Goal: Task Accomplishment & Management: Manage account settings

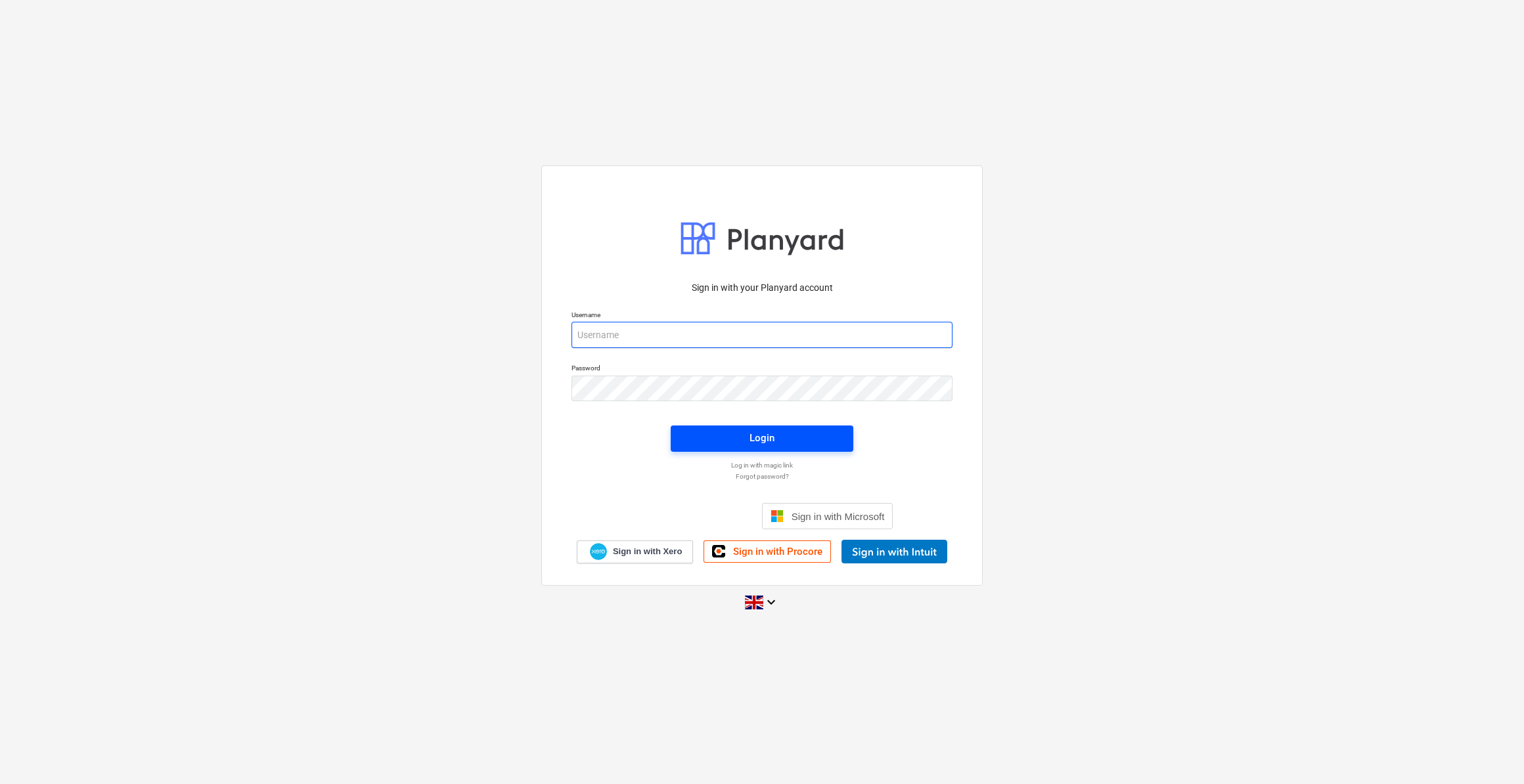
type input "[PERSON_NAME][EMAIL_ADDRESS][PERSON_NAME][DOMAIN_NAME]"
click at [752, 445] on div "Login" at bounding box center [762, 438] width 25 height 17
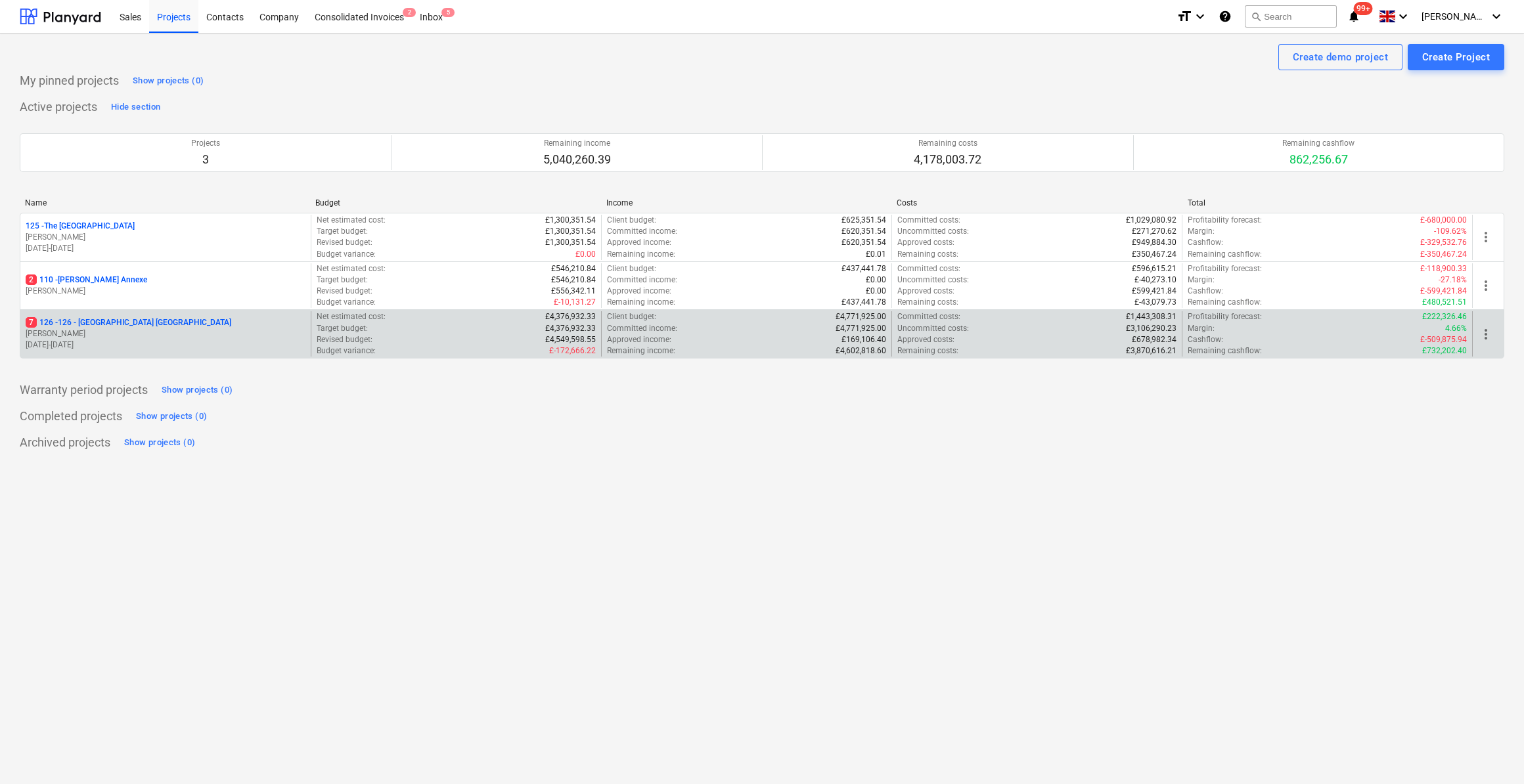
click at [135, 323] on p "7 126 - 126 - [GEOGRAPHIC_DATA] [GEOGRAPHIC_DATA]" at bounding box center [128, 322] width 205 height 11
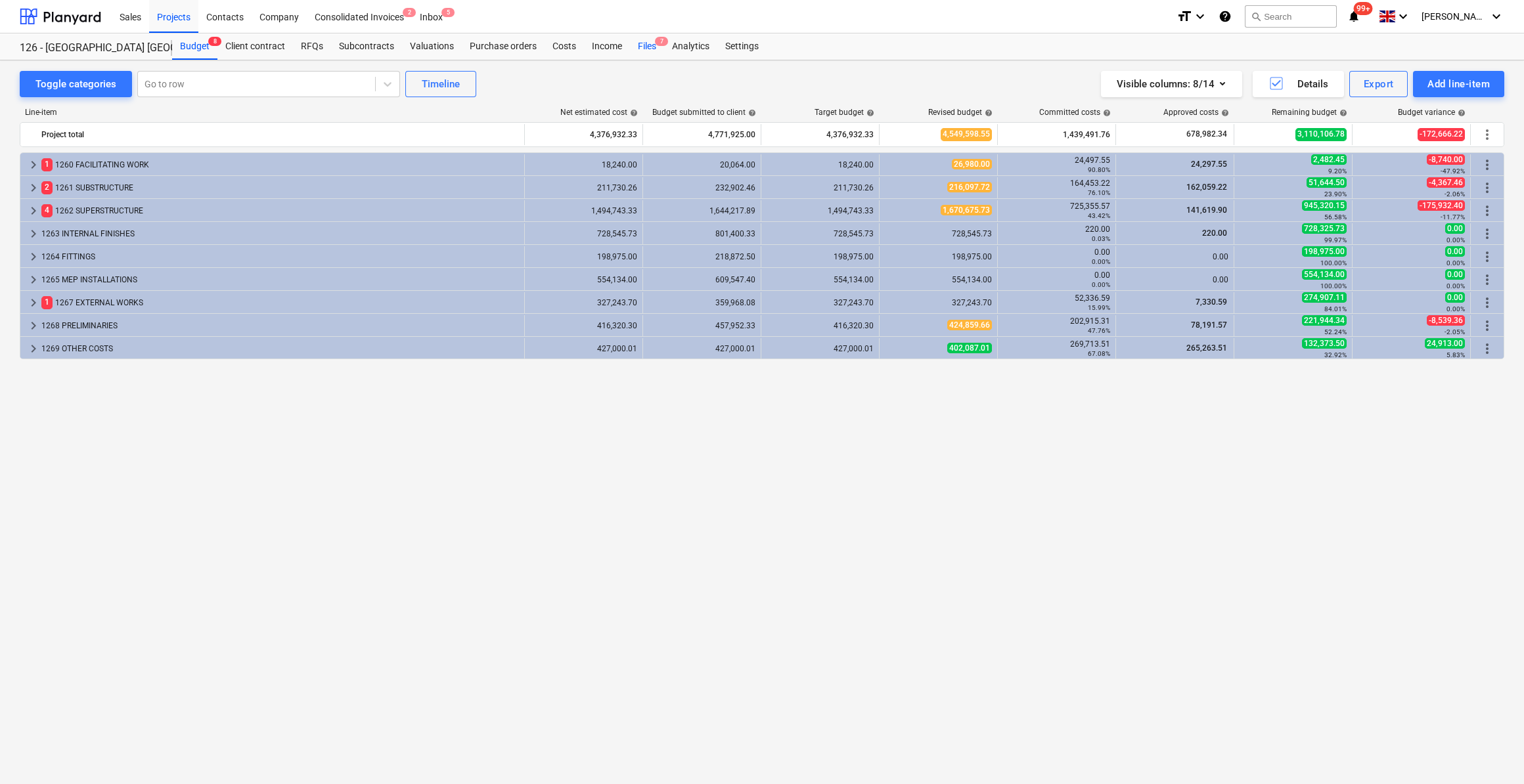
click at [644, 47] on div "Files 7" at bounding box center [647, 46] width 35 height 27
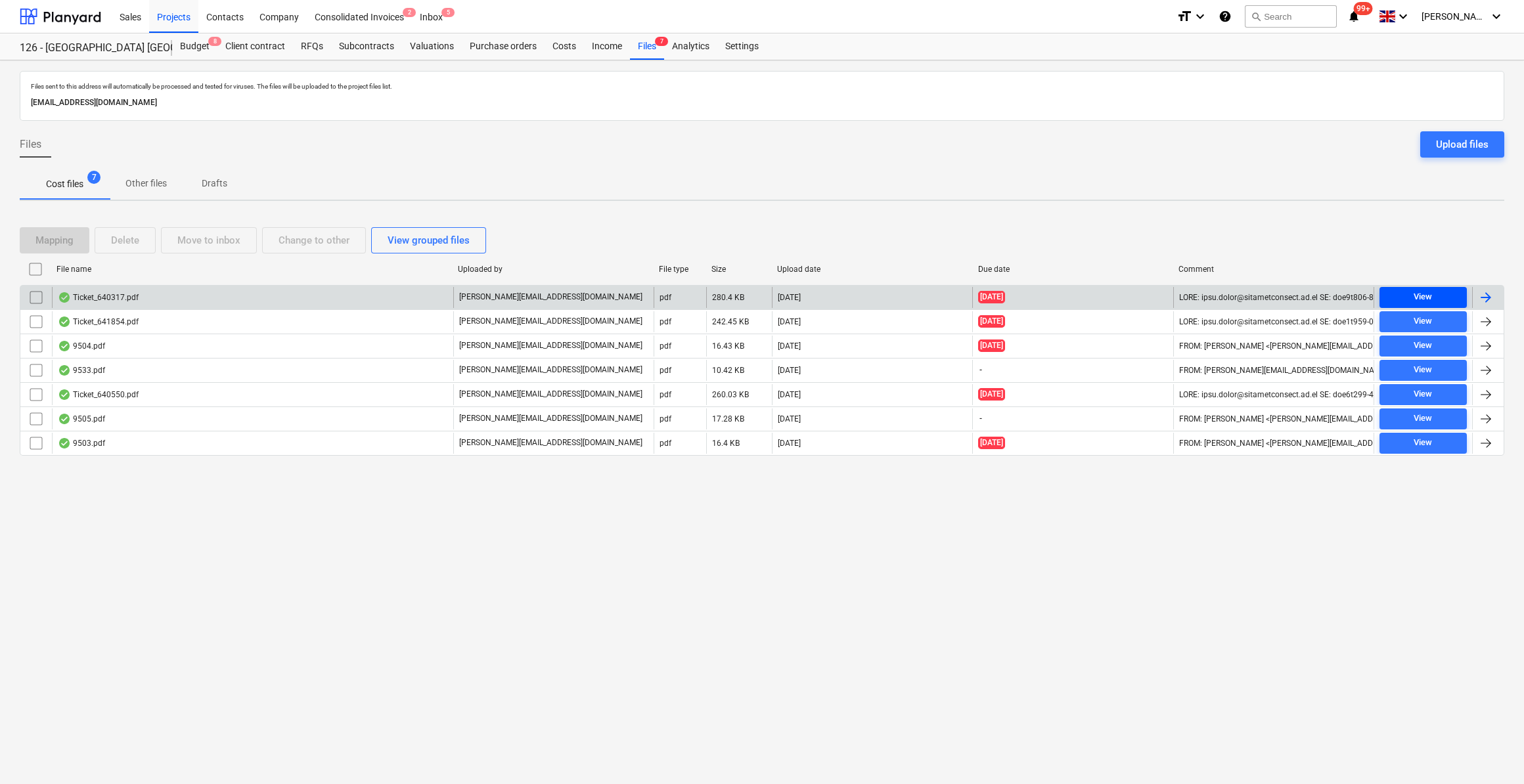
click at [1412, 298] on span "View" at bounding box center [1423, 297] width 77 height 15
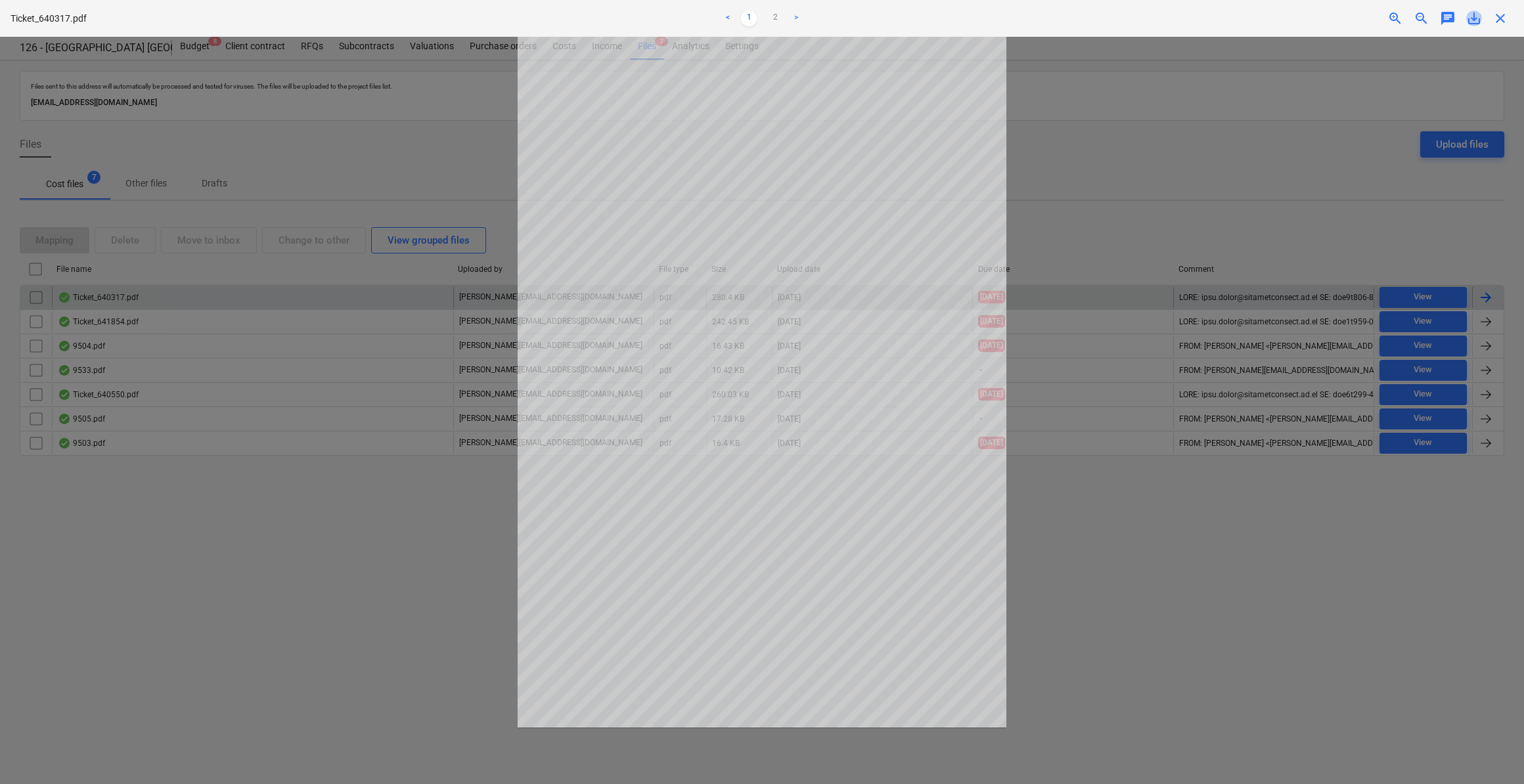
click at [1475, 20] on span "save_alt" at bounding box center [1475, 19] width 16 height 16
drag, startPoint x: 1502, startPoint y: 15, endPoint x: 1485, endPoint y: 74, distance: 61.4
click at [1502, 15] on span "close" at bounding box center [1500, 19] width 16 height 16
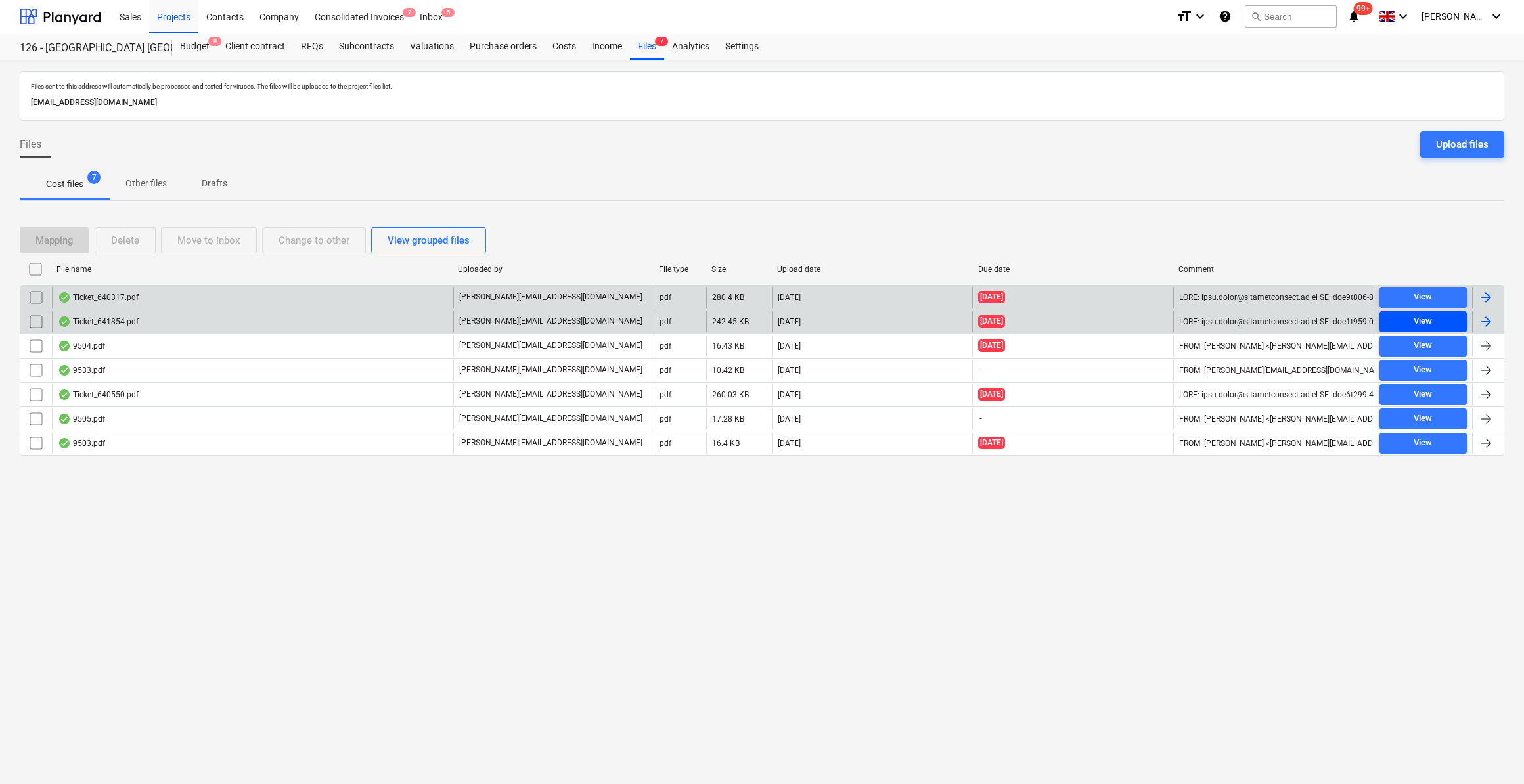
click at [1417, 321] on div "View" at bounding box center [1422, 321] width 19 height 15
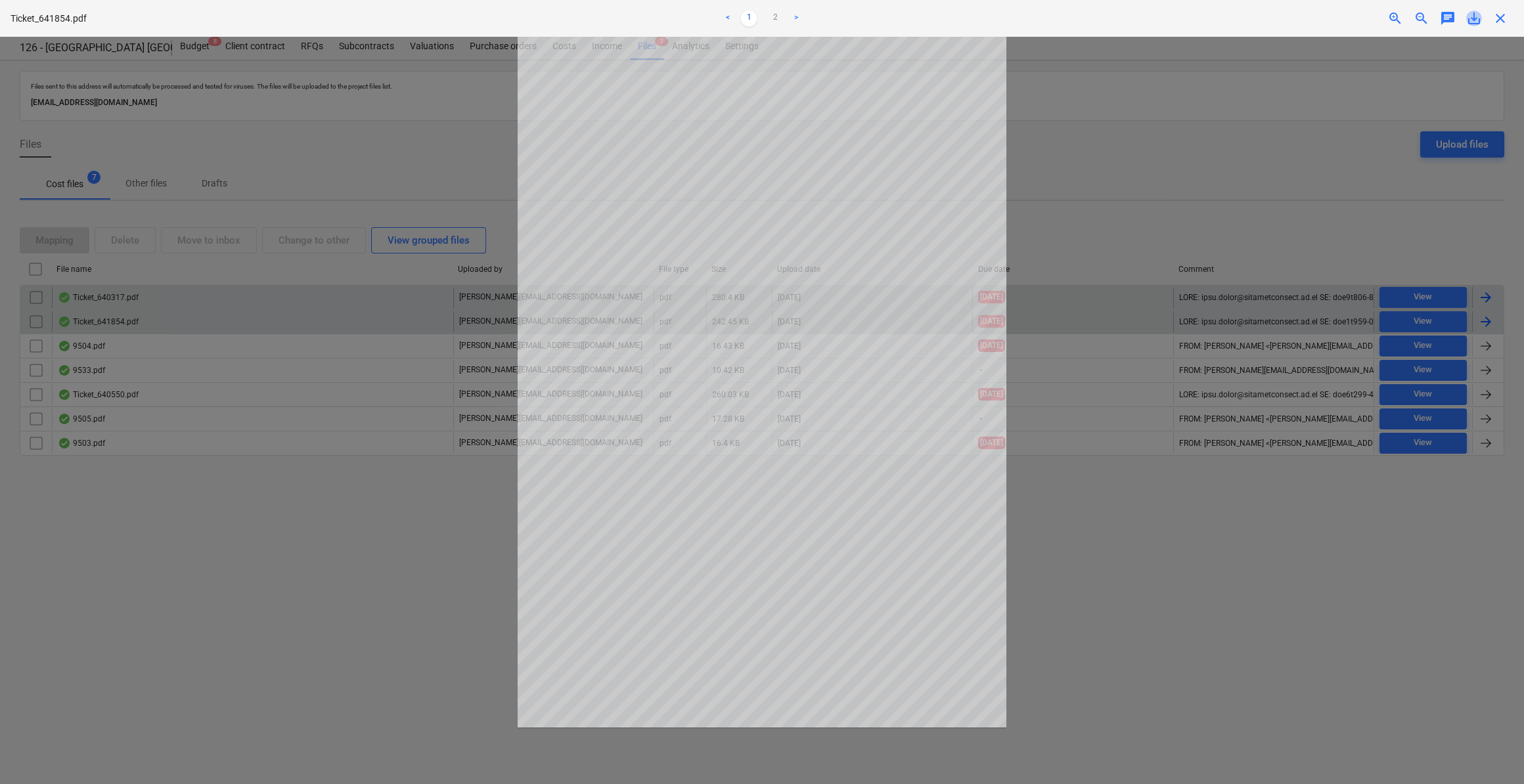
click at [1474, 20] on span "save_alt" at bounding box center [1475, 19] width 16 height 16
drag, startPoint x: 1230, startPoint y: 608, endPoint x: 1342, endPoint y: 543, distance: 129.5
click at [1230, 608] on div at bounding box center [762, 410] width 1524 height 748
drag, startPoint x: 1500, startPoint y: 17, endPoint x: 1496, endPoint y: 39, distance: 22.4
click at [1500, 17] on span "close" at bounding box center [1500, 19] width 16 height 16
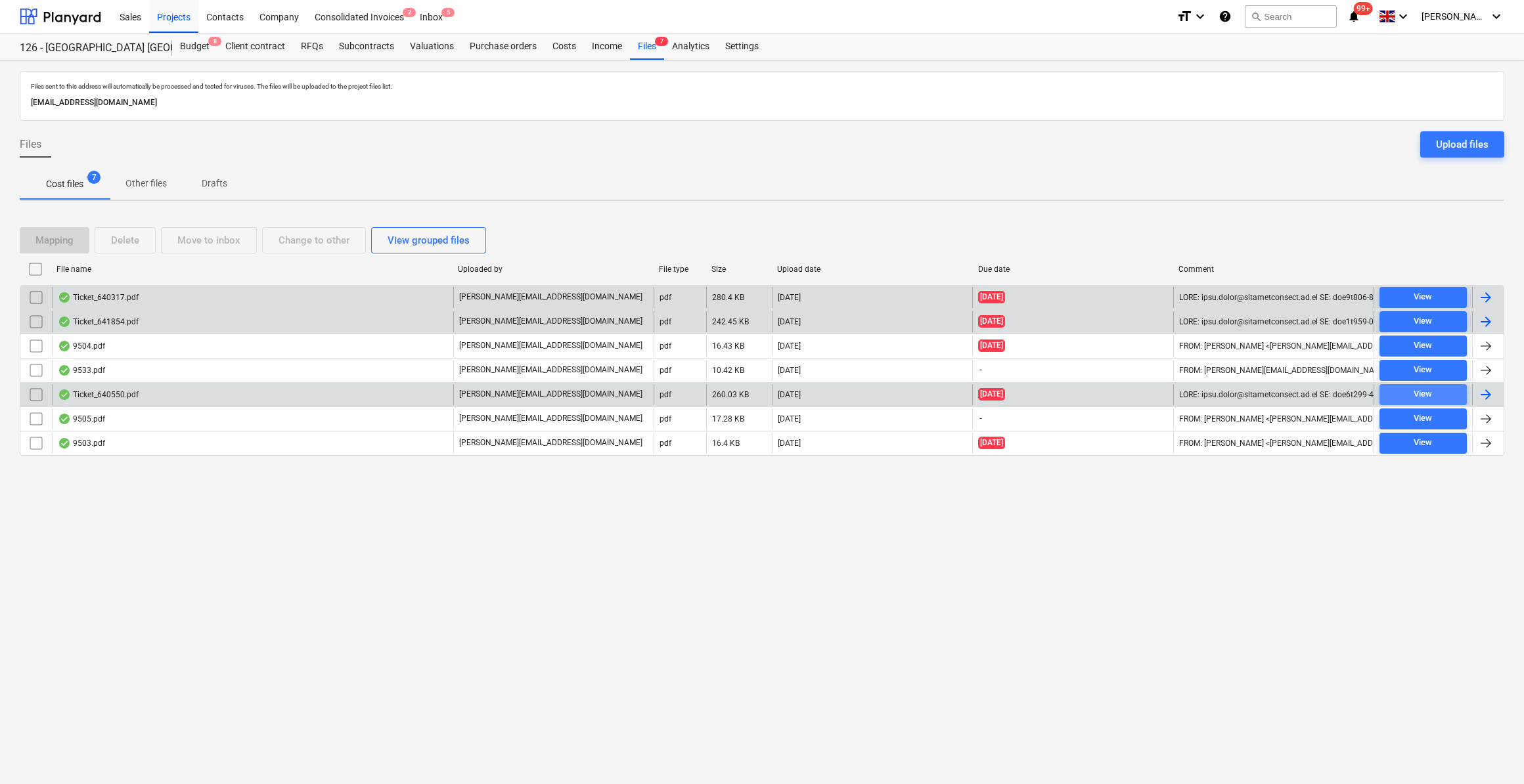
click at [1422, 393] on div "View" at bounding box center [1422, 393] width 19 height 15
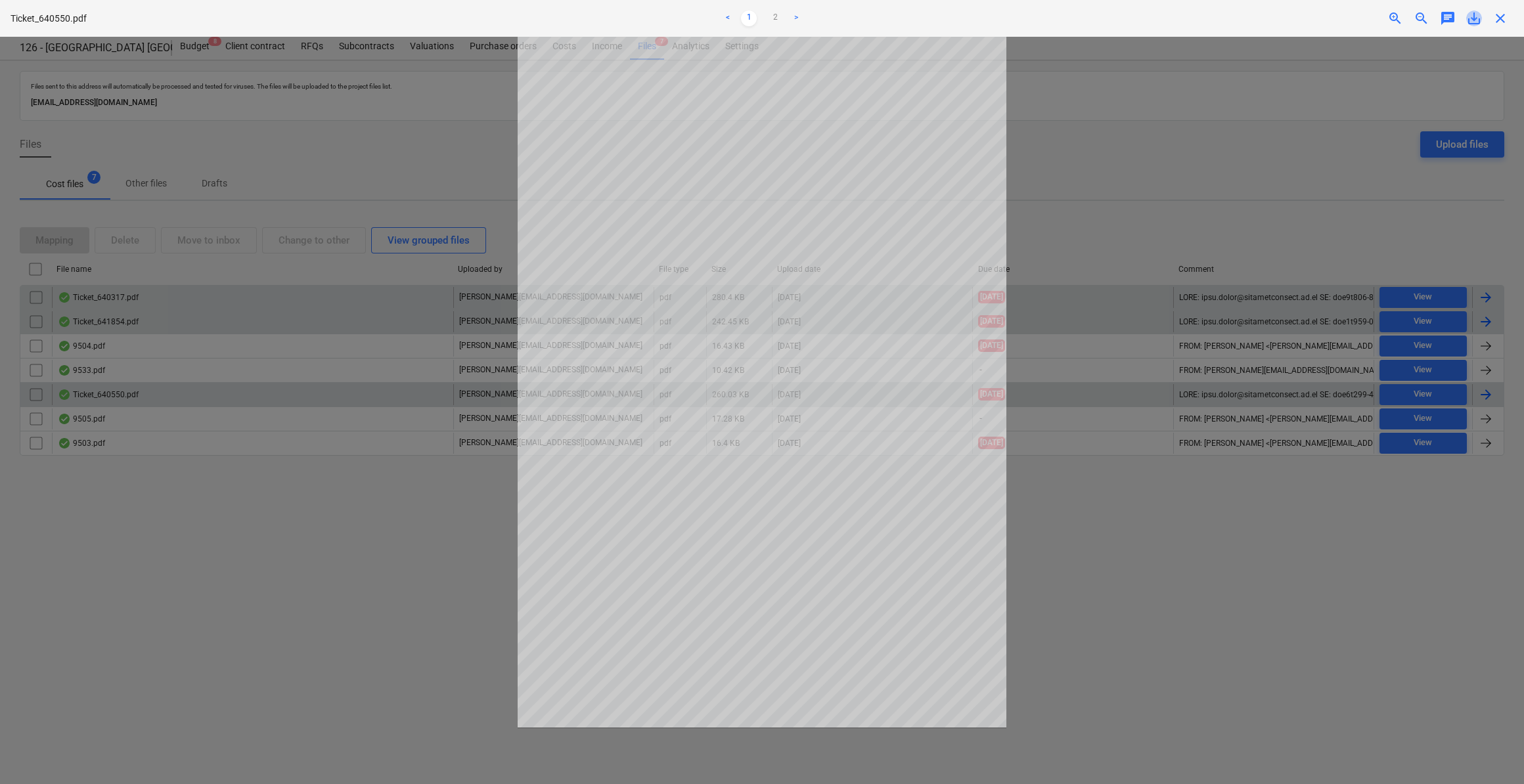
click at [1475, 17] on span "save_alt" at bounding box center [1475, 19] width 16 height 16
click at [1192, 628] on div at bounding box center [762, 410] width 1524 height 748
click at [1496, 21] on span "close" at bounding box center [1500, 19] width 16 height 16
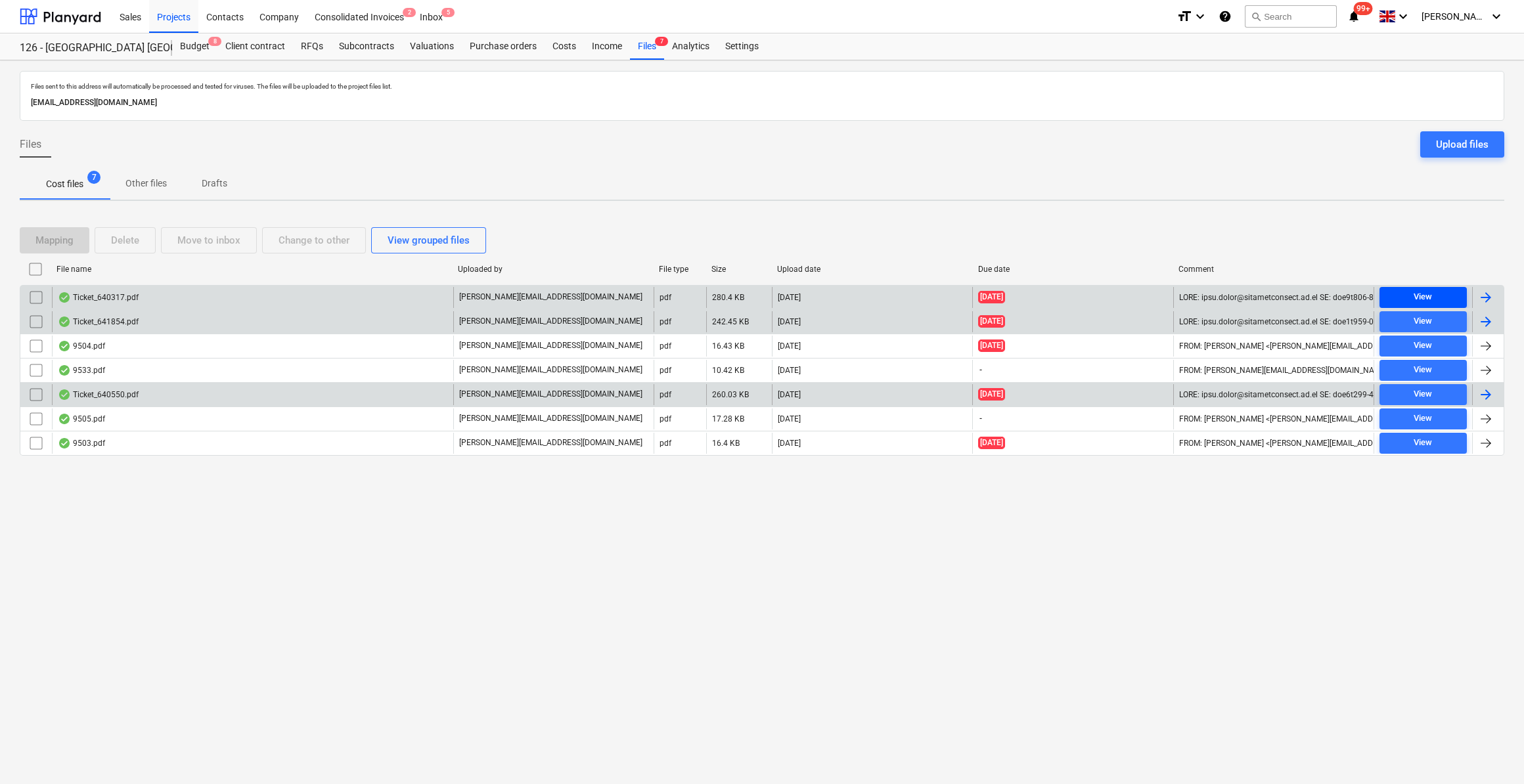
click at [1417, 301] on div "View" at bounding box center [1422, 297] width 19 height 15
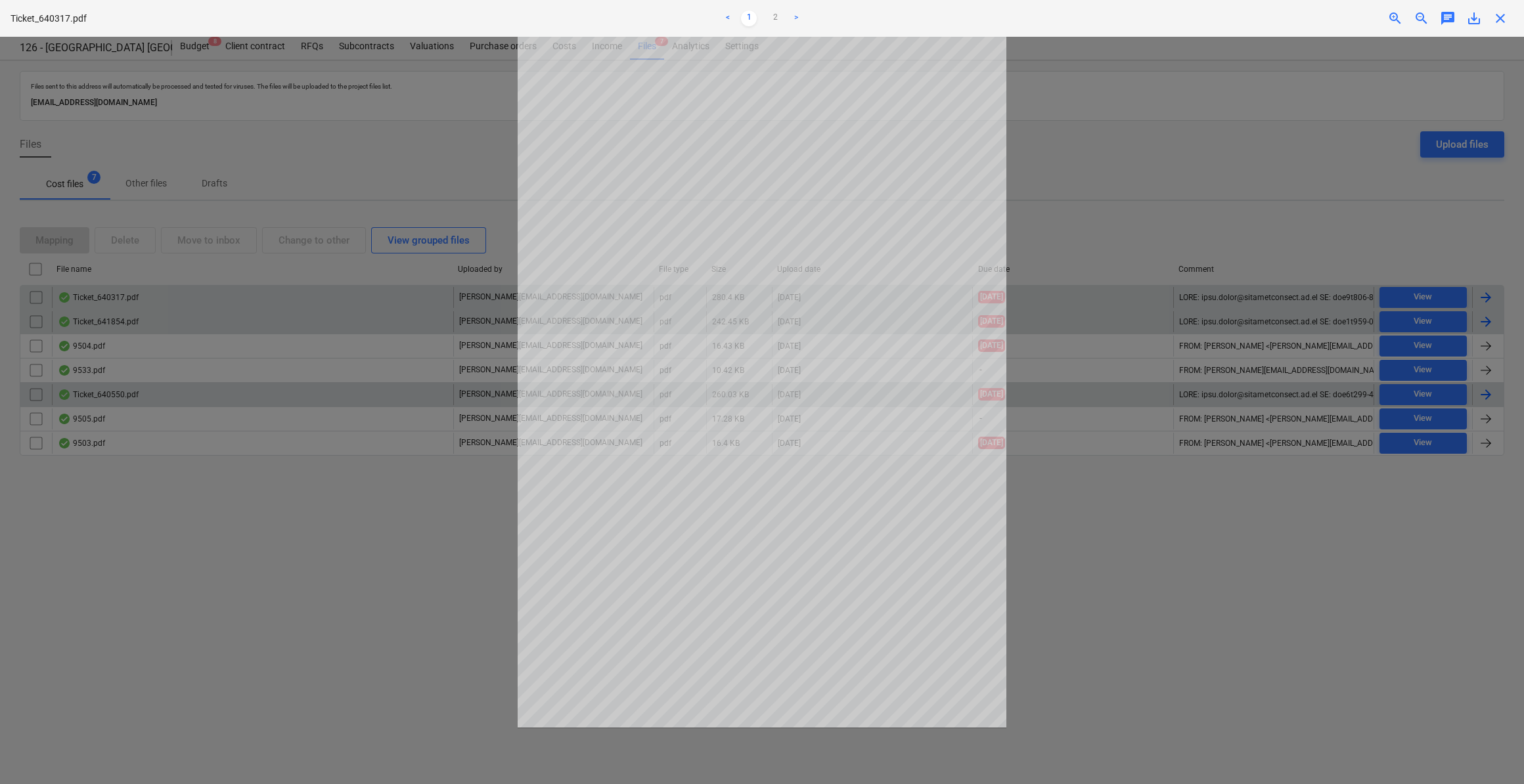
click at [1502, 21] on span "close" at bounding box center [1500, 19] width 16 height 16
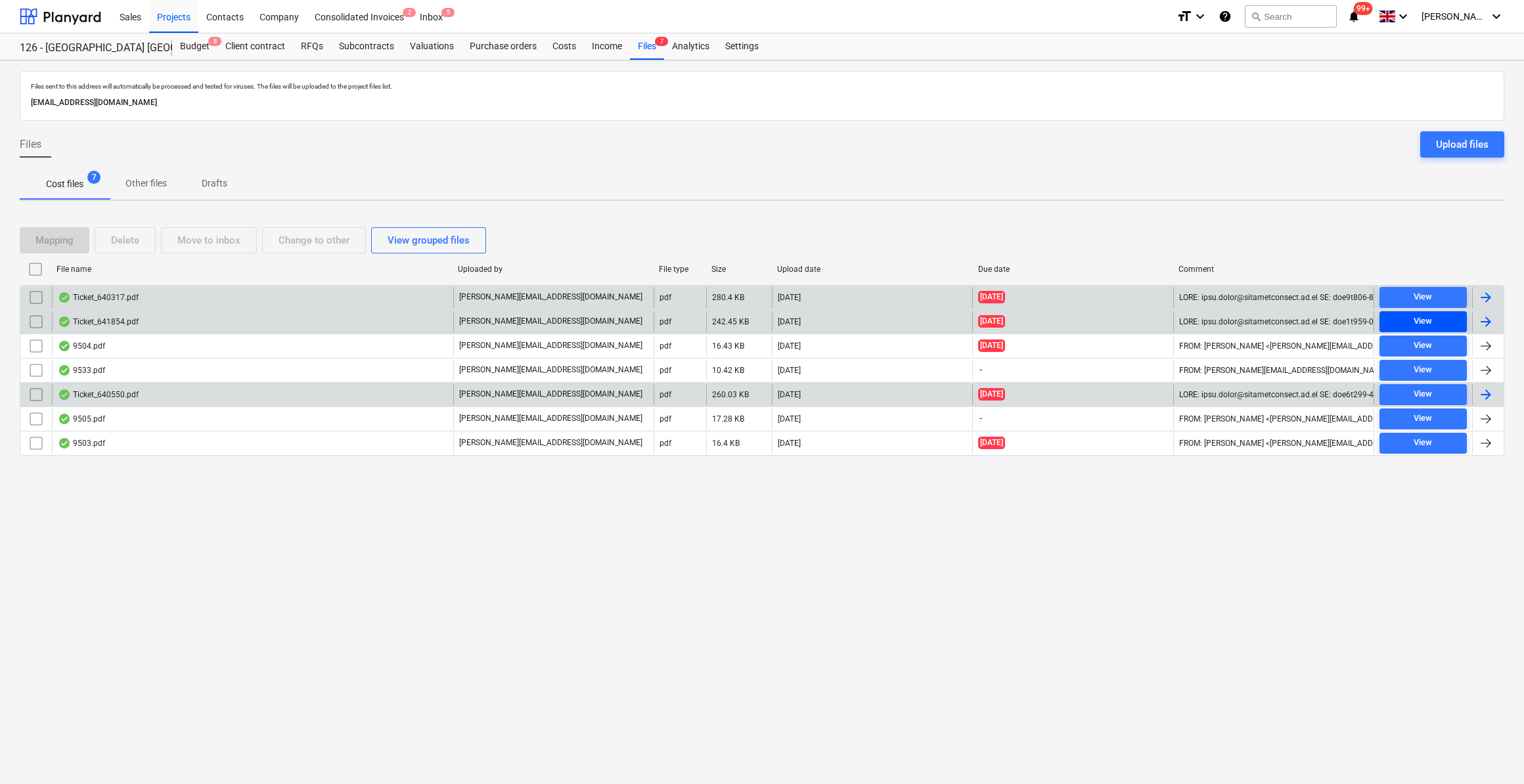
click at [1417, 323] on div "View" at bounding box center [1422, 321] width 19 height 15
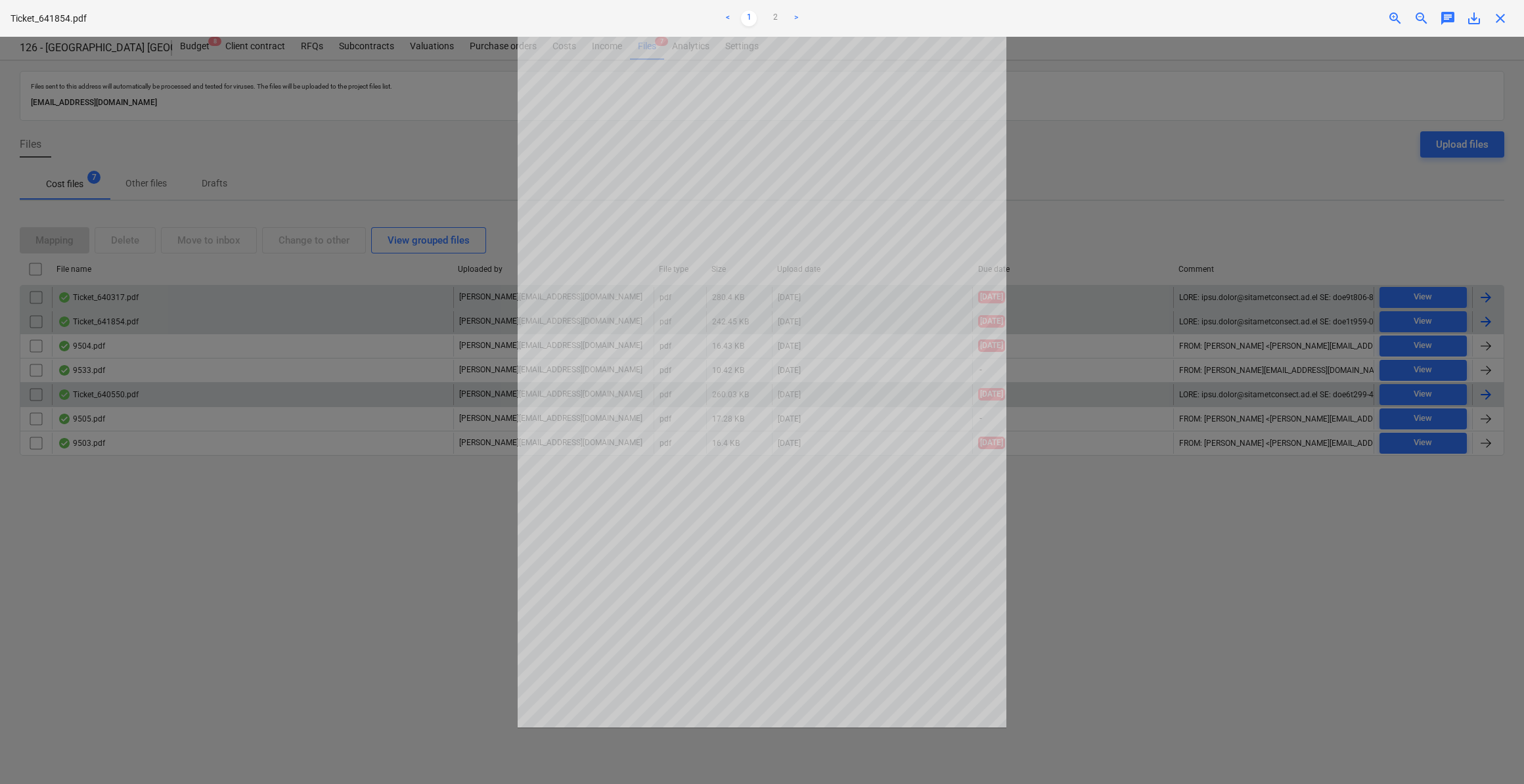
click at [1503, 25] on span "close" at bounding box center [1500, 19] width 16 height 16
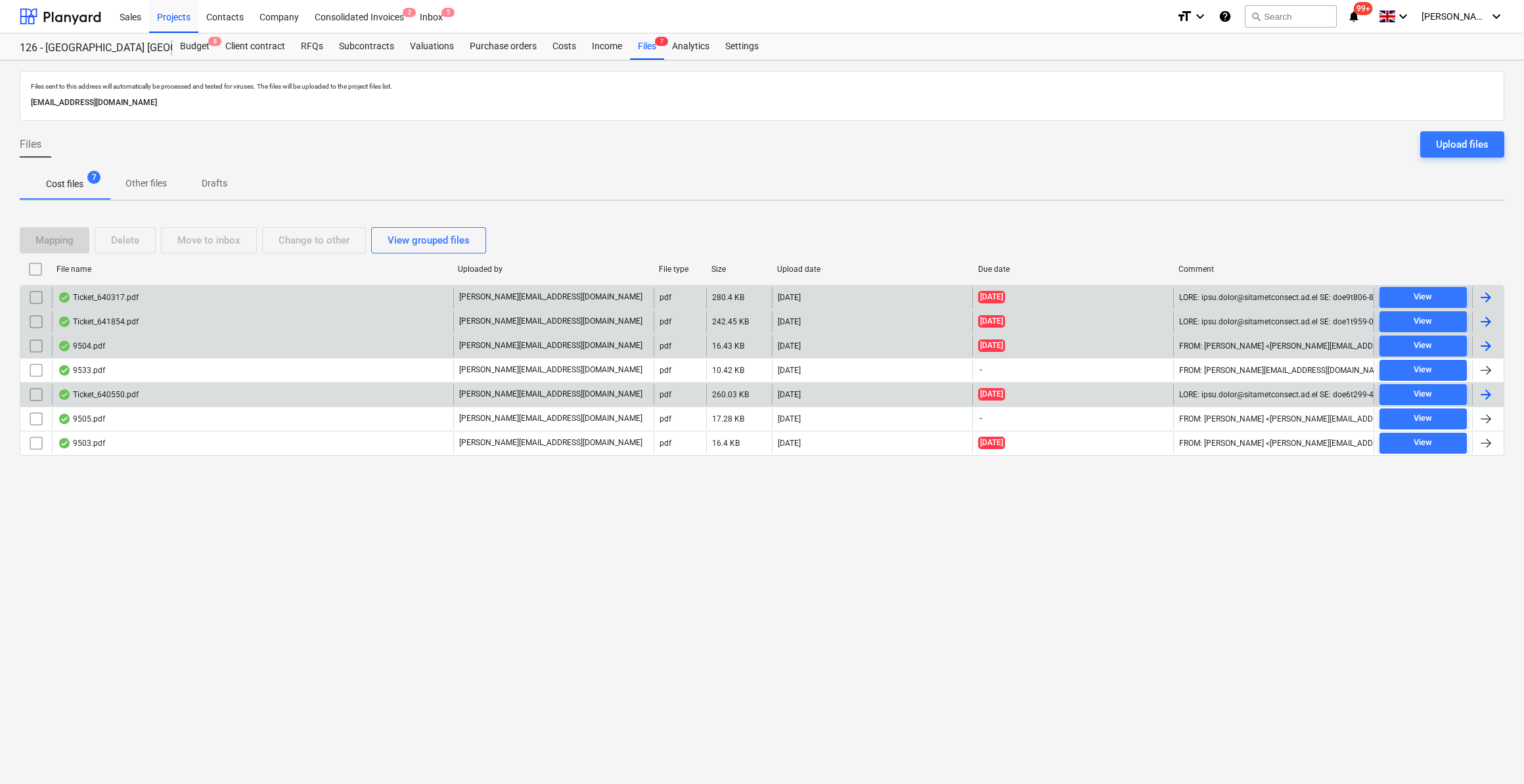
click at [1485, 343] on div at bounding box center [1487, 346] width 16 height 16
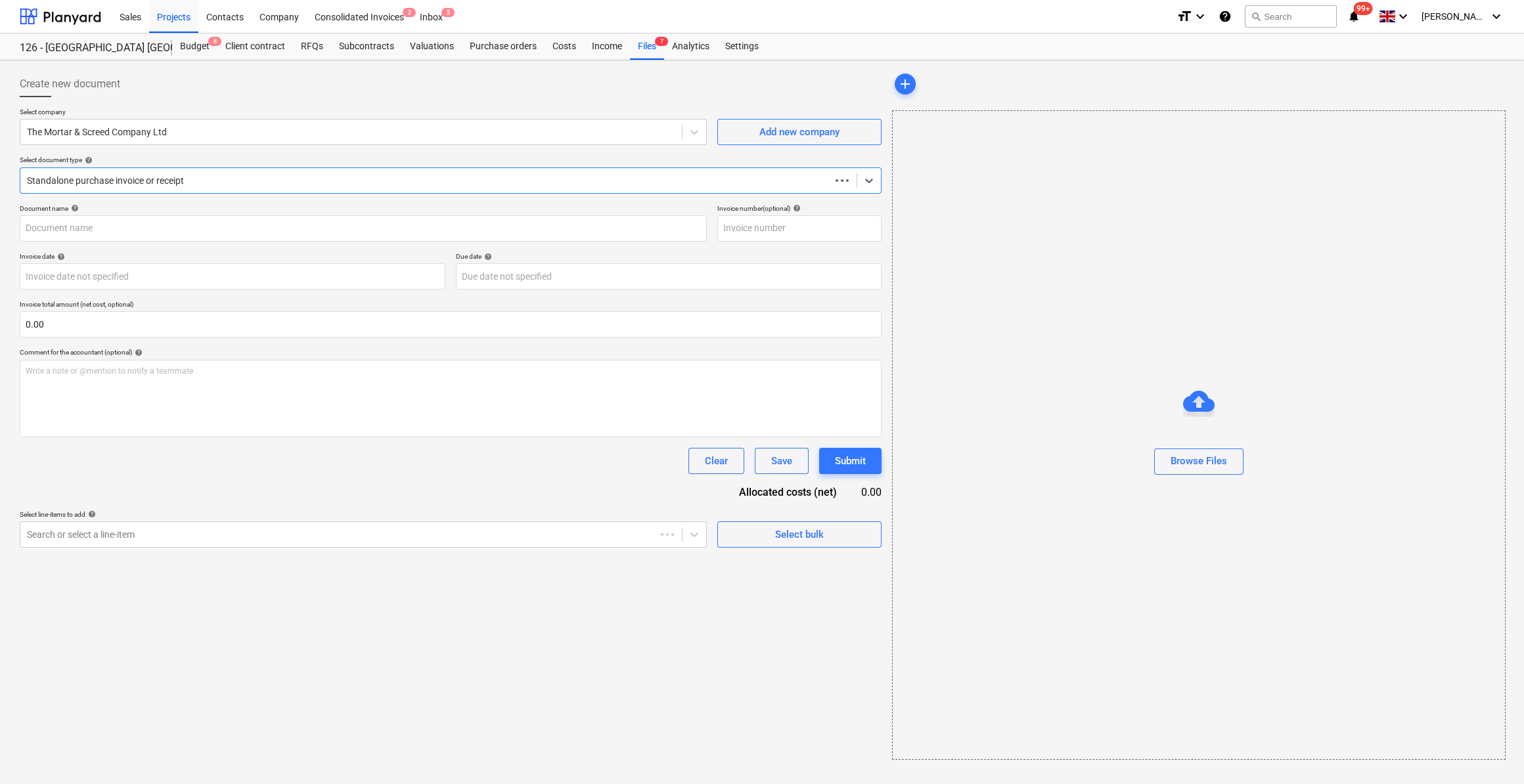
type input "525648"
type input "[DATE]"
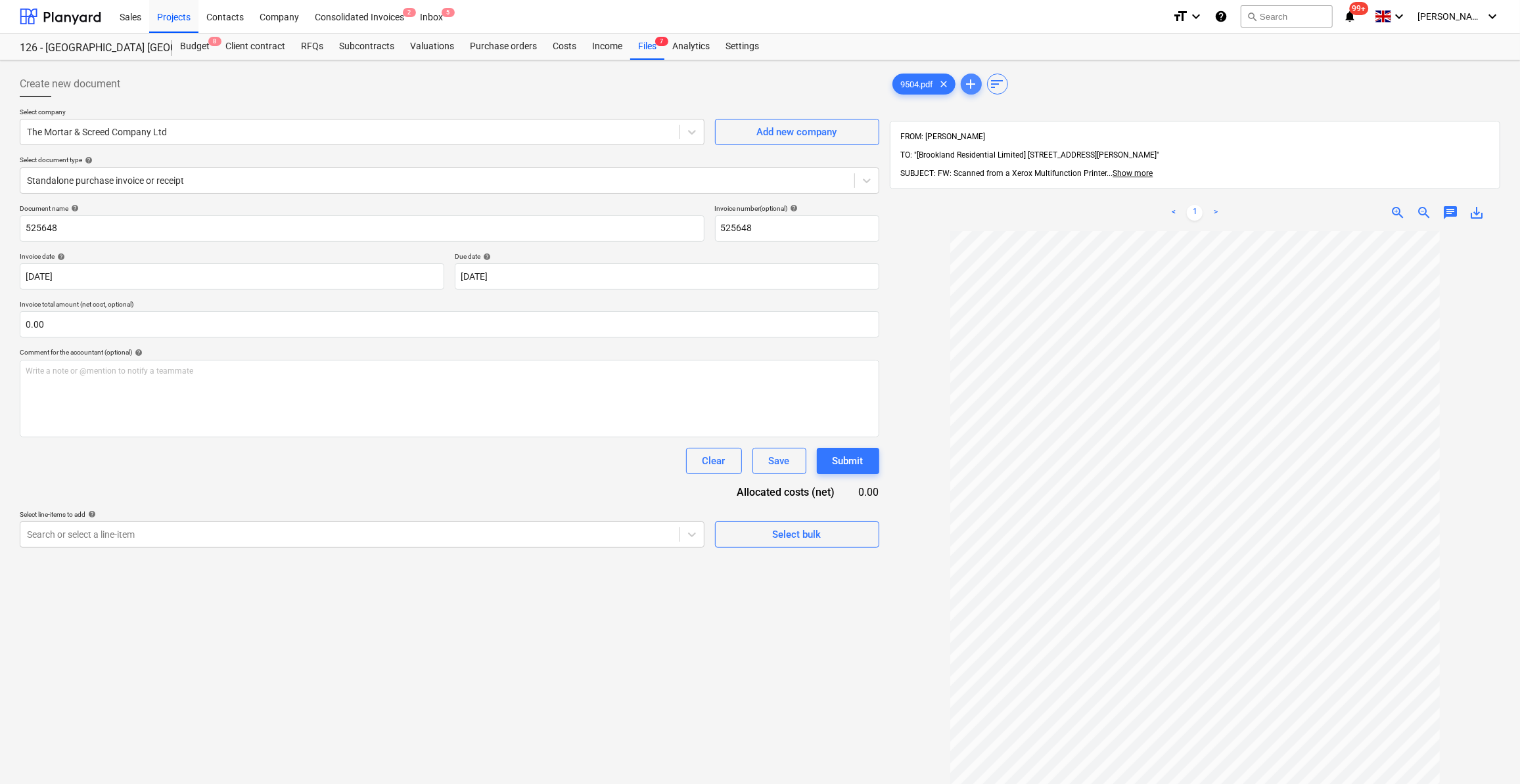
click at [970, 84] on span "add" at bounding box center [971, 84] width 16 height 16
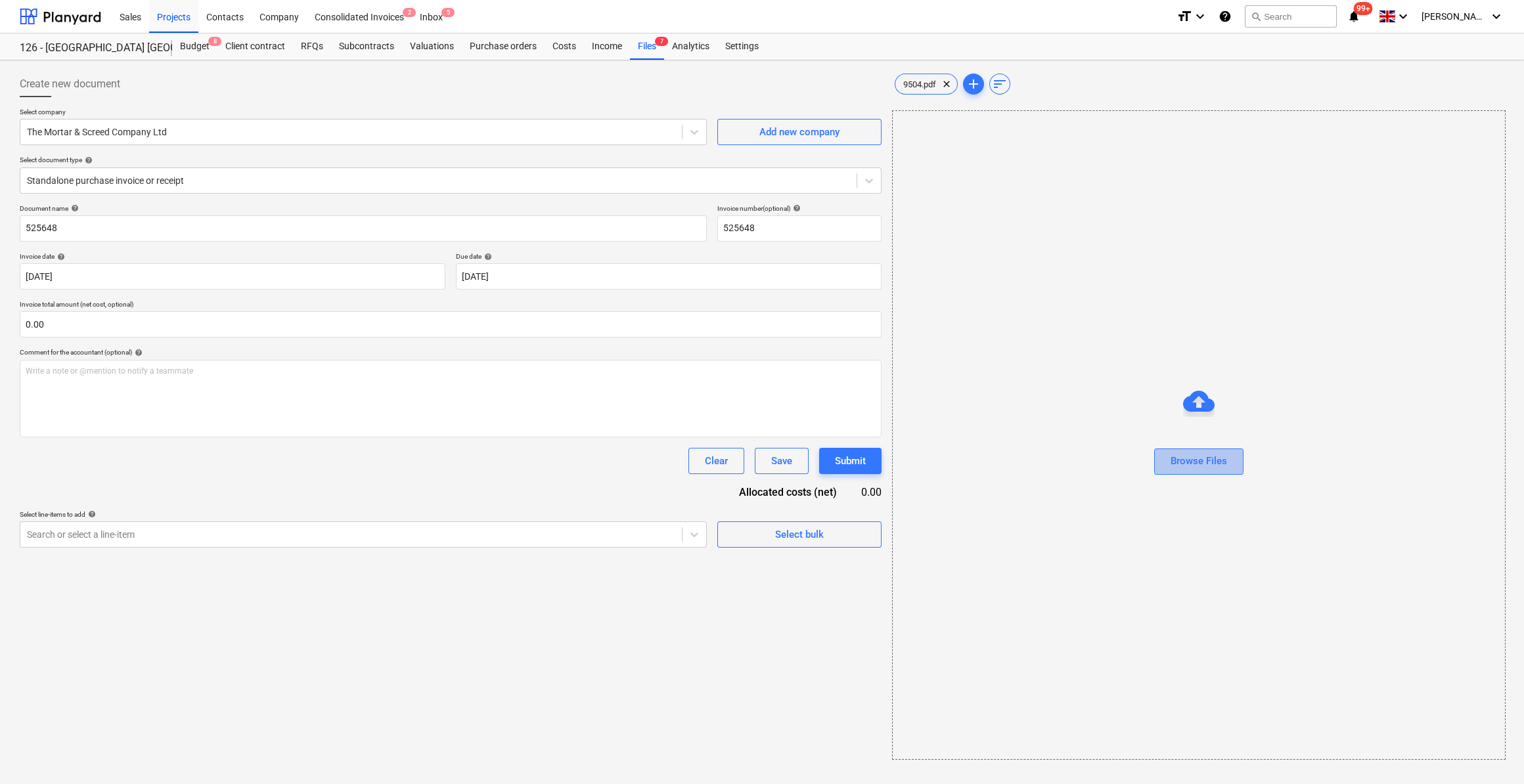
click at [1207, 462] on div "Browse Files" at bounding box center [1198, 461] width 56 height 17
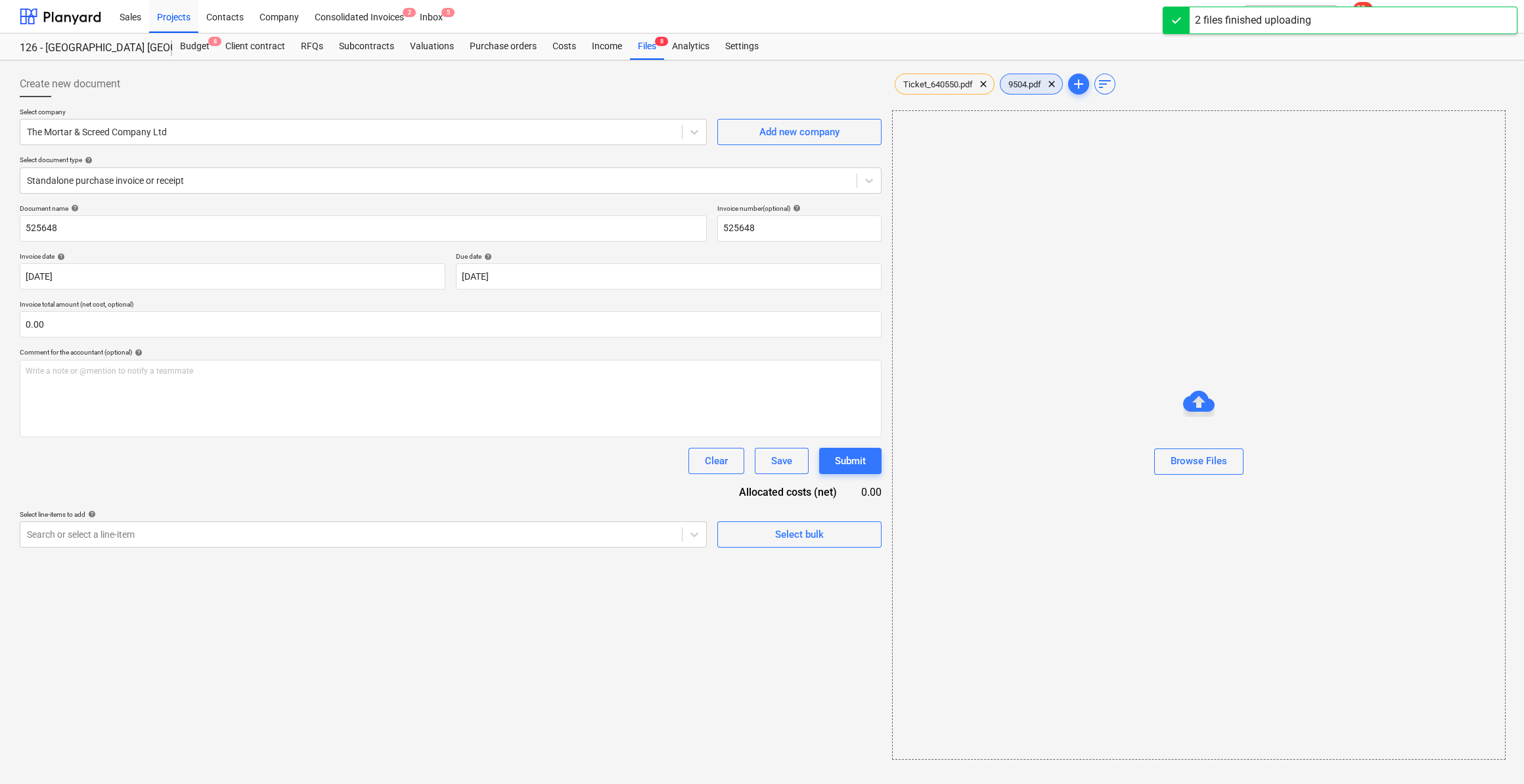
type input "640550"
click at [1024, 88] on span "9504.pdf" at bounding box center [1024, 85] width 48 height 10
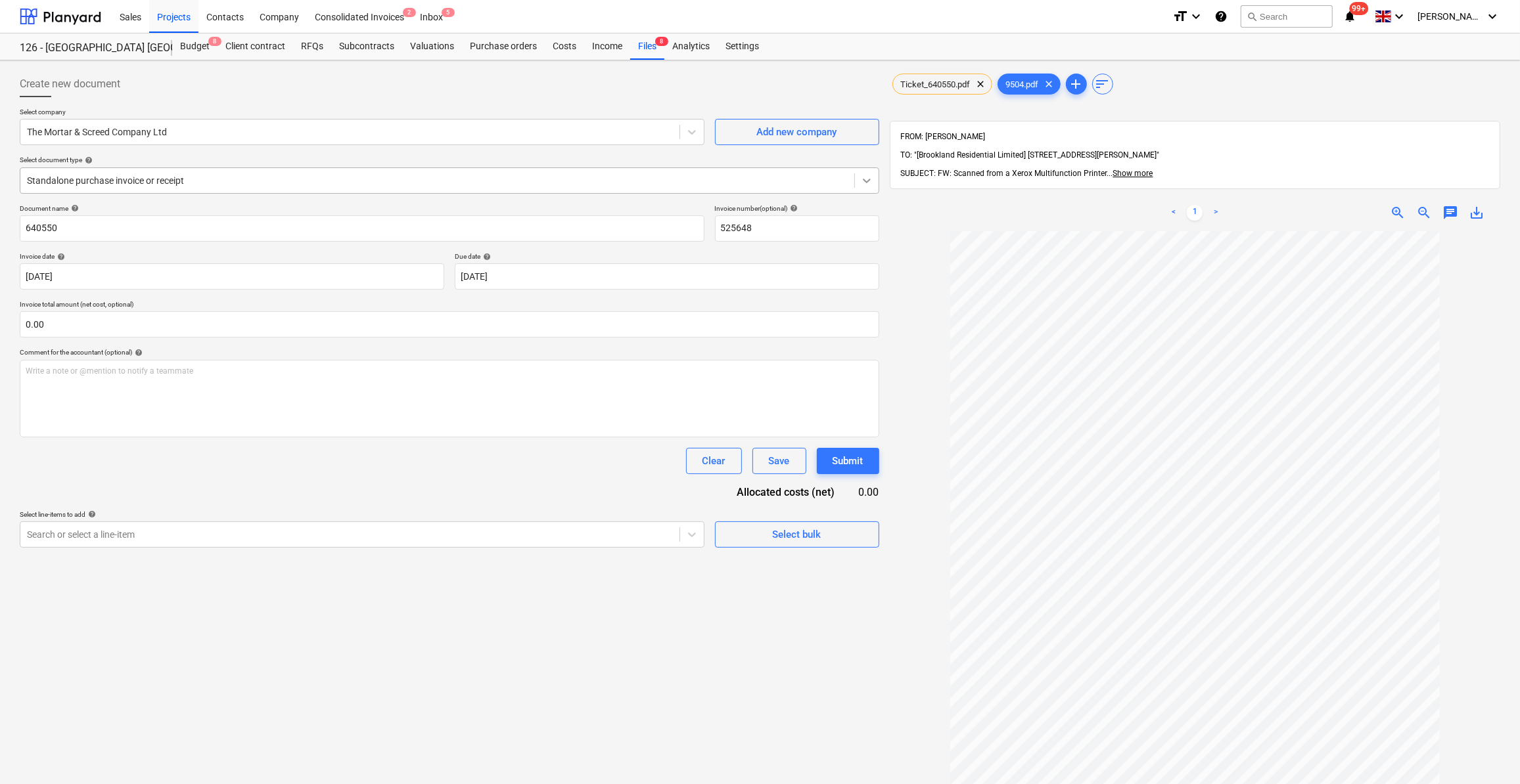
click at [870, 180] on icon at bounding box center [866, 179] width 13 height 13
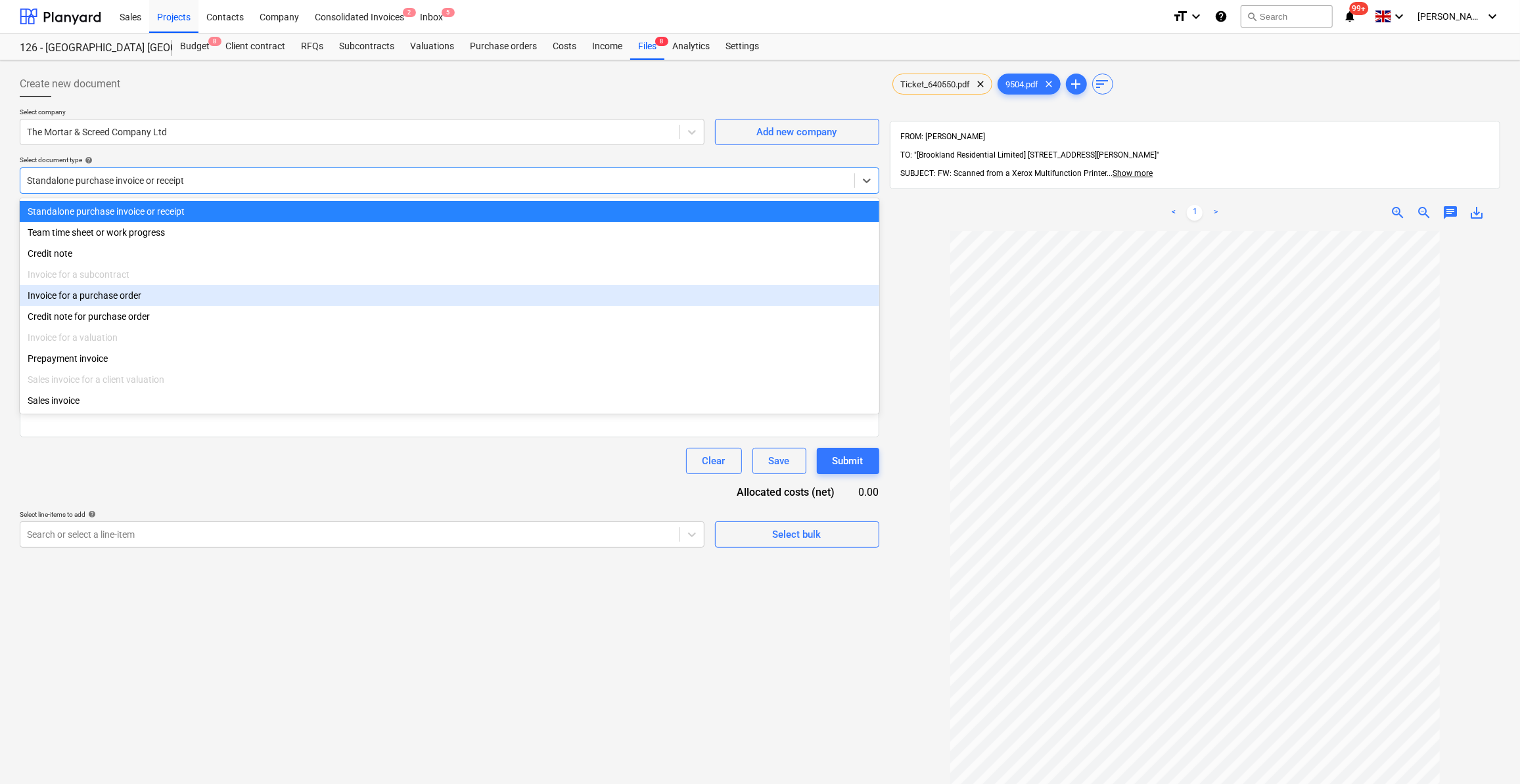
click at [147, 298] on div "Invoice for a purchase order" at bounding box center [449, 295] width 859 height 21
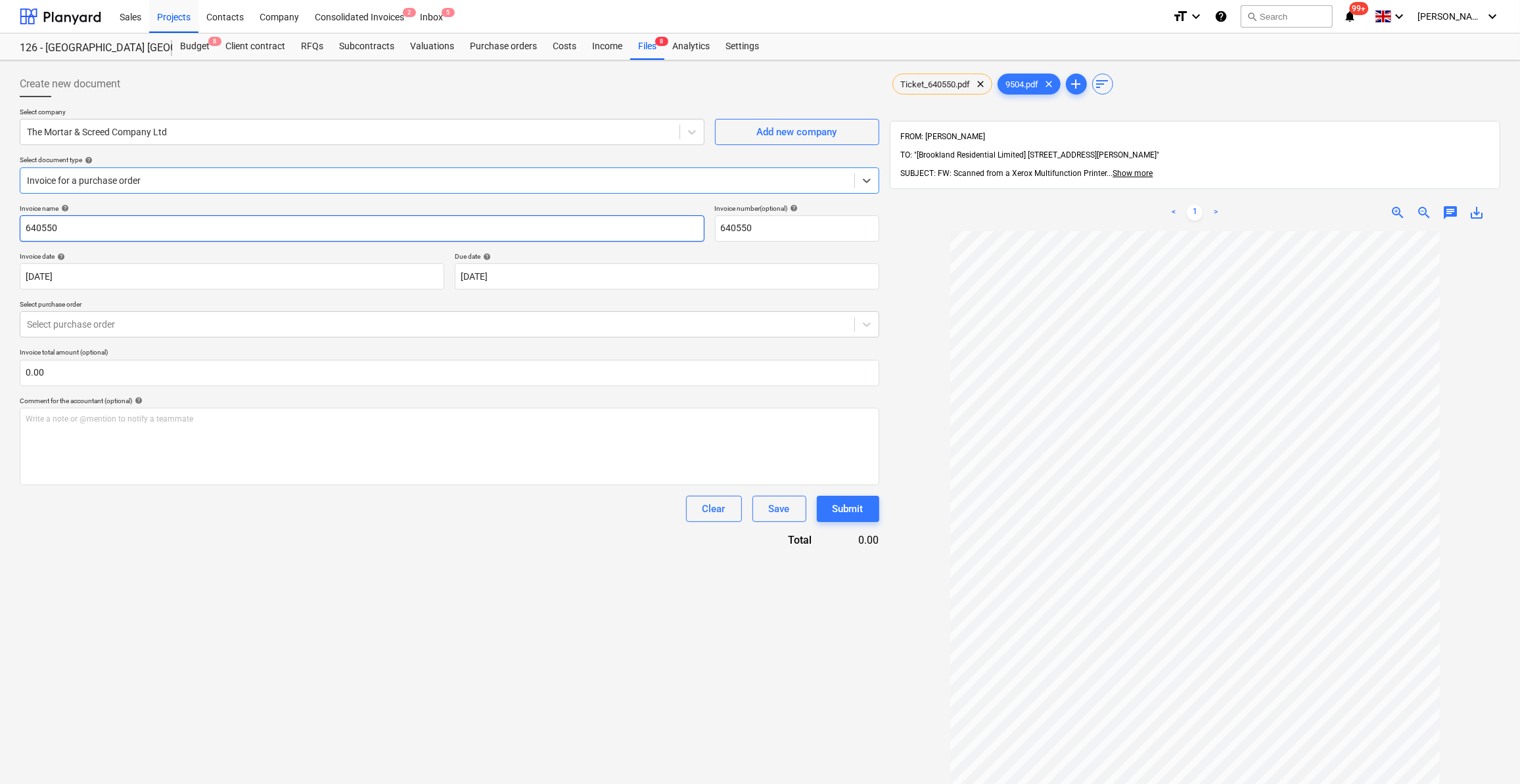
click at [24, 230] on input "640550" at bounding box center [362, 228] width 685 height 27
click at [24, 229] on input "Mortar 640550" at bounding box center [362, 228] width 685 height 27
type input "M6 Mortar 640550"
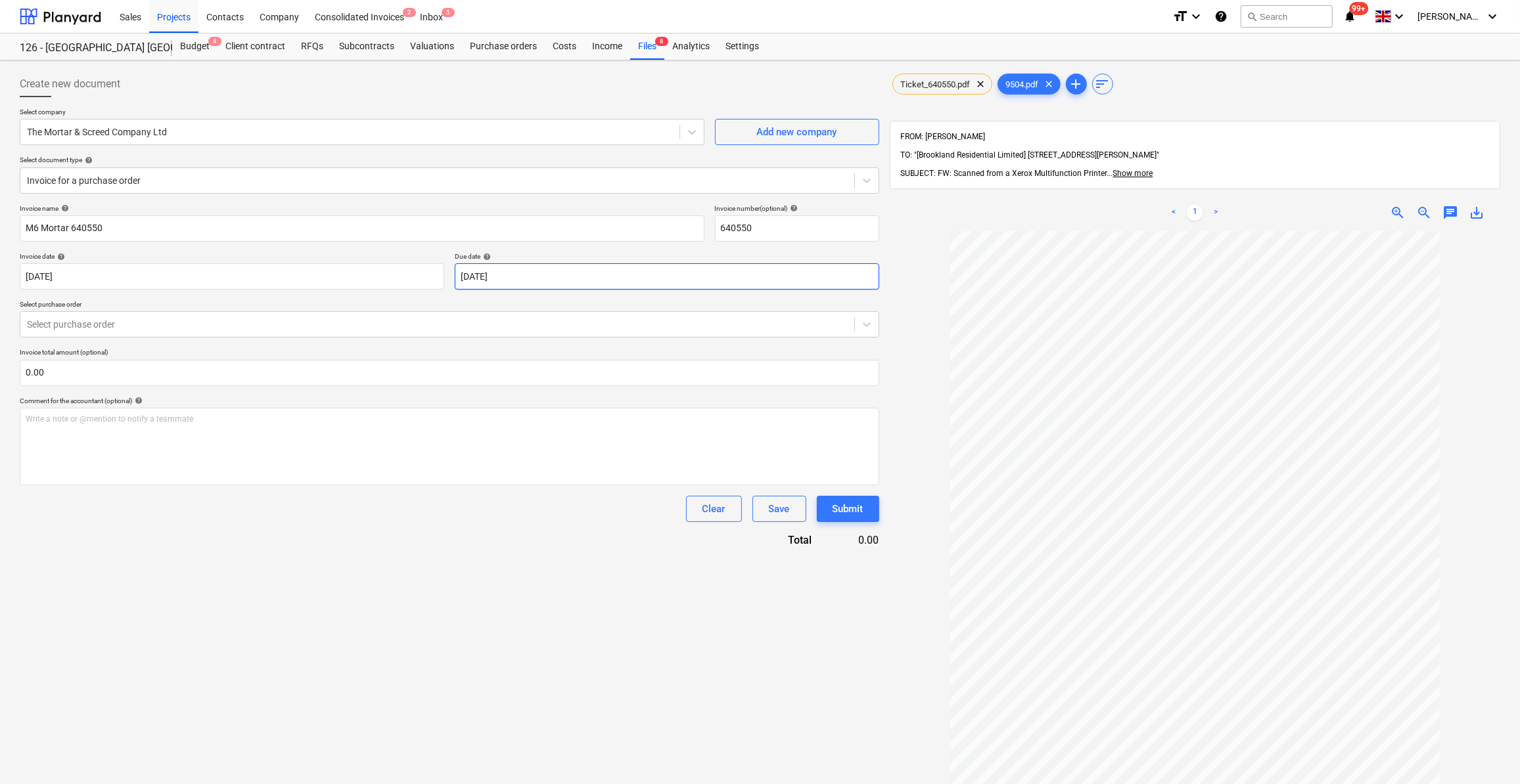
click at [517, 278] on body "Sales Projects Contacts Company Consolidated Invoices 2 Inbox 5 format_size key…" at bounding box center [760, 392] width 1520 height 784
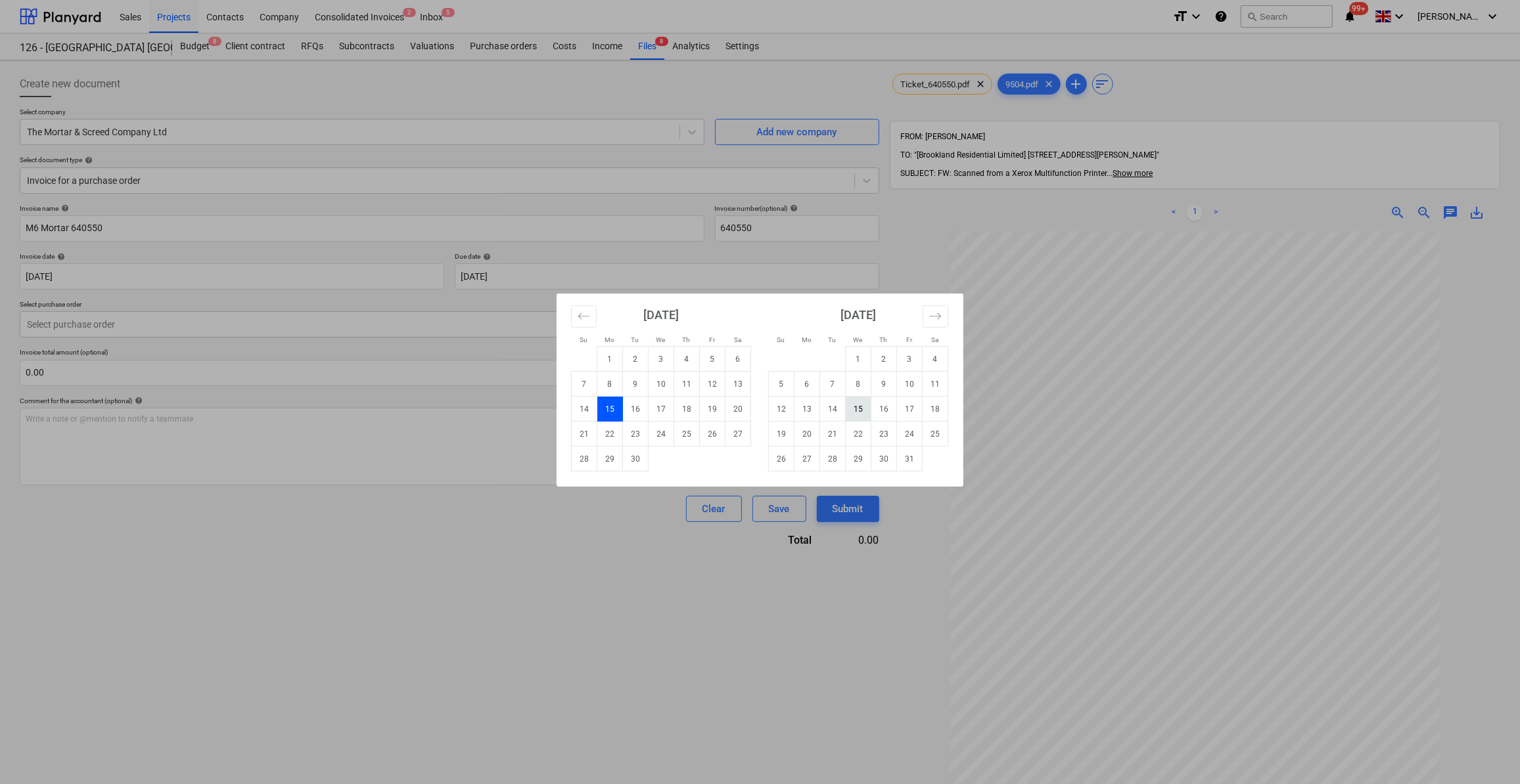
click at [862, 410] on td "15" at bounding box center [858, 408] width 26 height 25
type input "[DATE]"
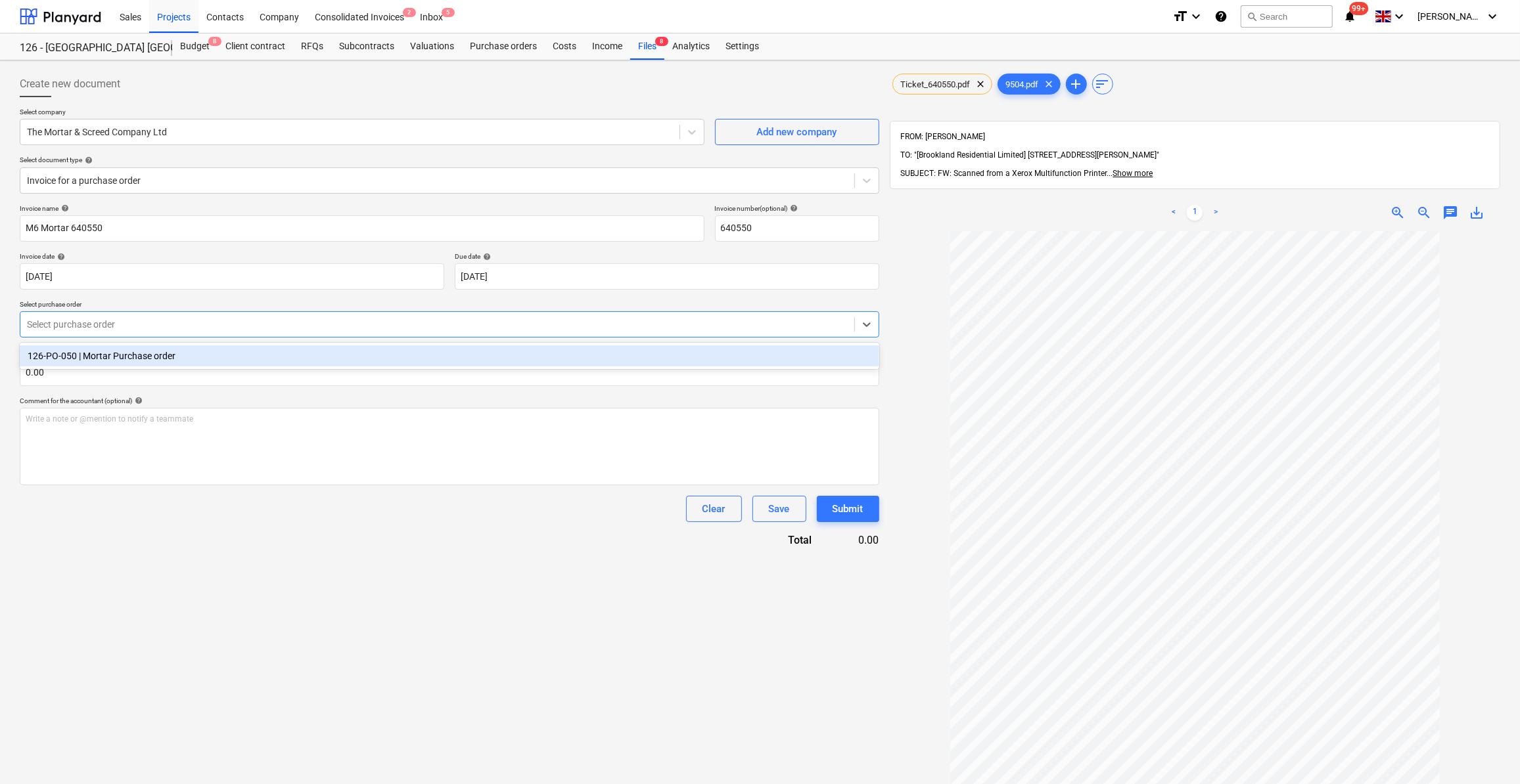
click at [84, 321] on div at bounding box center [437, 323] width 821 height 13
click at [86, 348] on div "126-PO-050 | Mortar Purchase order" at bounding box center [449, 355] width 859 height 21
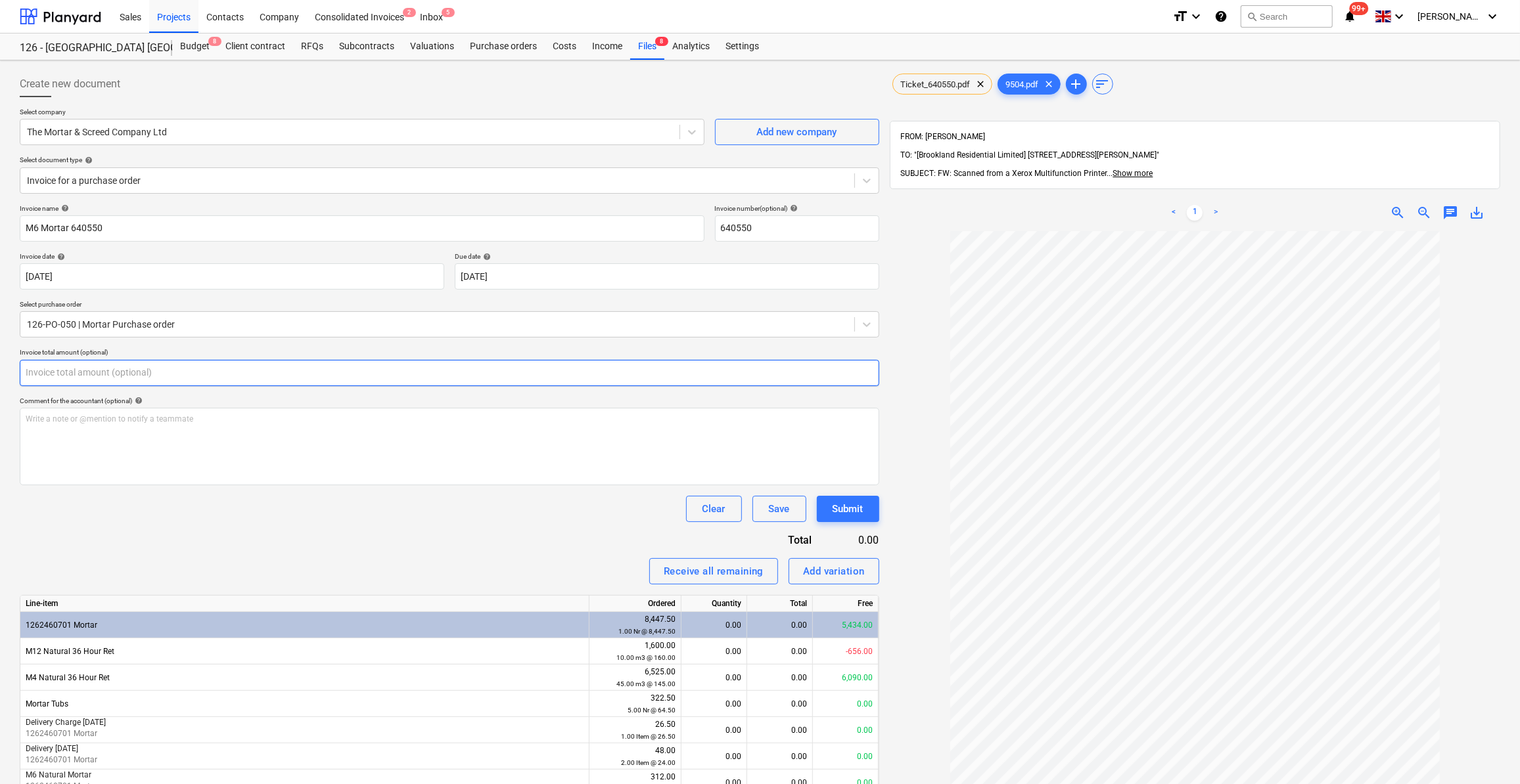
click at [53, 375] on input "text" at bounding box center [449, 373] width 859 height 27
click at [73, 365] on input "text" at bounding box center [449, 373] width 859 height 27
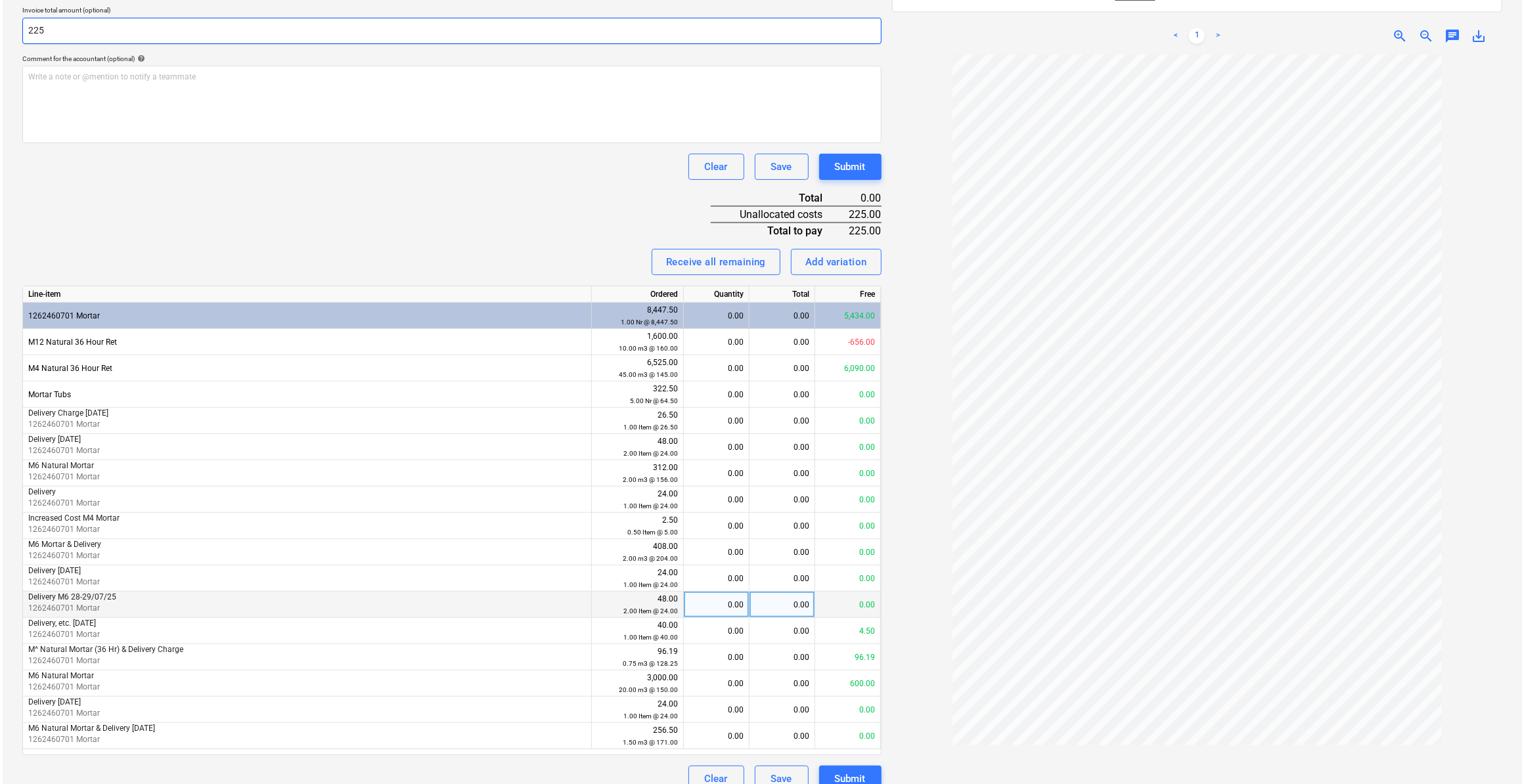
scroll to position [358, 0]
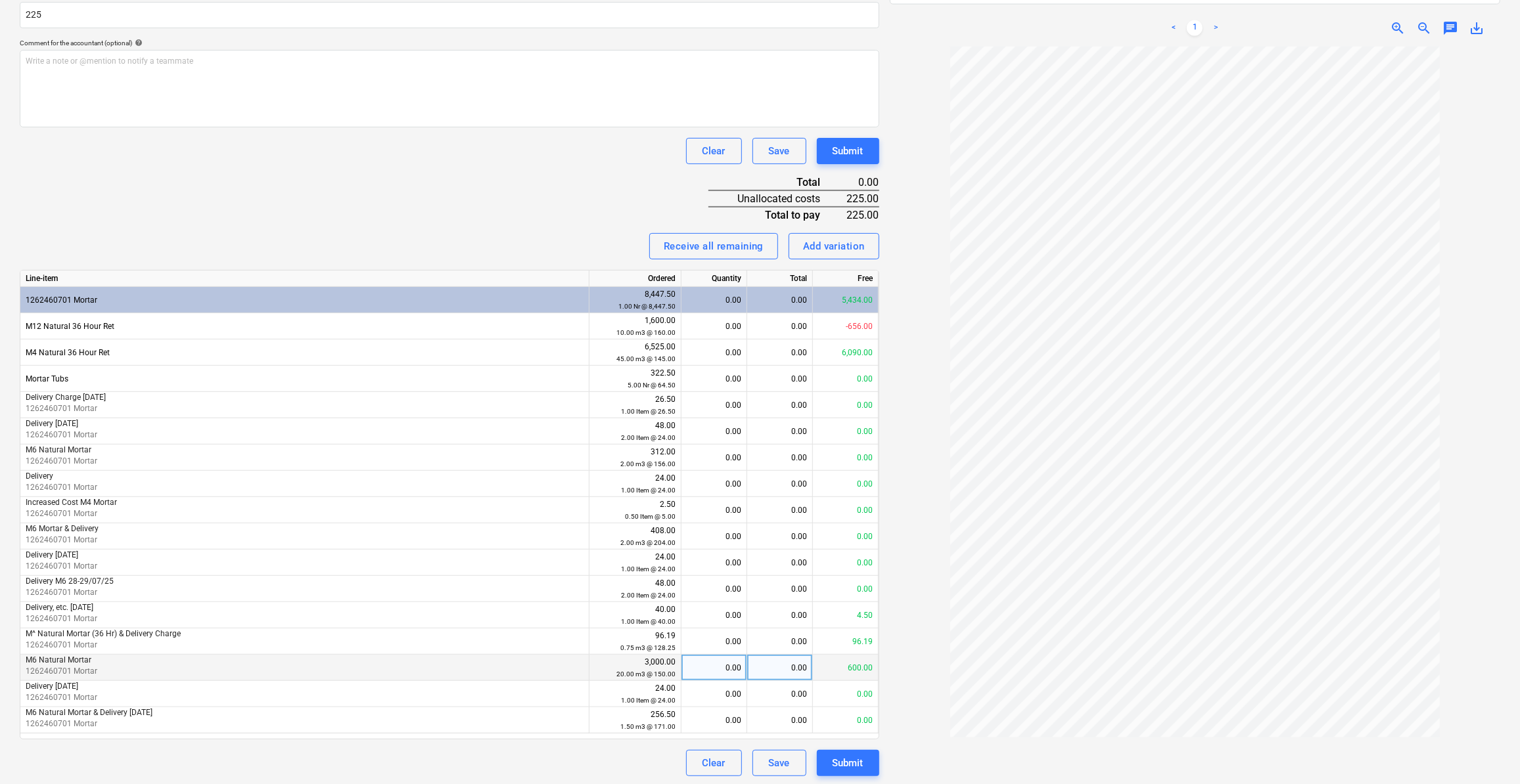
type input "225.00"
click at [734, 668] on div "0.00" at bounding box center [713, 668] width 54 height 27
type input "1.5"
click at [949, 733] on div at bounding box center [1194, 420] width 611 height 748
click at [849, 766] on div "Submit" at bounding box center [847, 762] width 31 height 17
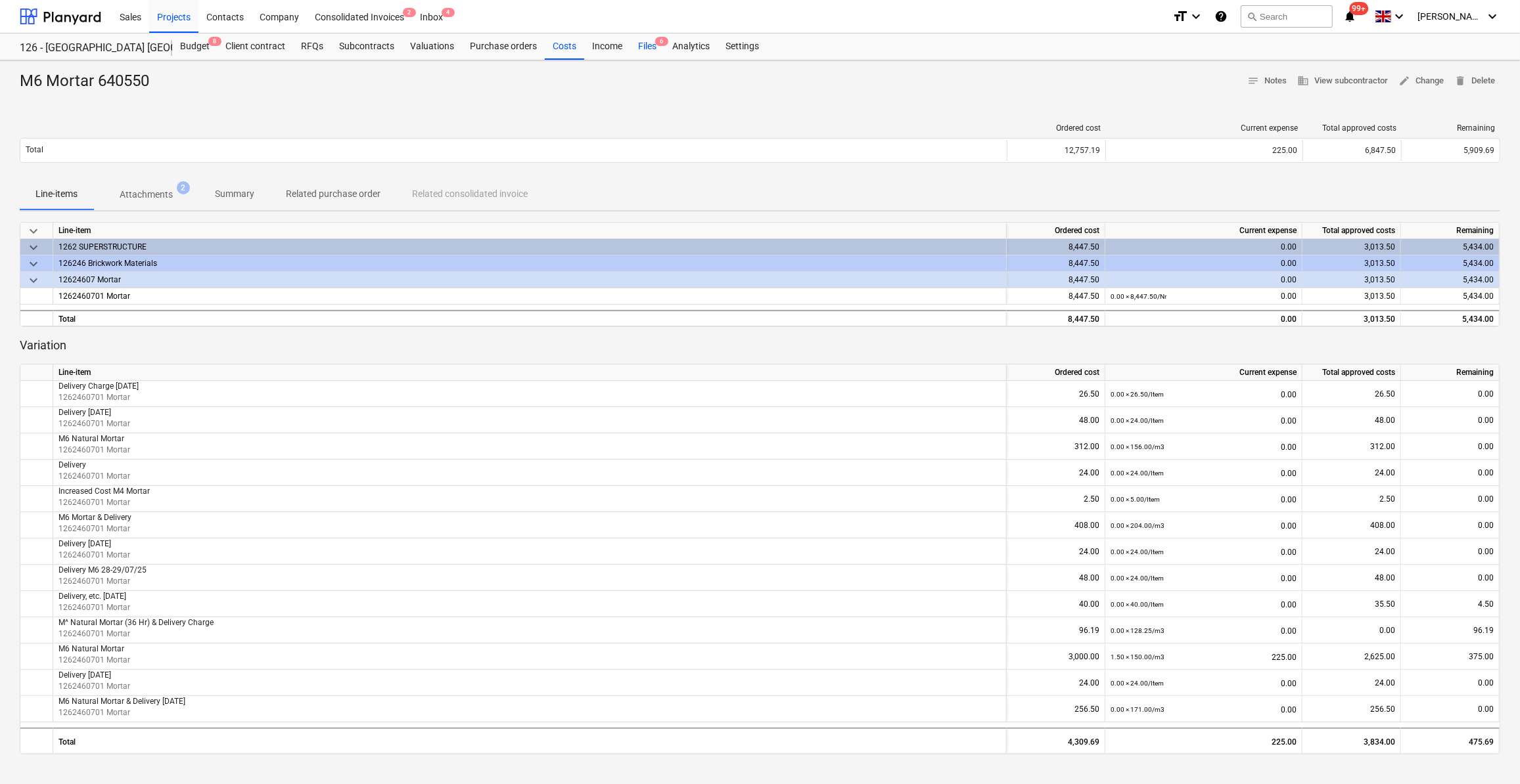
click at [642, 43] on div "Files 6" at bounding box center [647, 46] width 35 height 27
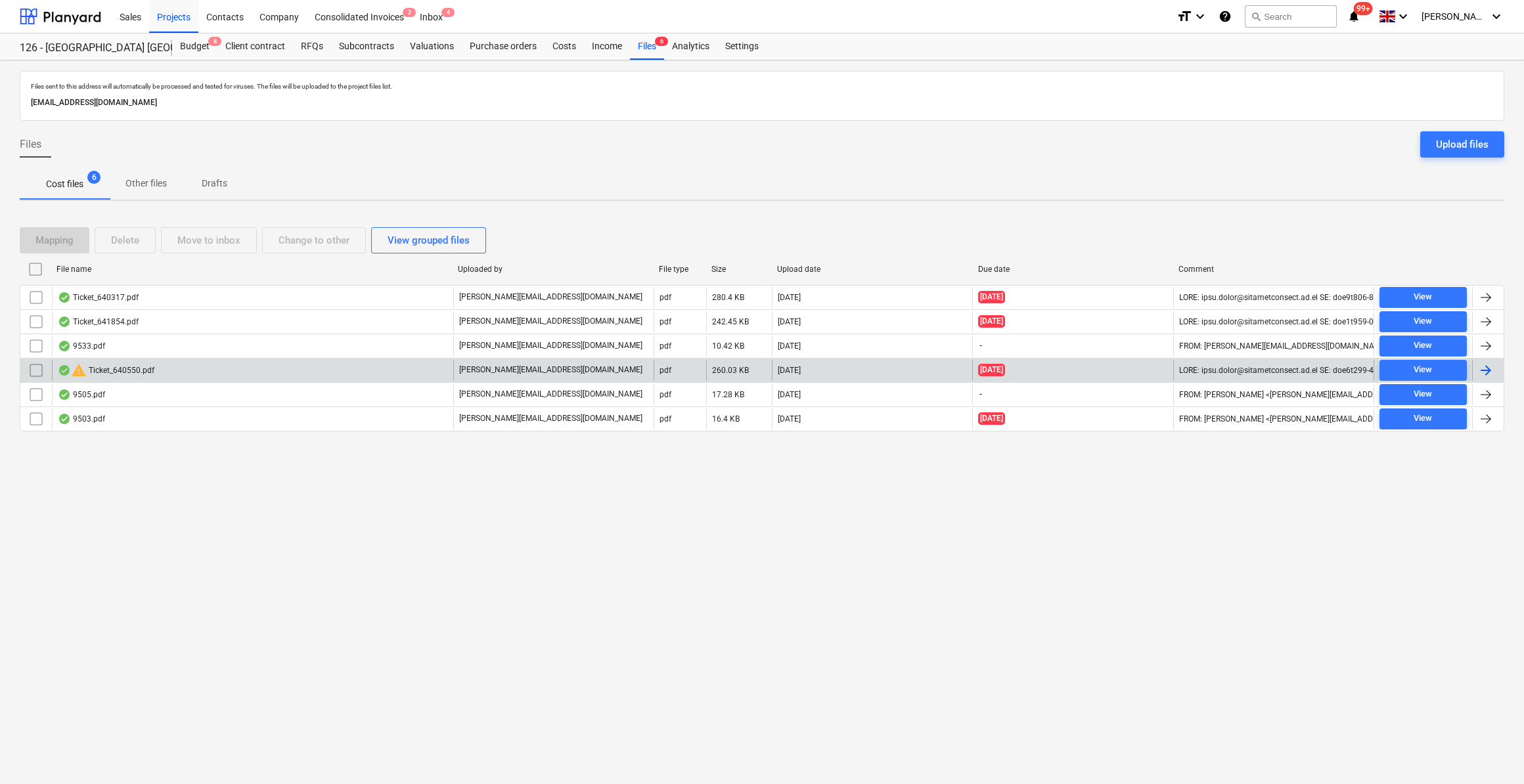
click at [33, 367] on input "checkbox" at bounding box center [36, 370] width 21 height 21
click at [132, 238] on div "Delete" at bounding box center [125, 240] width 29 height 17
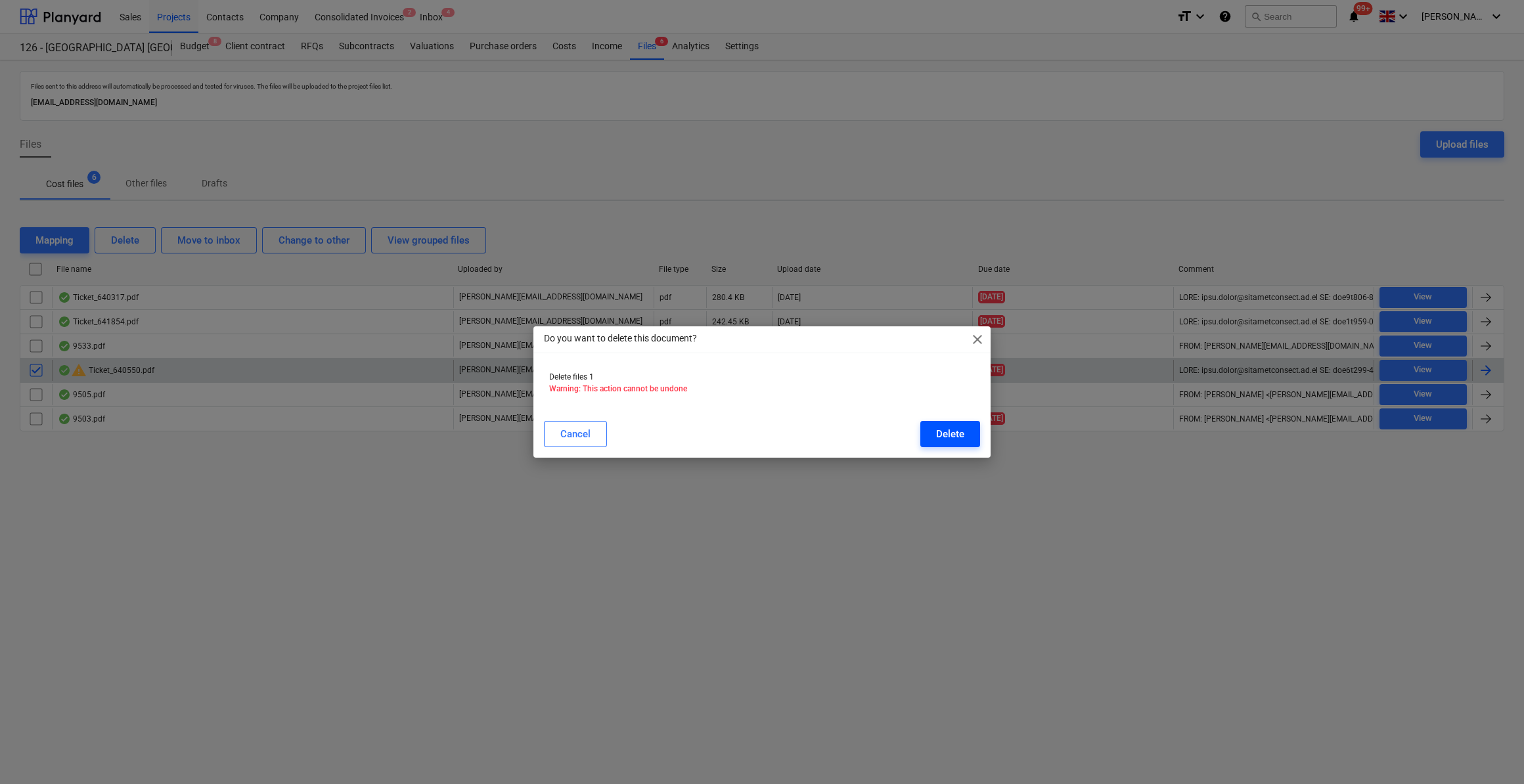
click at [943, 430] on div "Delete" at bounding box center [950, 434] width 29 height 17
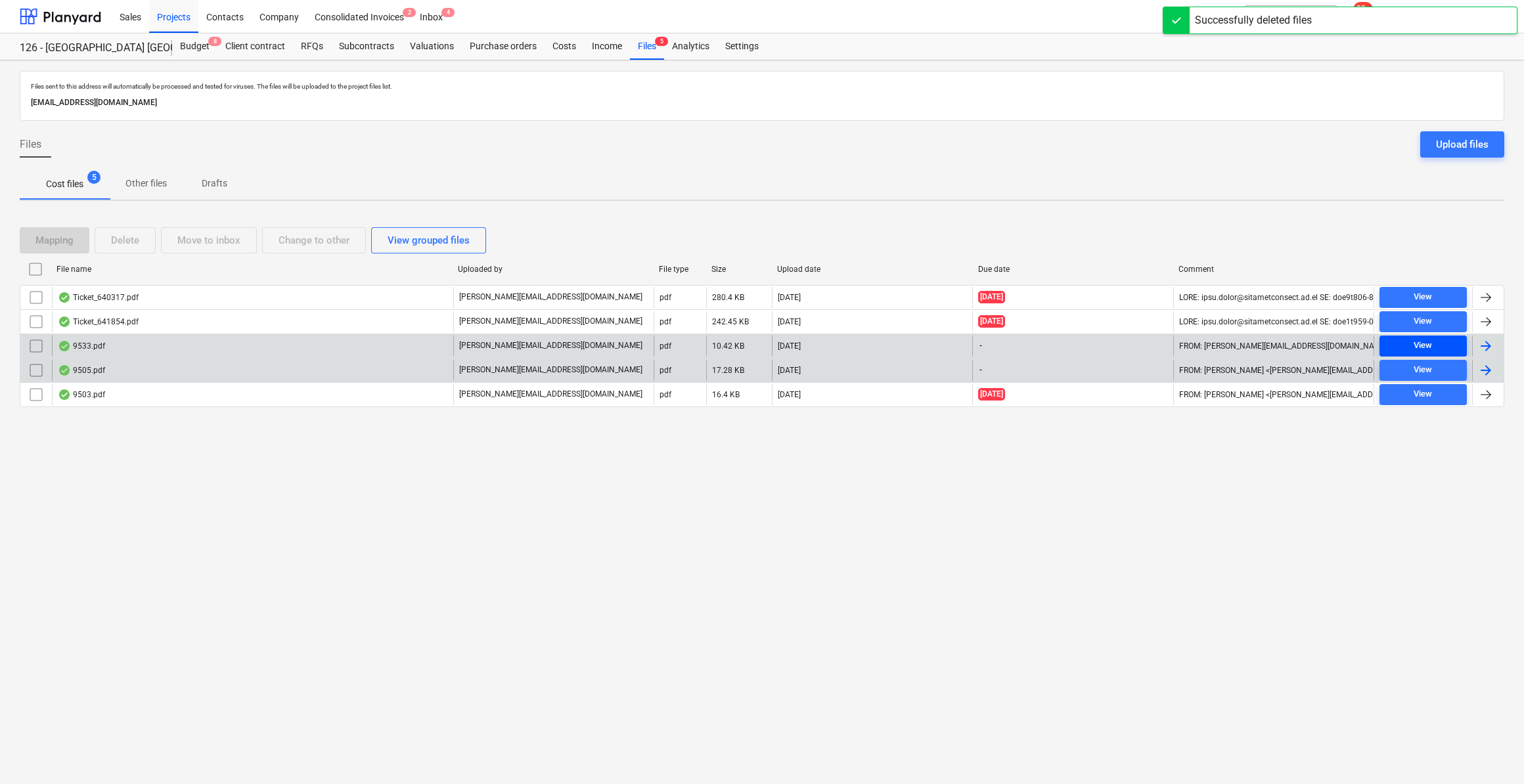
click at [1428, 342] on div "View" at bounding box center [1422, 345] width 19 height 15
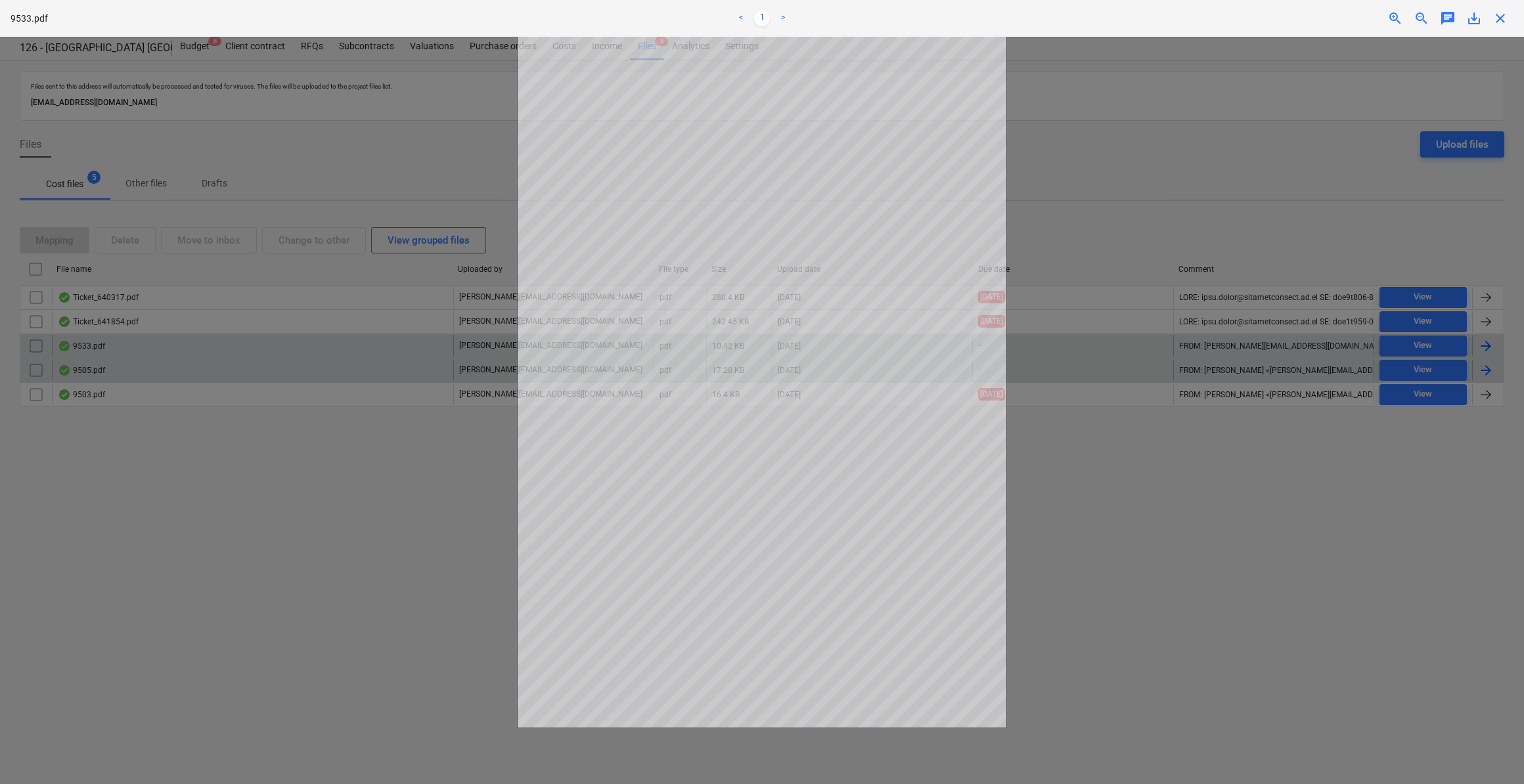
click at [1497, 27] on div "9533.pdf < 1 > zoom_in zoom_out chat 0 save_alt close" at bounding box center [762, 18] width 1524 height 36
click at [1500, 13] on span "close" at bounding box center [1500, 19] width 16 height 16
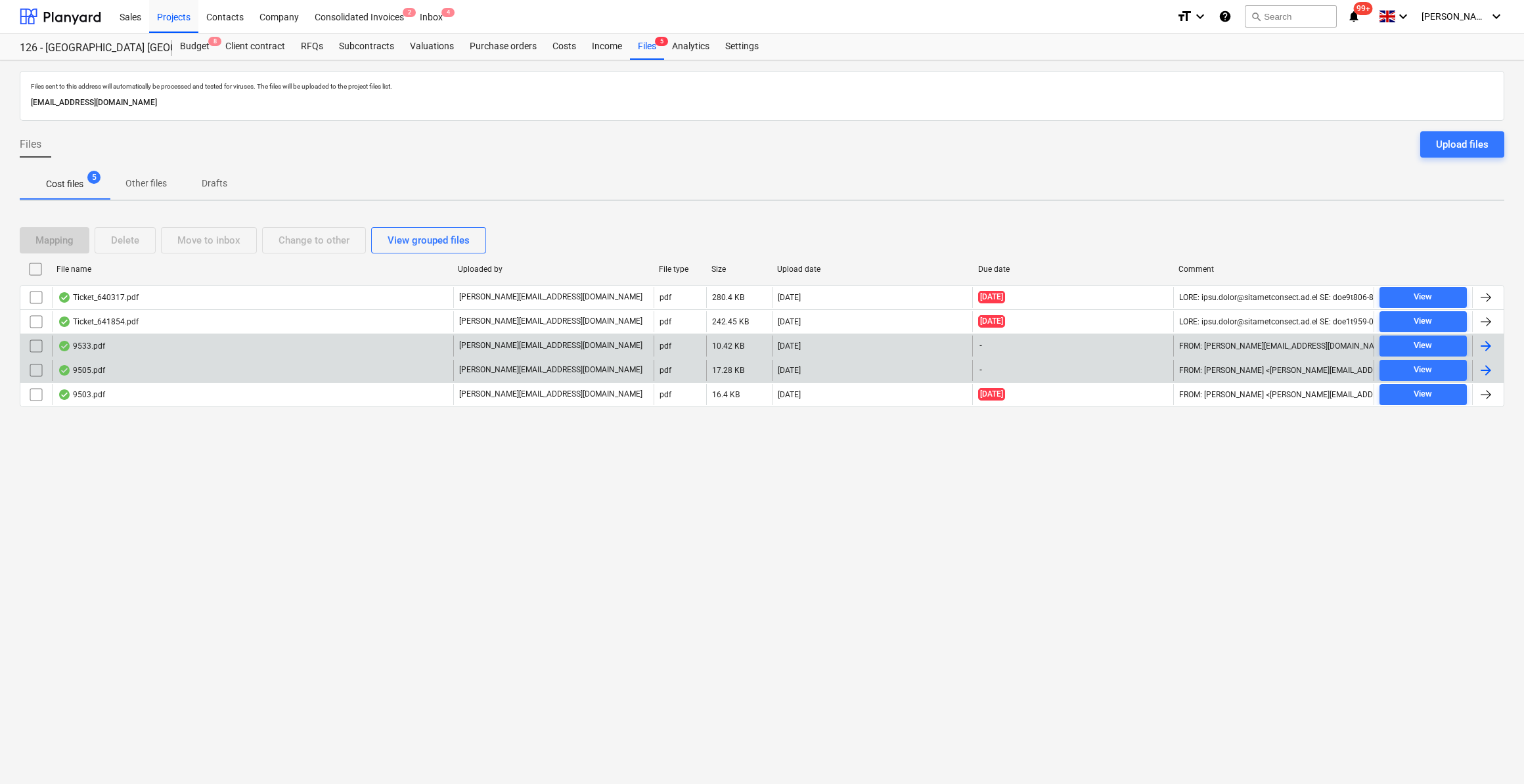
click at [1484, 366] on div at bounding box center [1487, 371] width 16 height 16
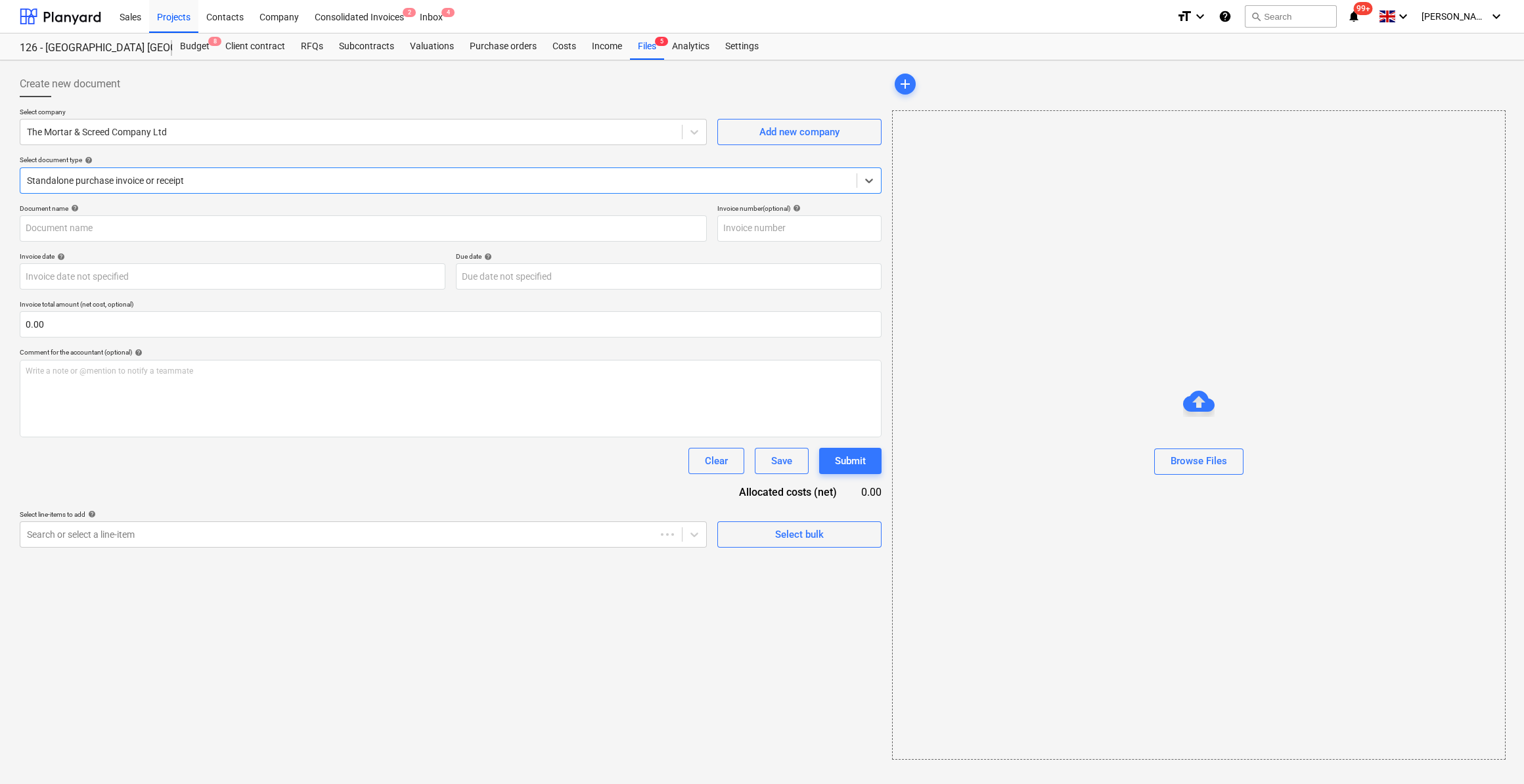
type input "526660"
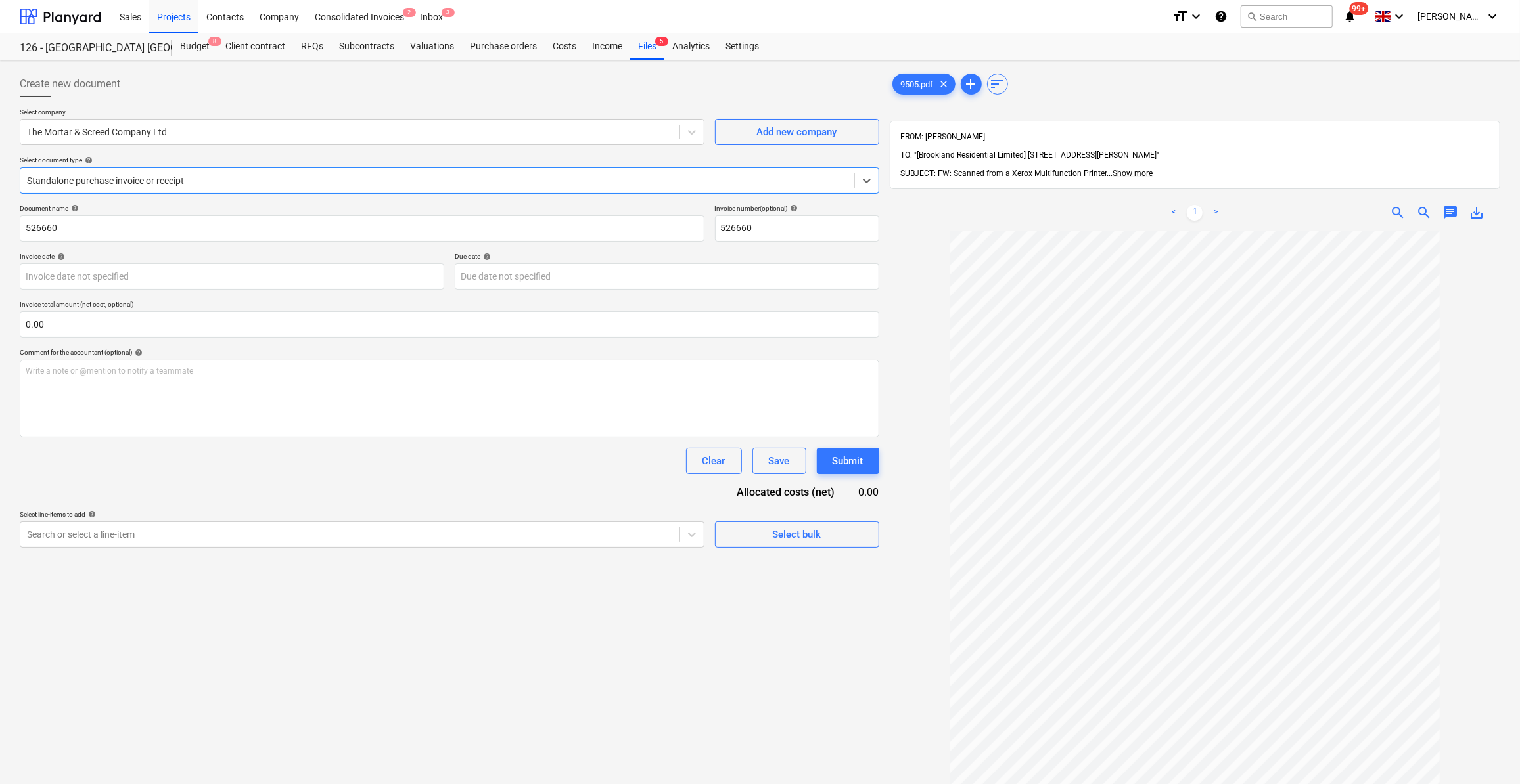
click at [100, 179] on div at bounding box center [437, 179] width 821 height 13
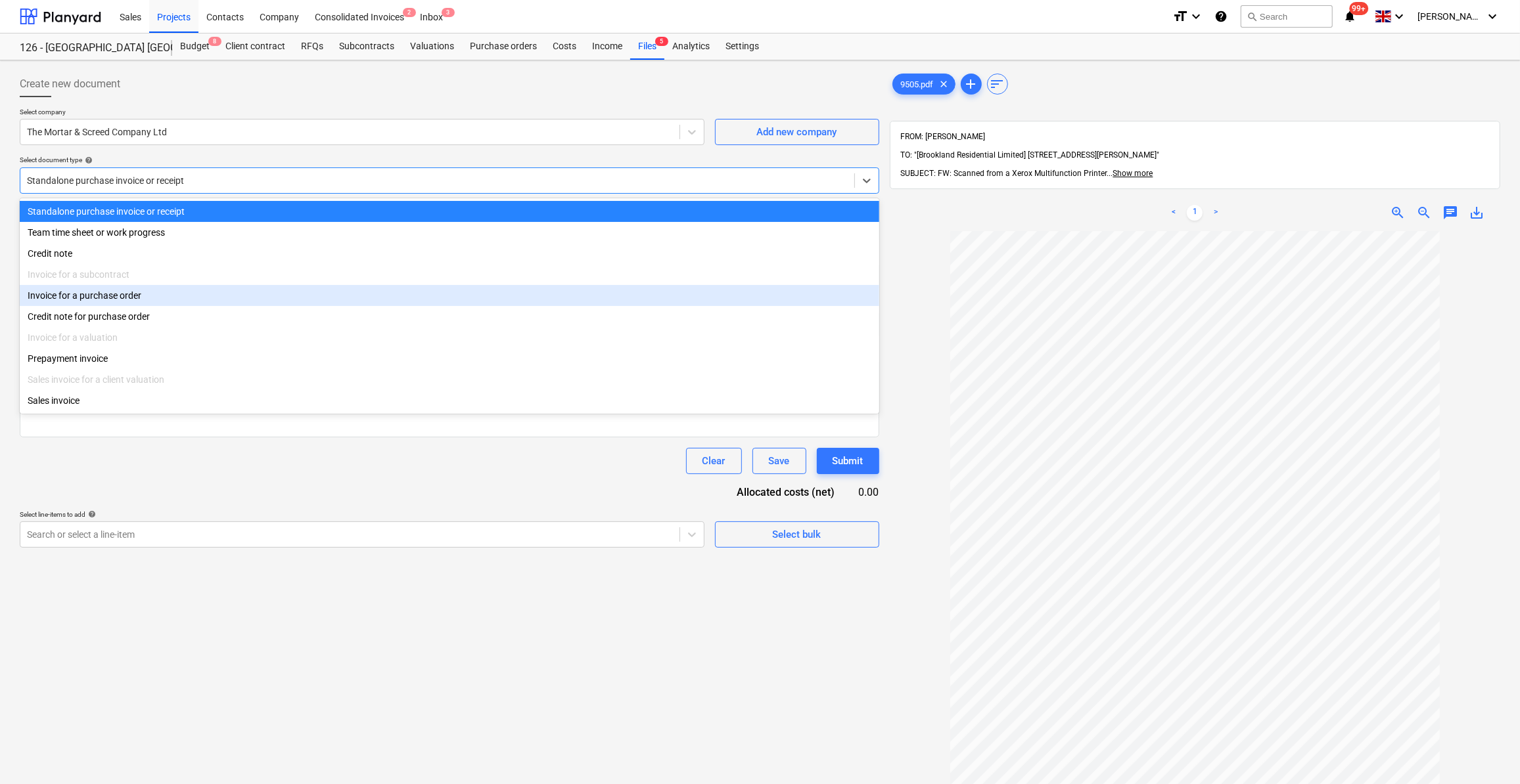
click at [104, 302] on div "Invoice for a purchase order" at bounding box center [449, 295] width 859 height 21
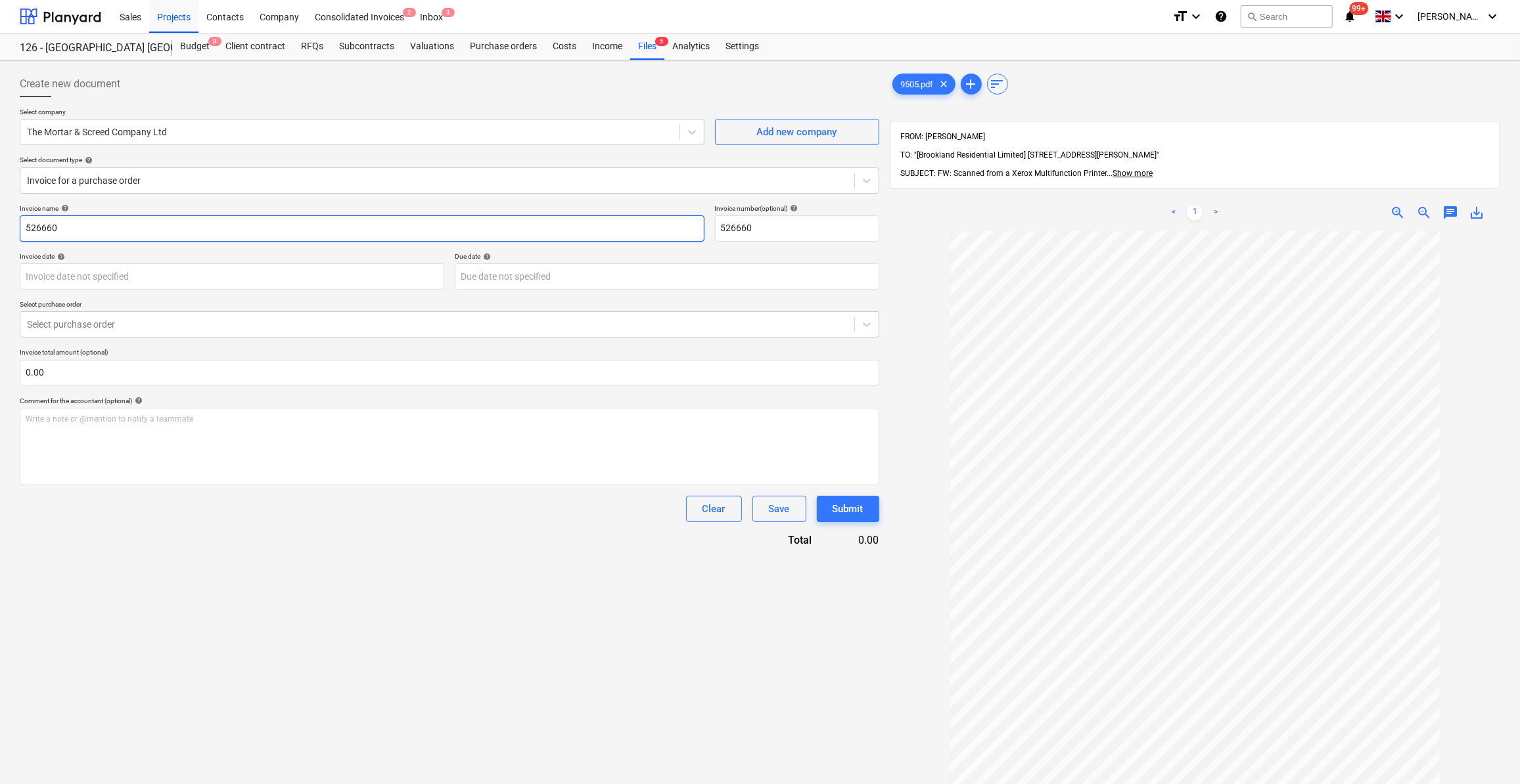
click at [24, 222] on input "526660" at bounding box center [362, 228] width 685 height 27
click at [24, 228] on input "Mortar - 526660" at bounding box center [362, 228] width 685 height 27
type input "M6 Mortar - 526660"
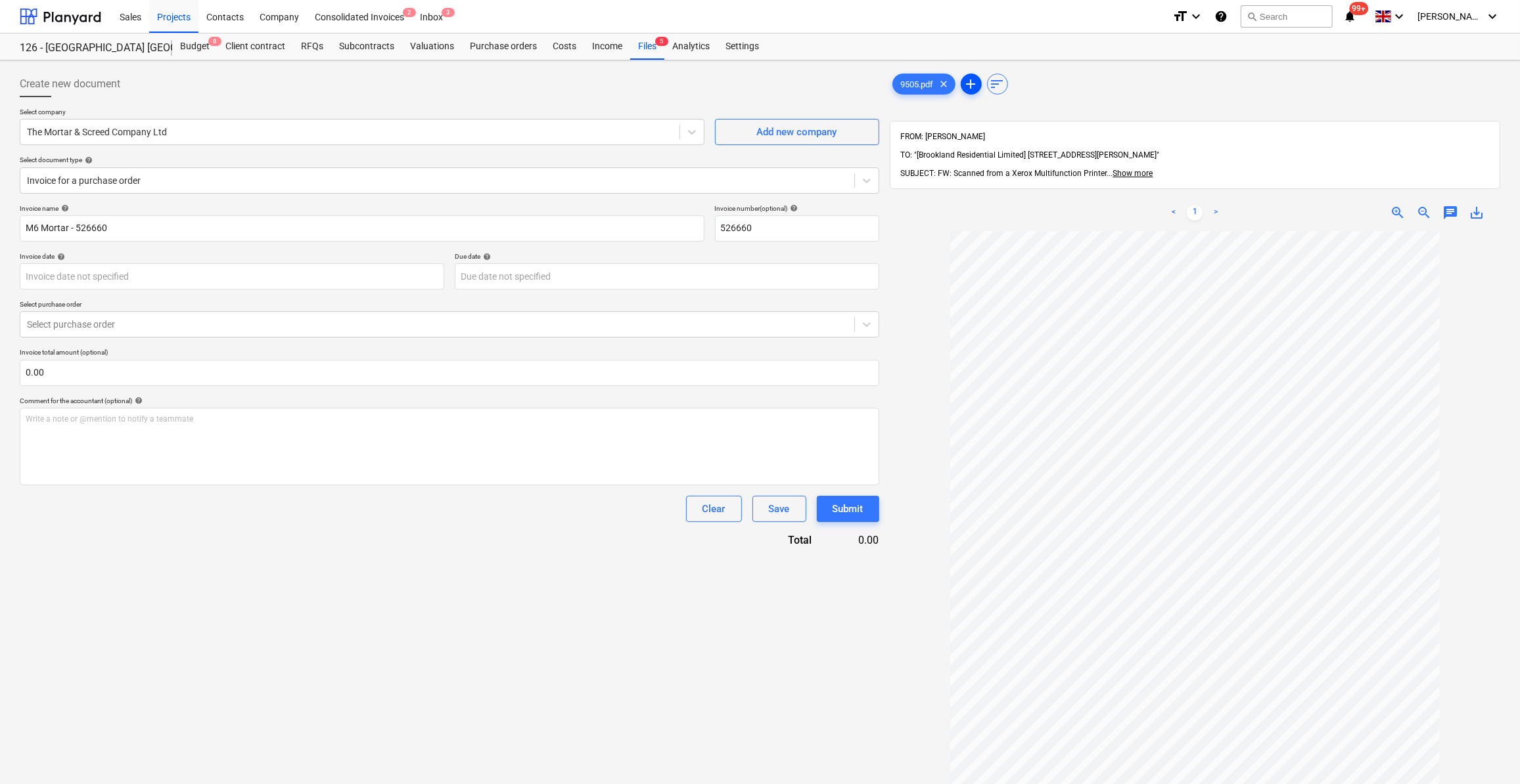
click at [973, 78] on span "add" at bounding box center [971, 84] width 16 height 16
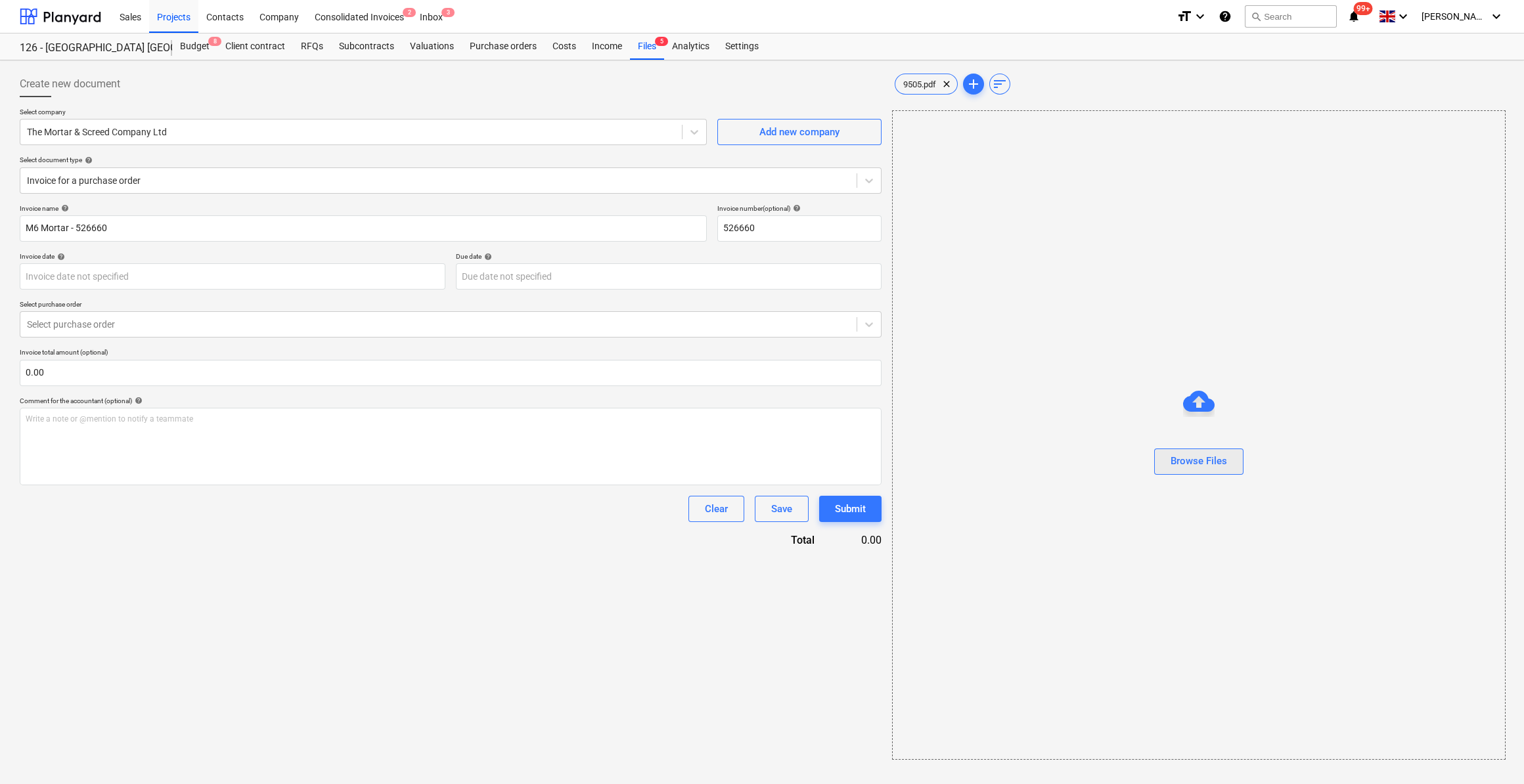
click at [1202, 467] on div "Browse Files" at bounding box center [1198, 461] width 56 height 17
type input "[DATE]"
click at [928, 89] on div "9505.pdf clear" at bounding box center [926, 84] width 63 height 21
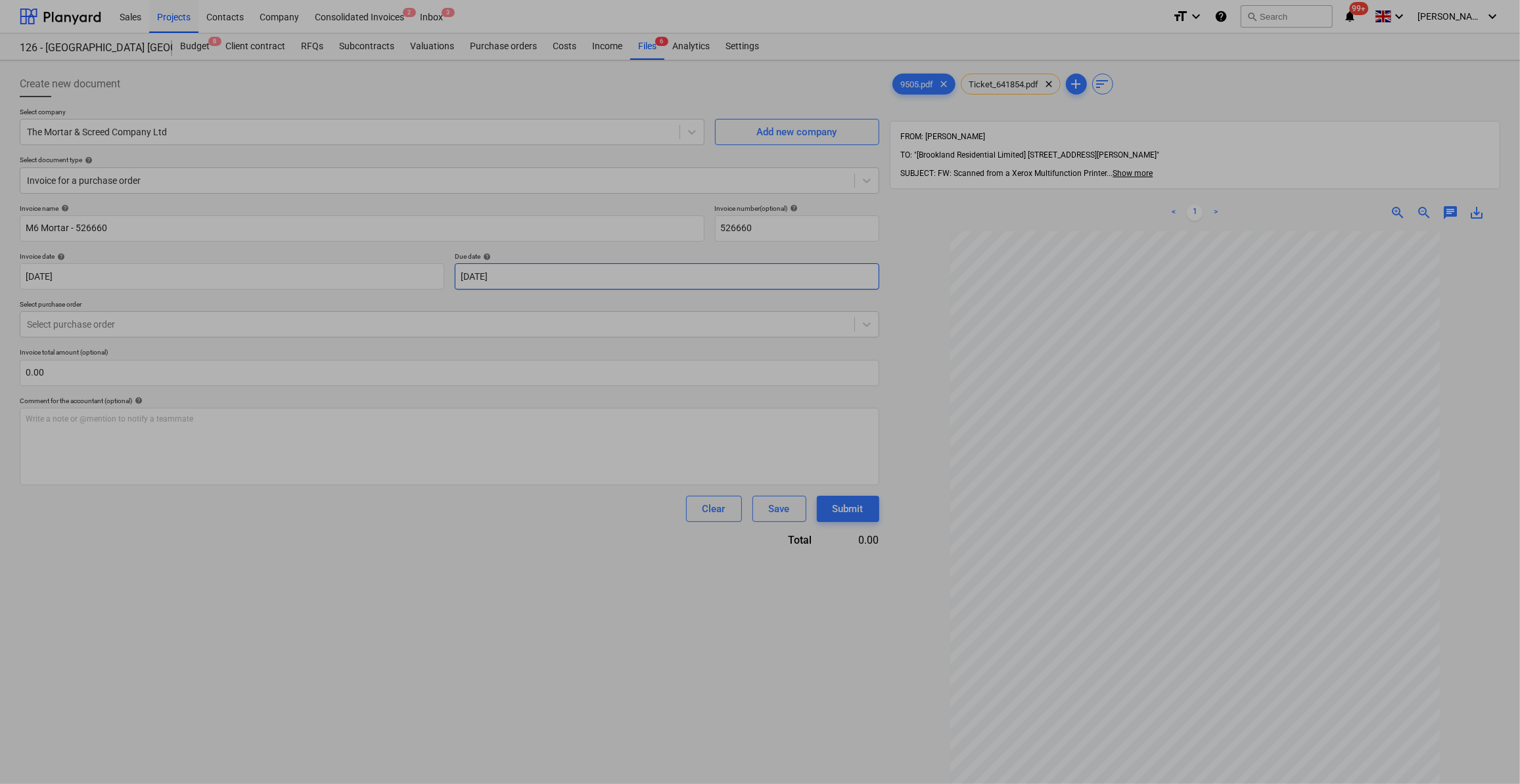
click at [534, 279] on body "Sales Projects Contacts Company Consolidated Invoices 2 Inbox 3 format_size key…" at bounding box center [760, 392] width 1520 height 784
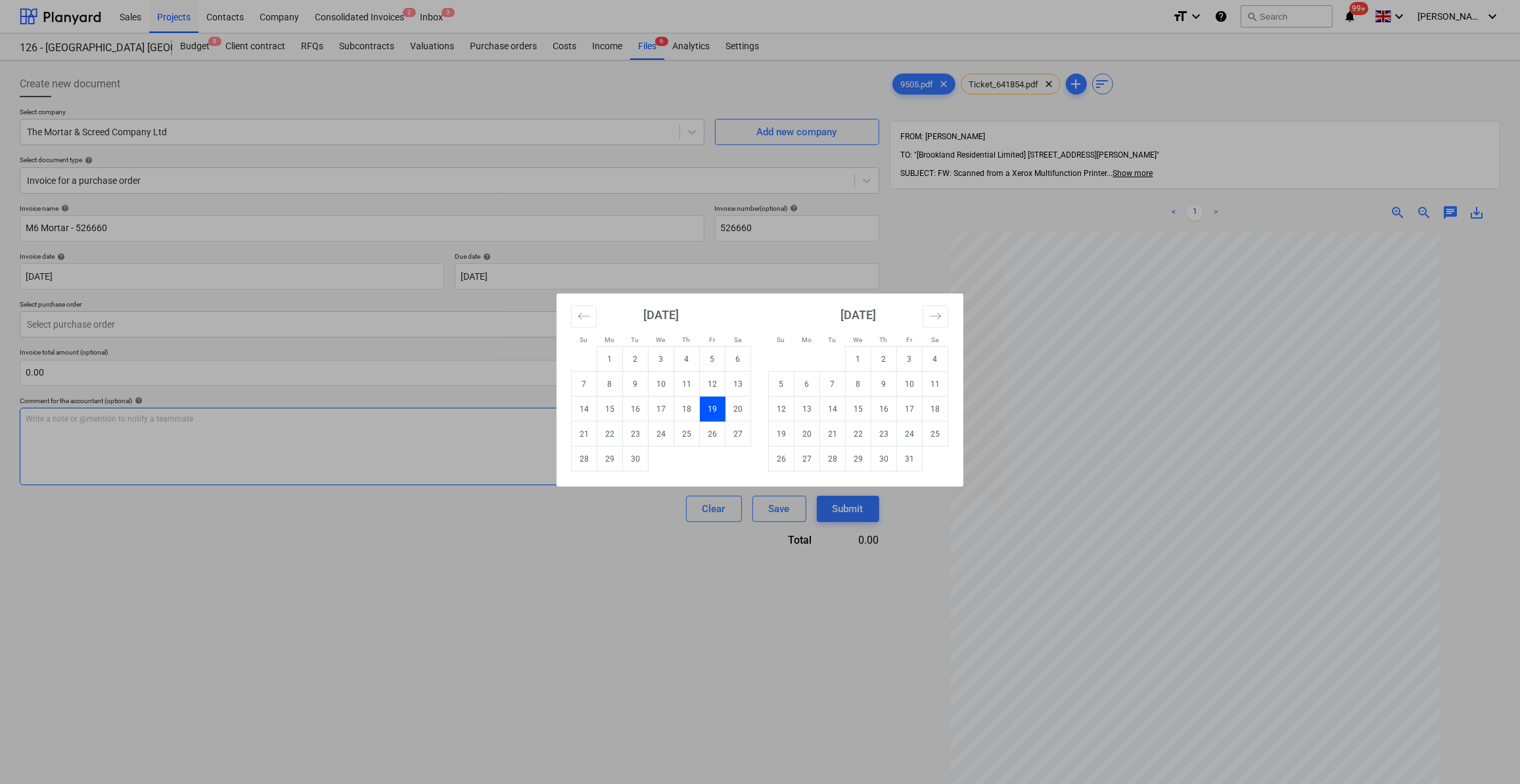
click at [780, 432] on td "19" at bounding box center [781, 434] width 26 height 25
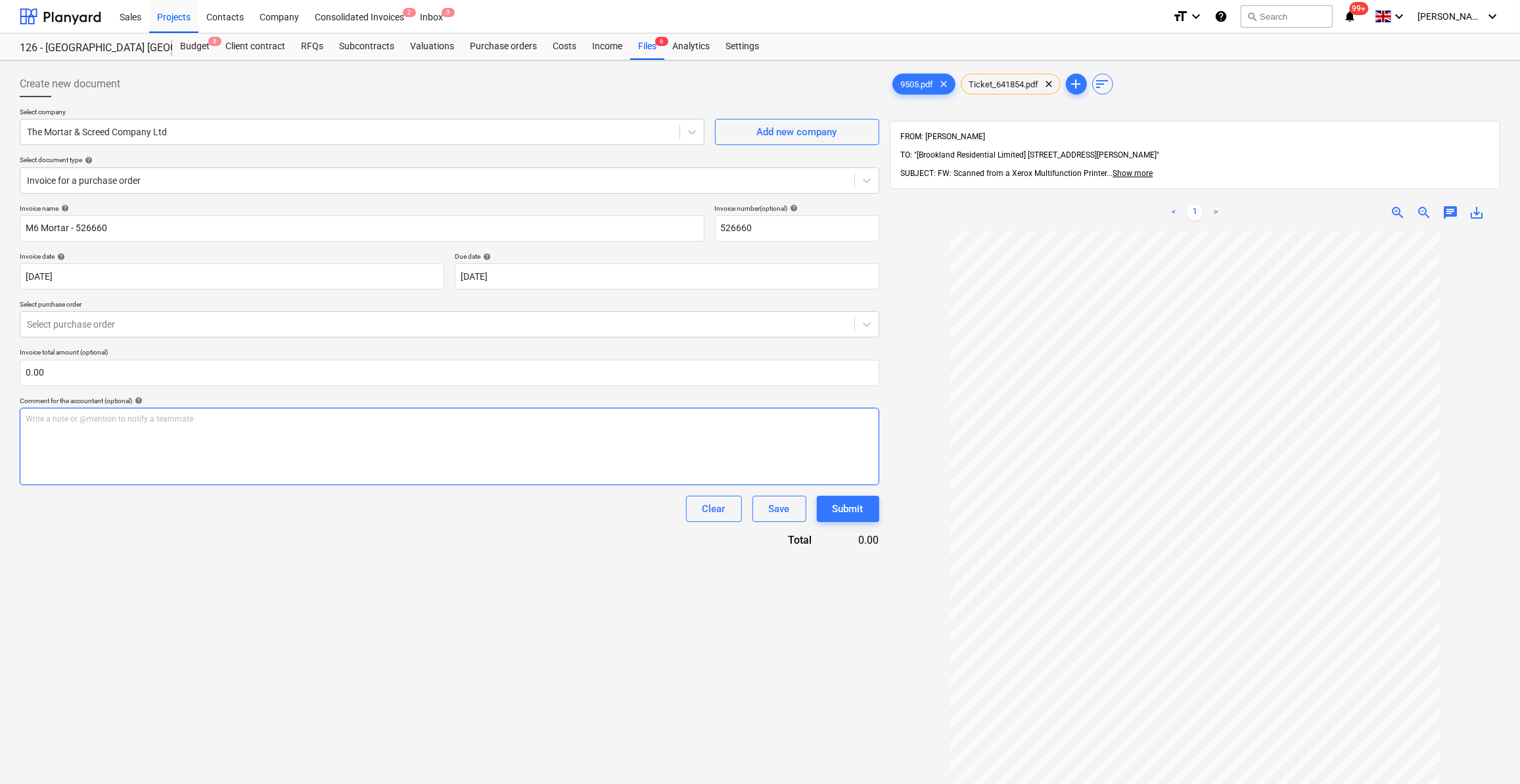
type input "[DATE]"
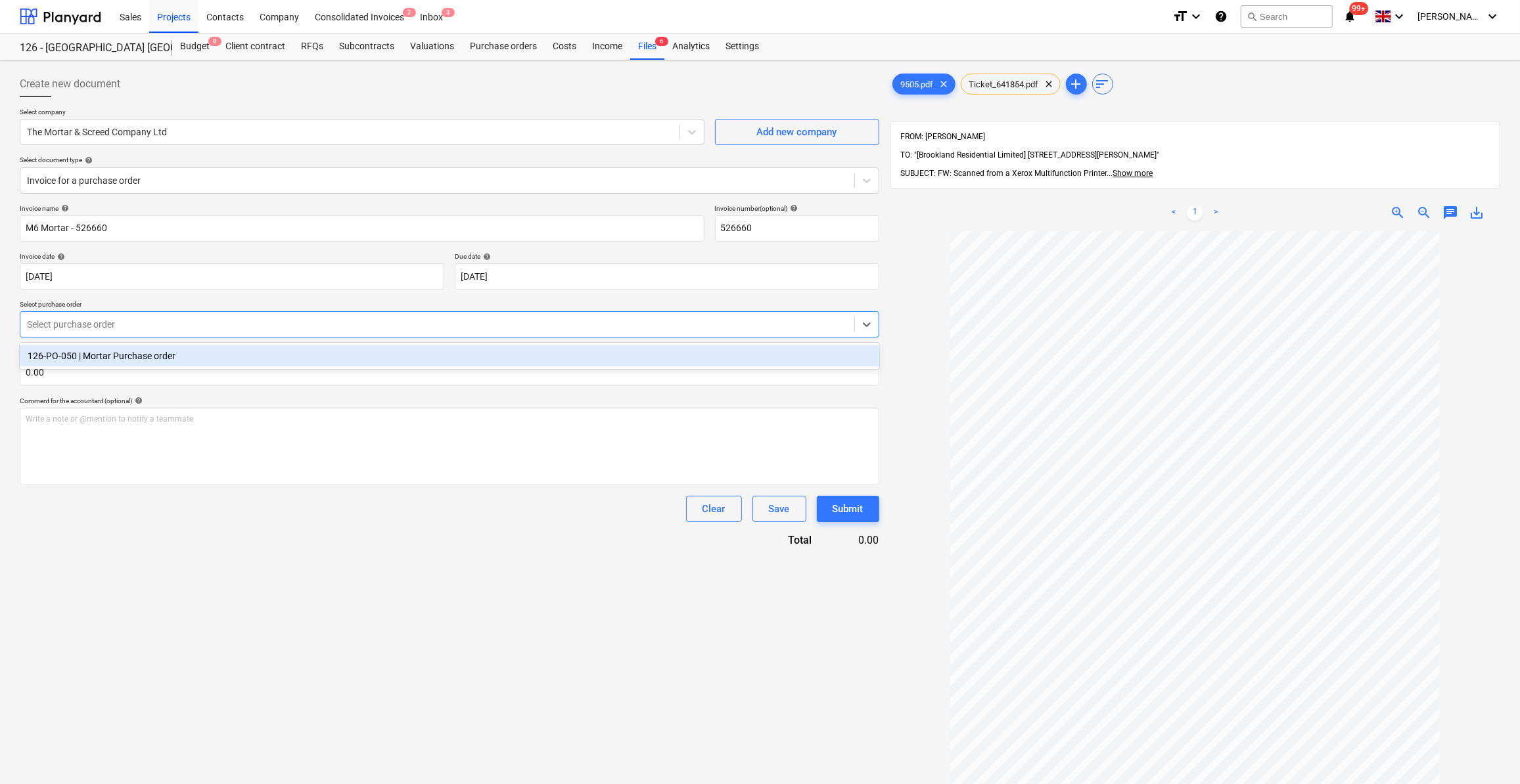
click at [42, 323] on div at bounding box center [437, 323] width 821 height 13
click at [52, 362] on div "126-PO-050 | Mortar Purchase order" at bounding box center [449, 355] width 859 height 21
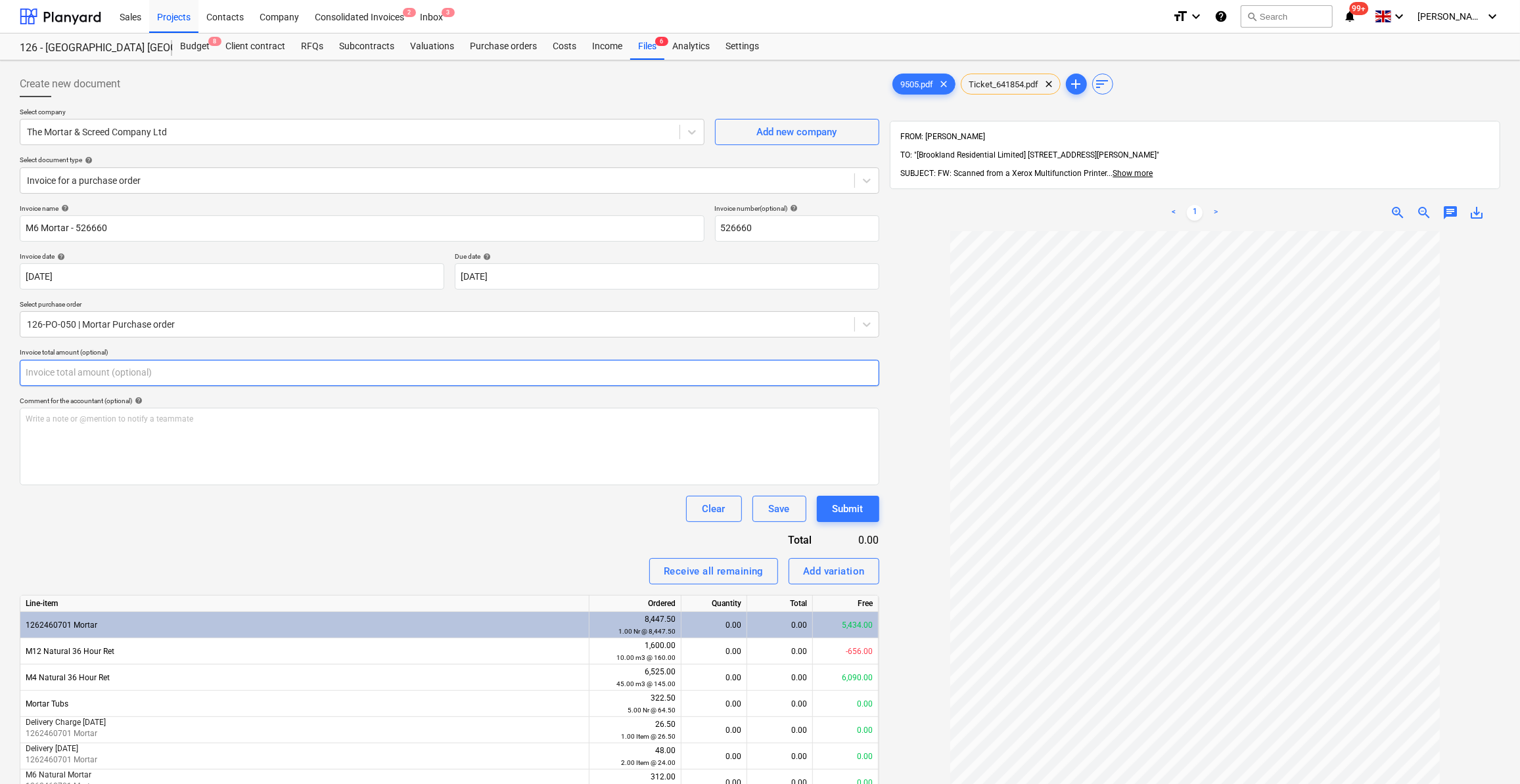
click at [56, 377] on input "text" at bounding box center [449, 373] width 859 height 27
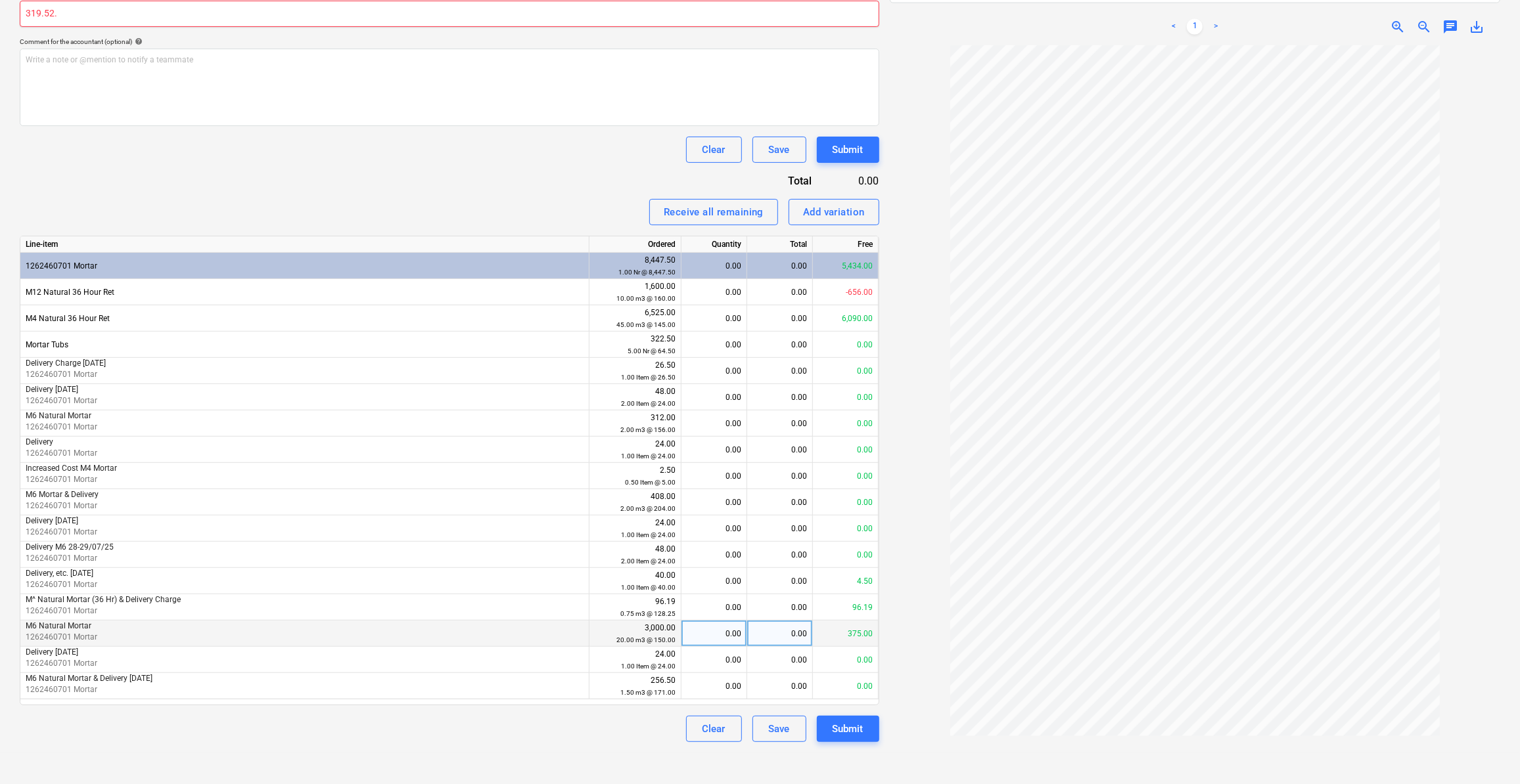
scroll to position [349, 0]
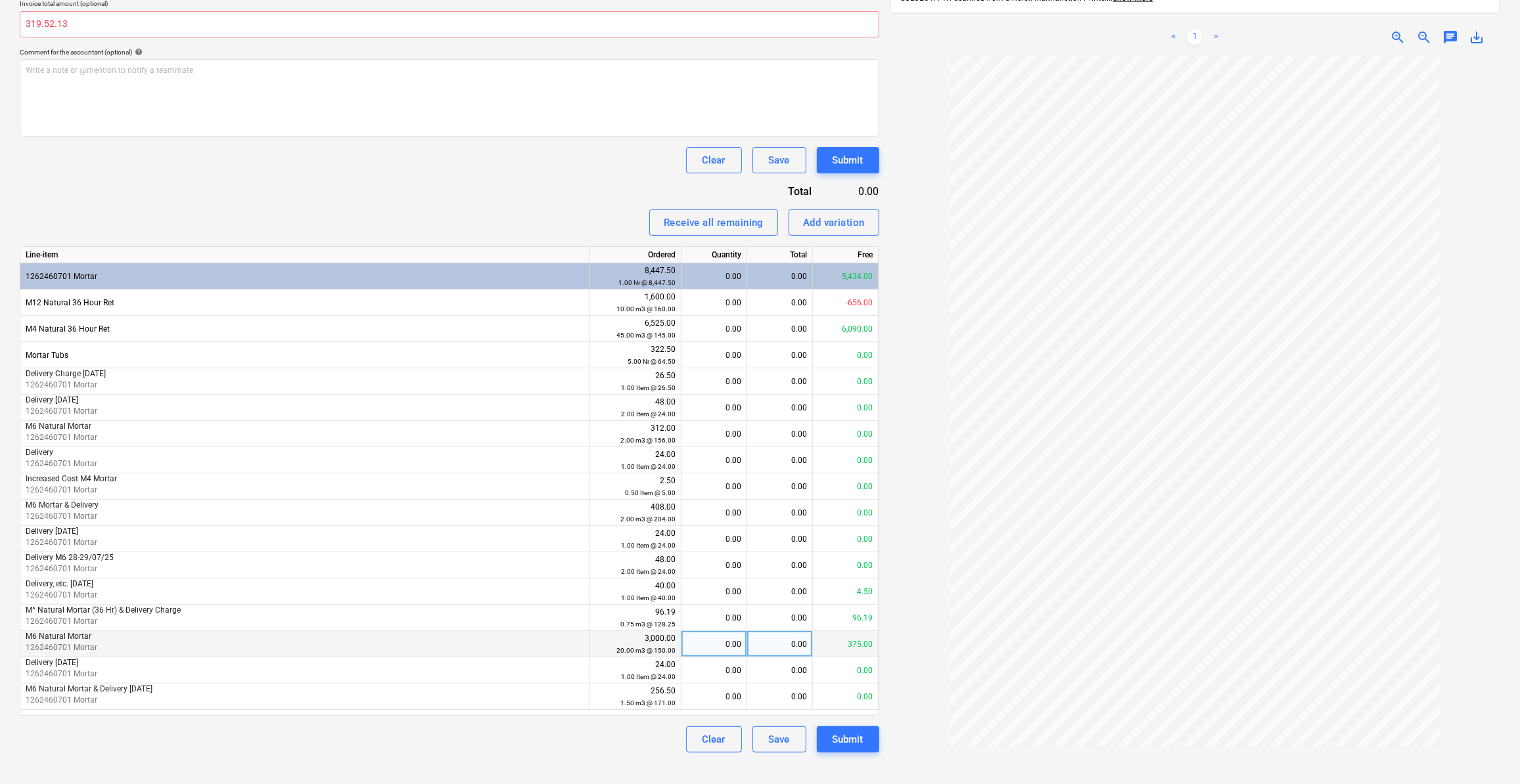
type input "0.00"
click at [722, 645] on div "0.00" at bounding box center [713, 644] width 54 height 27
type input "2.13"
click at [911, 675] on div at bounding box center [1194, 430] width 611 height 748
click at [846, 745] on div "Submit" at bounding box center [847, 739] width 31 height 17
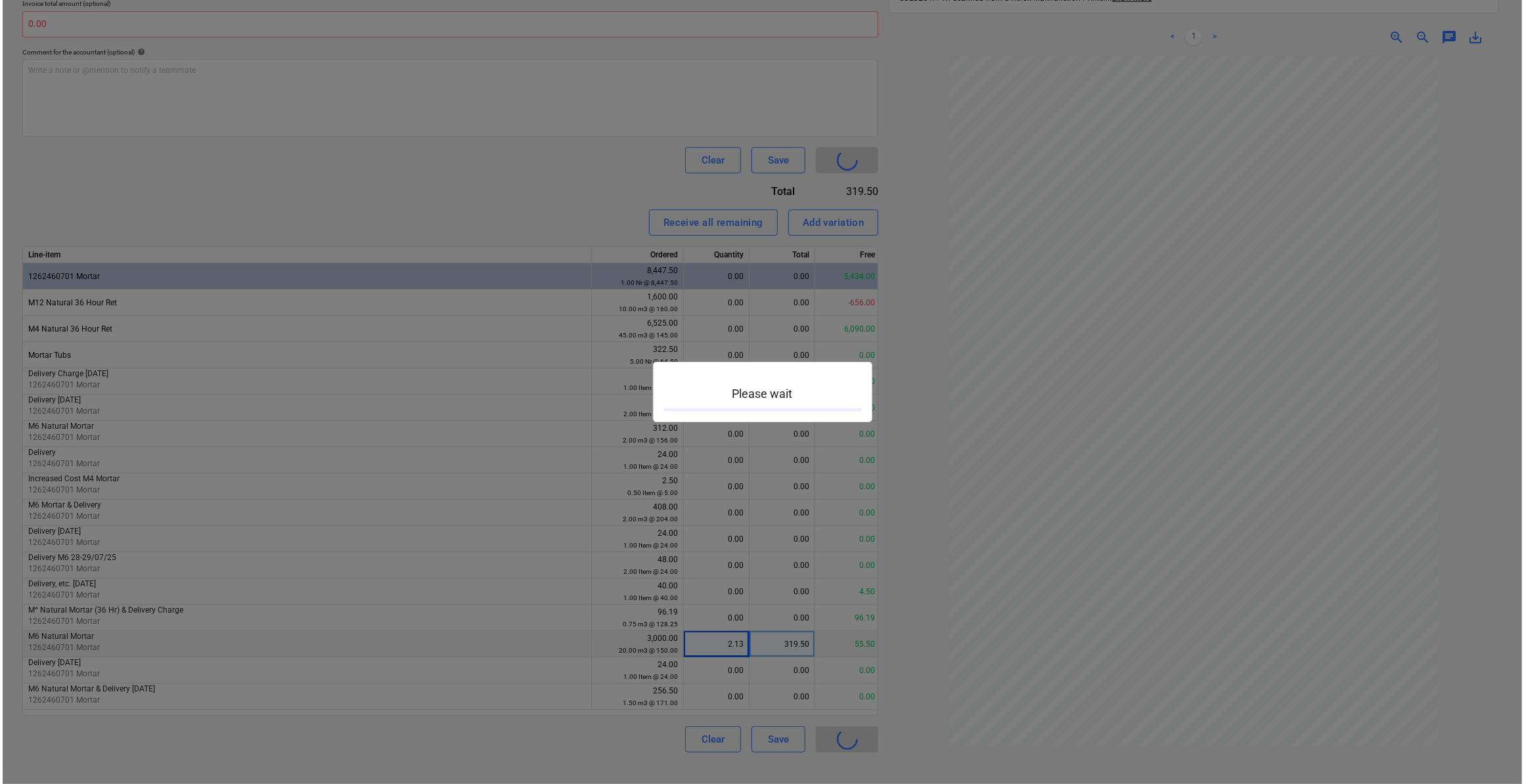
scroll to position [325, 0]
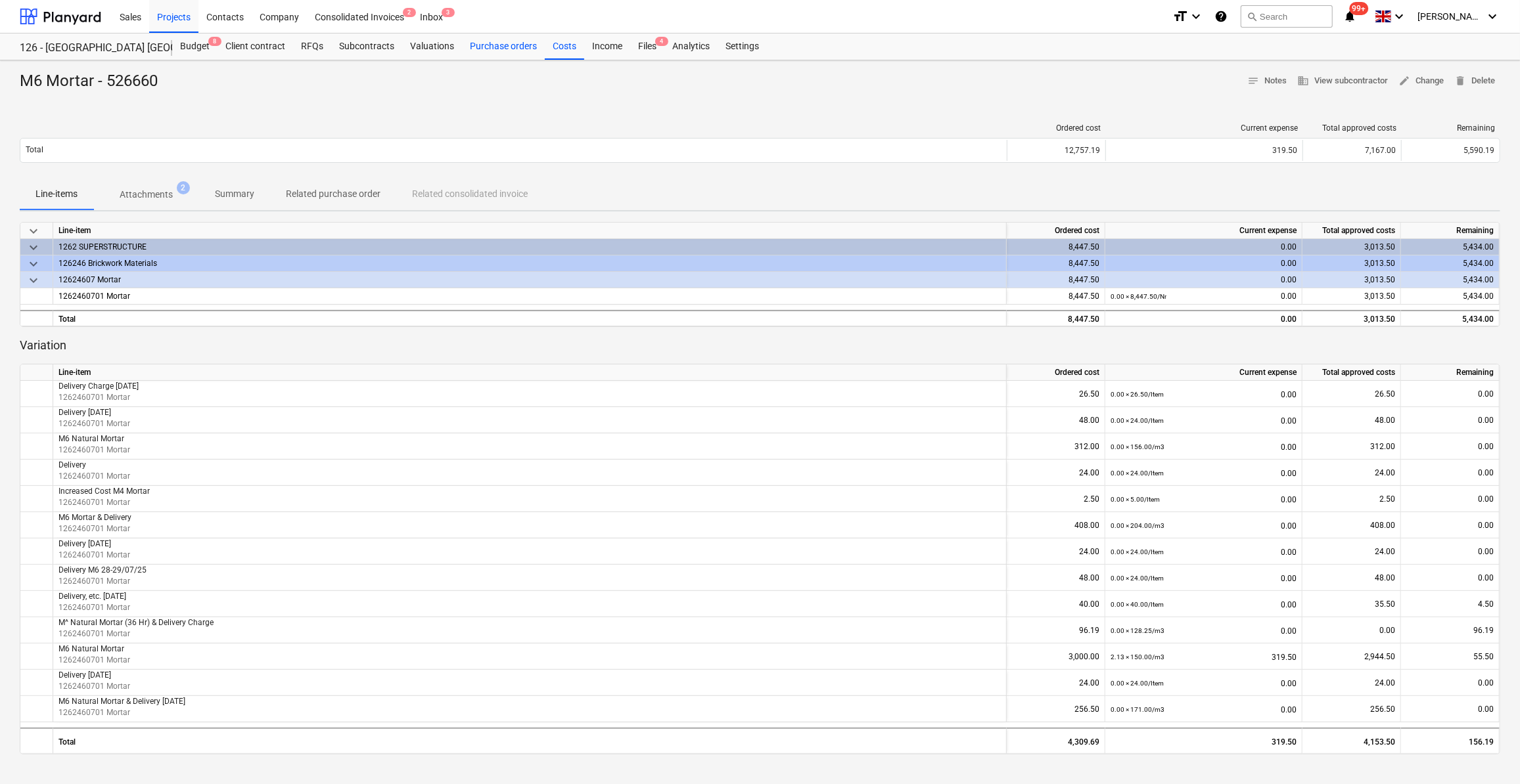
click at [501, 47] on div "Purchase orders" at bounding box center [503, 46] width 83 height 27
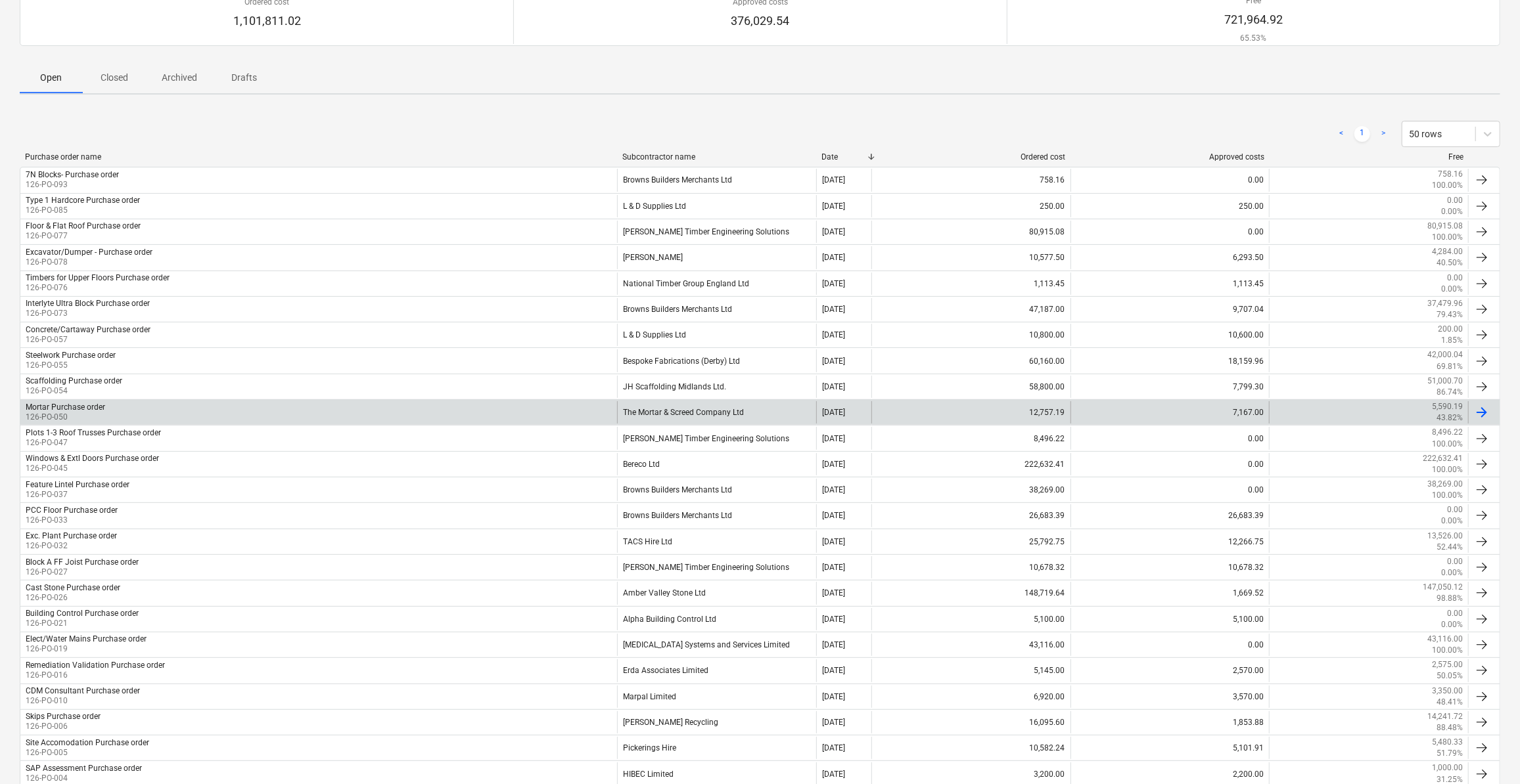
scroll to position [19, 0]
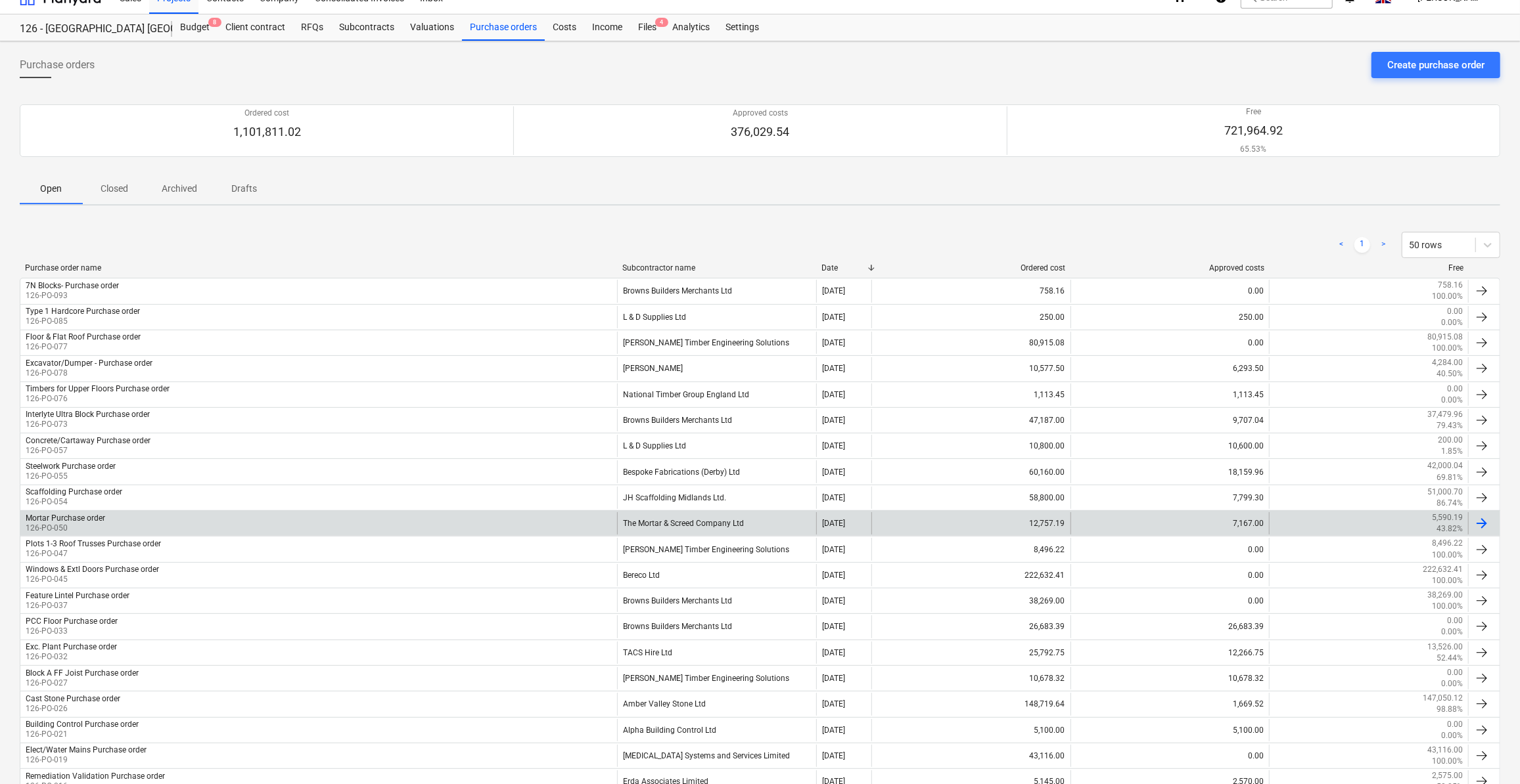
click at [92, 517] on div "Mortar Purchase order" at bounding box center [65, 518] width 80 height 9
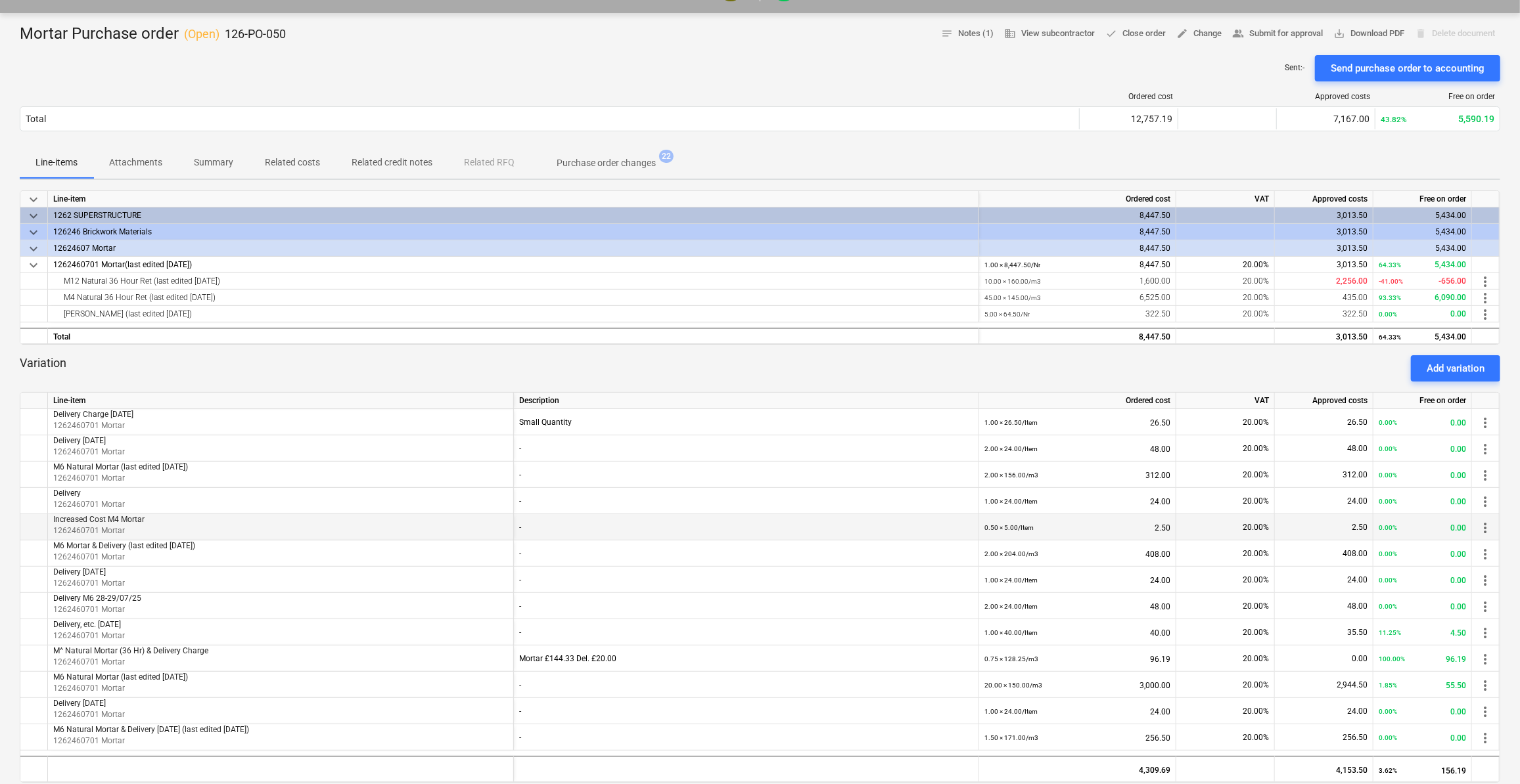
scroll to position [258, 0]
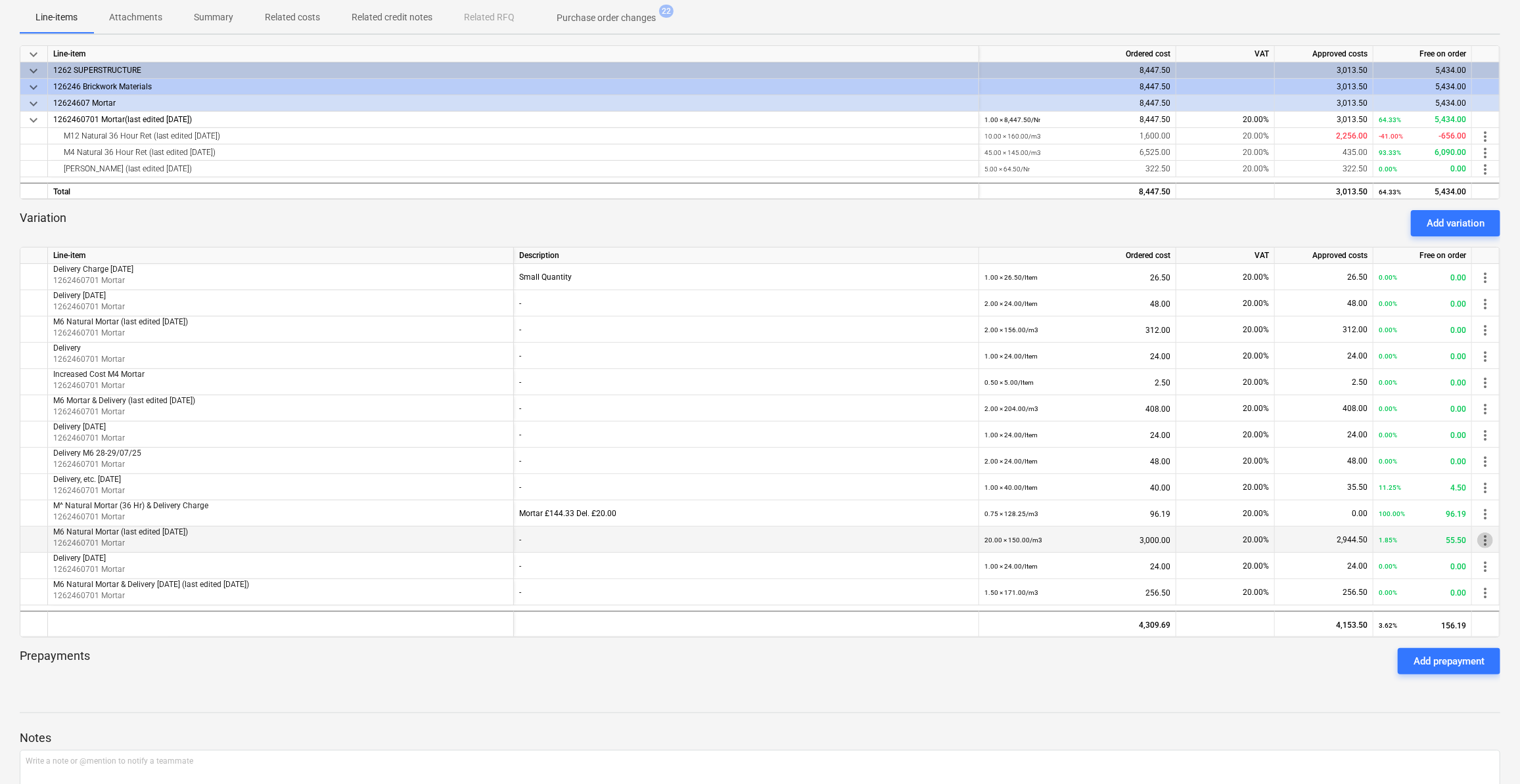
click at [1484, 538] on span "more_vert" at bounding box center [1484, 540] width 16 height 16
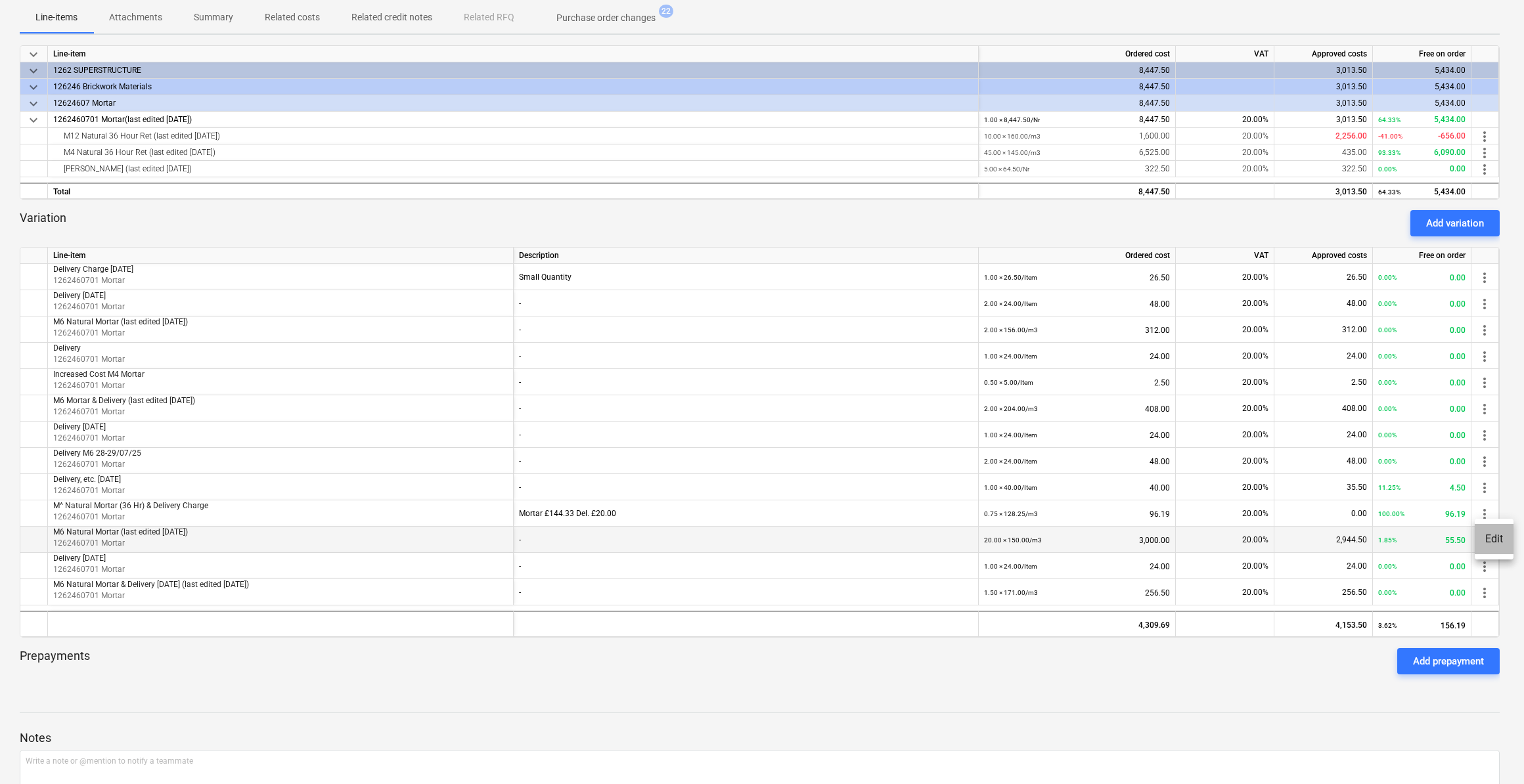
click at [1484, 538] on li "Edit" at bounding box center [1493, 538] width 38 height 31
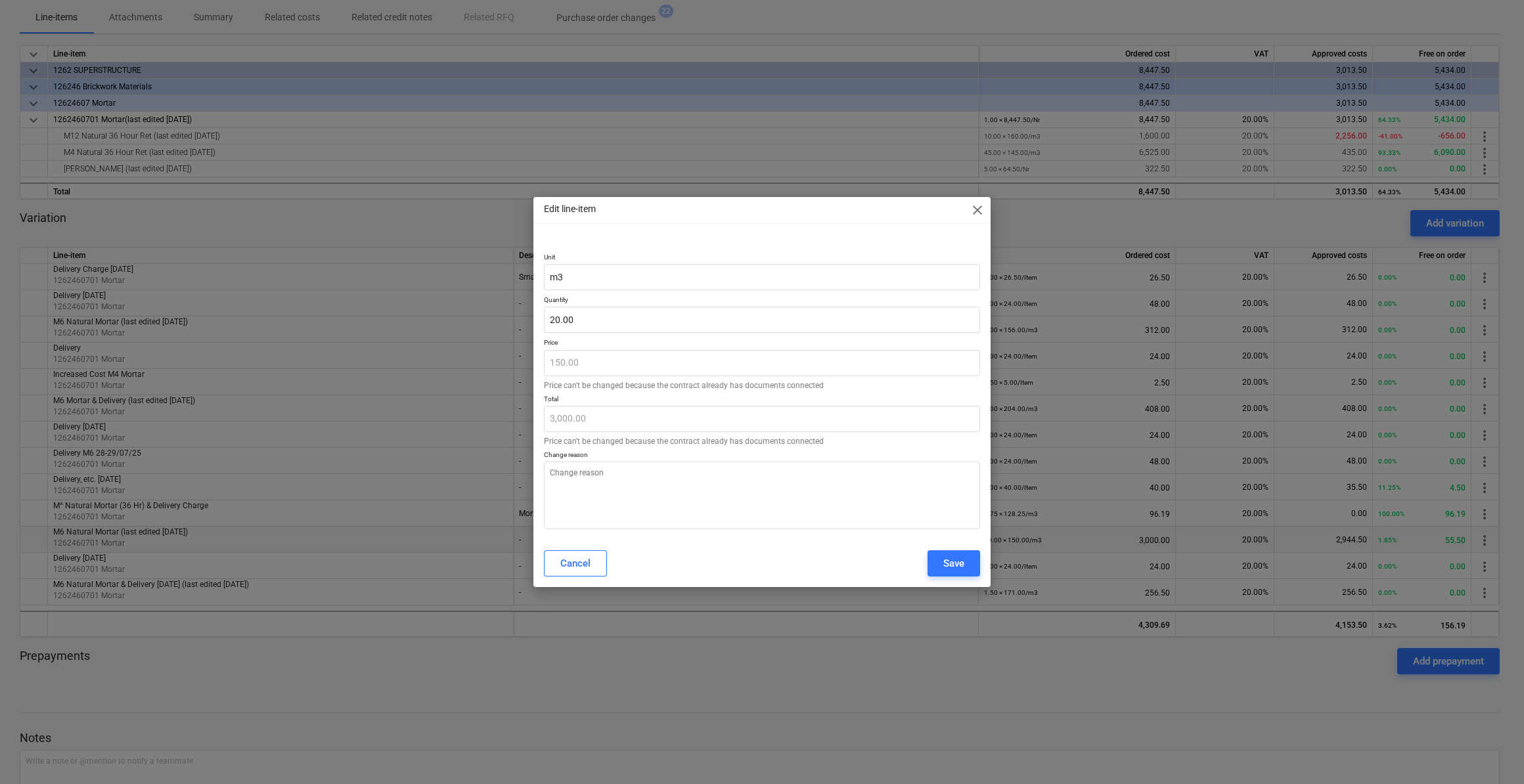
type textarea "x"
click at [559, 318] on input "20" at bounding box center [762, 320] width 436 height 27
type input "2"
type textarea "x"
type input "300.00"
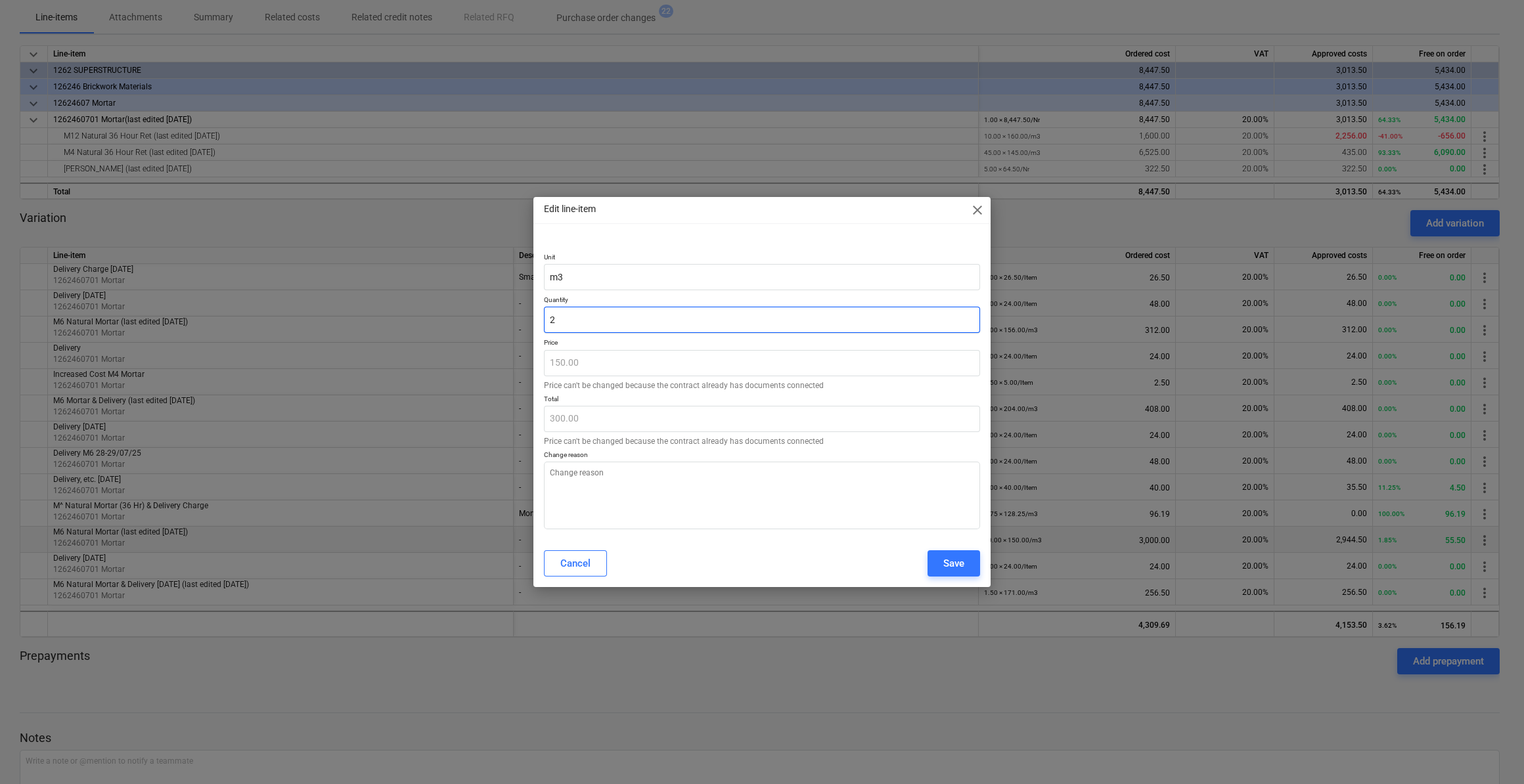
type input "25"
type textarea "x"
type input "3,750.00"
type input "25.00"
type textarea "x"
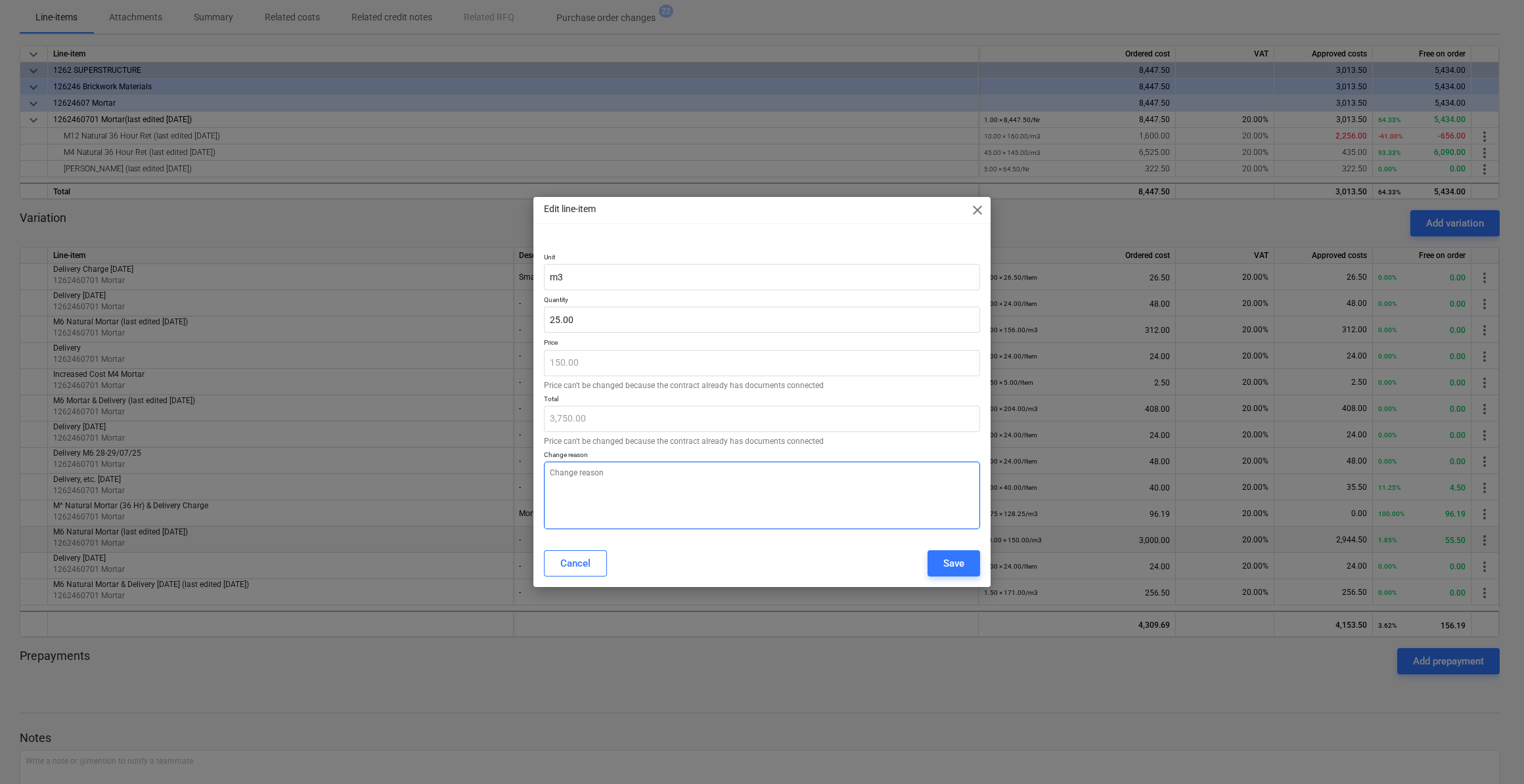
click at [554, 477] on textarea at bounding box center [762, 495] width 436 height 68
type textarea "A"
type textarea "x"
type textarea "Ad"
type textarea "x"
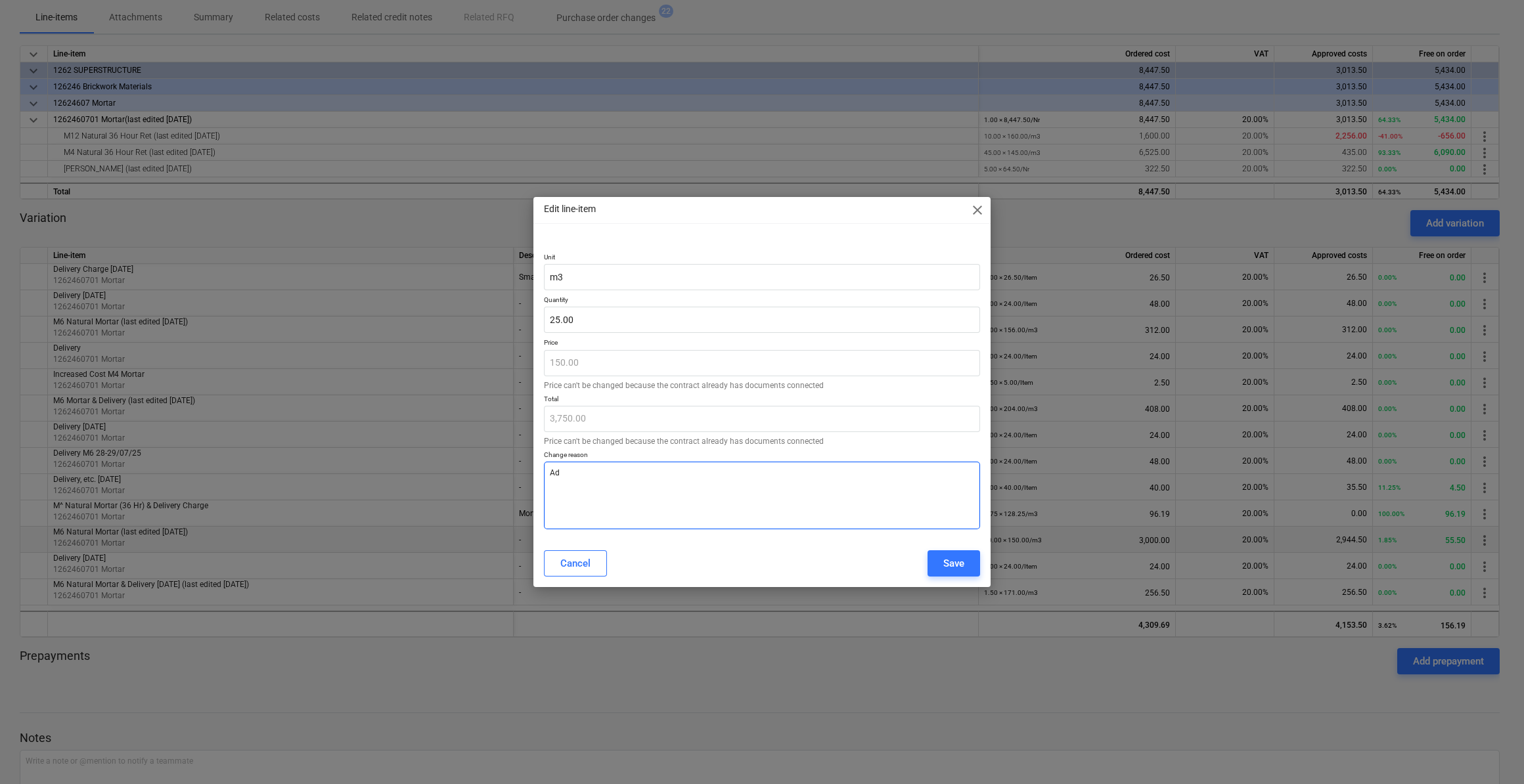
type textarea "Add"
type textarea "x"
type textarea "Addi"
type textarea "x"
type textarea "Addit"
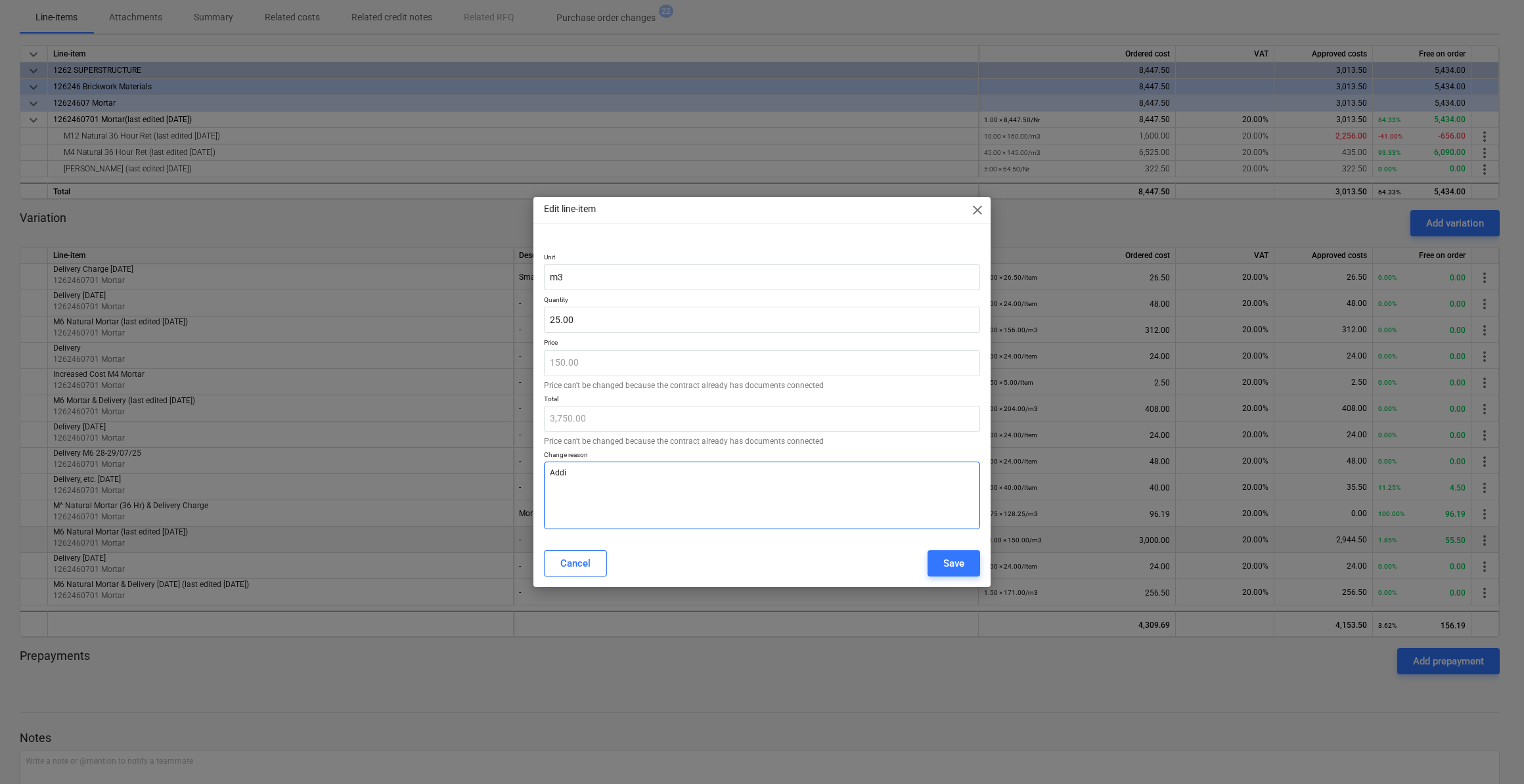
type textarea "x"
type textarea "[PERSON_NAME]"
type textarea "x"
type textarea "Additio"
type textarea "x"
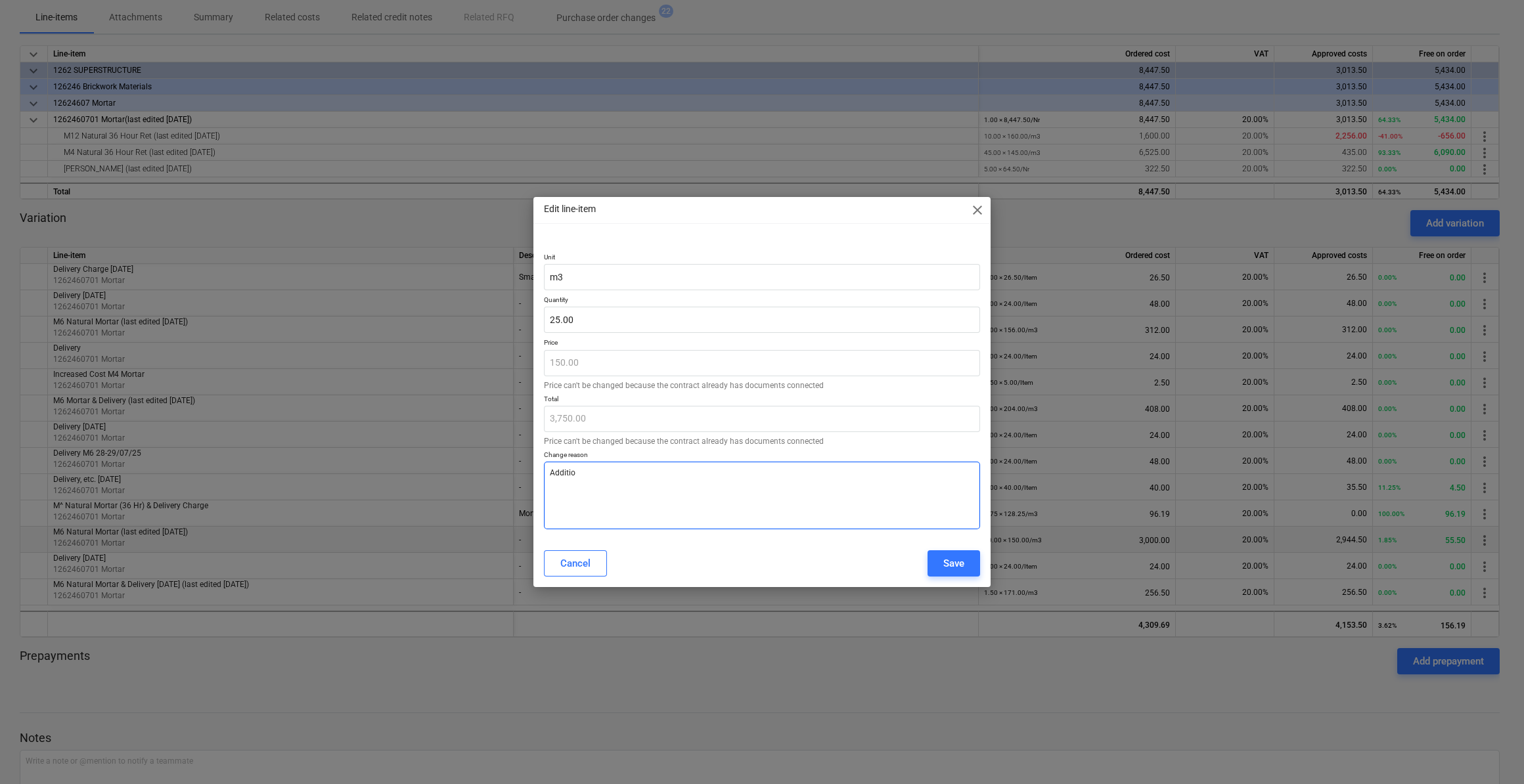
type textarea "Addition"
type textarea "x"
type textarea "Additiona"
type textarea "x"
type textarea "Additional"
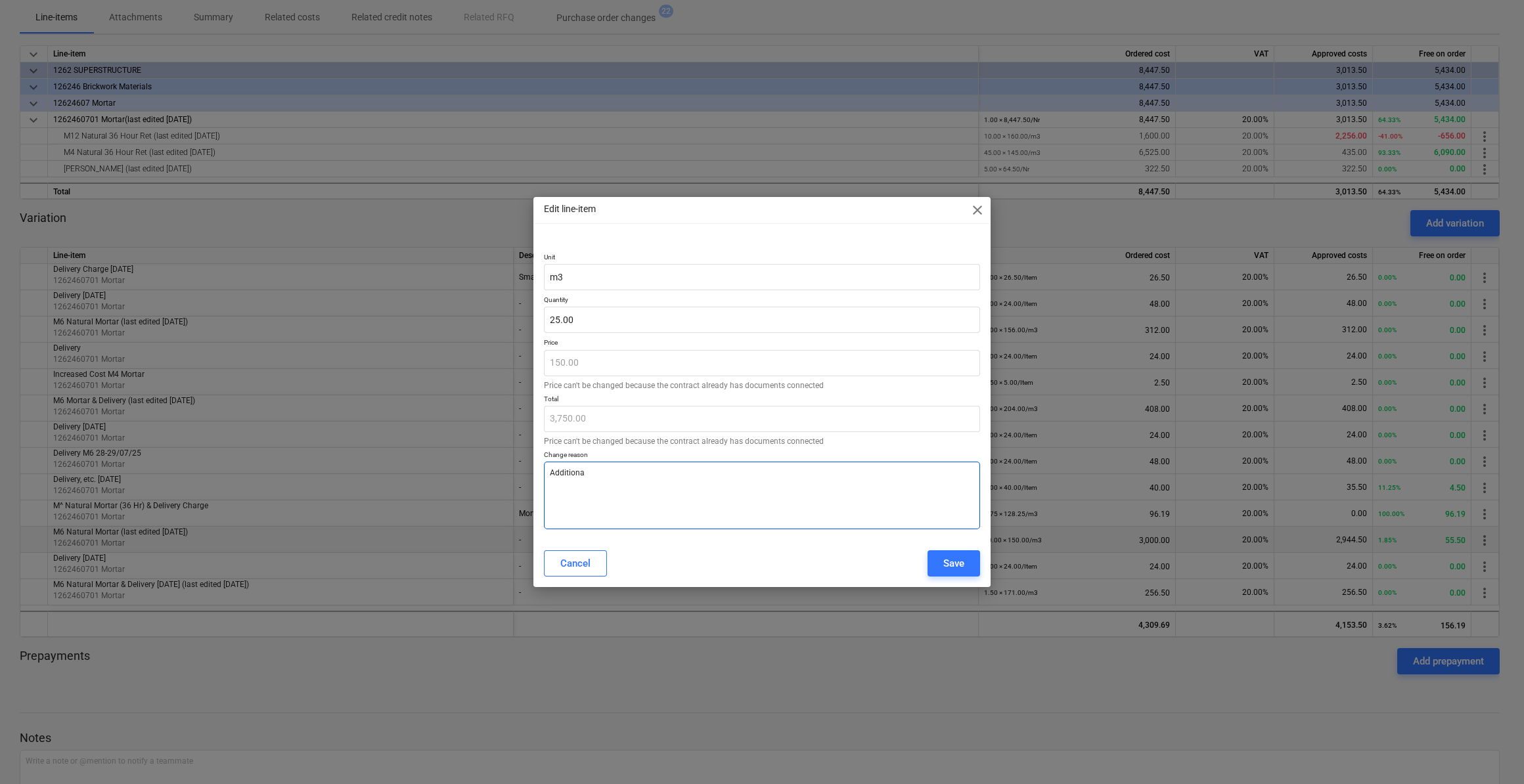
type textarea "x"
type textarea "Additional"
type textarea "x"
type textarea "Additional m"
type textarea "x"
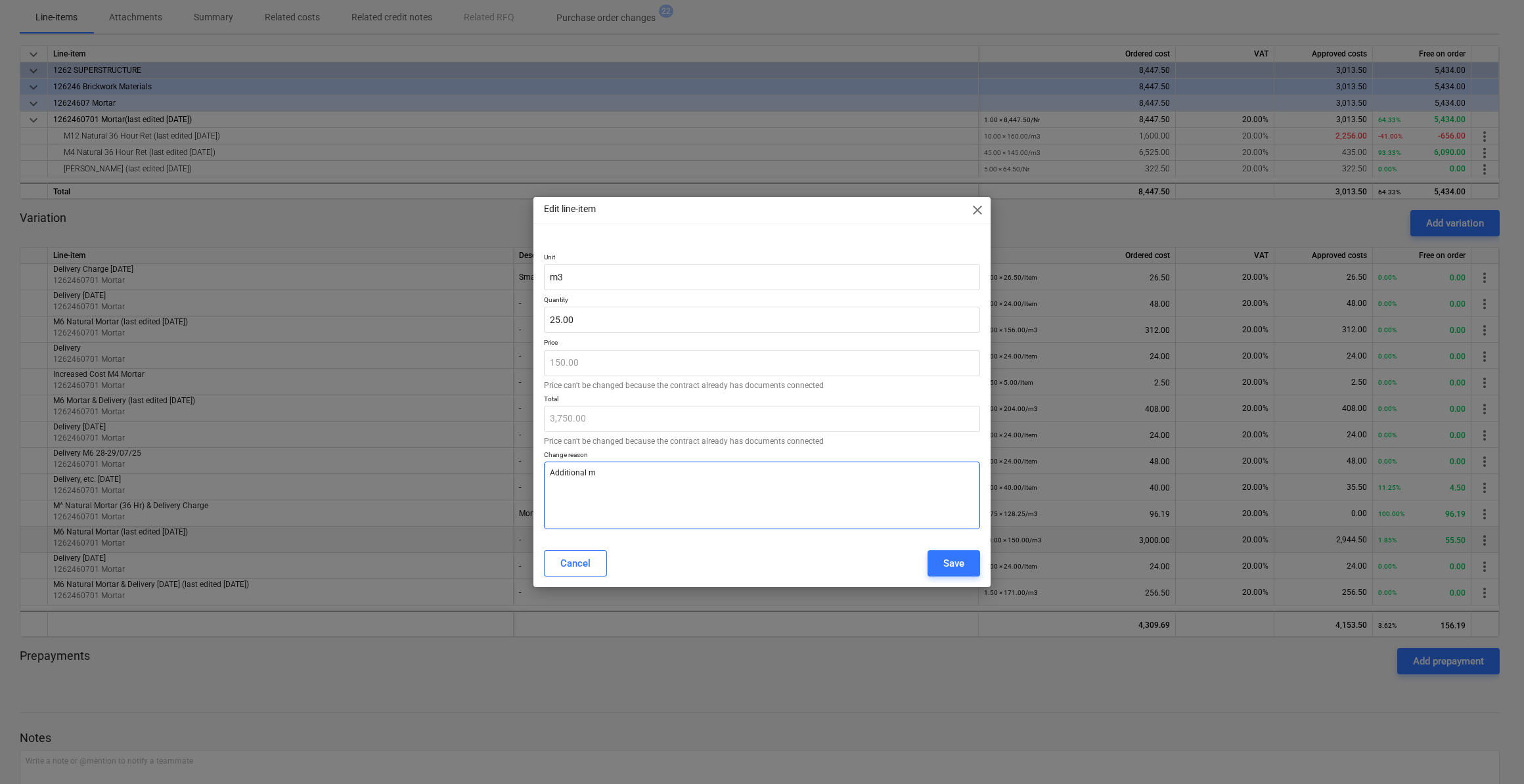
type textarea "Additional mo"
type textarea "x"
type textarea "Additional mor"
type textarea "x"
type textarea "Additional mort"
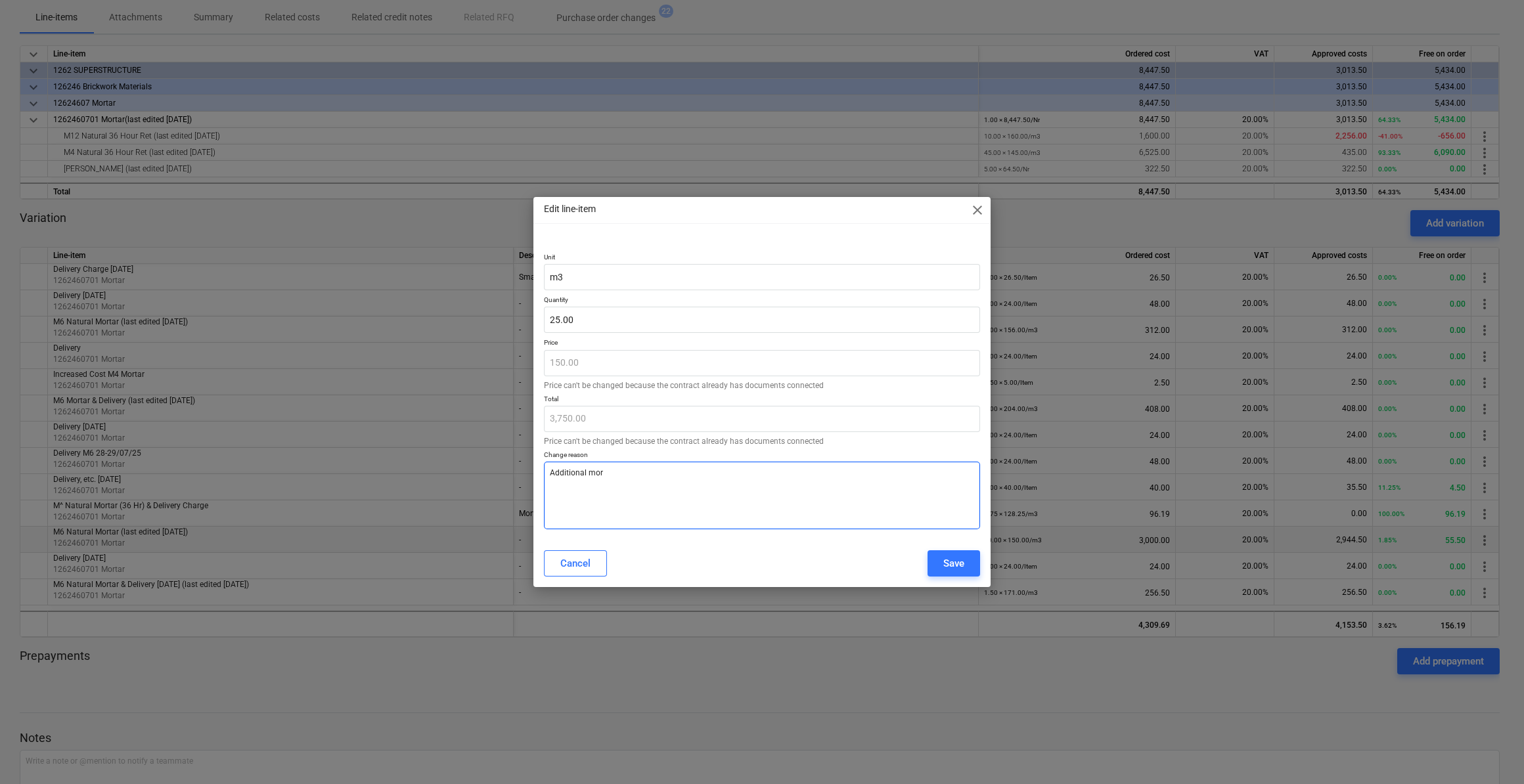
type textarea "x"
type textarea "Additional morta"
type textarea "x"
type textarea "Additional mortar"
type textarea "x"
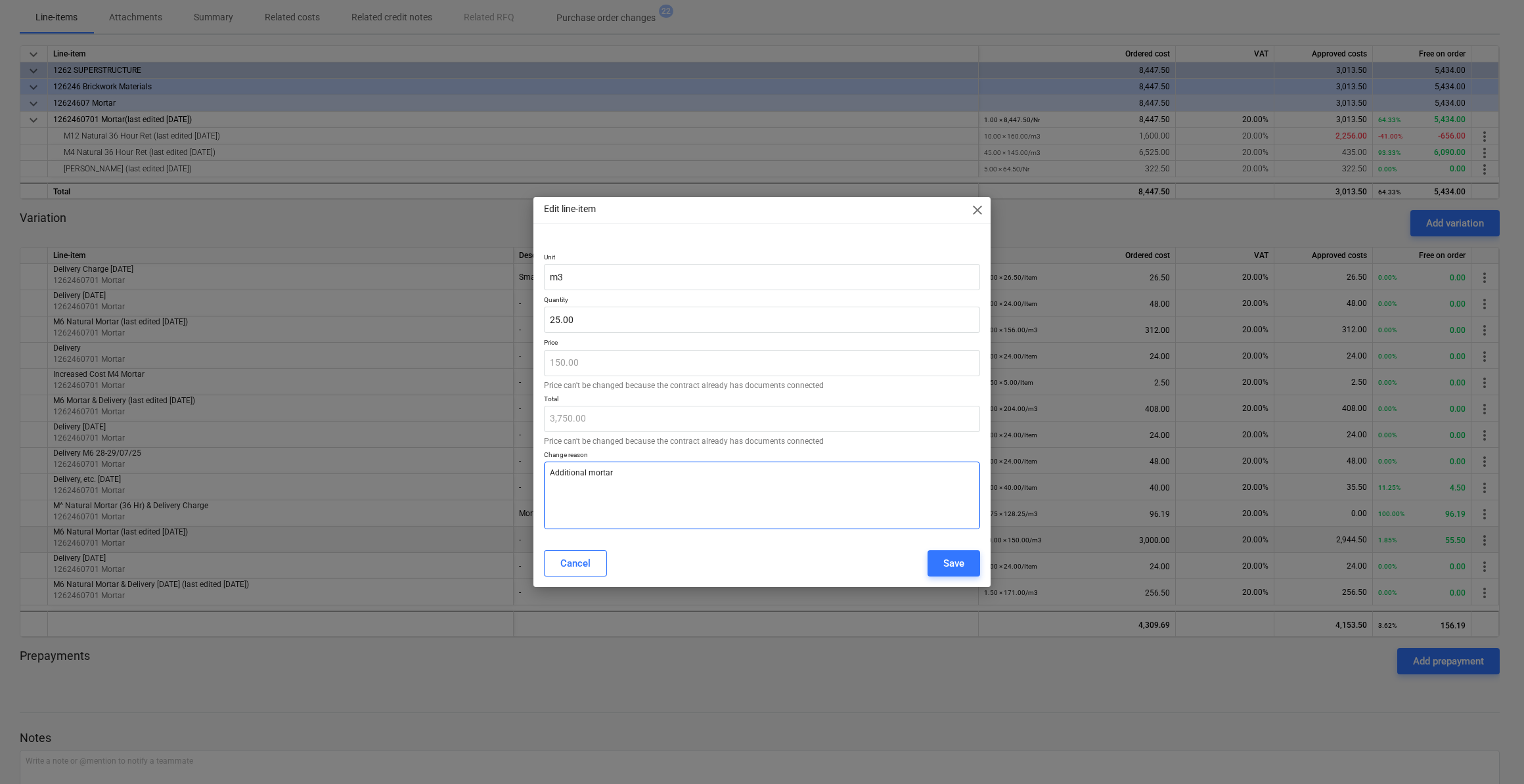
type textarea "Additional mortar"
type textarea "x"
type textarea "Additional mortar r"
type textarea "x"
type textarea "Additional mortar re"
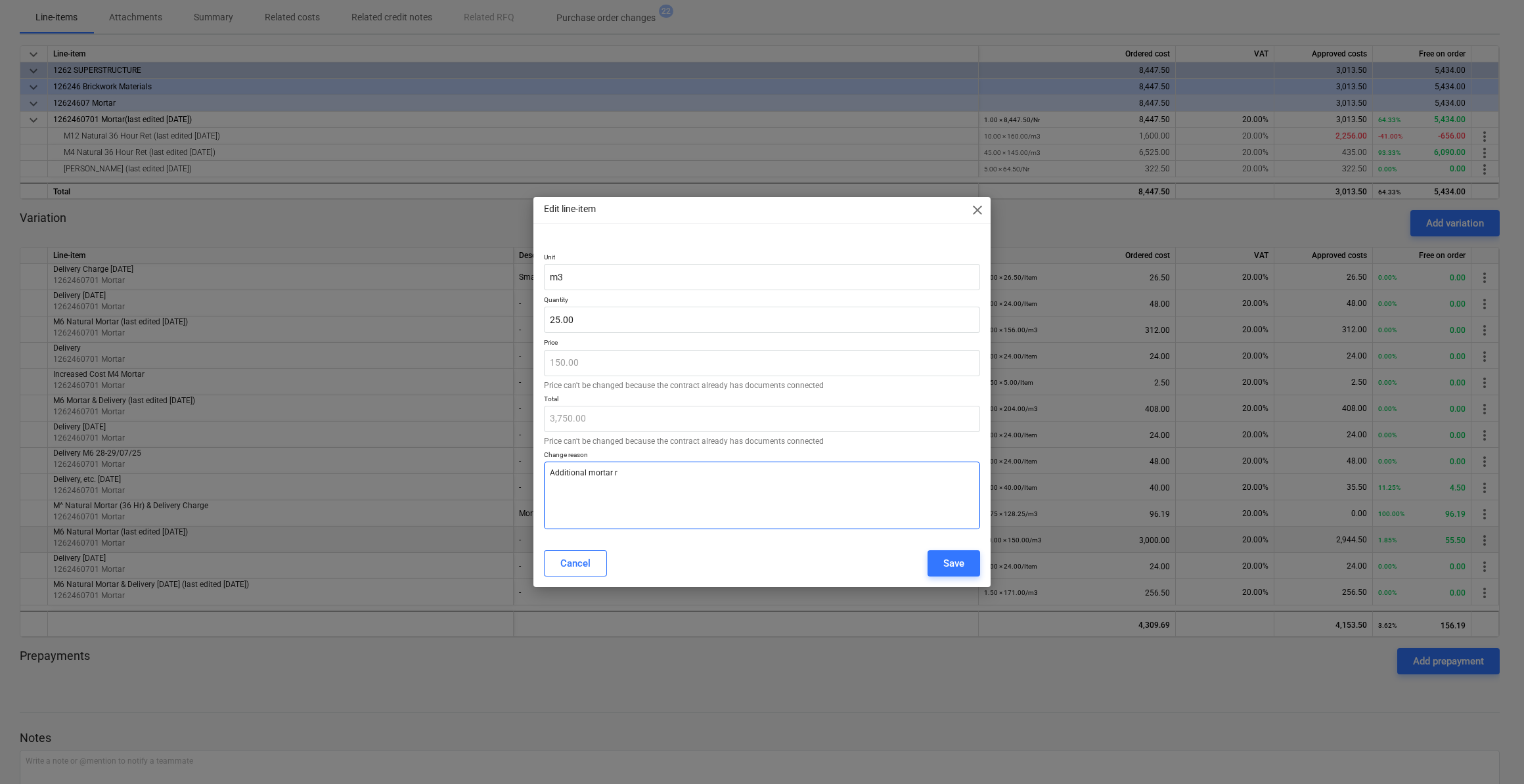
type textarea "x"
type textarea "Additional mortar req"
type textarea "x"
type textarea "Additional mortar requ"
type textarea "x"
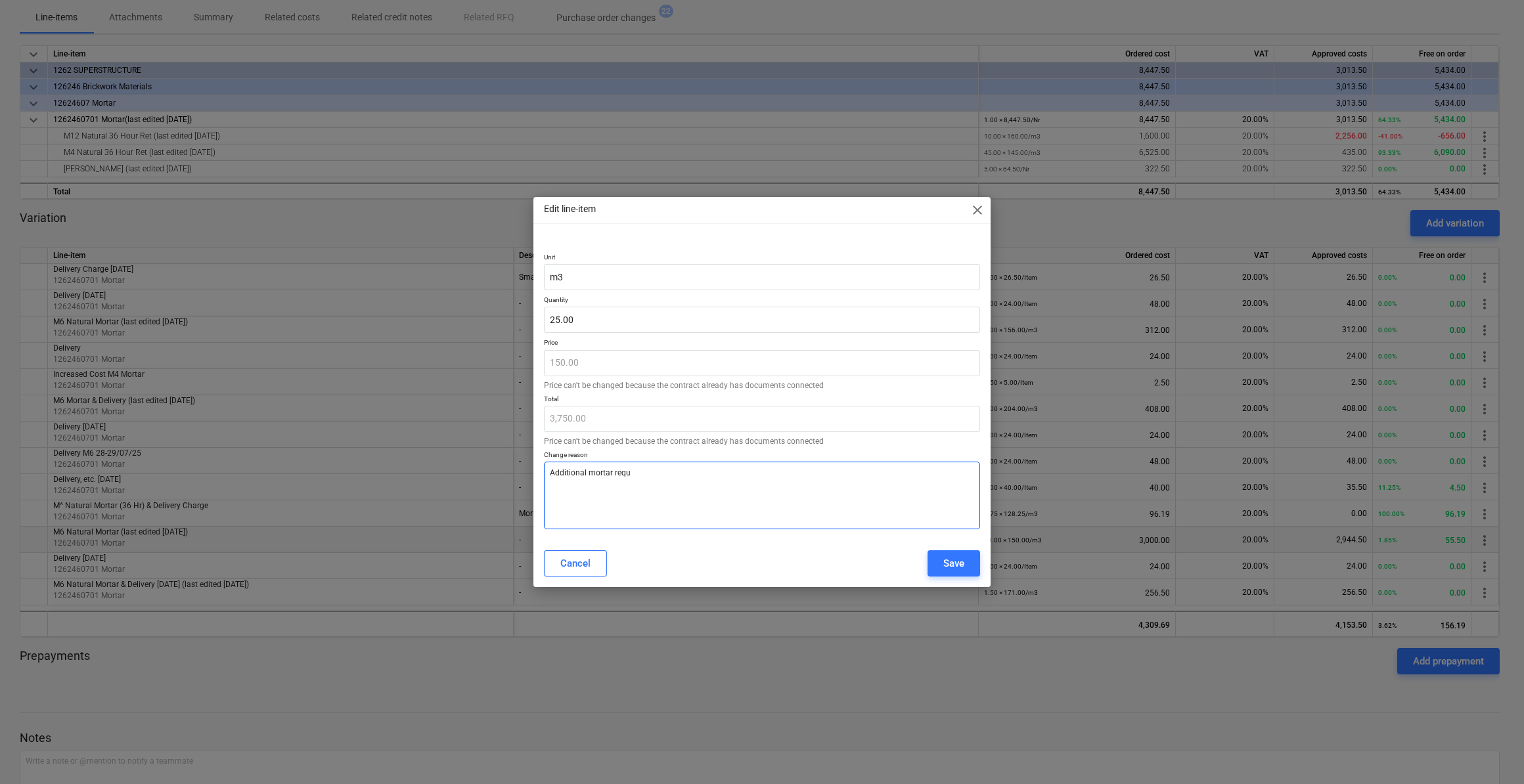
type textarea "Additional mortar requi"
type textarea "x"
type textarea "Additional mortar requir"
type textarea "x"
type textarea "Additional mortar require"
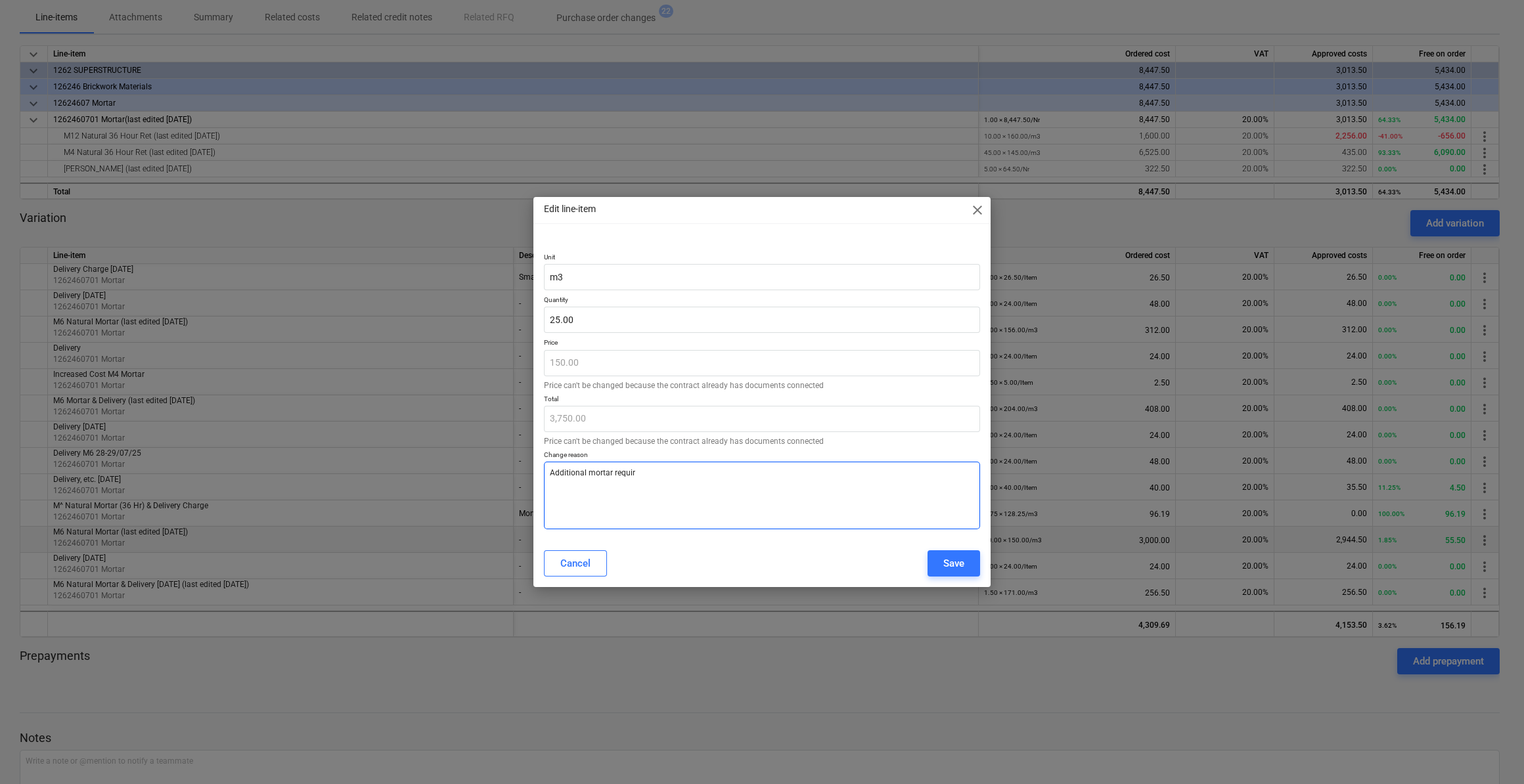
type textarea "x"
type textarea "Additional mortar required"
type textarea "x"
type textarea "Additional mortar required"
click at [955, 564] on div "Save" at bounding box center [953, 563] width 21 height 17
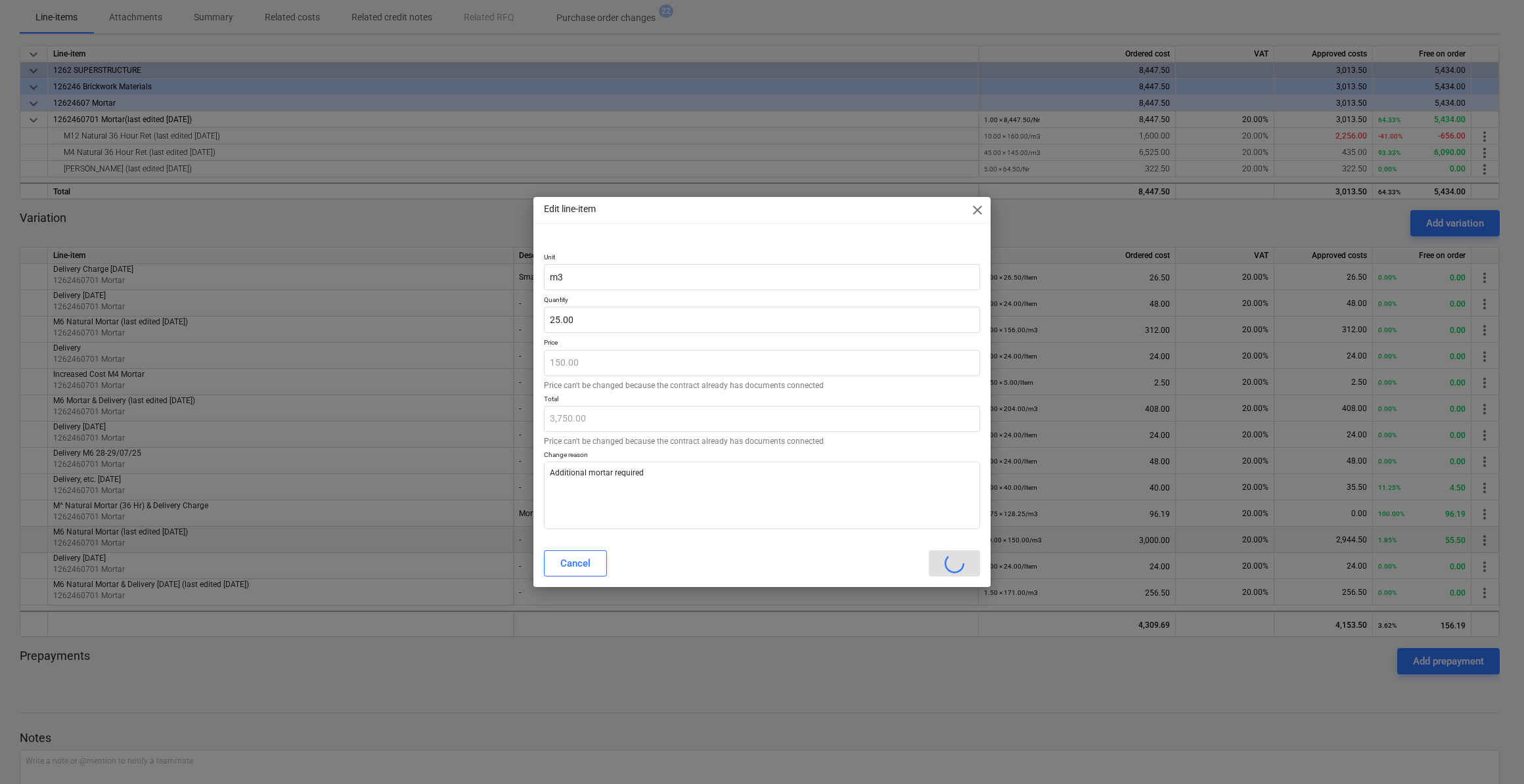
type textarea "x"
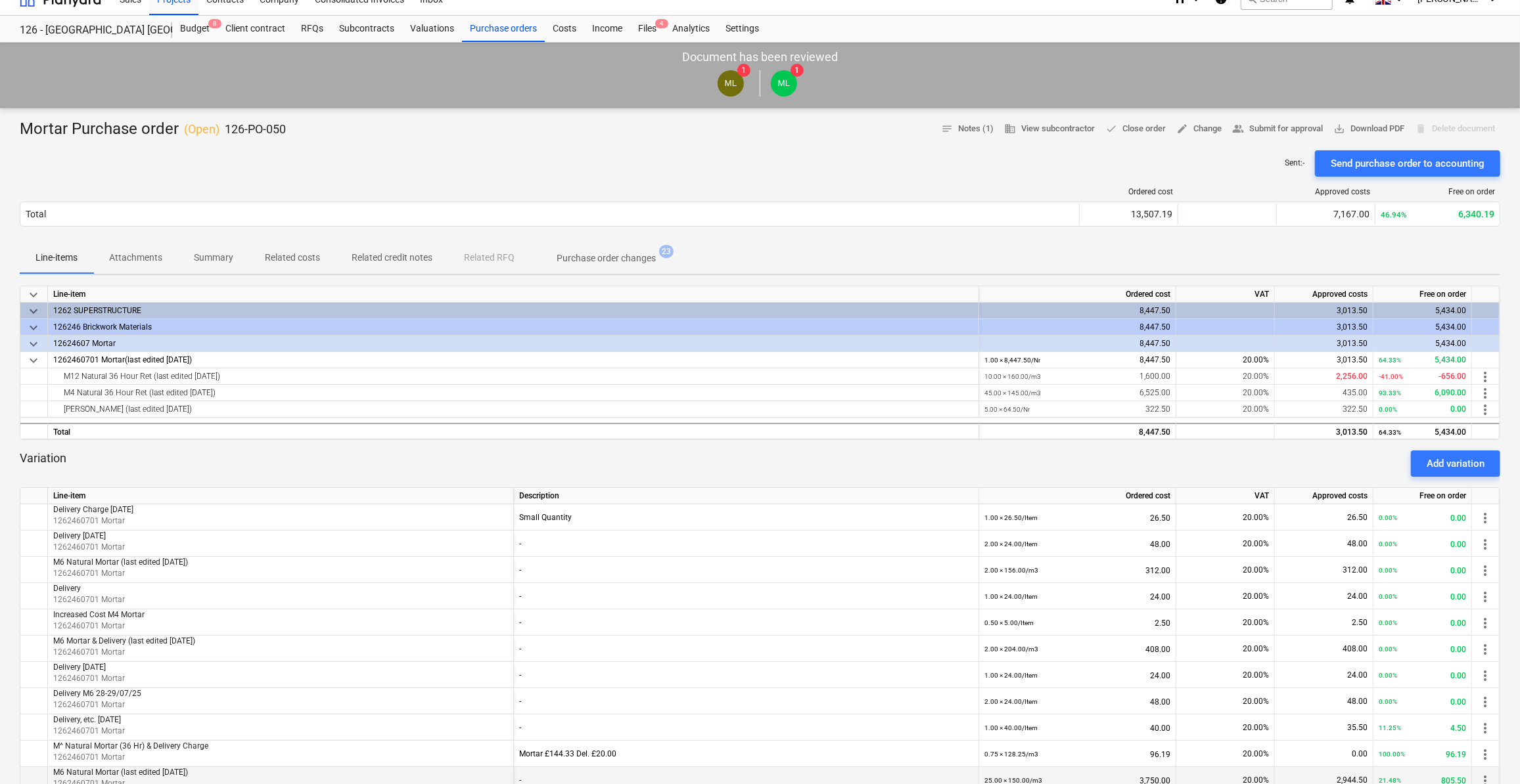
scroll to position [0, 0]
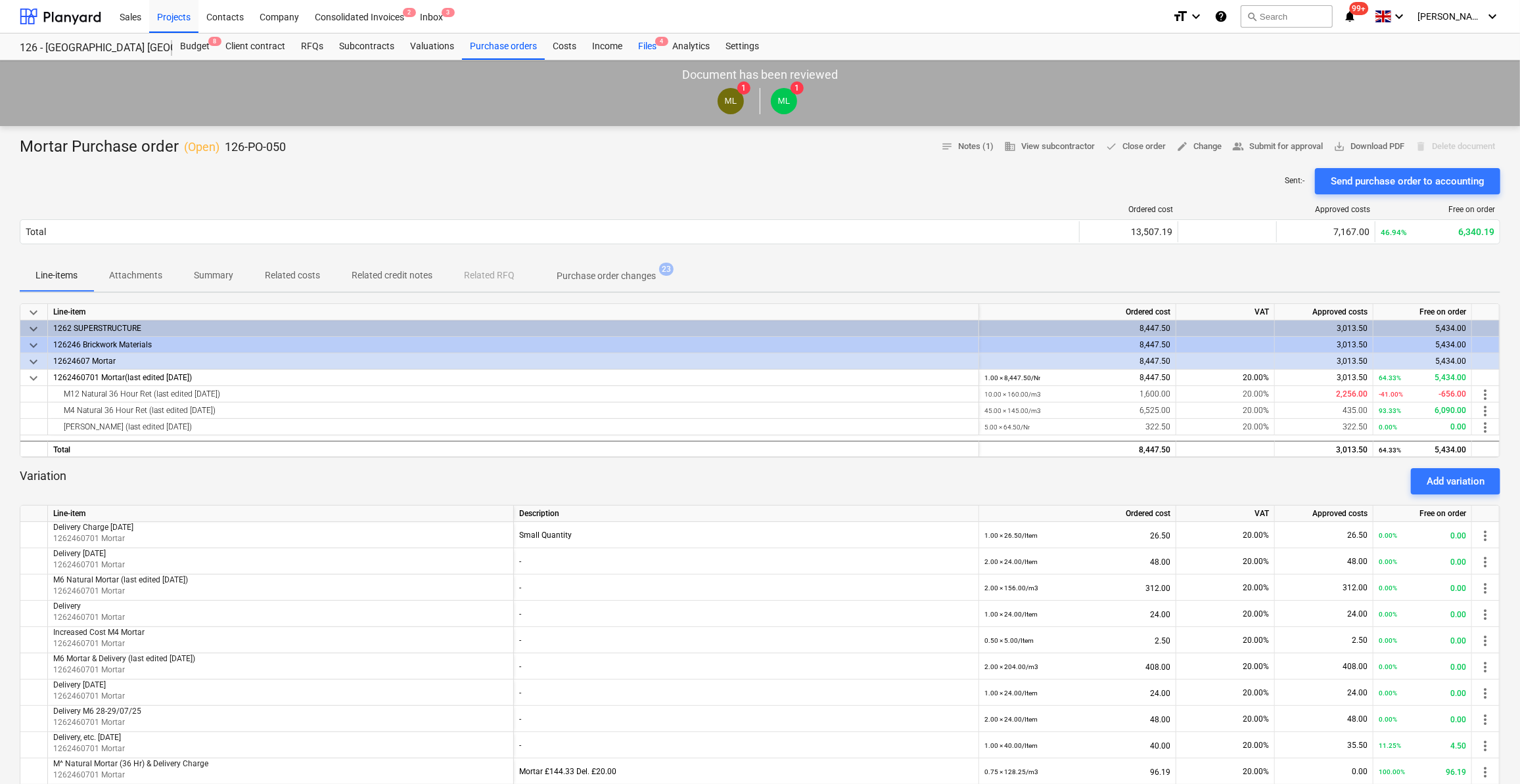
click at [648, 42] on div "Files 4" at bounding box center [647, 46] width 35 height 27
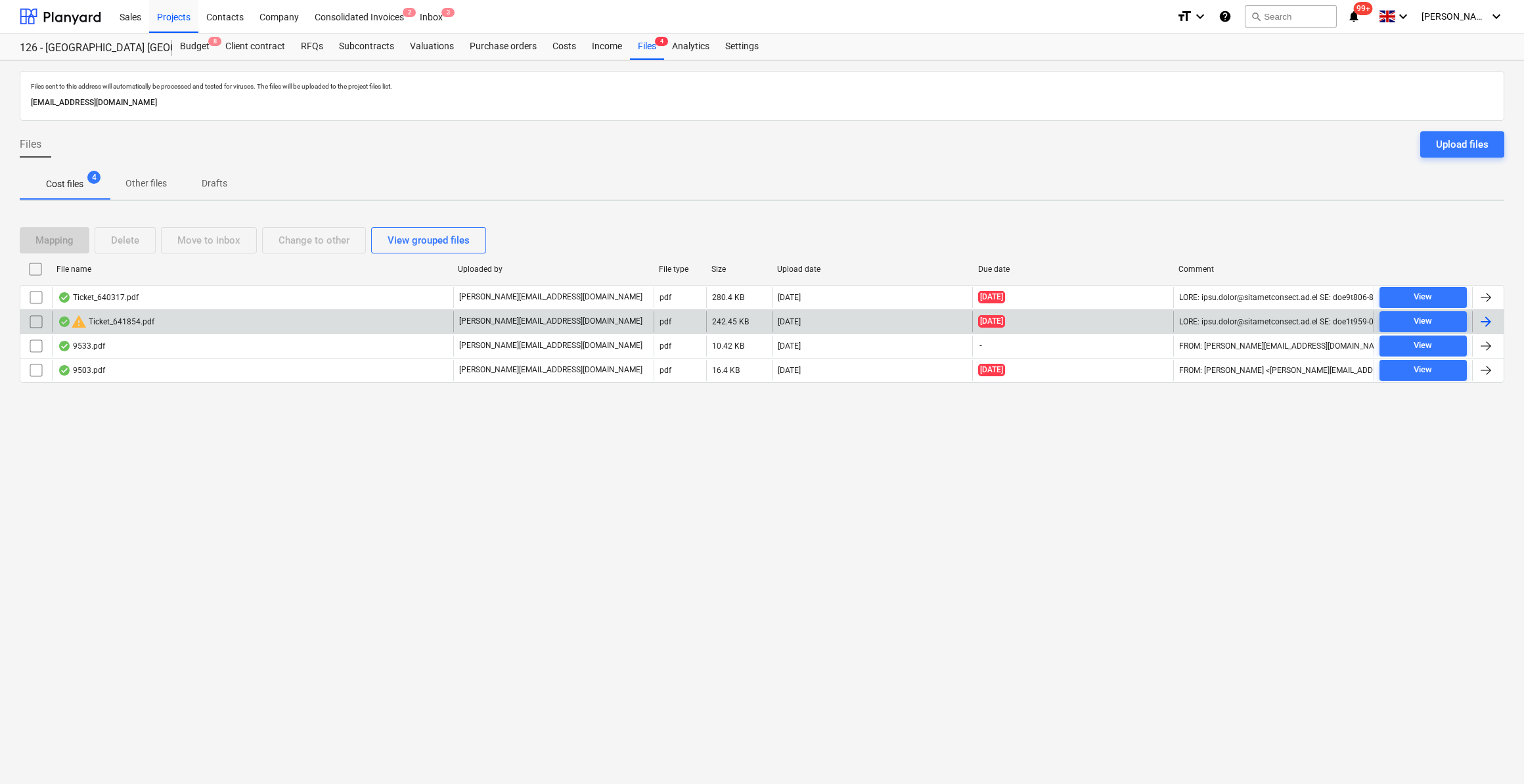
click at [38, 325] on input "checkbox" at bounding box center [36, 321] width 21 height 21
click at [139, 239] on button "Delete" at bounding box center [125, 240] width 61 height 27
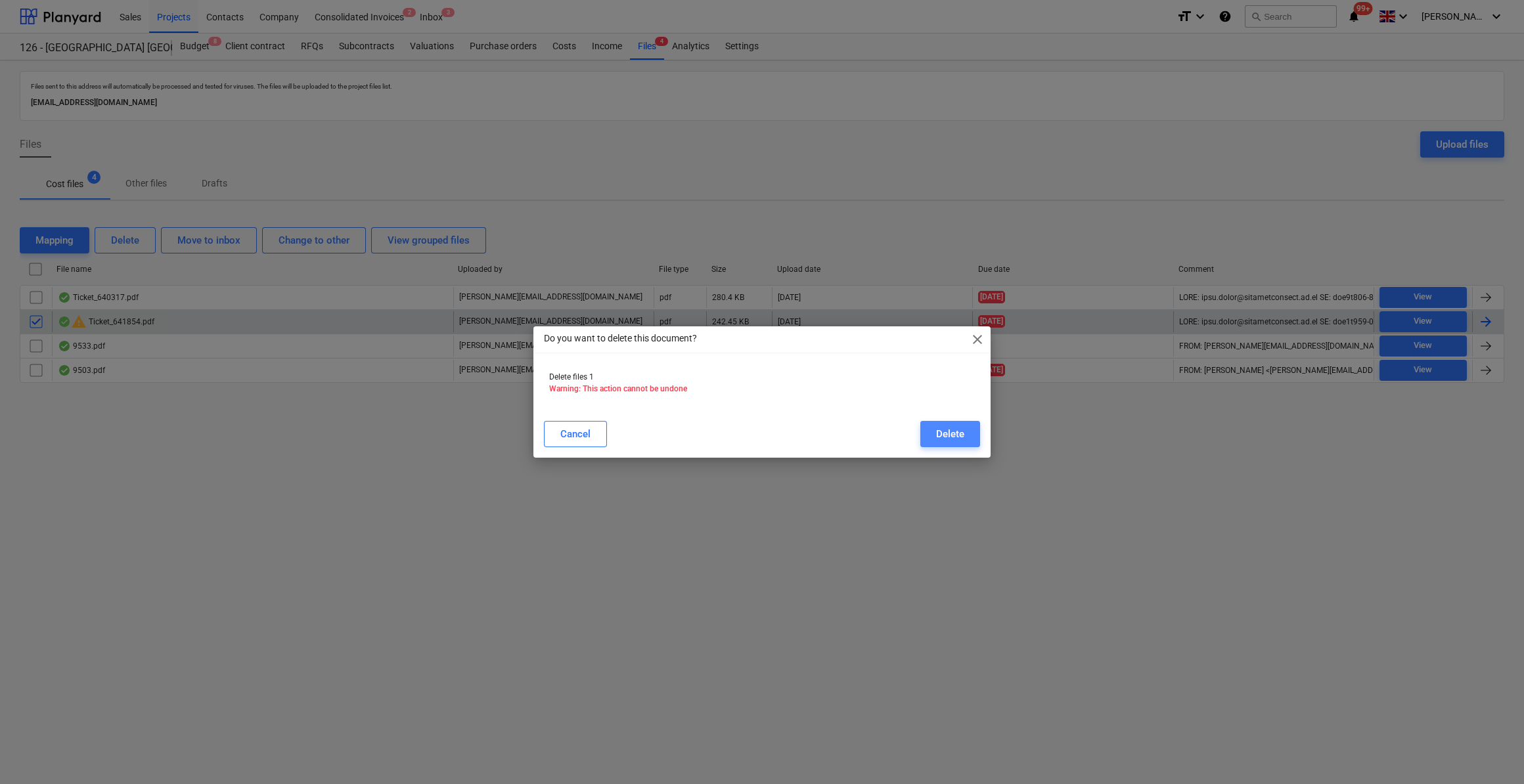
click at [957, 438] on div "Delete" at bounding box center [950, 434] width 29 height 17
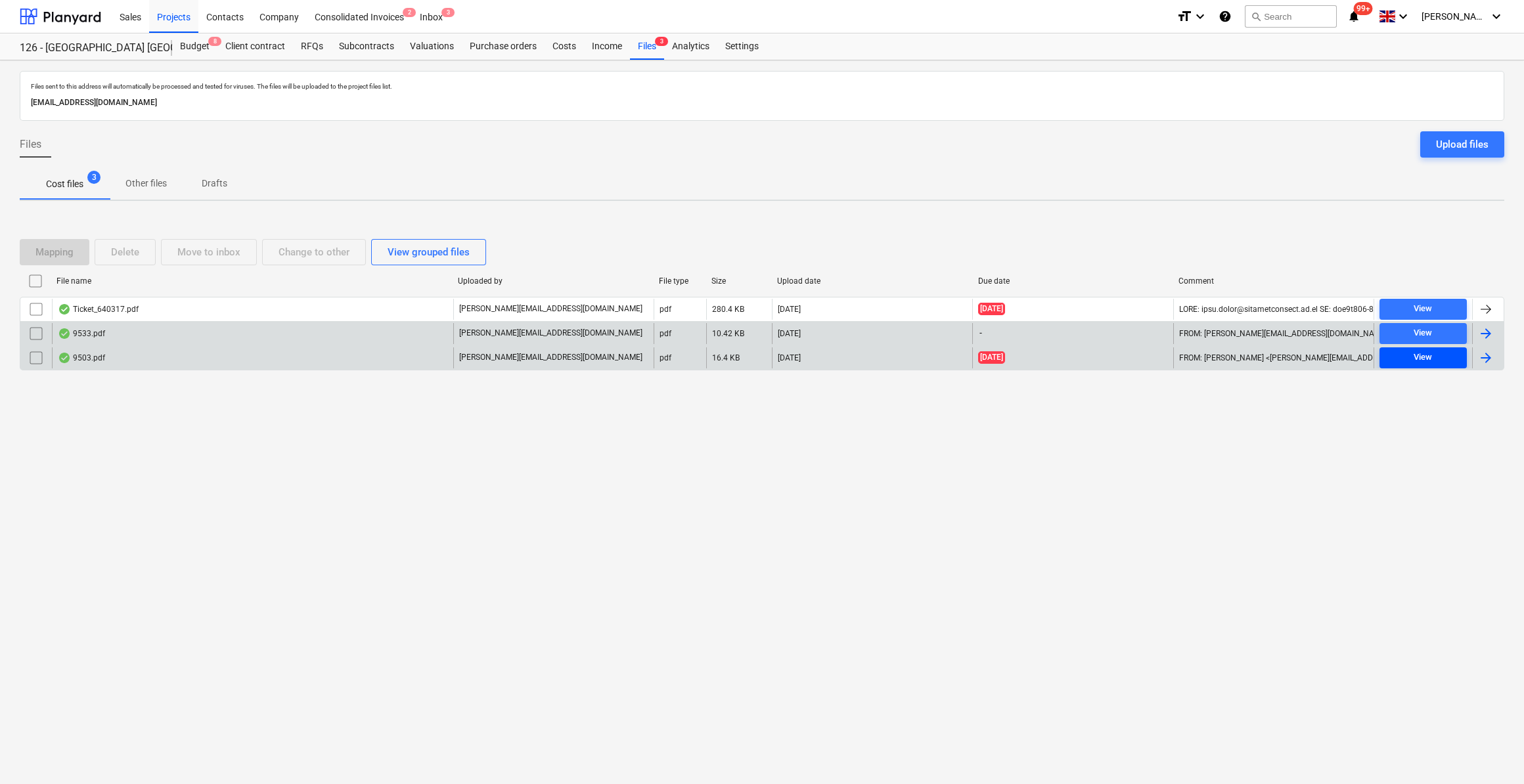
click at [1416, 355] on div "View" at bounding box center [1422, 357] width 19 height 15
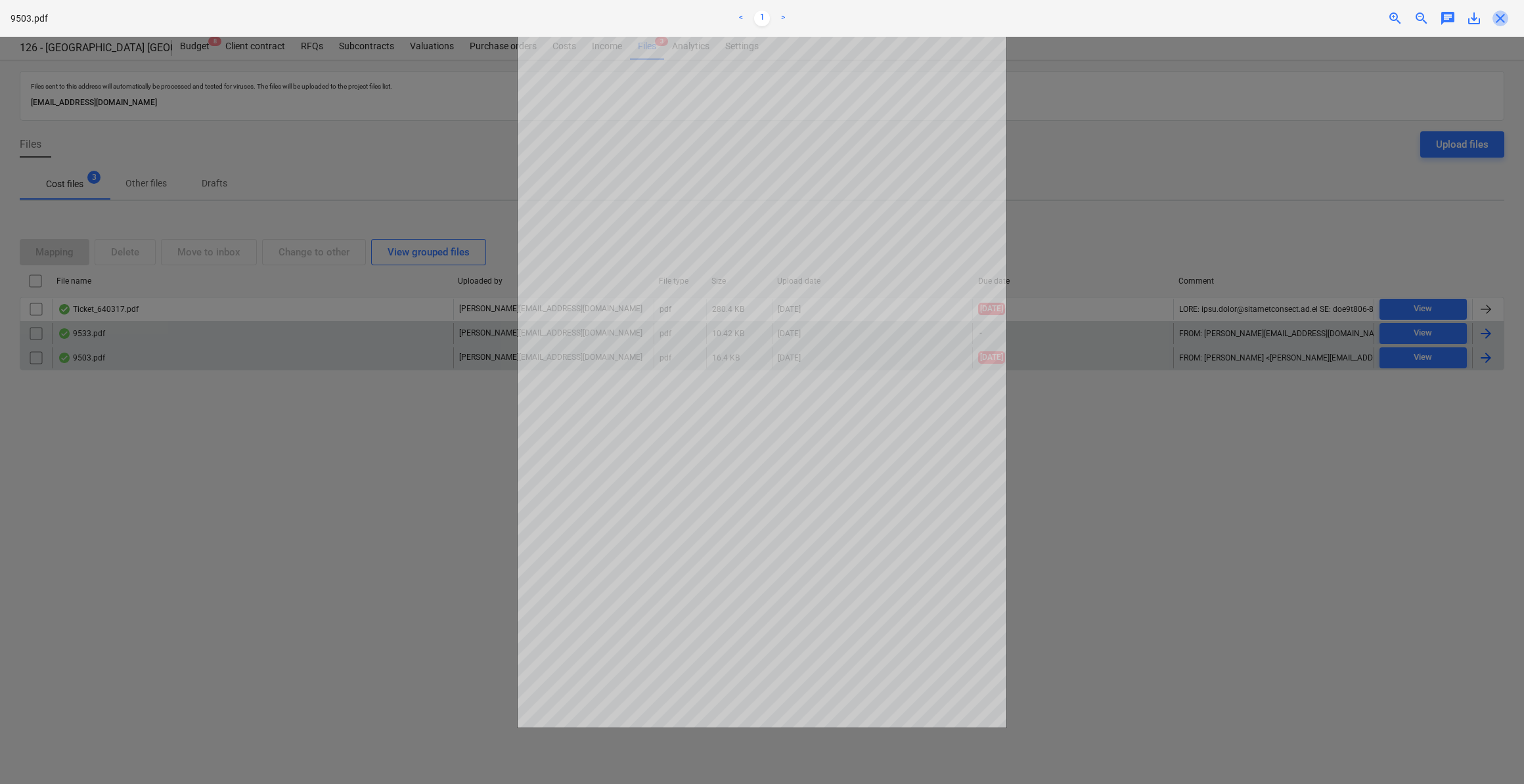
click at [1506, 21] on span "close" at bounding box center [1500, 19] width 16 height 16
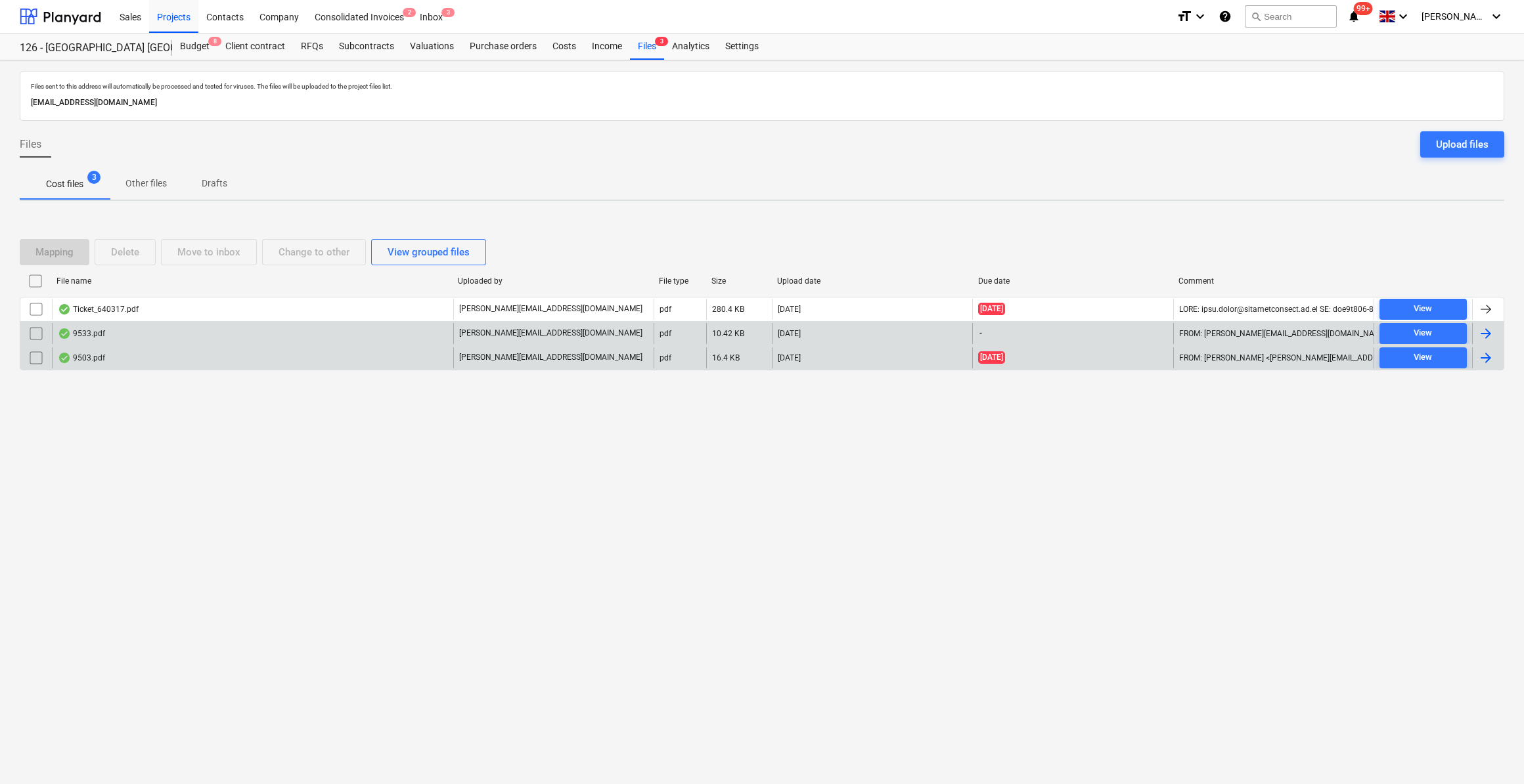
click at [1488, 355] on div at bounding box center [1487, 358] width 16 height 16
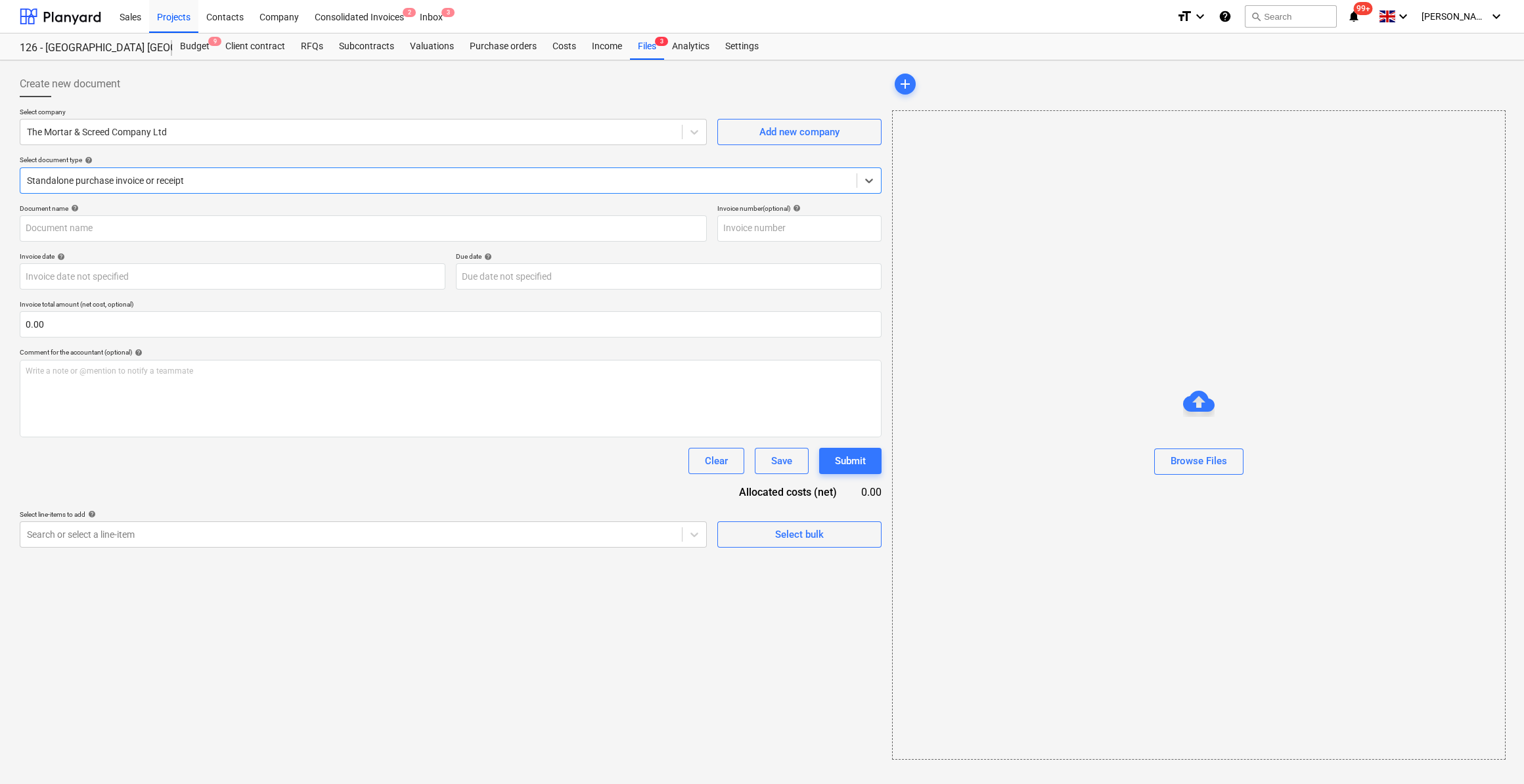
type input "525288"
type input "[DATE]"
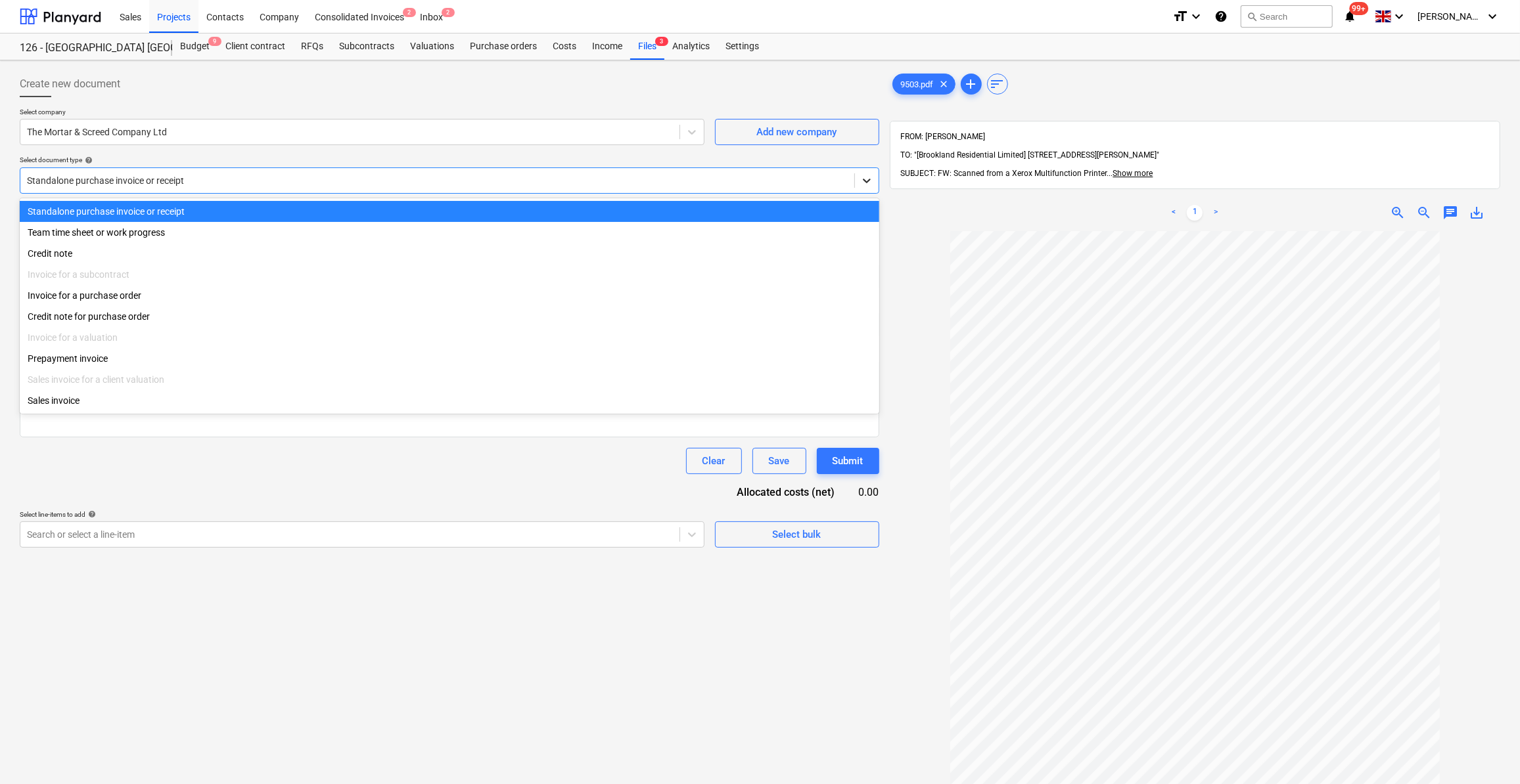
click at [868, 178] on icon at bounding box center [867, 180] width 8 height 5
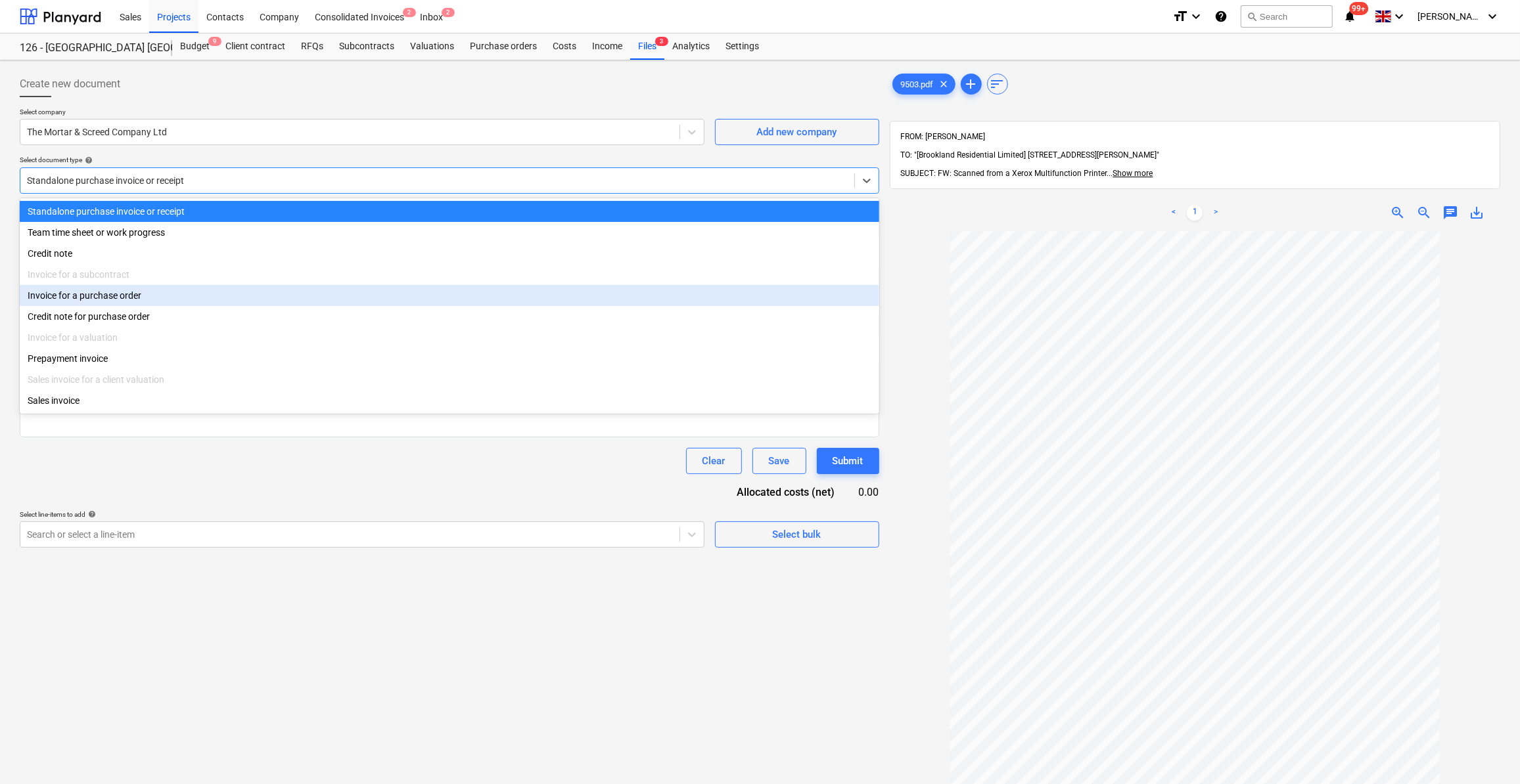
click at [119, 299] on div "Invoice for a purchase order" at bounding box center [449, 295] width 859 height 21
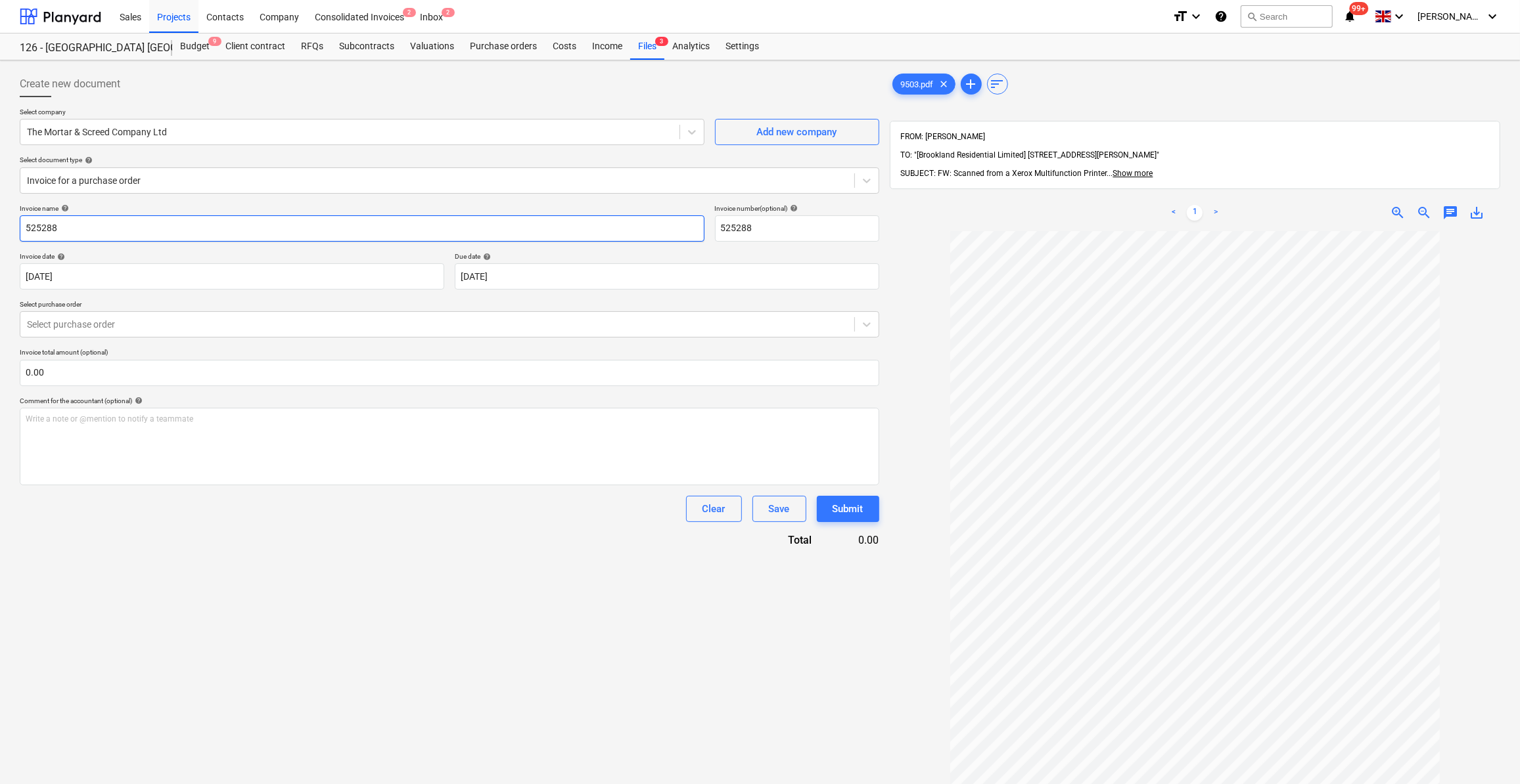
click at [25, 226] on input "525288" at bounding box center [362, 228] width 685 height 27
type input "Mortar - 525288"
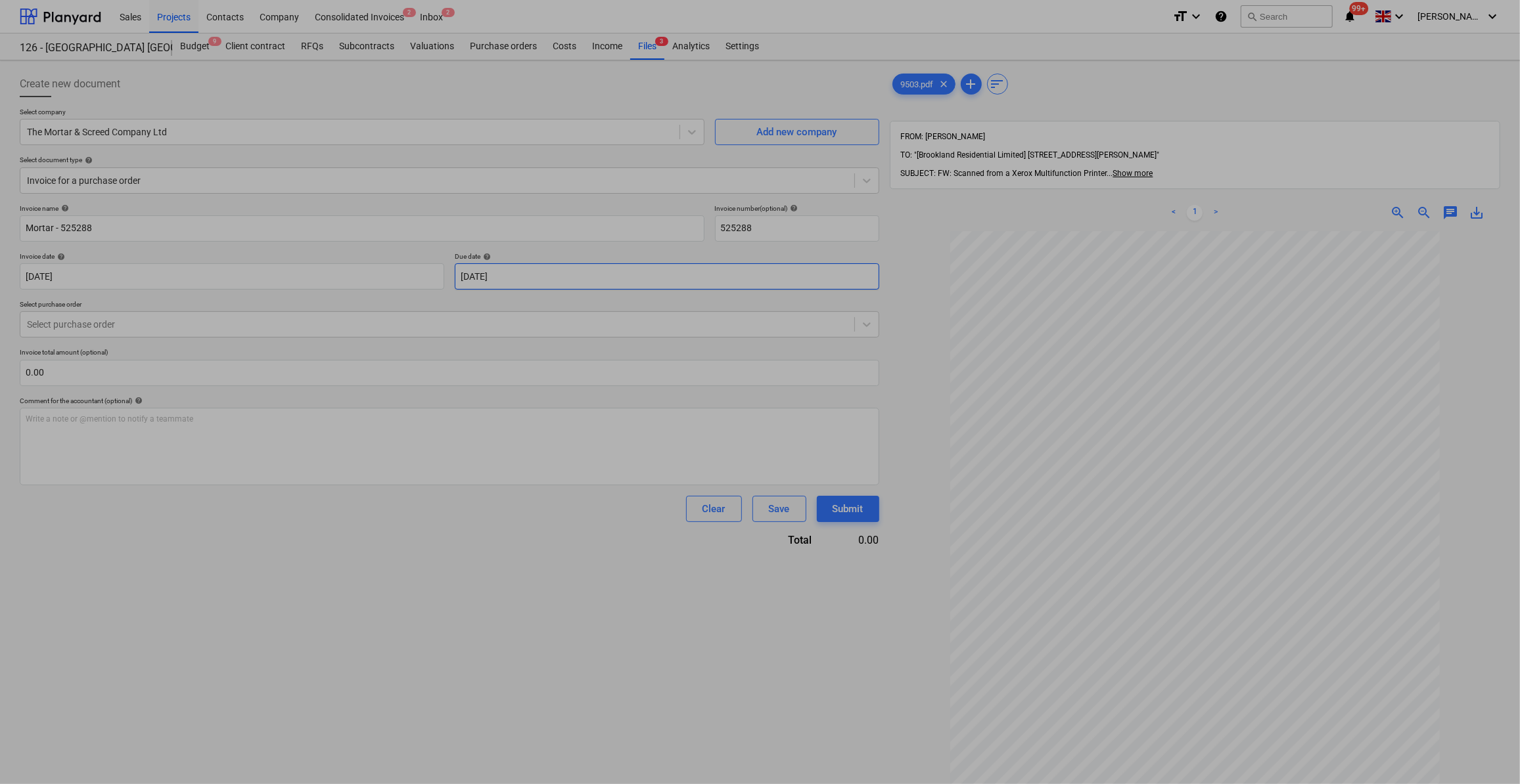
click at [565, 272] on body "Sales Projects Contacts Company Consolidated Invoices 2 Inbox 2 format_size key…" at bounding box center [760, 392] width 1520 height 784
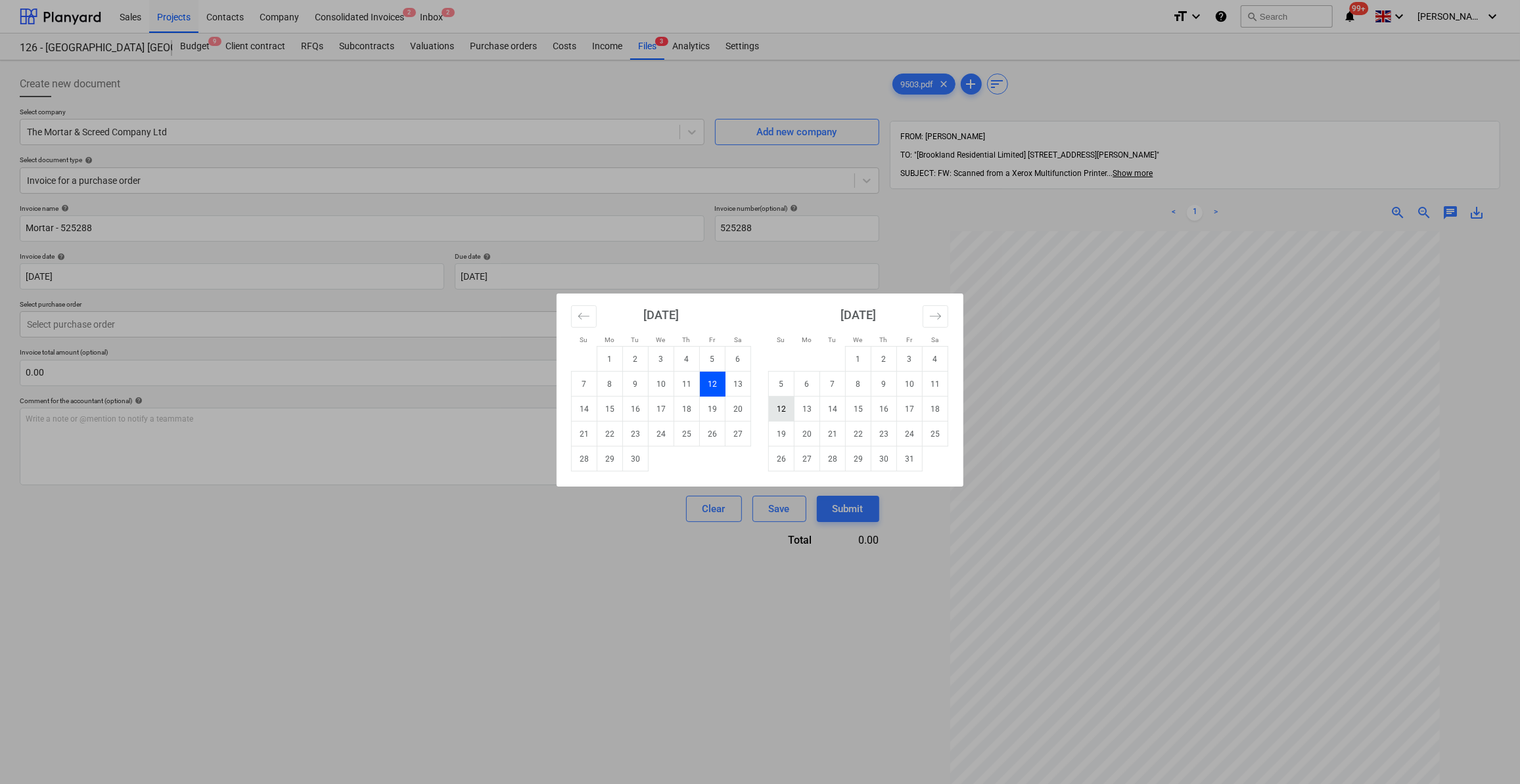
click at [785, 412] on td "12" at bounding box center [781, 408] width 26 height 25
type input "[DATE]"
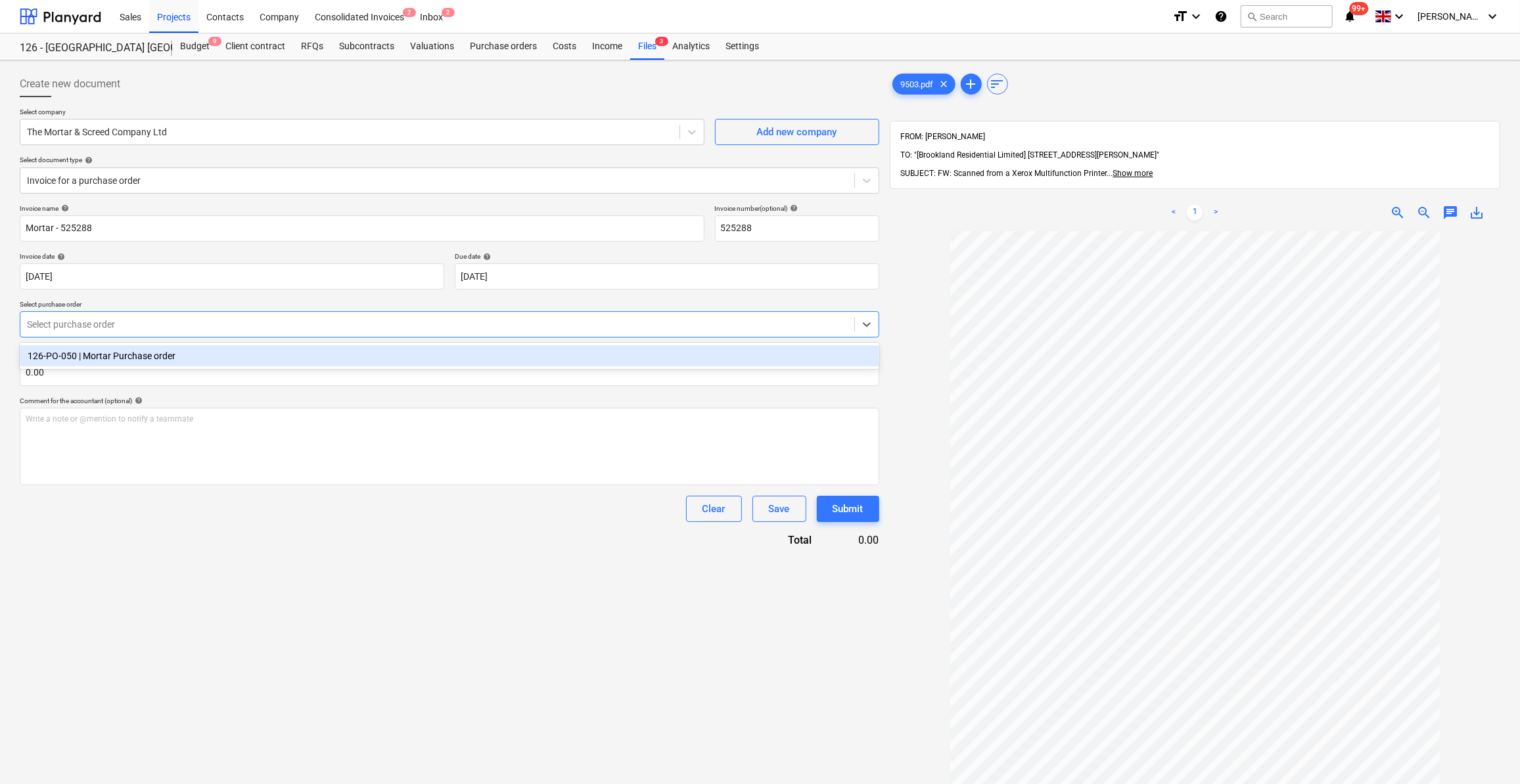
click at [97, 329] on div at bounding box center [437, 323] width 821 height 13
click at [92, 361] on div "126-PO-050 | Mortar Purchase order" at bounding box center [449, 355] width 859 height 21
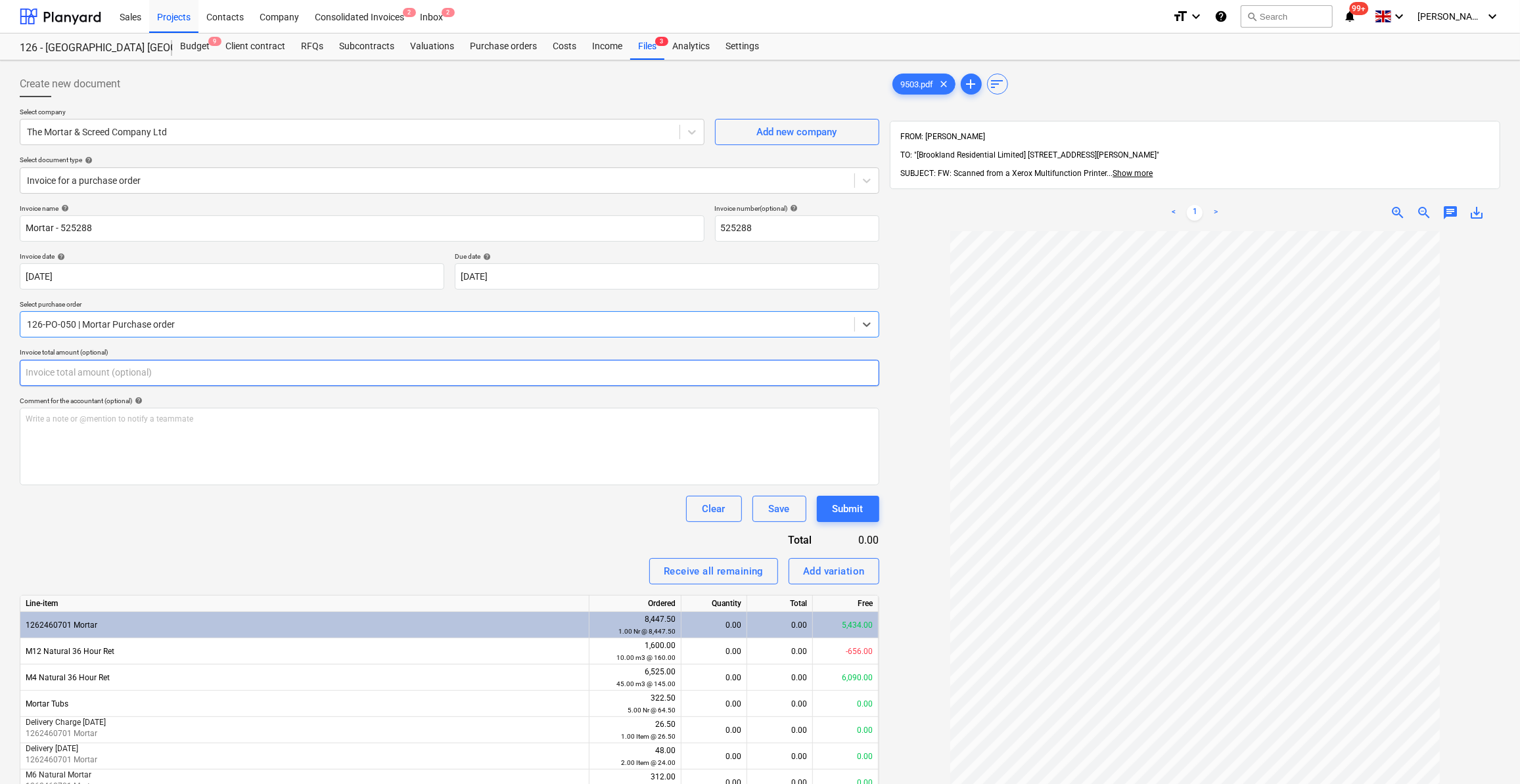
click at [76, 376] on input "text" at bounding box center [449, 373] width 859 height 27
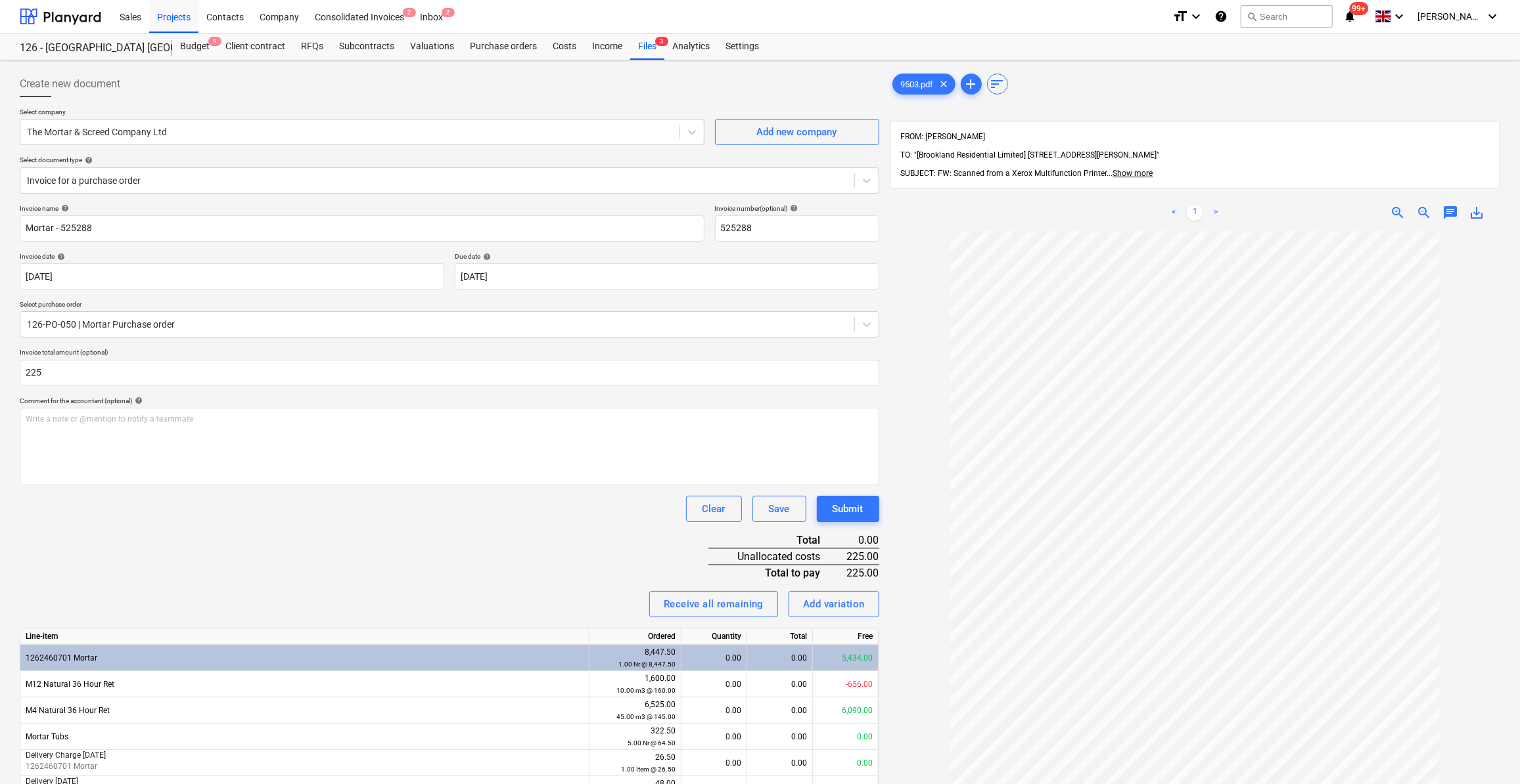
type input "225.00"
click at [109, 505] on div "Clear Save Submit" at bounding box center [449, 509] width 859 height 27
click at [969, 86] on span "add" at bounding box center [971, 84] width 16 height 16
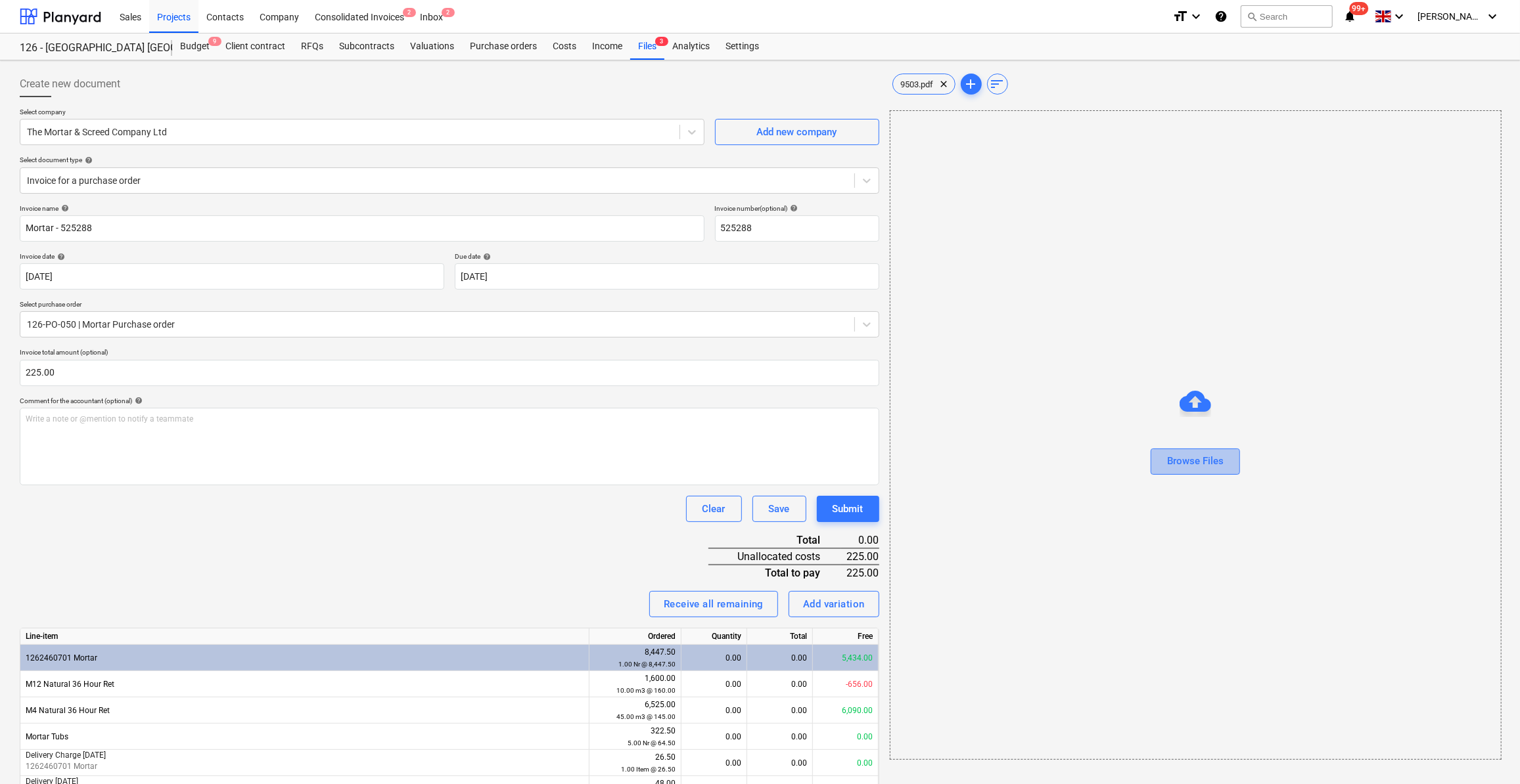
click at [1197, 461] on div "Browse Files" at bounding box center [1194, 461] width 56 height 17
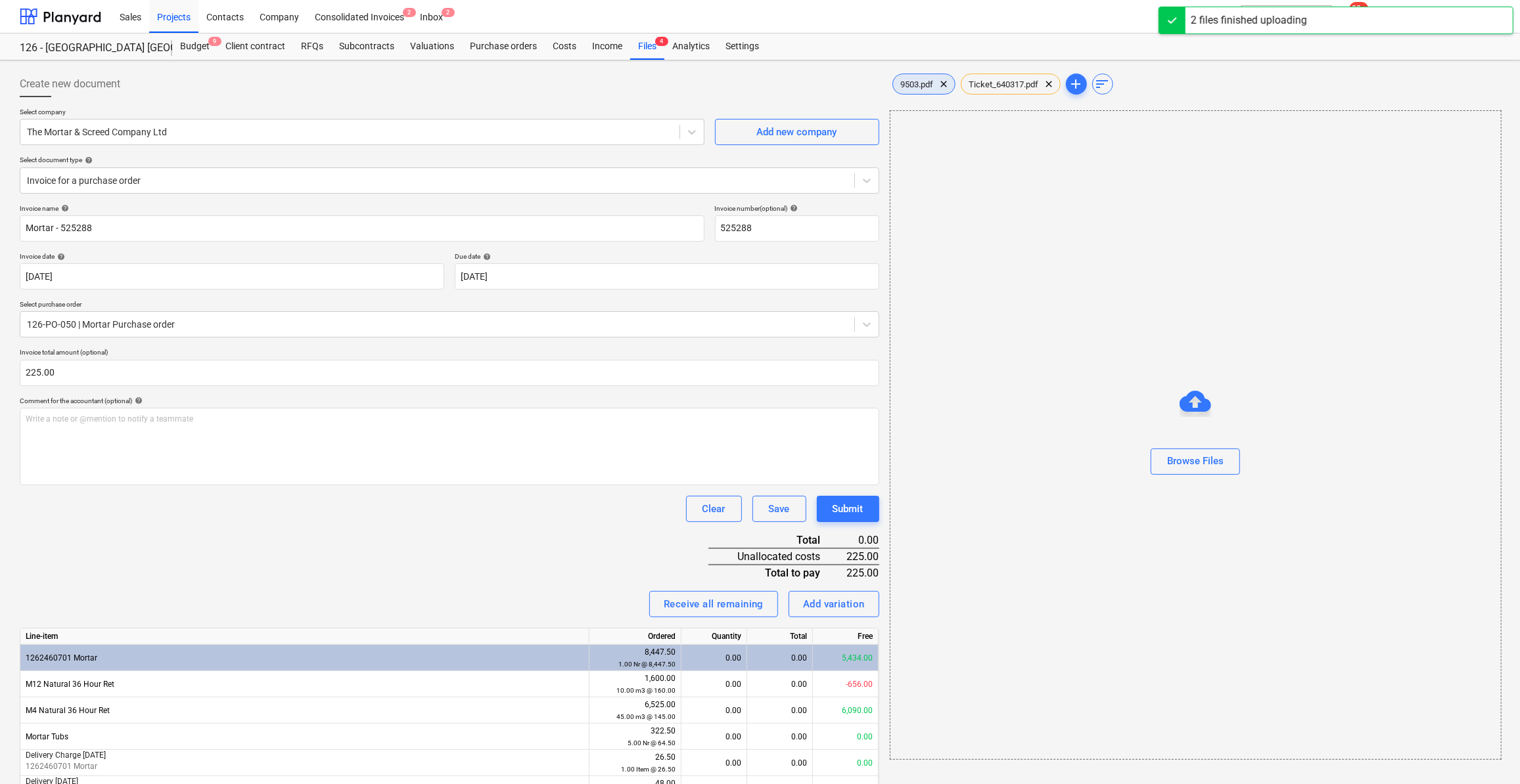
click at [919, 90] on div "9503.pdf clear" at bounding box center [923, 84] width 63 height 21
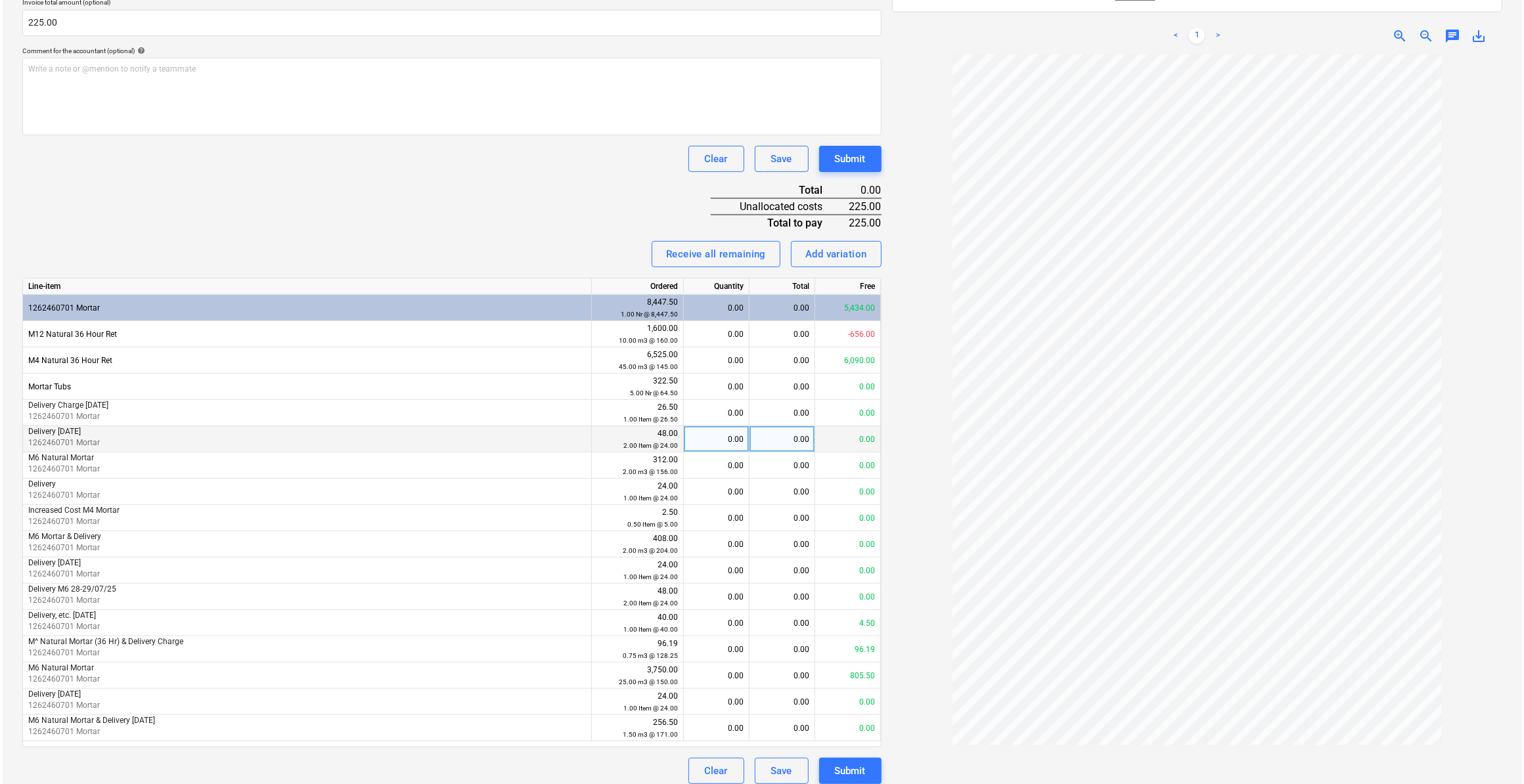
scroll to position [359, 0]
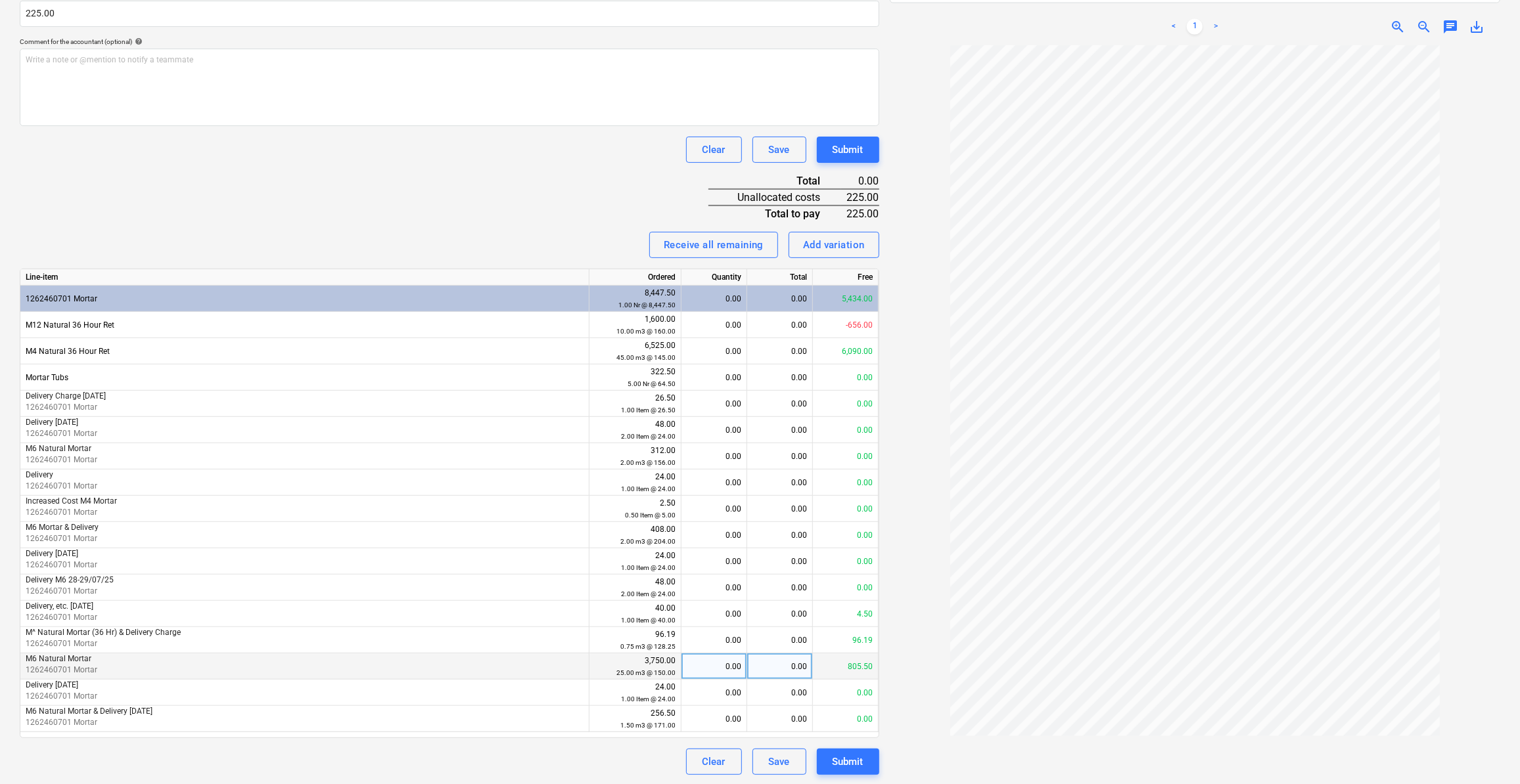
click at [721, 662] on div "0.00" at bounding box center [713, 667] width 54 height 27
type input "1.5"
click at [845, 762] on div "Submit" at bounding box center [847, 761] width 31 height 17
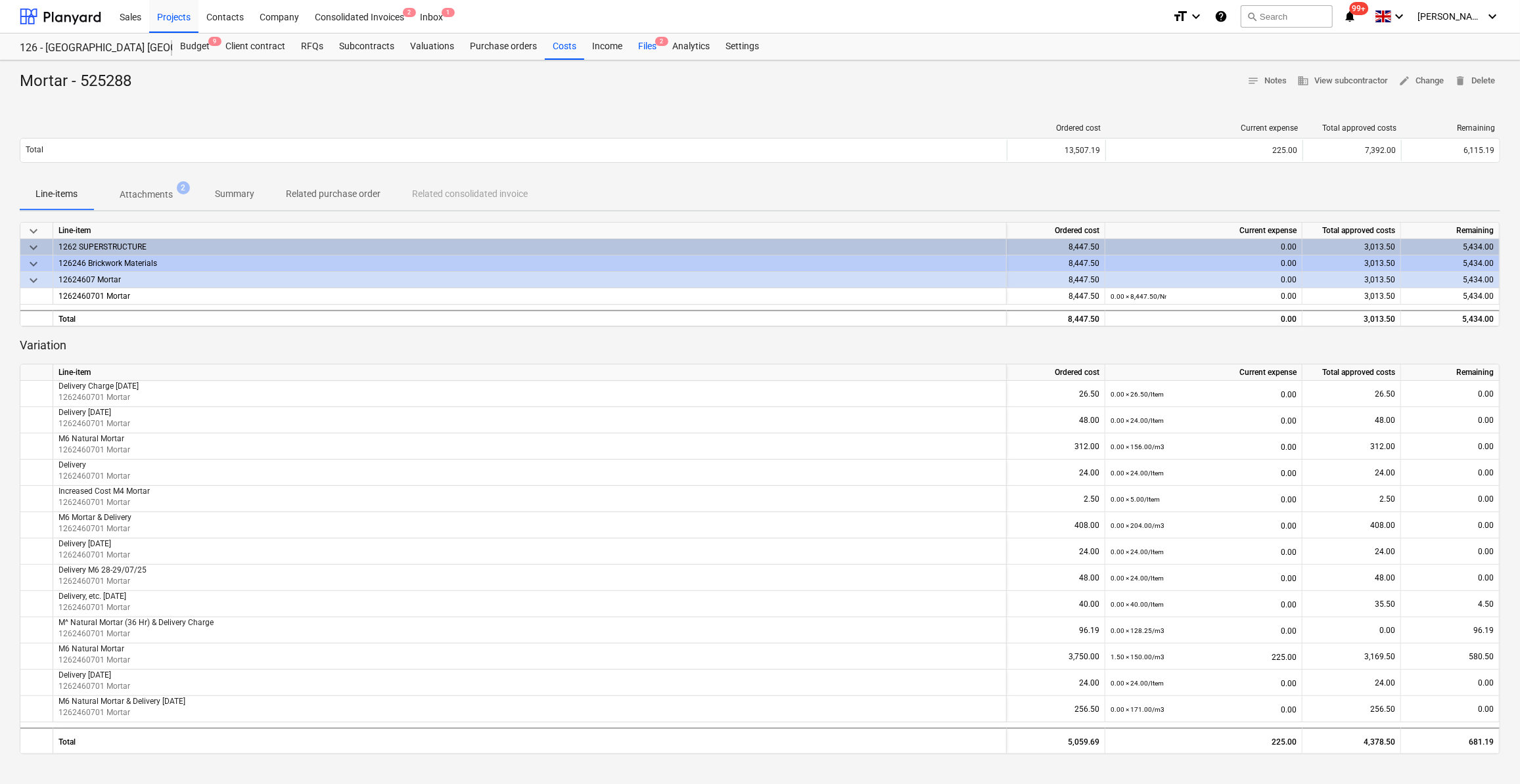
click at [646, 43] on div "Files 2" at bounding box center [647, 46] width 35 height 27
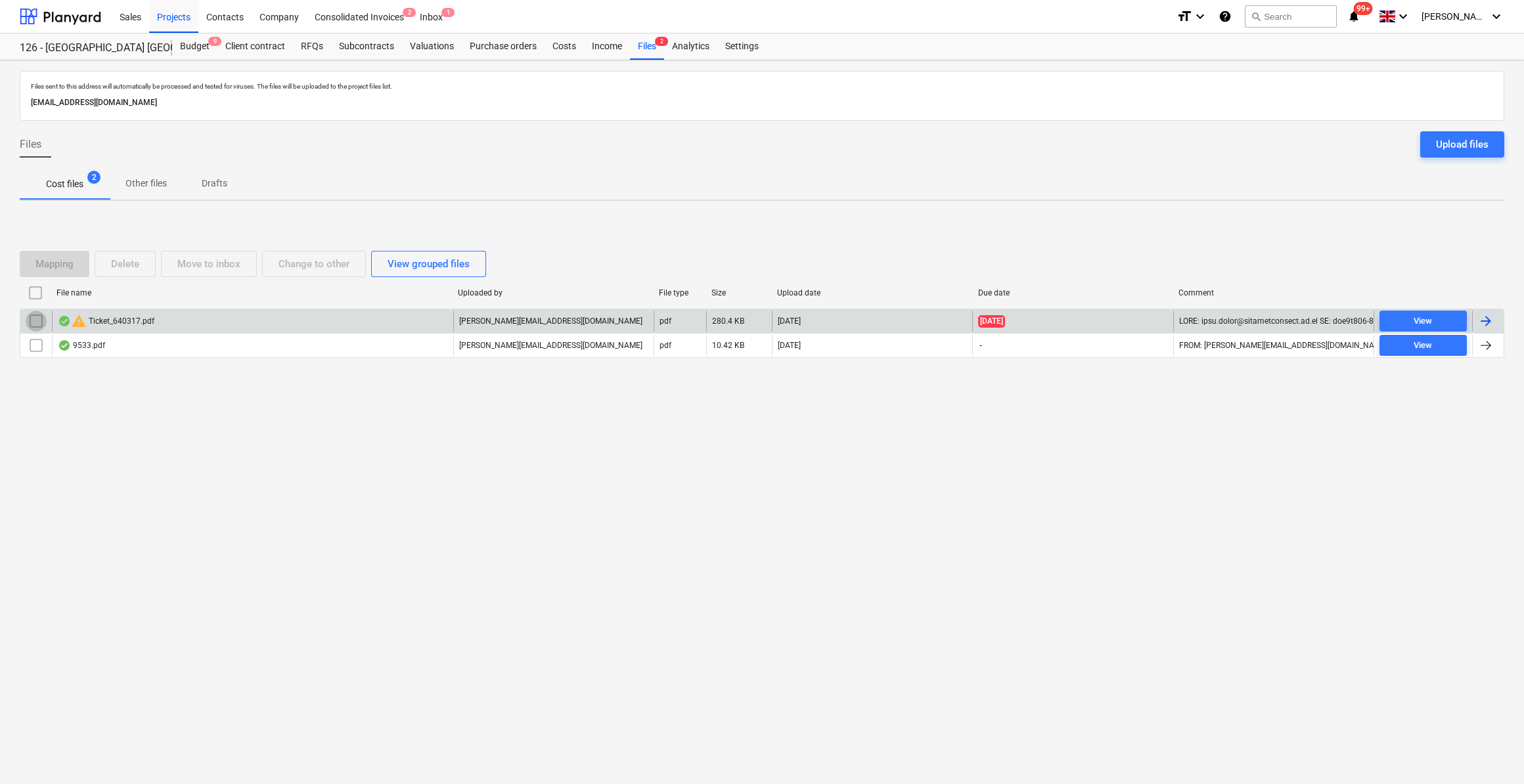
click at [36, 322] on input "checkbox" at bounding box center [36, 321] width 21 height 21
click at [117, 264] on div "Delete" at bounding box center [125, 263] width 29 height 17
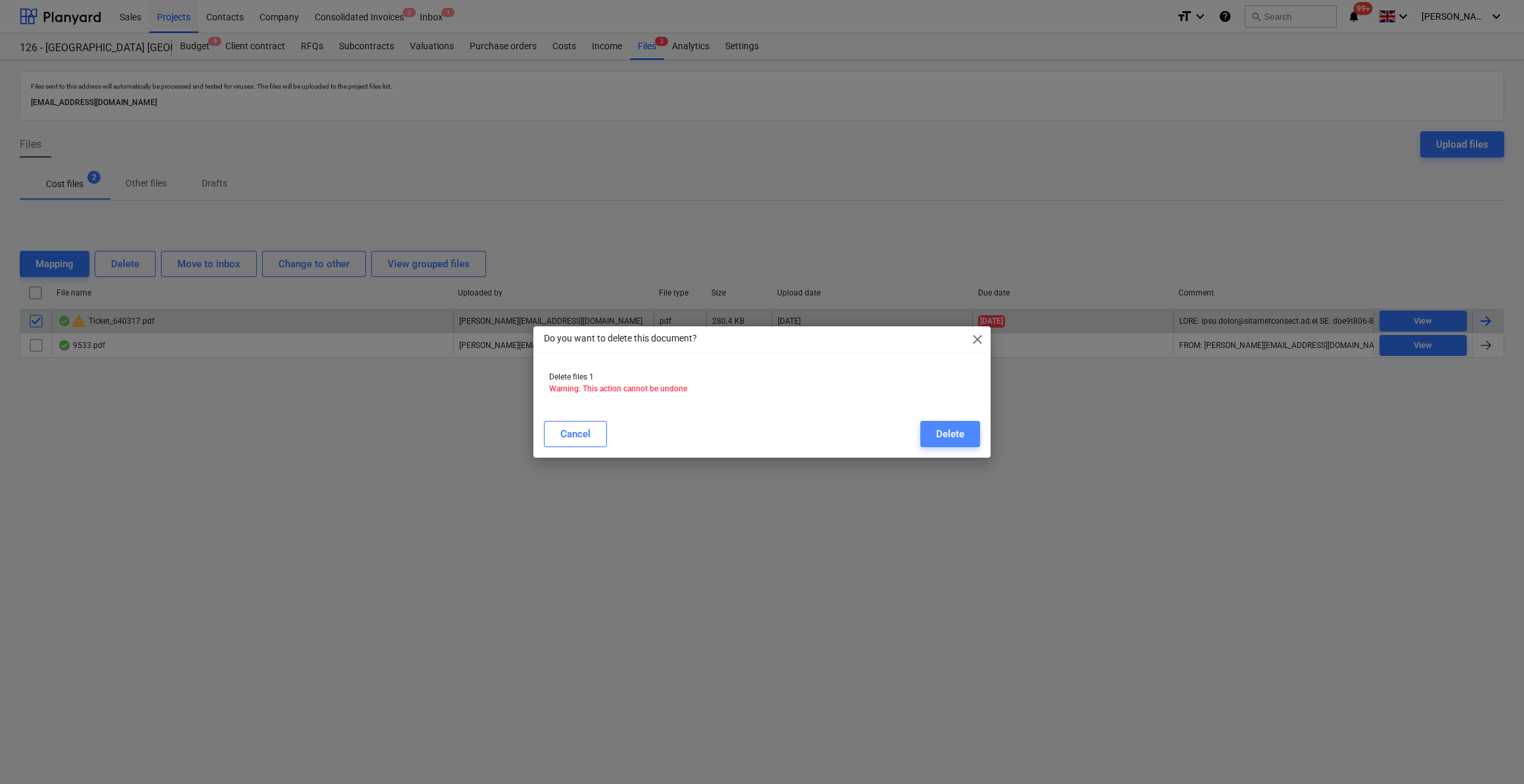
click at [947, 440] on div "Delete" at bounding box center [950, 434] width 29 height 17
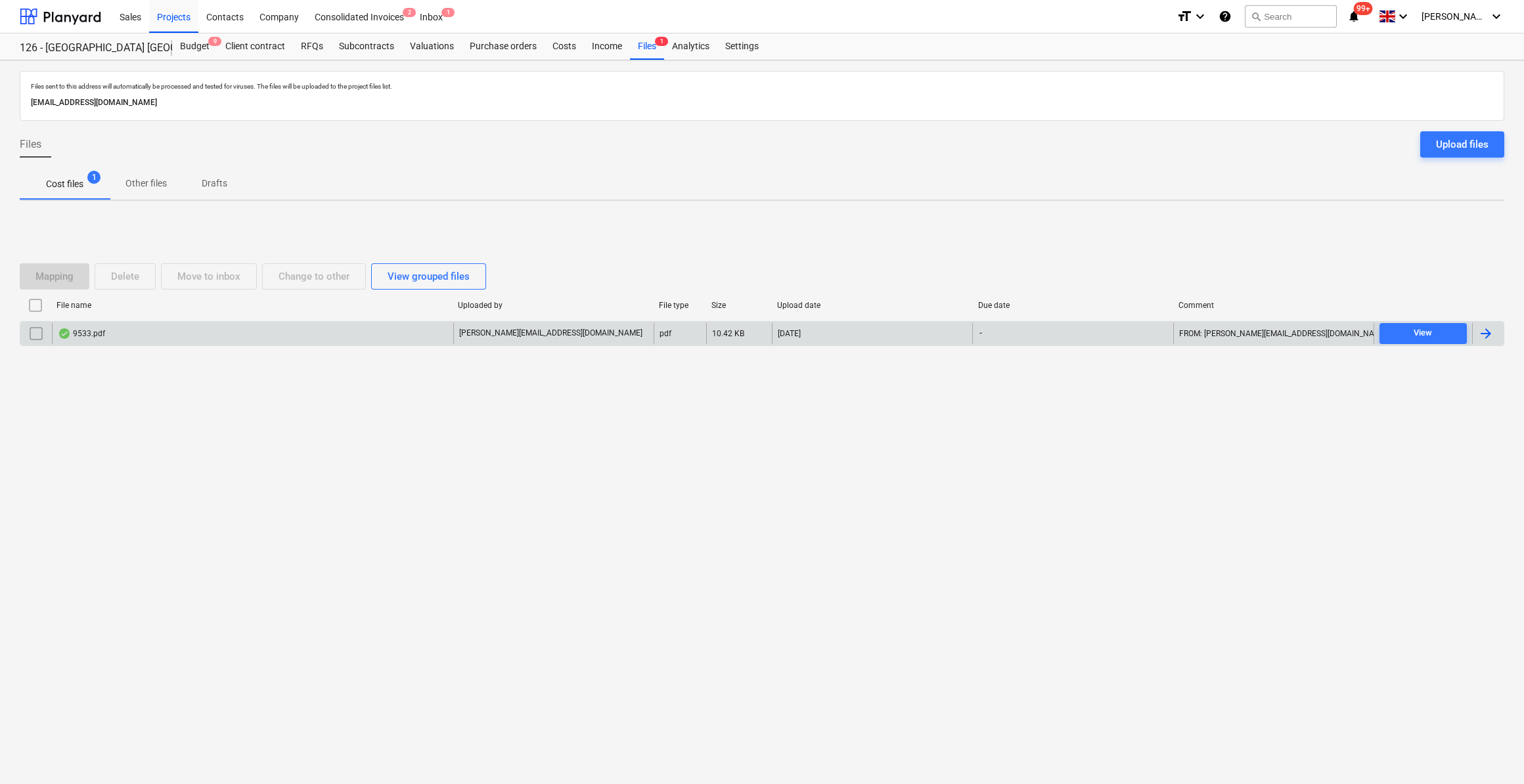
click at [1486, 332] on div at bounding box center [1487, 333] width 16 height 16
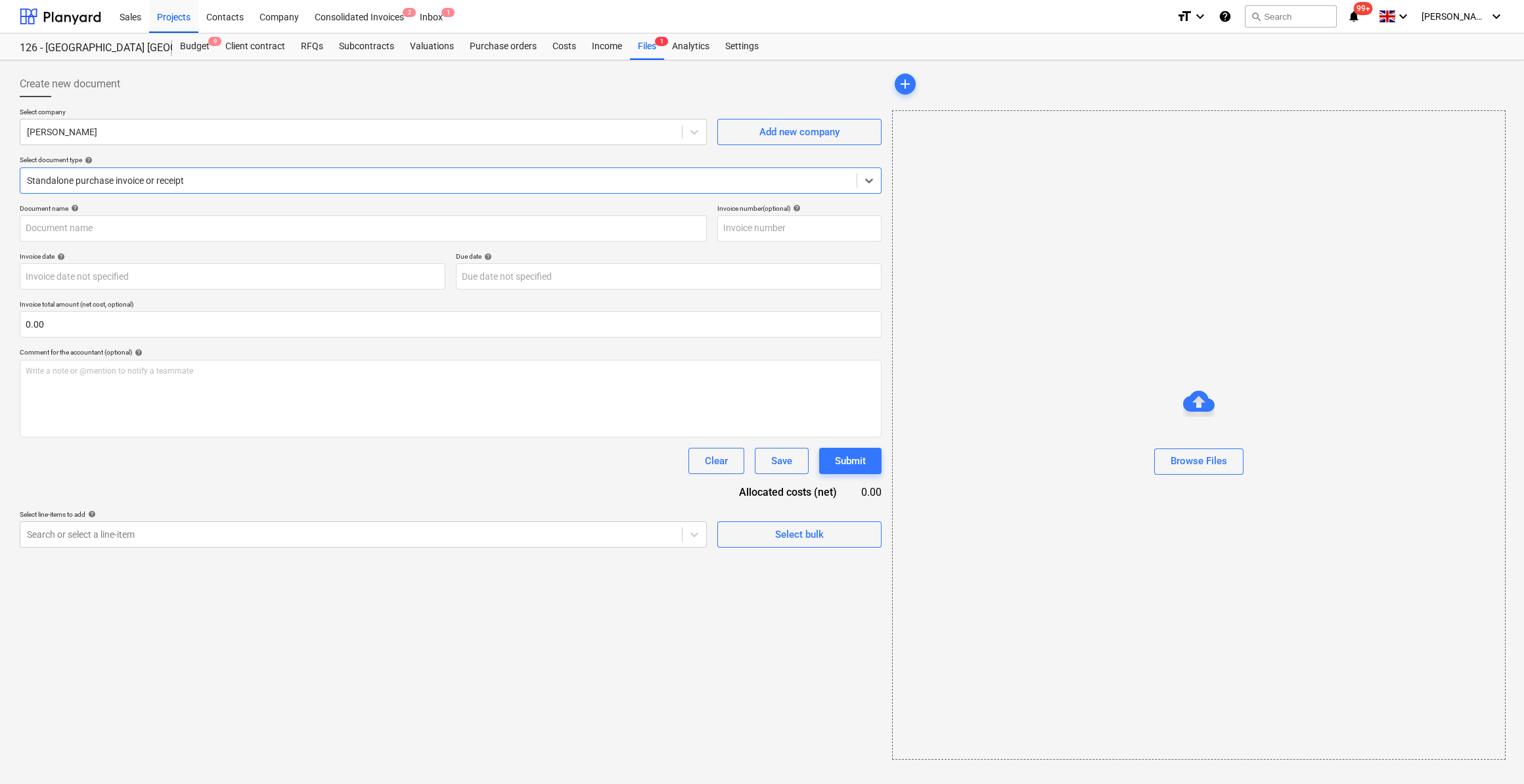
type input "45714168"
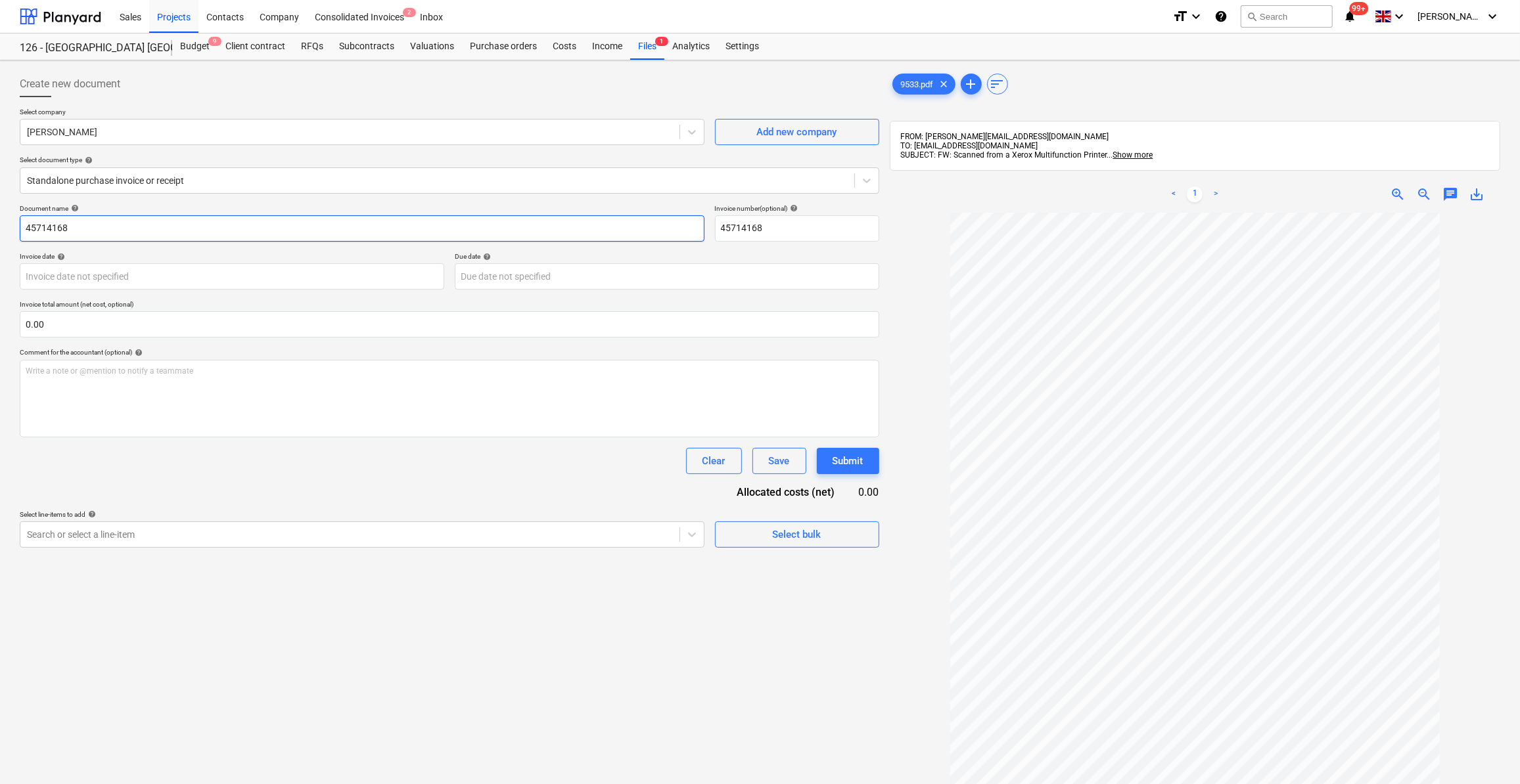
drag, startPoint x: 72, startPoint y: 226, endPoint x: 13, endPoint y: 221, distance: 59.2
click at [14, 224] on div "Create new document Select company [PERSON_NAME] Add new company Select documen…" at bounding box center [760, 515] width 1520 height 910
type input "Labour 15-20/09/25"
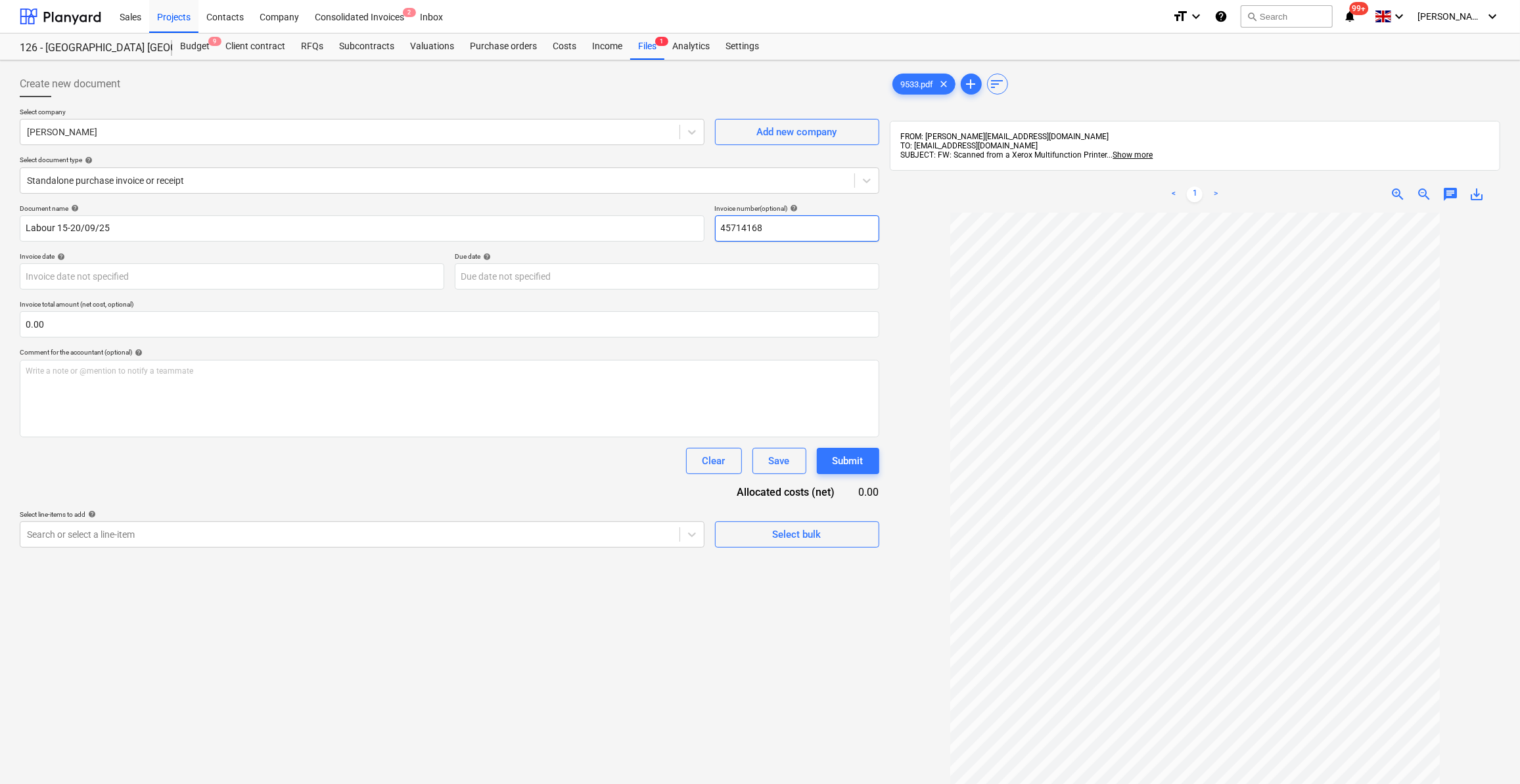
drag, startPoint x: 768, startPoint y: 222, endPoint x: 708, endPoint y: 223, distance: 60.0
click at [708, 225] on div "Document name help Labour 15-20/09/25 Invoice number (optional) help 45714168" at bounding box center [449, 223] width 859 height 37
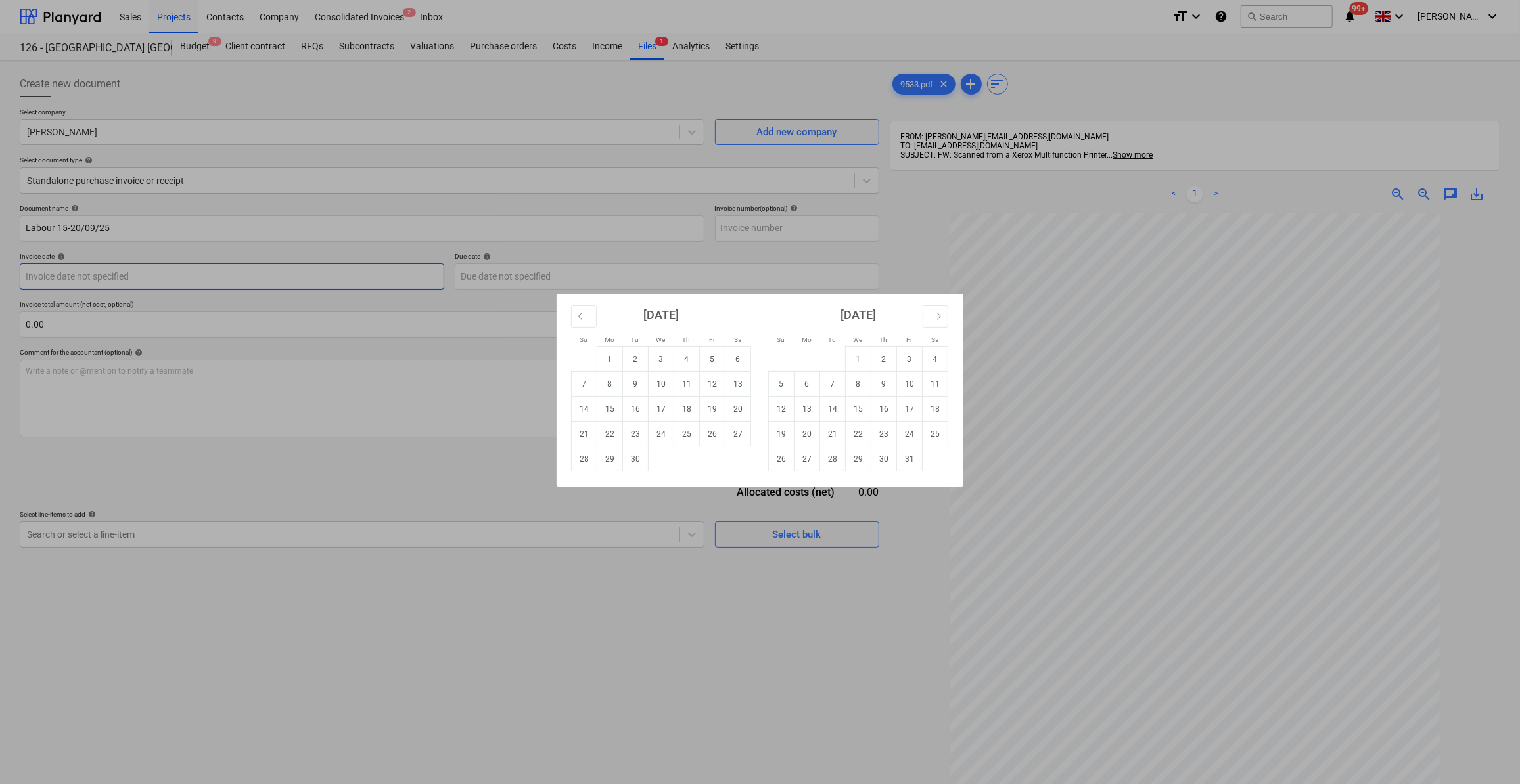
click at [55, 274] on body "Sales Projects Contacts Company Consolidated Invoices 2 Inbox format_size keybo…" at bounding box center [760, 392] width 1520 height 784
click at [633, 436] on td "23" at bounding box center [635, 434] width 26 height 25
type input "[DATE]"
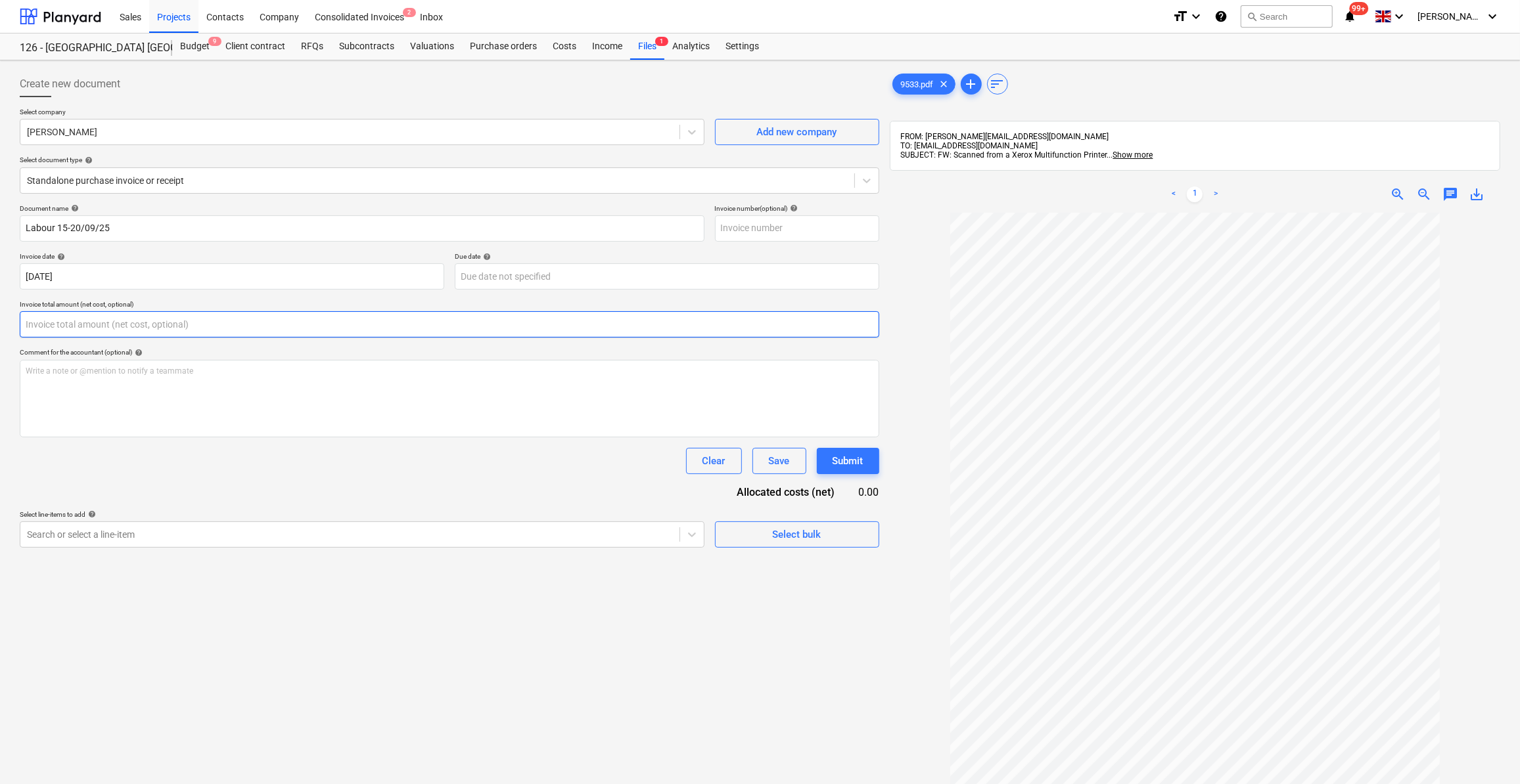
click at [80, 323] on input "text" at bounding box center [449, 324] width 859 height 27
type input "0.00"
click at [361, 20] on div "Consolidated Invoices 2" at bounding box center [359, 16] width 106 height 34
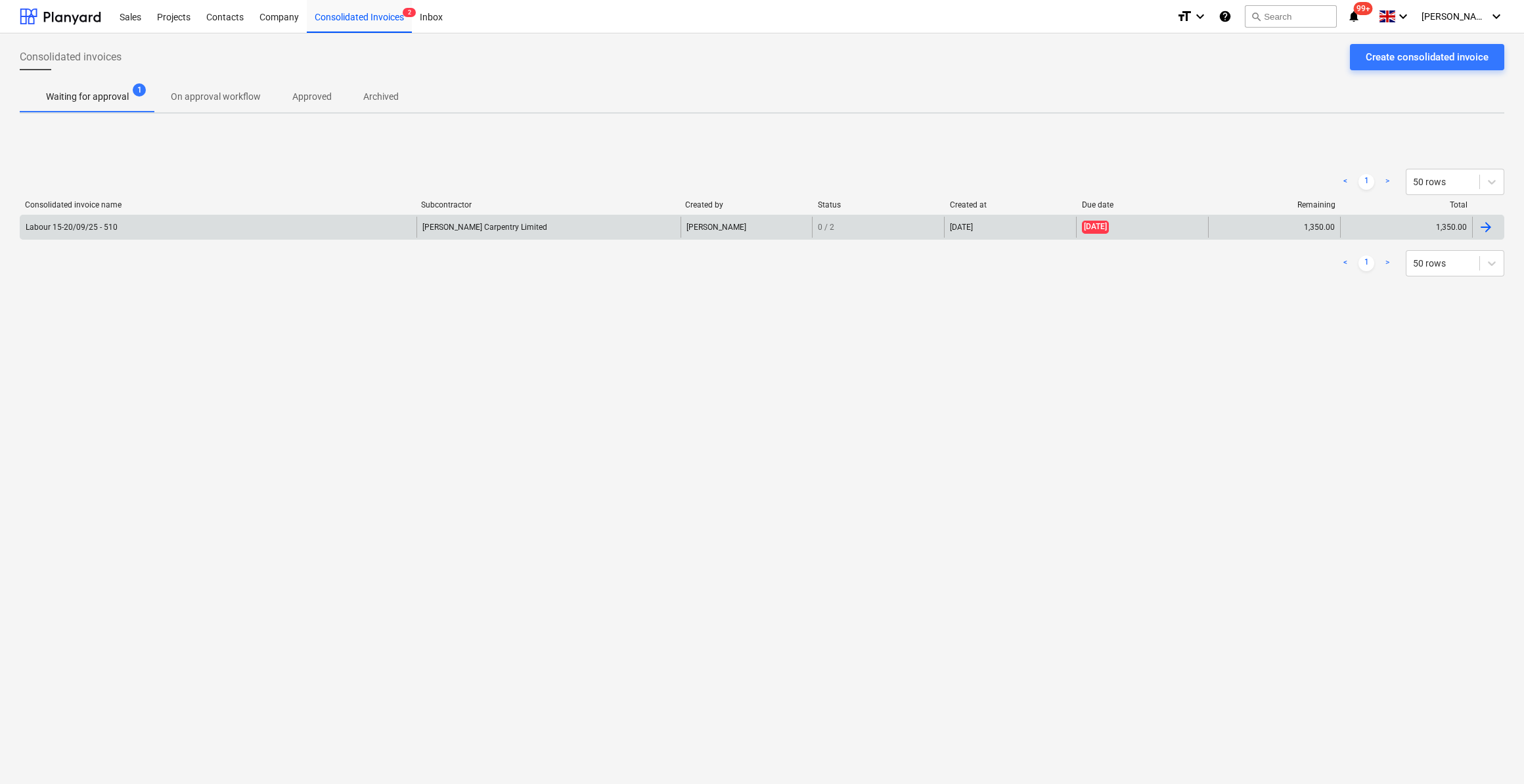
click at [450, 230] on div "[PERSON_NAME] Carpentry Limited" at bounding box center [548, 227] width 264 height 21
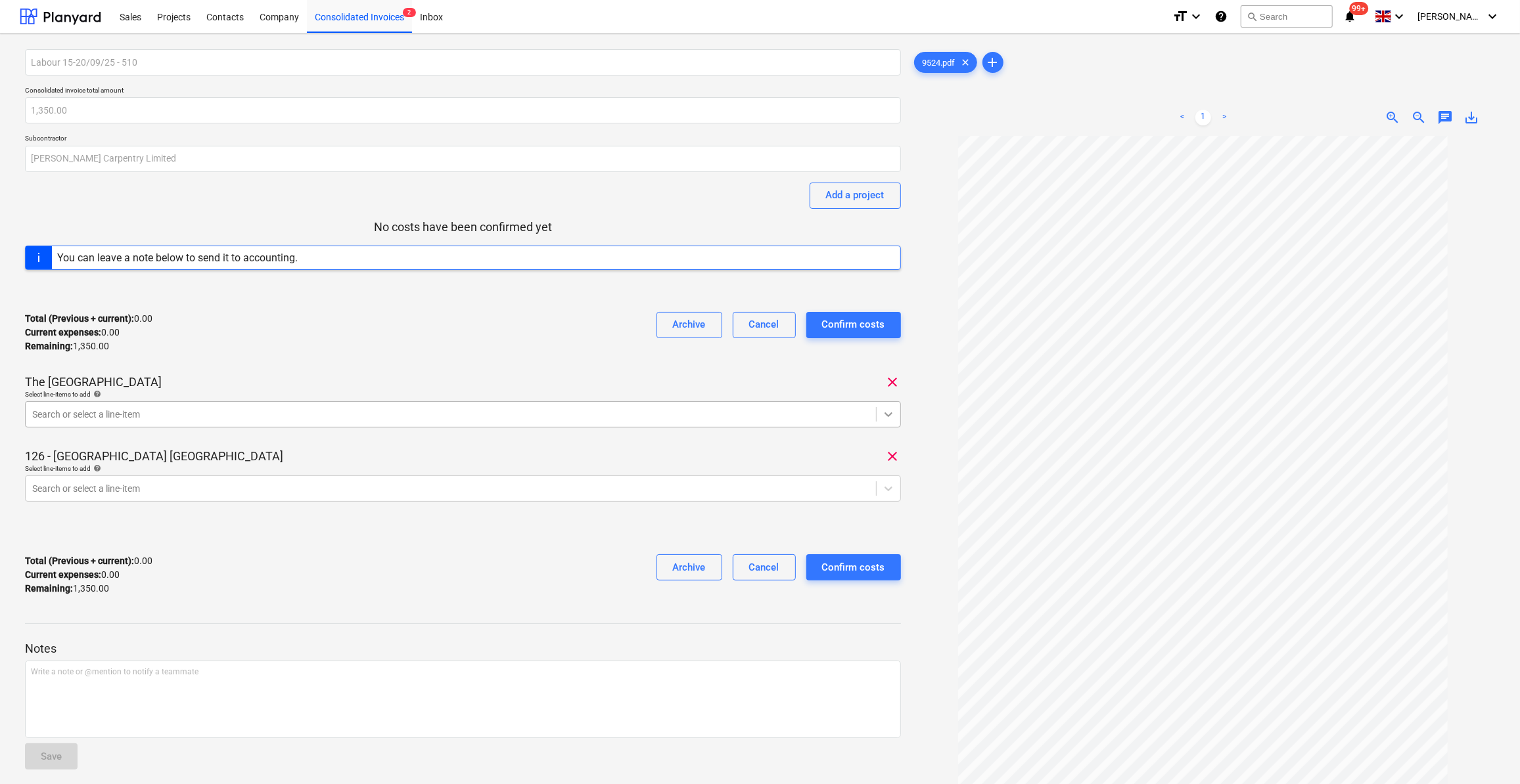
click at [887, 416] on icon at bounding box center [888, 414] width 13 height 13
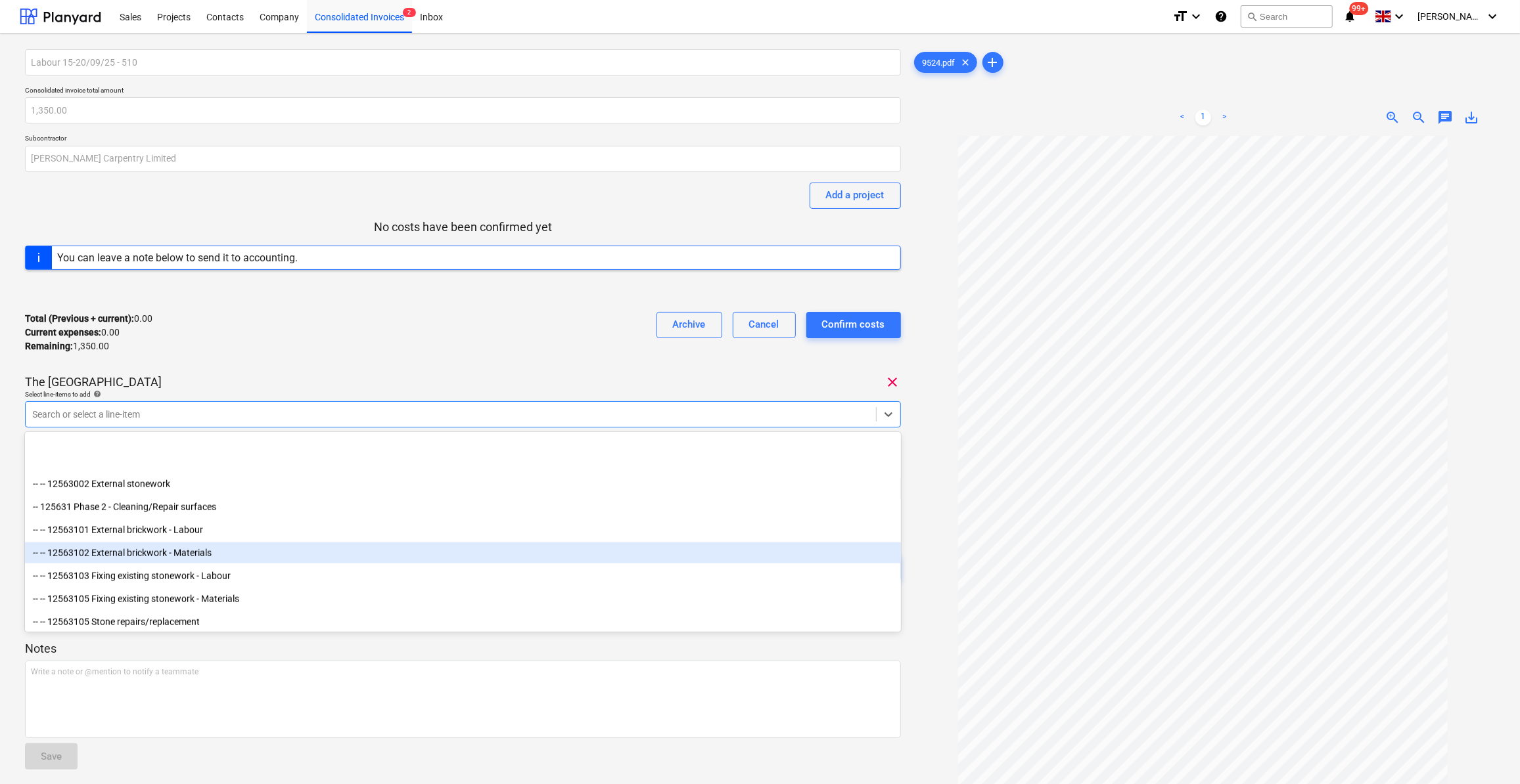
scroll to position [1552, 0]
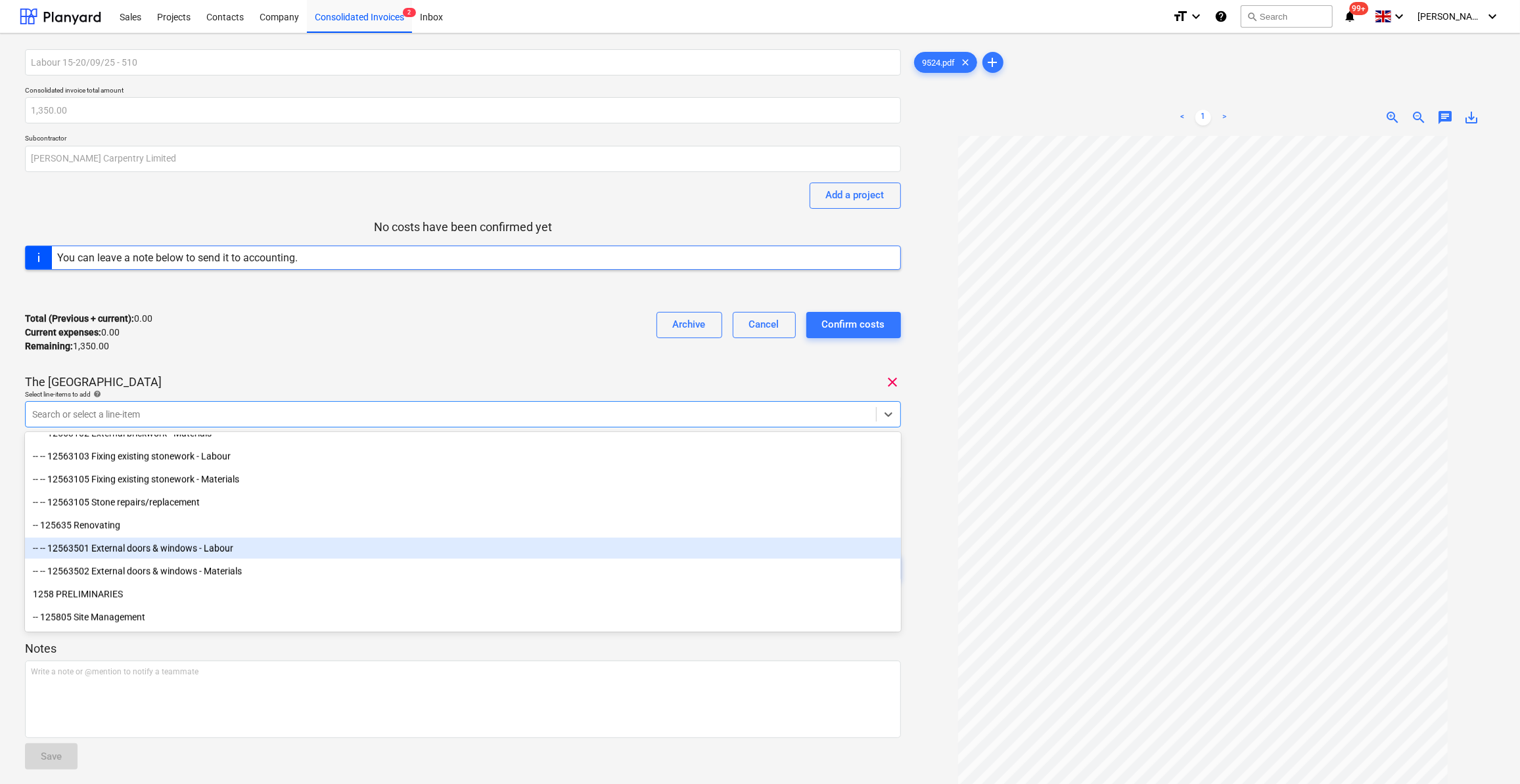
click at [263, 546] on div "-- -- 12563501 External doors & windows - Labour" at bounding box center [463, 547] width 876 height 21
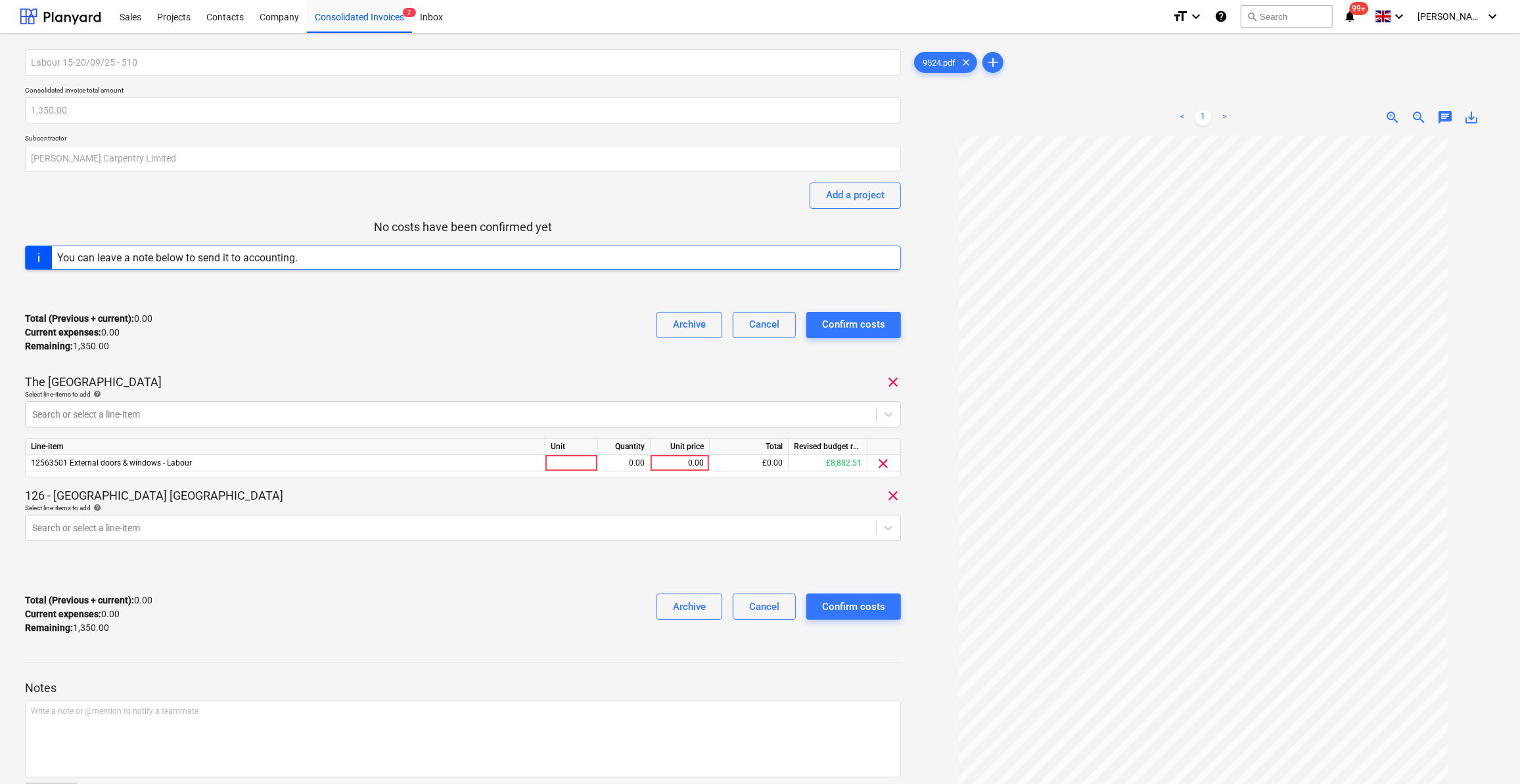
click at [923, 591] on div at bounding box center [1202, 510] width 583 height 748
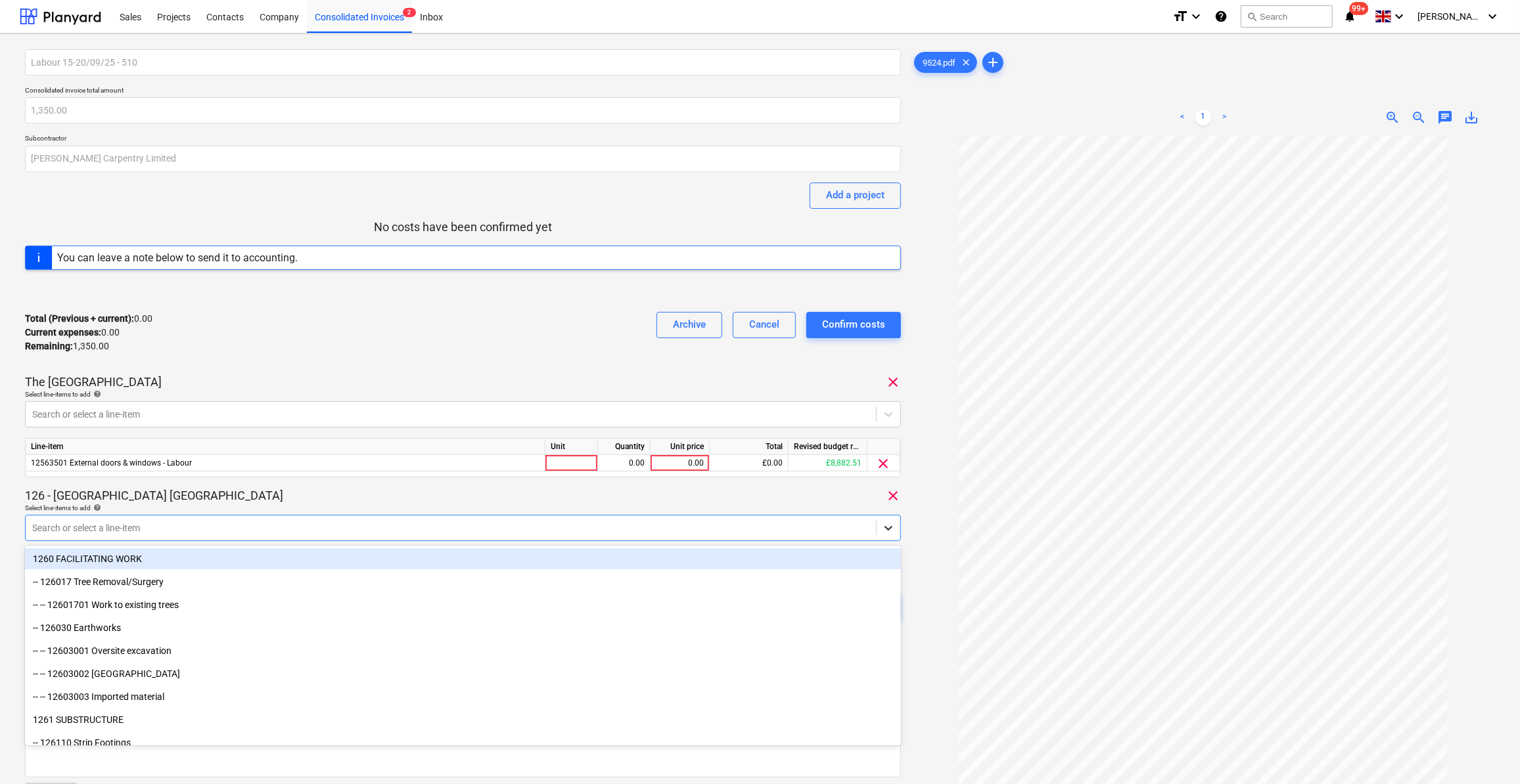
click at [887, 532] on icon at bounding box center [888, 528] width 13 height 13
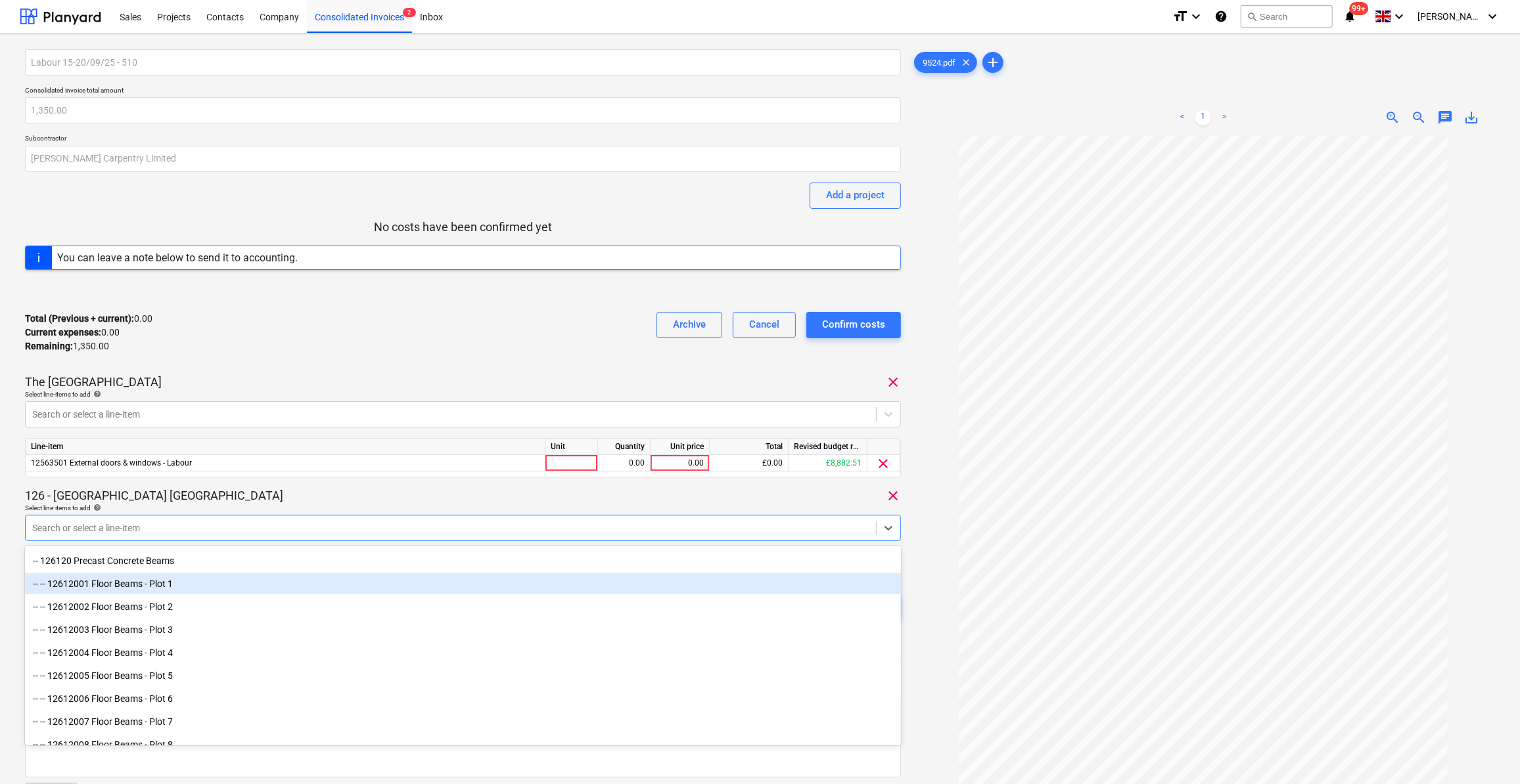
scroll to position [298, 0]
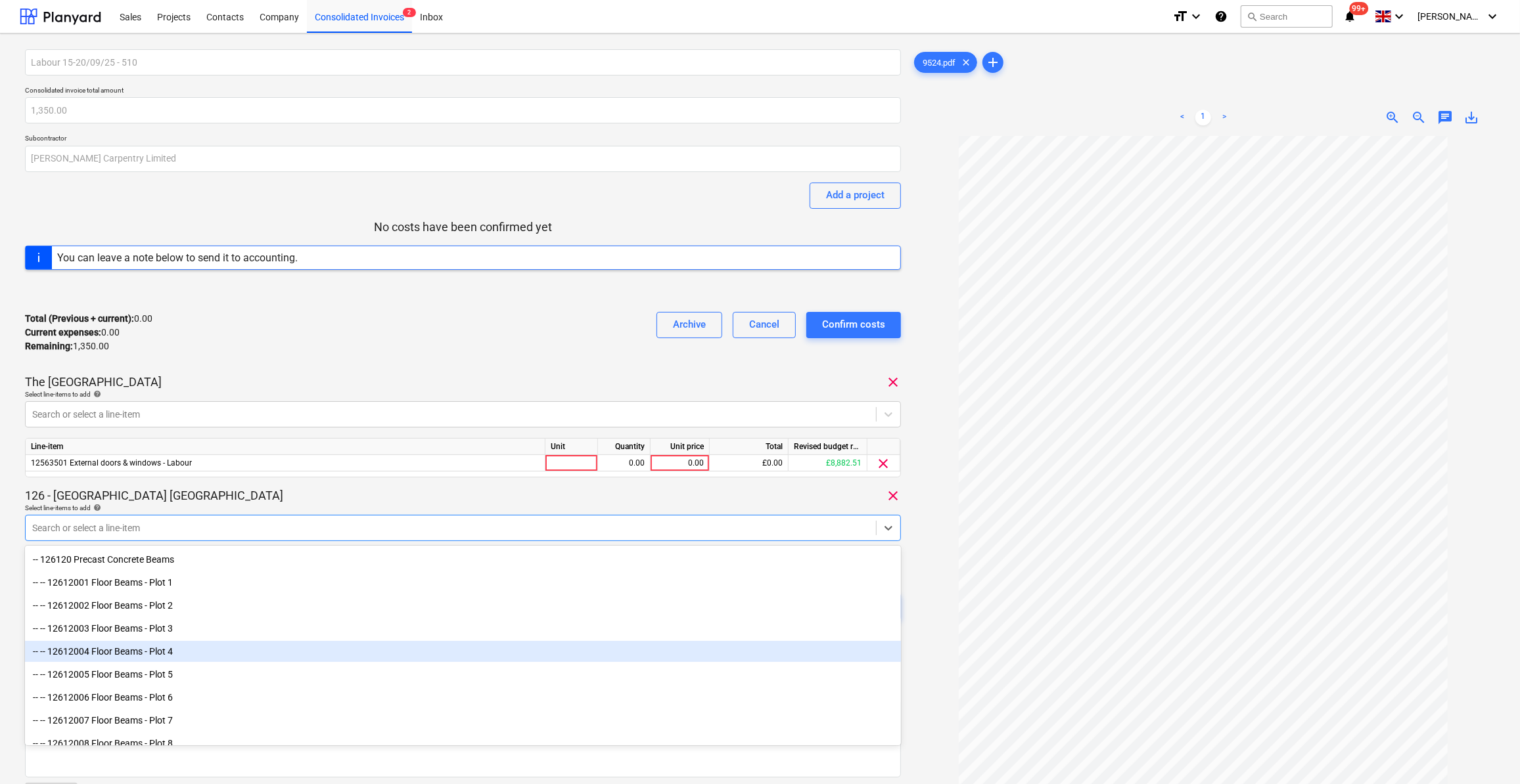
click at [180, 652] on div "-- -- 12612004 Floor Beams - Plot 4" at bounding box center [463, 651] width 876 height 21
click at [177, 652] on div "-- -- 12612005 Floor Beams - Plot 5" at bounding box center [463, 651] width 876 height 21
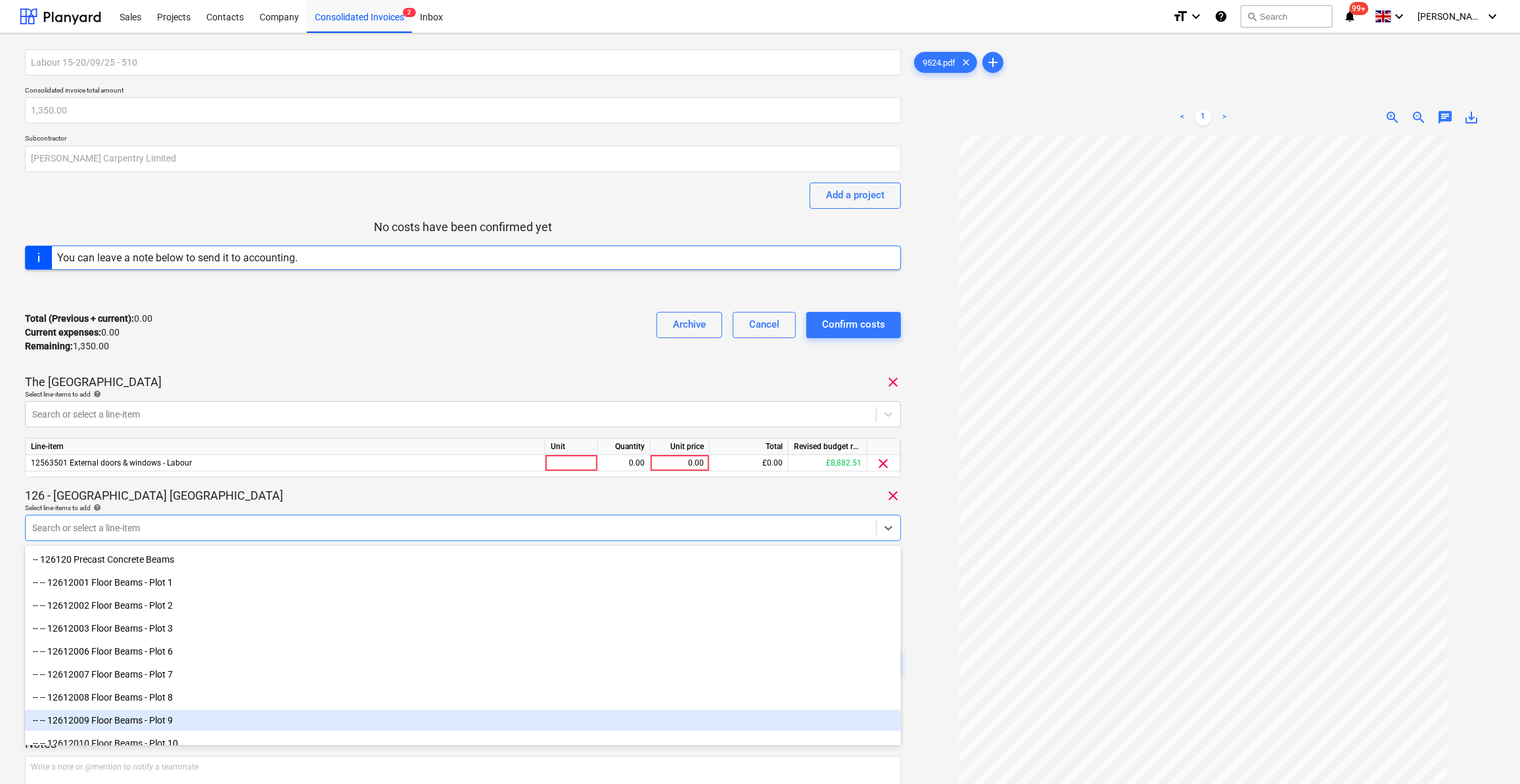
click at [923, 677] on div at bounding box center [1202, 510] width 583 height 748
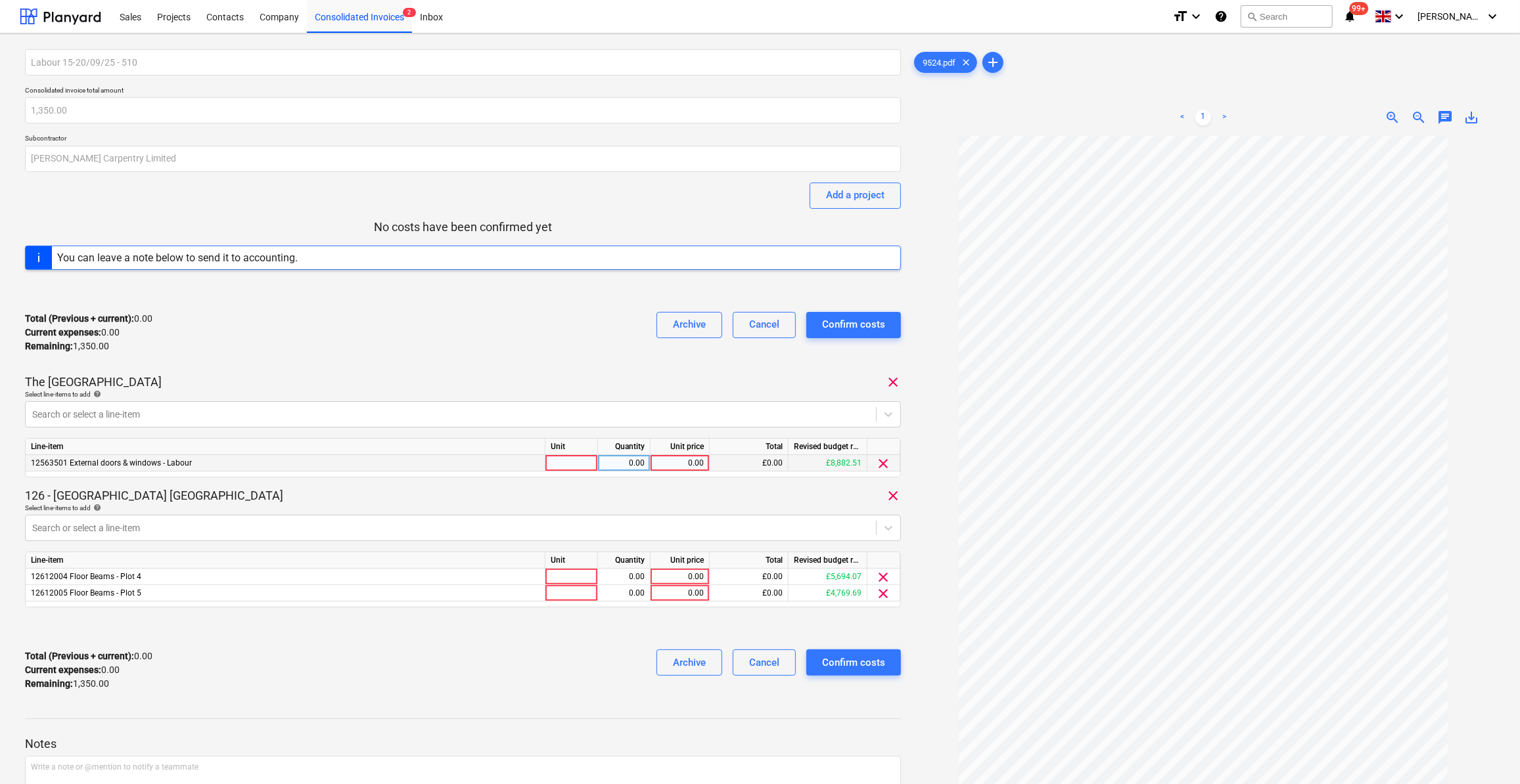
click at [563, 463] on div at bounding box center [571, 463] width 52 height 17
type input "Day"
click at [616, 465] on div "0.00" at bounding box center [623, 463] width 41 height 17
type input "4"
click at [661, 460] on div "0.00" at bounding box center [680, 463] width 48 height 17
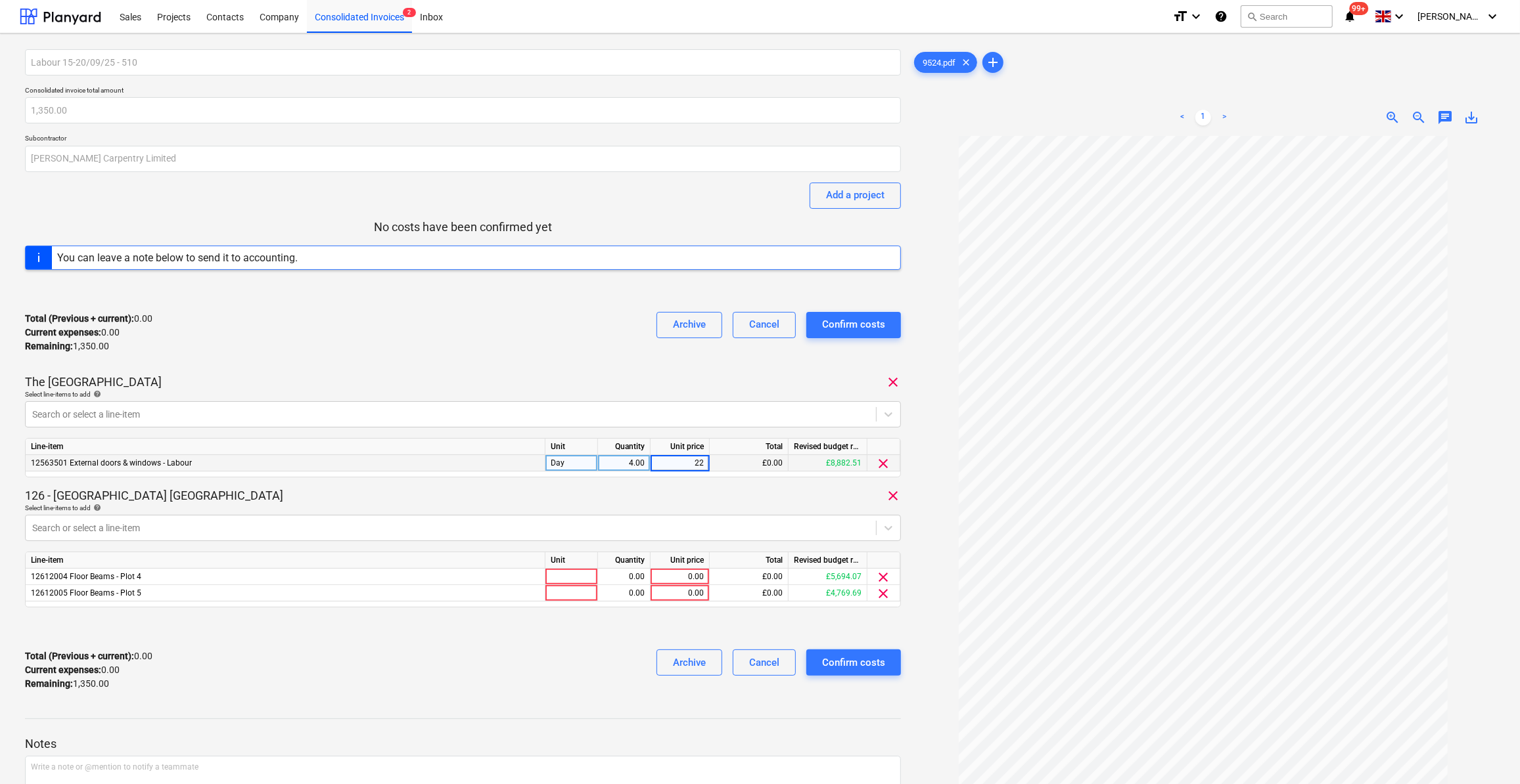
type input "225"
click at [567, 573] on div at bounding box center [571, 577] width 52 height 17
type input "Day"
click at [557, 595] on div at bounding box center [571, 593] width 52 height 17
type input "Day"
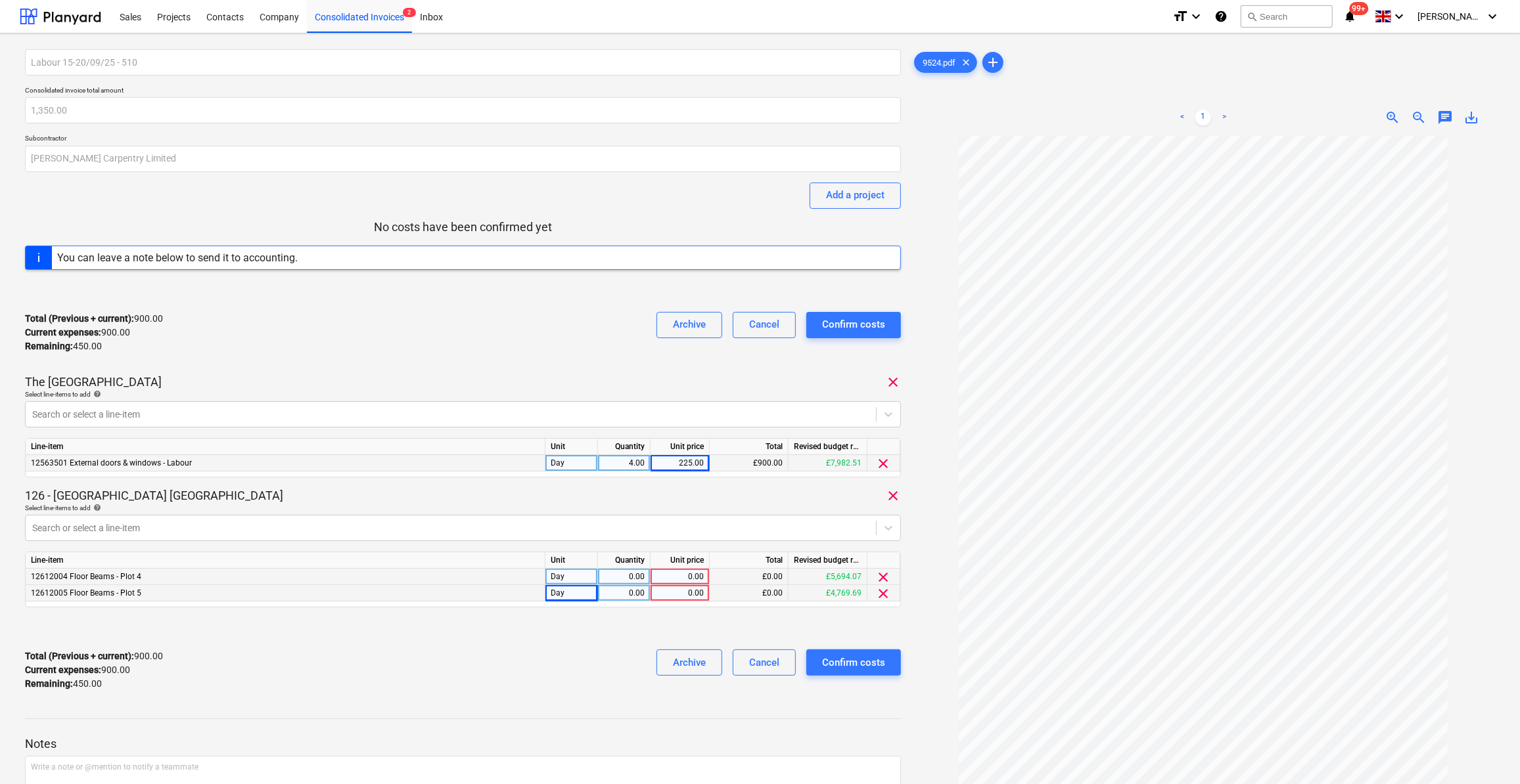
click at [643, 577] on div "0.00" at bounding box center [623, 577] width 41 height 17
type input "1"
click at [640, 593] on div "0.00" at bounding box center [623, 593] width 41 height 17
type input "1"
click at [680, 577] on div "0.00" at bounding box center [680, 577] width 48 height 17
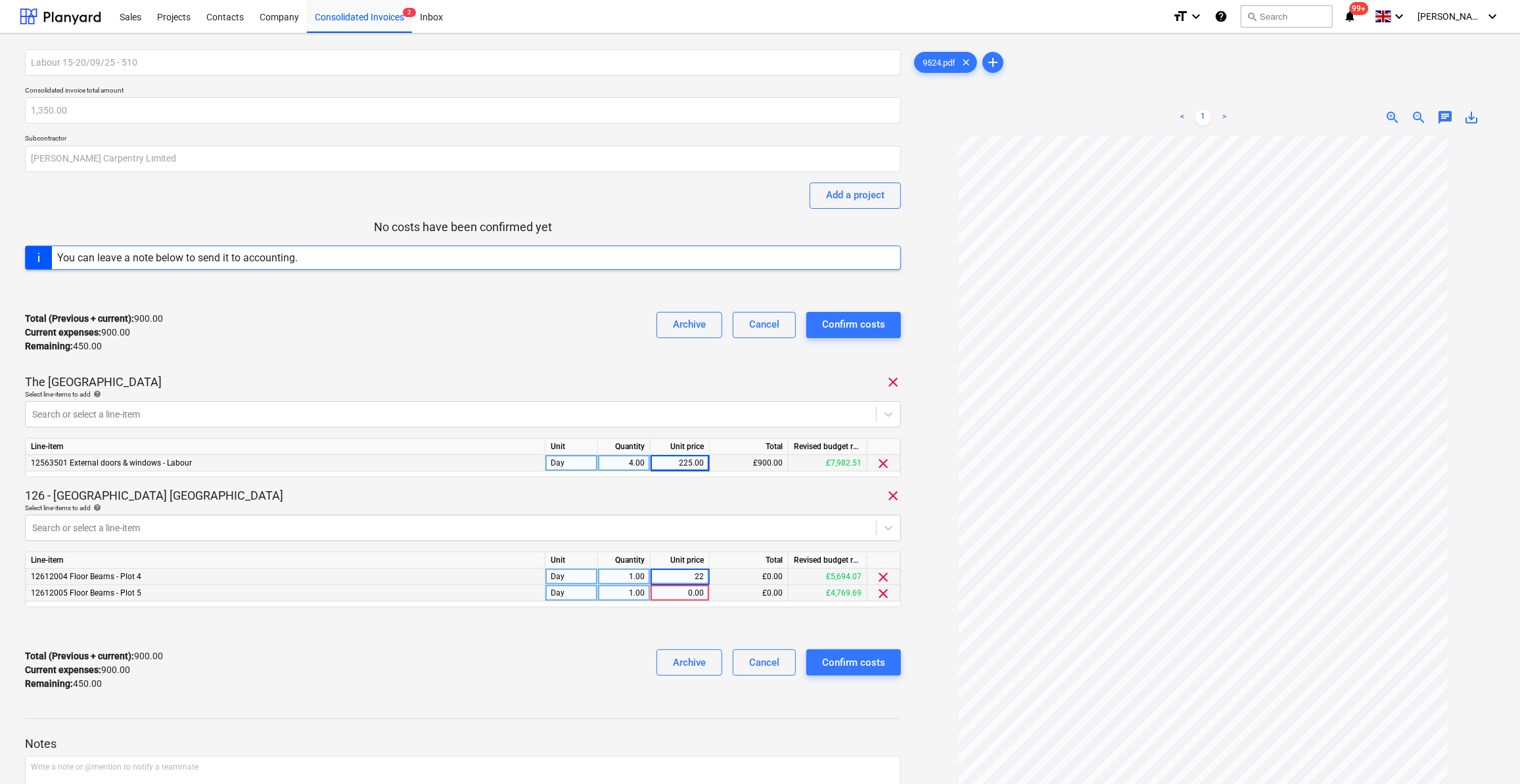
type input "225"
click at [676, 594] on div "0.00" at bounding box center [680, 593] width 48 height 17
type input "225"
click at [579, 614] on div "Labour 15-20/09/25 - 510 Consolidated invoice total amount 1,350.00 Subcontract…" at bounding box center [463, 375] width 876 height 652
click at [866, 666] on div "Confirm costs" at bounding box center [853, 662] width 63 height 17
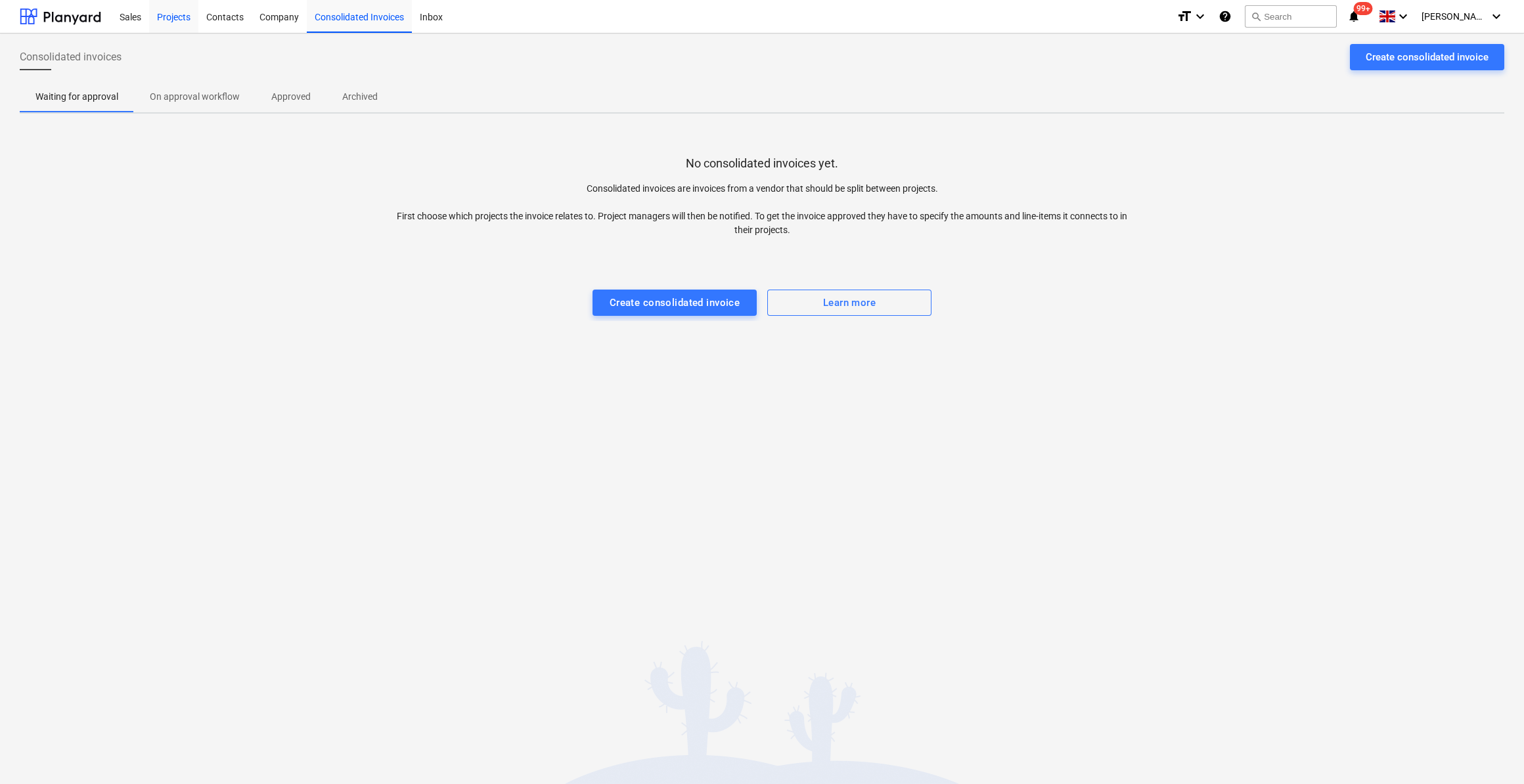
click at [163, 21] on div "Projects" at bounding box center [174, 16] width 49 height 34
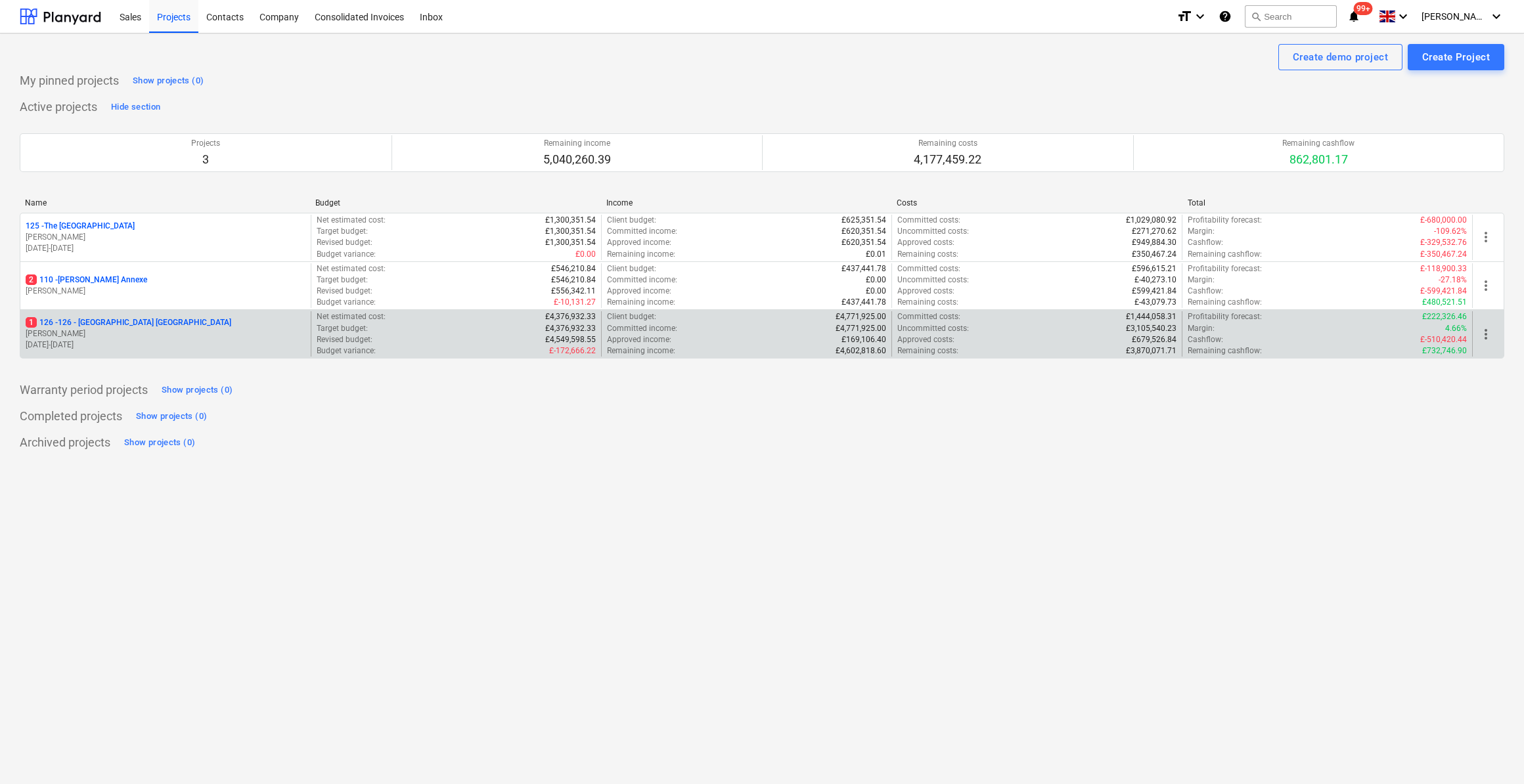
click at [103, 320] on p "1 126 - 126 - [GEOGRAPHIC_DATA] [GEOGRAPHIC_DATA]" at bounding box center [128, 322] width 205 height 11
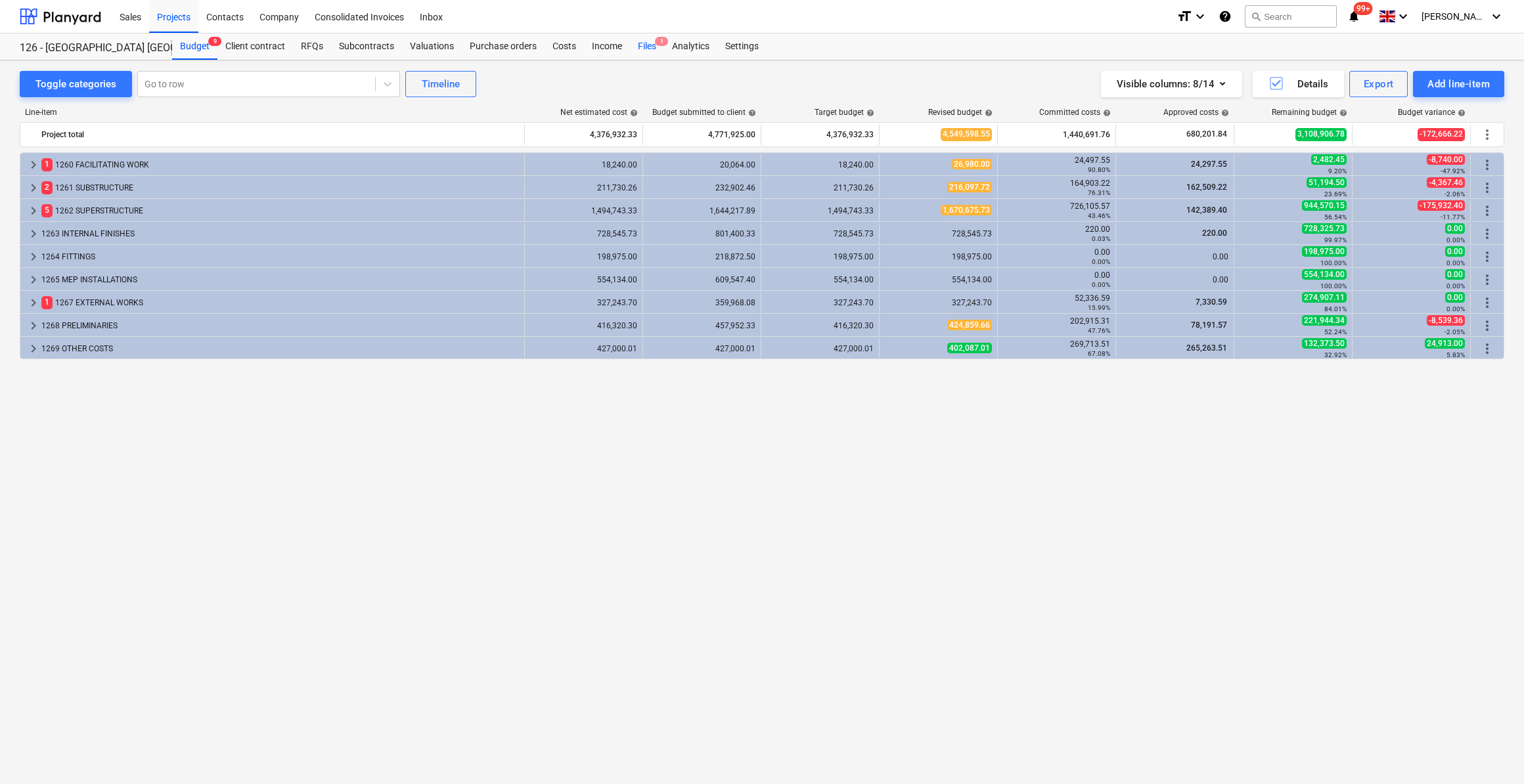
click at [646, 48] on div "Files 1" at bounding box center [647, 46] width 35 height 27
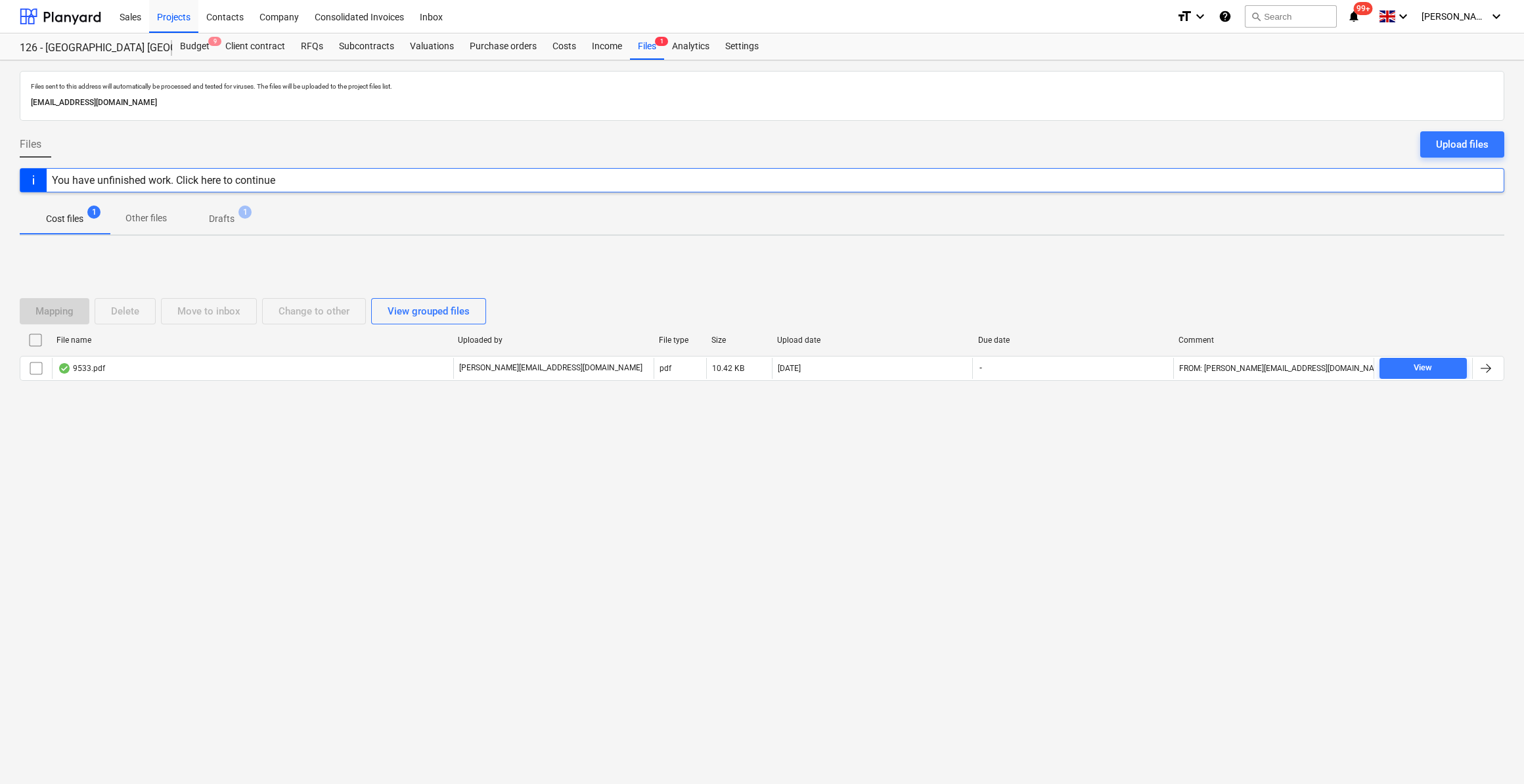
click at [263, 180] on div "You have unfinished work. Click here to continue" at bounding box center [164, 179] width 223 height 13
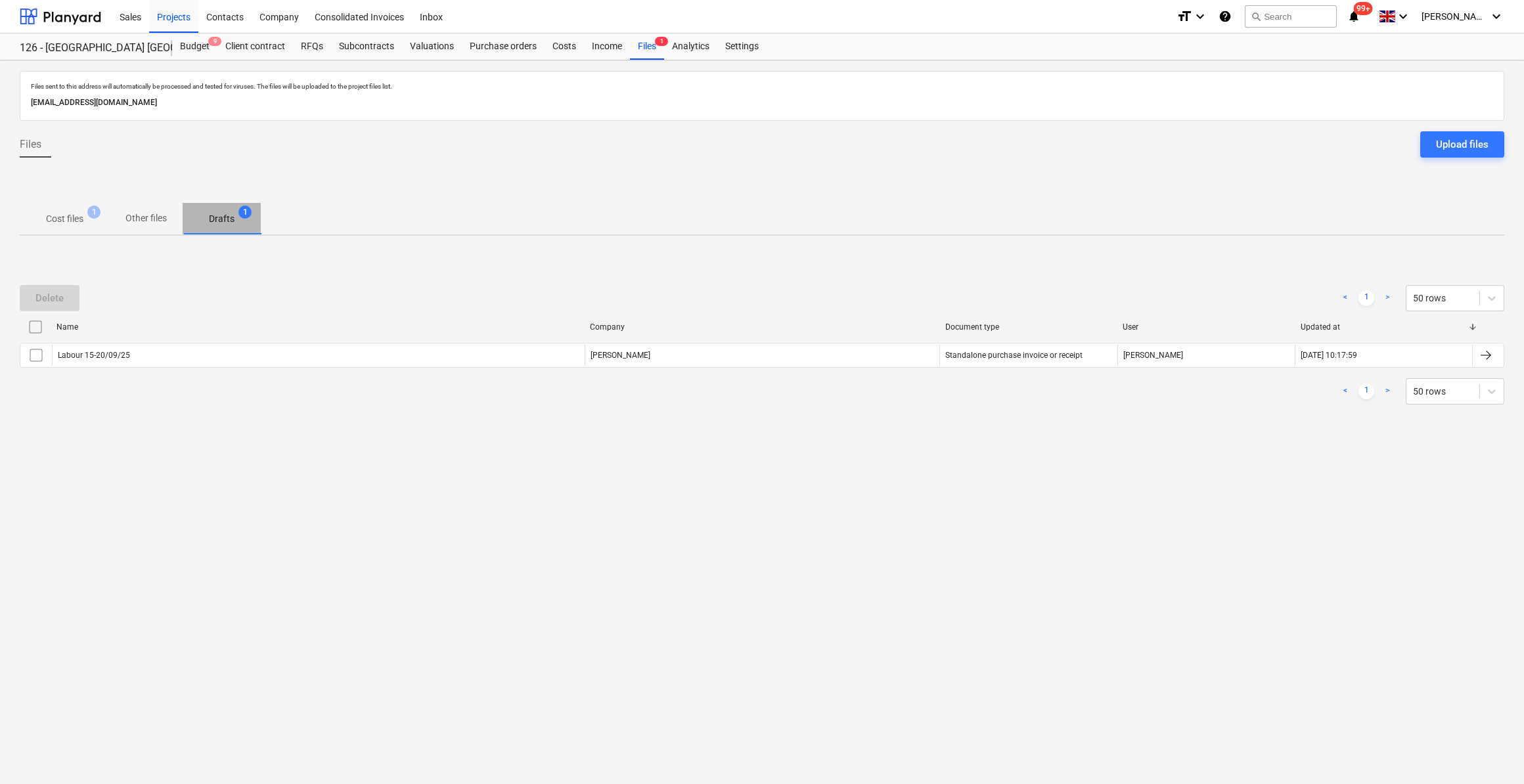
click at [213, 224] on p "Drafts" at bounding box center [222, 219] width 26 height 14
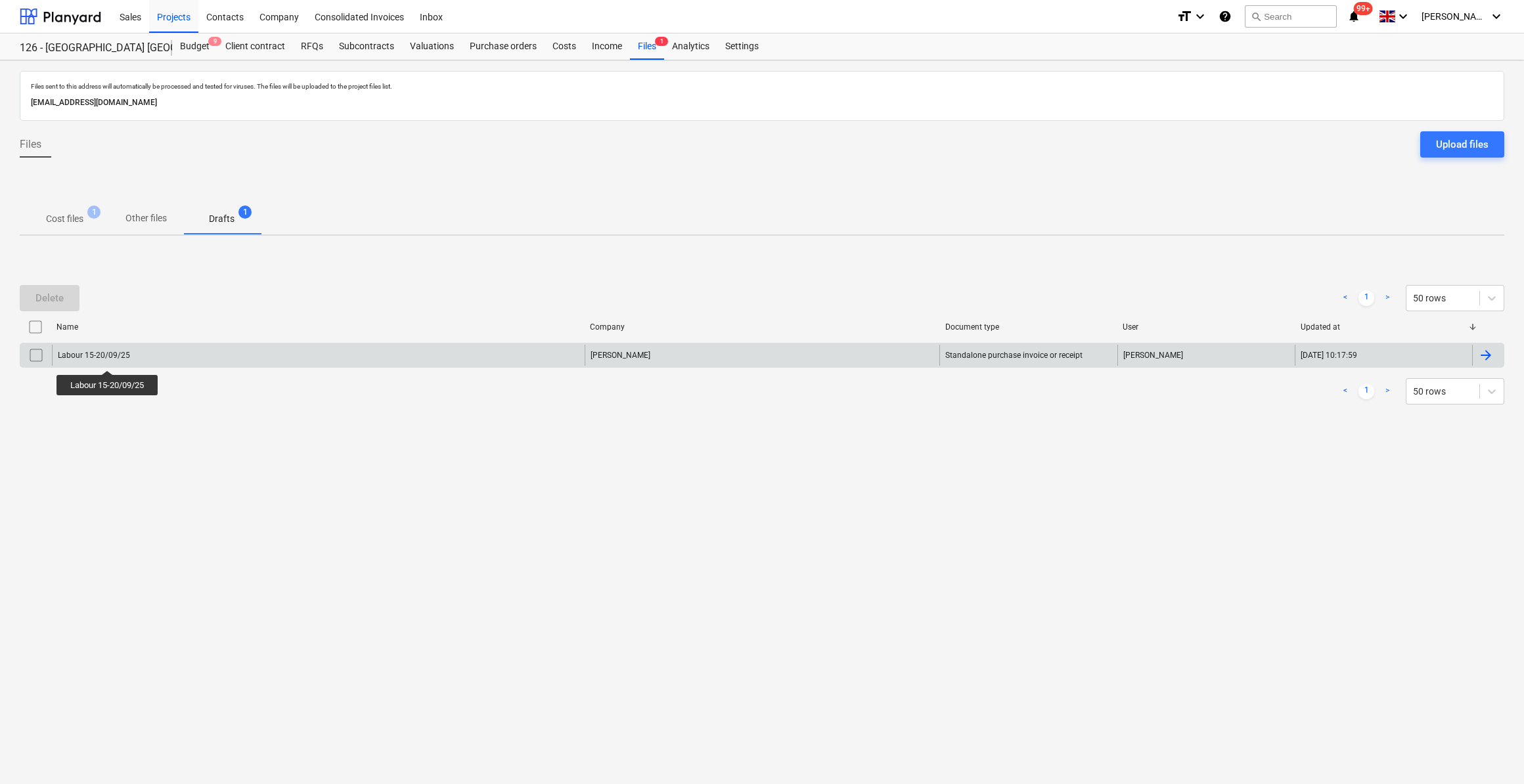
click at [109, 358] on div "Labour 15-20/09/25" at bounding box center [94, 355] width 72 height 9
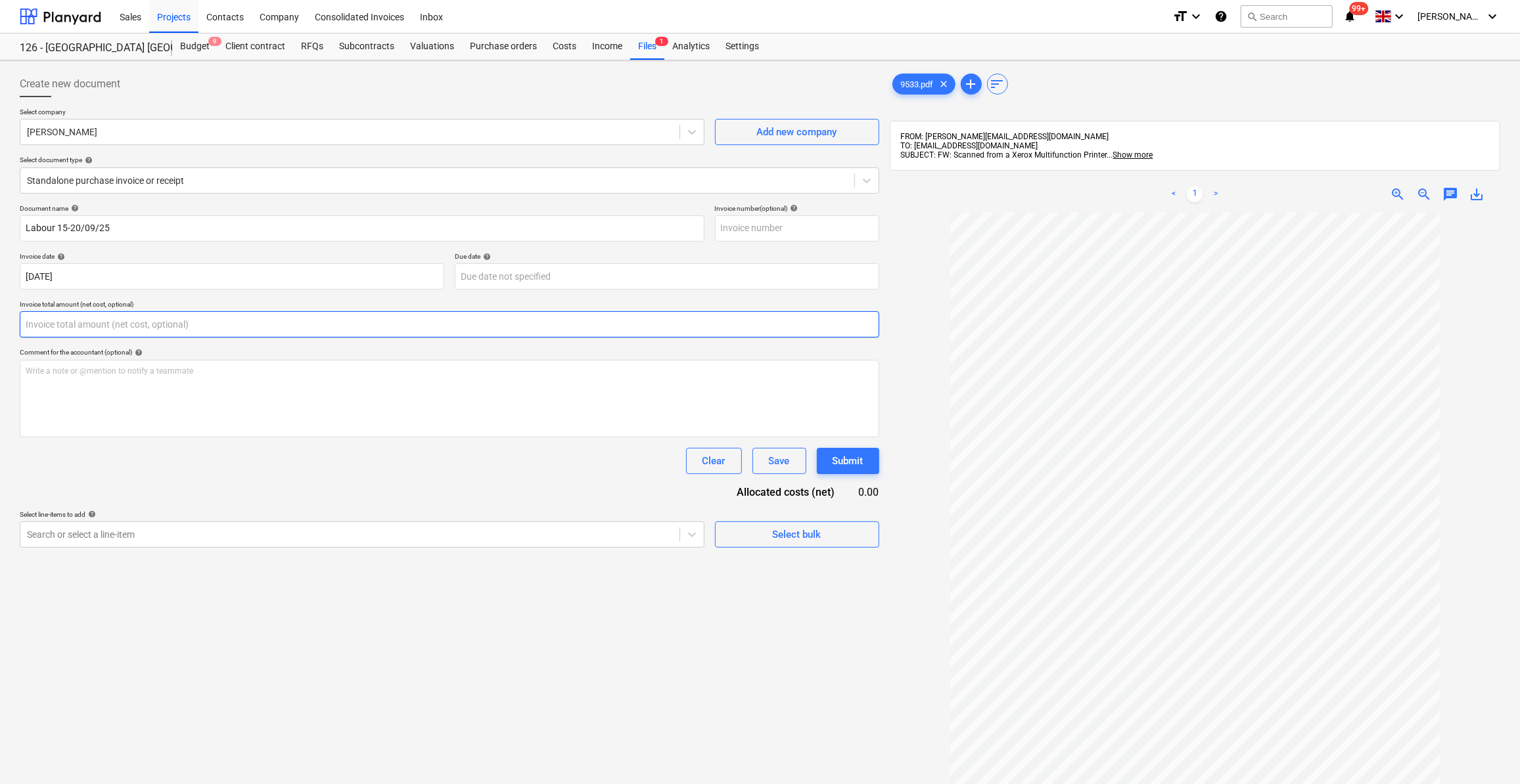
click at [64, 327] on input "text" at bounding box center [449, 324] width 859 height 27
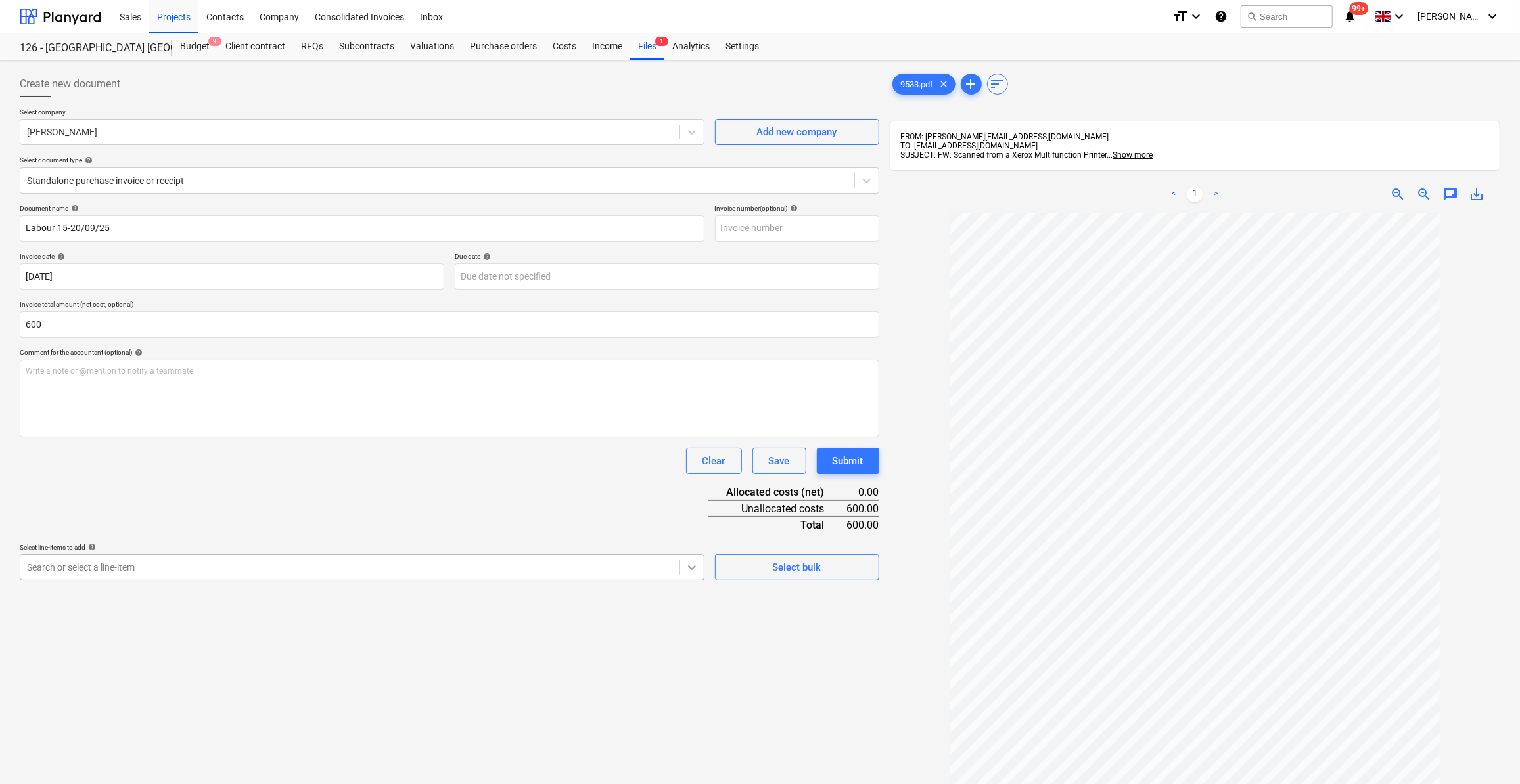
type input "600.00"
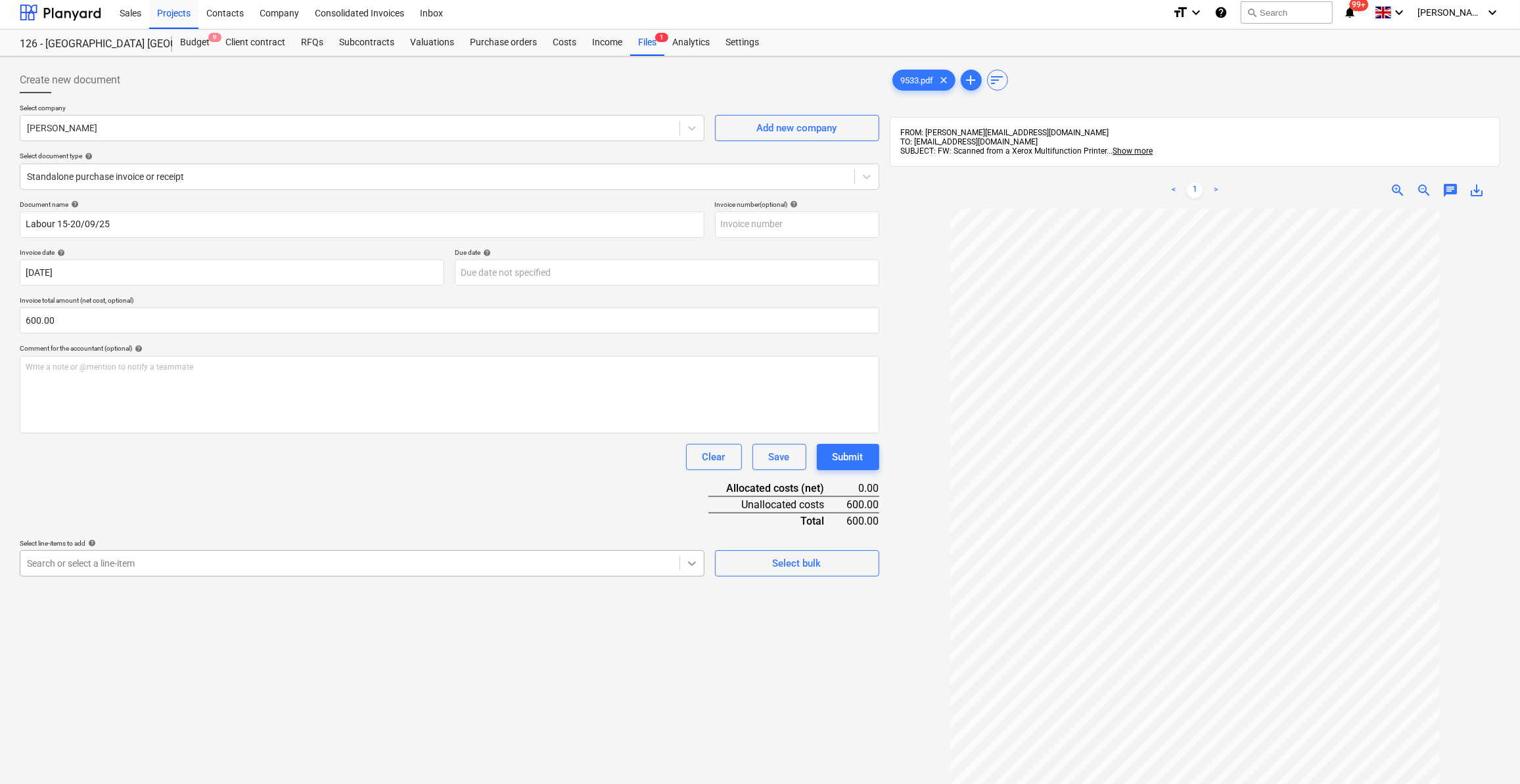
click at [694, 567] on icon at bounding box center [691, 563] width 13 height 13
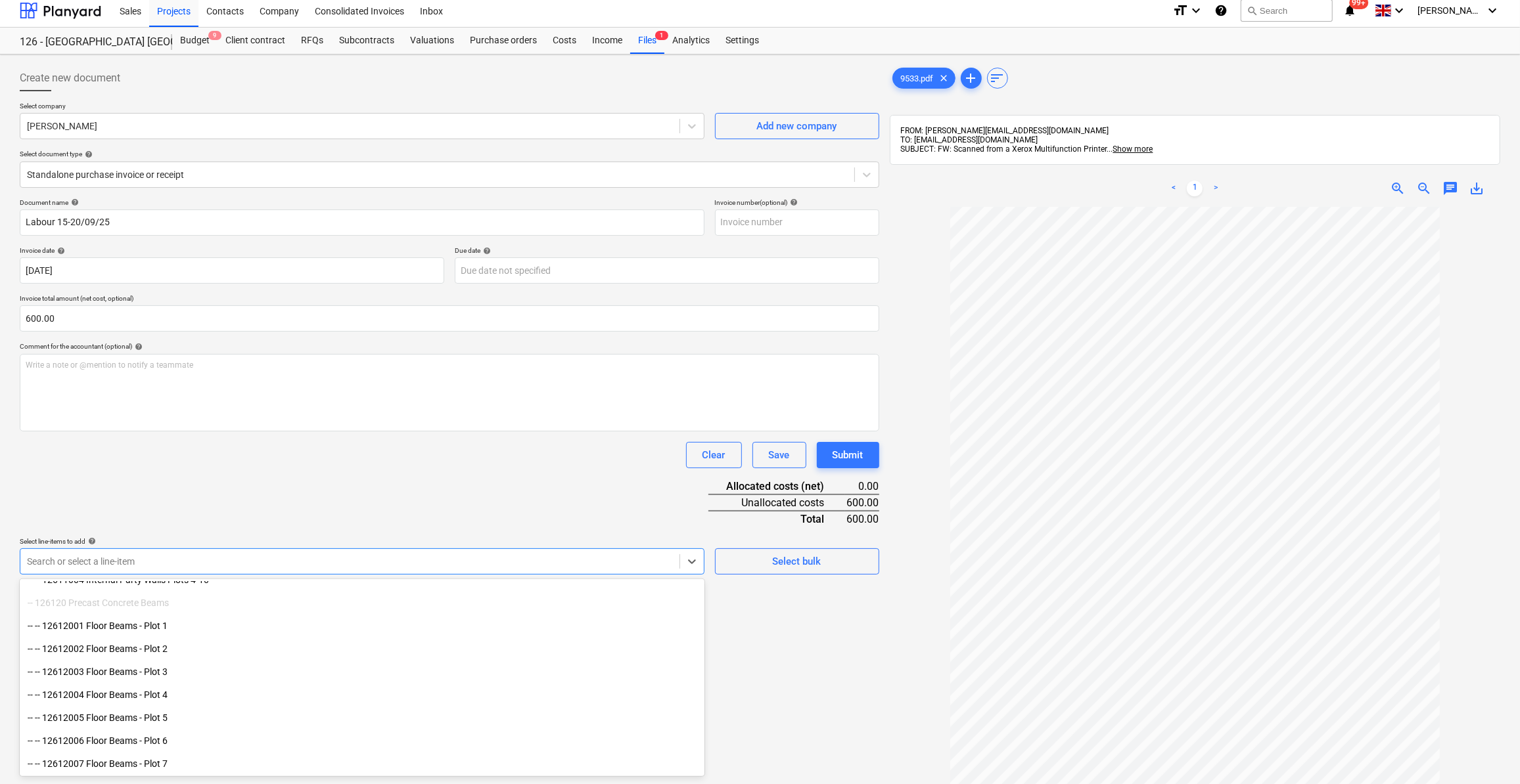
scroll to position [358, 0]
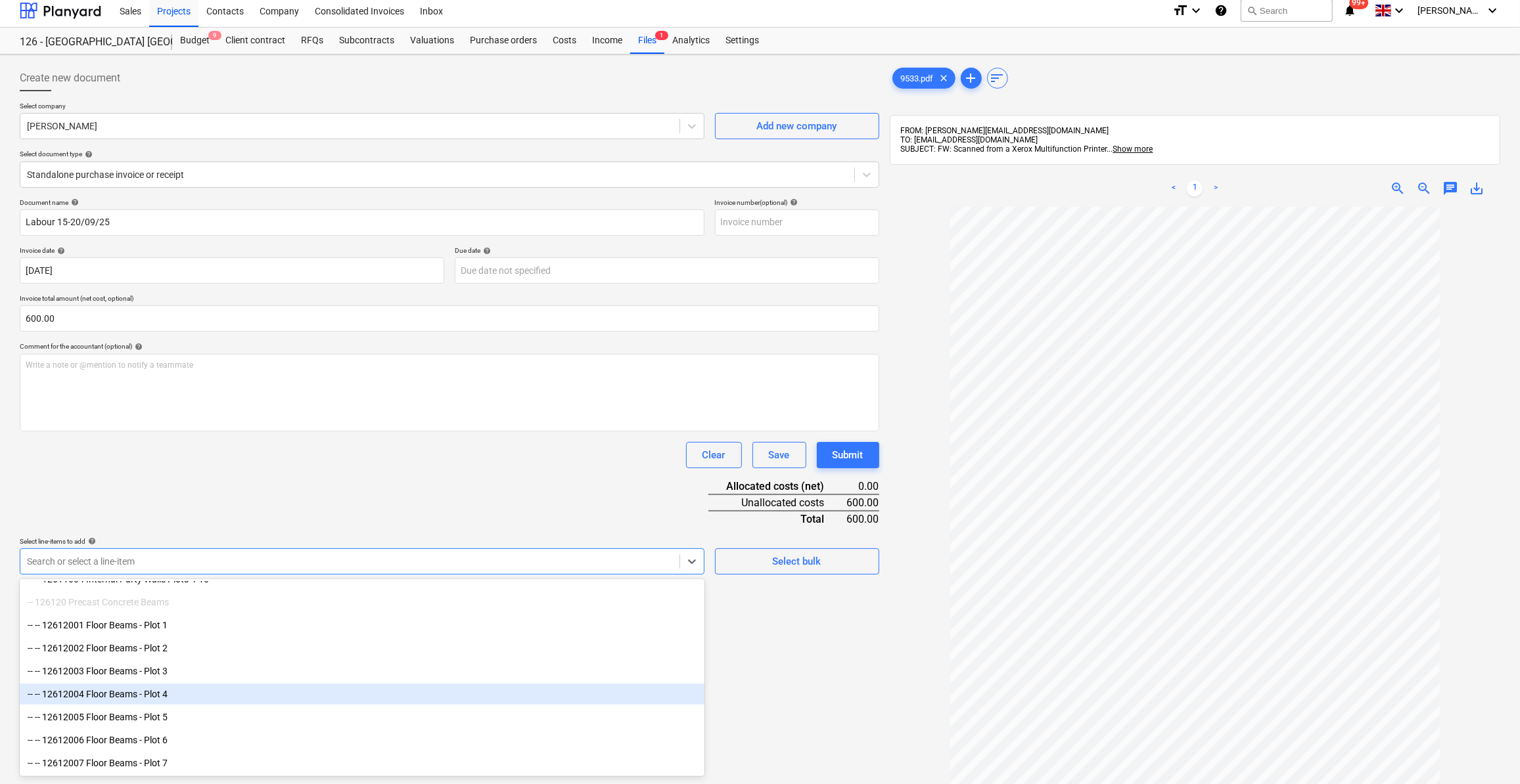
click at [205, 695] on div "-- -- 12612004 Floor Beams - Plot 4" at bounding box center [362, 693] width 685 height 21
click at [197, 693] on div "-- -- 12612005 Floor Beams - Plot 5" at bounding box center [362, 693] width 685 height 21
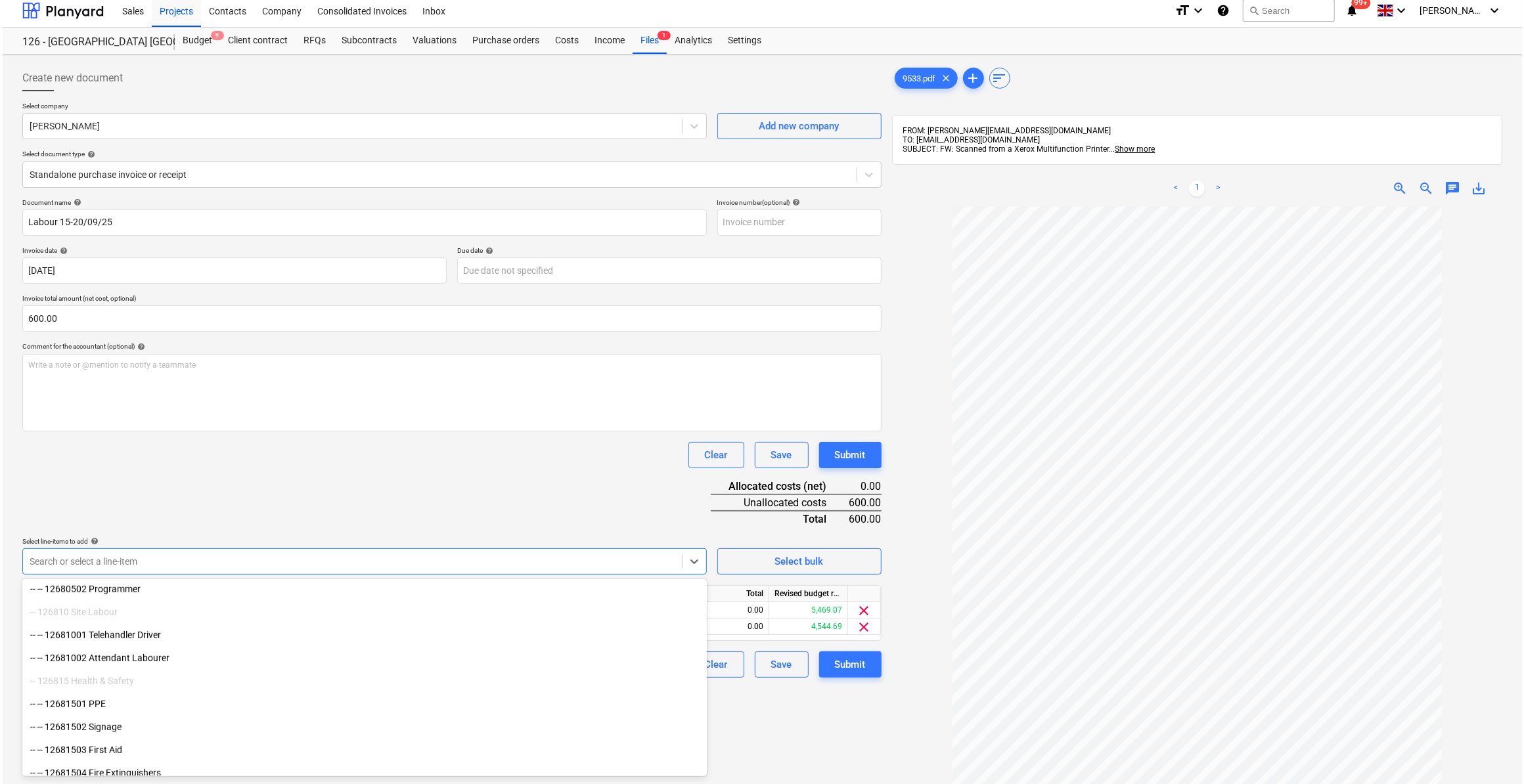
scroll to position [9979, 0]
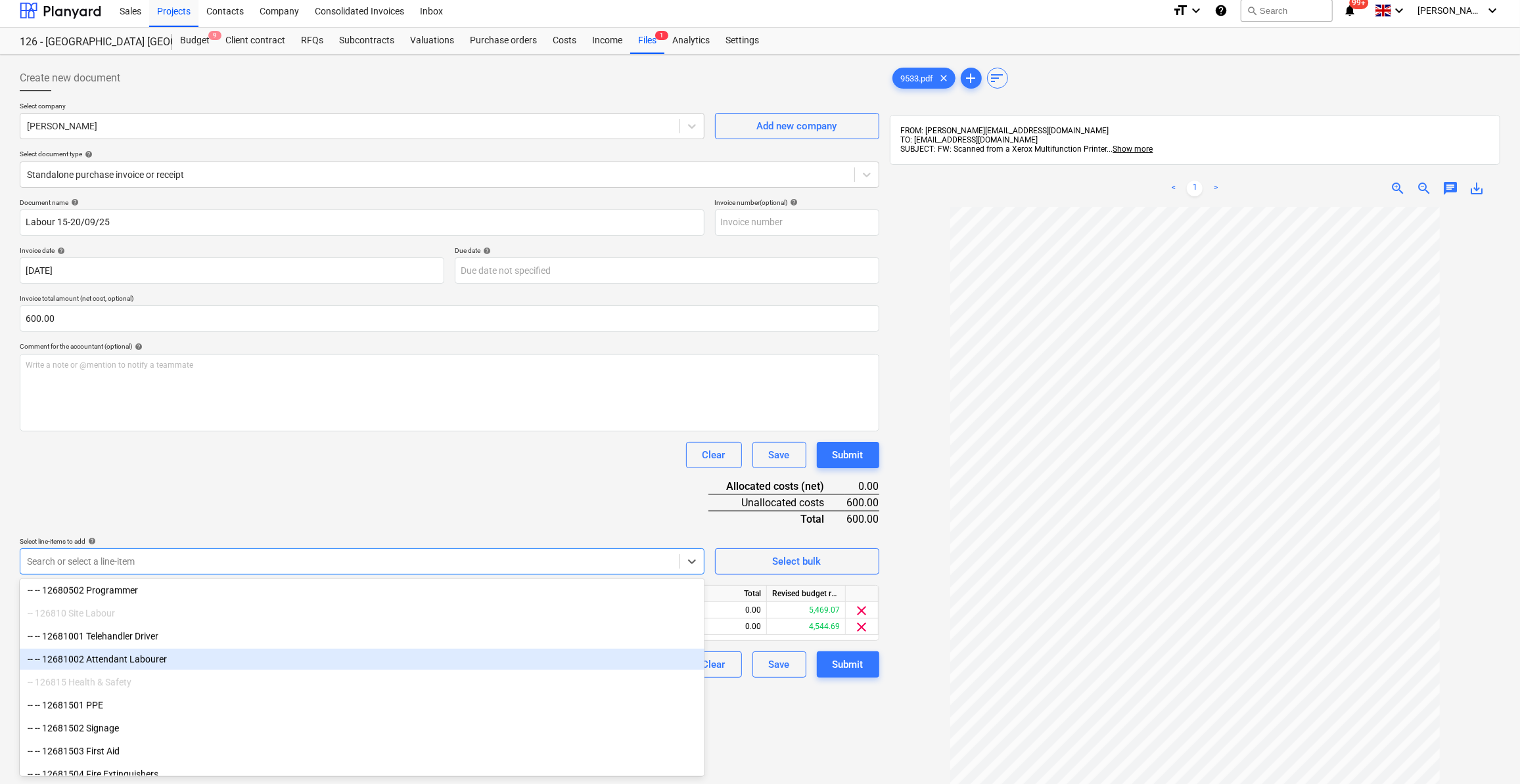
click at [217, 666] on div "-- -- 12681002 Attendant Labourer" at bounding box center [362, 659] width 685 height 21
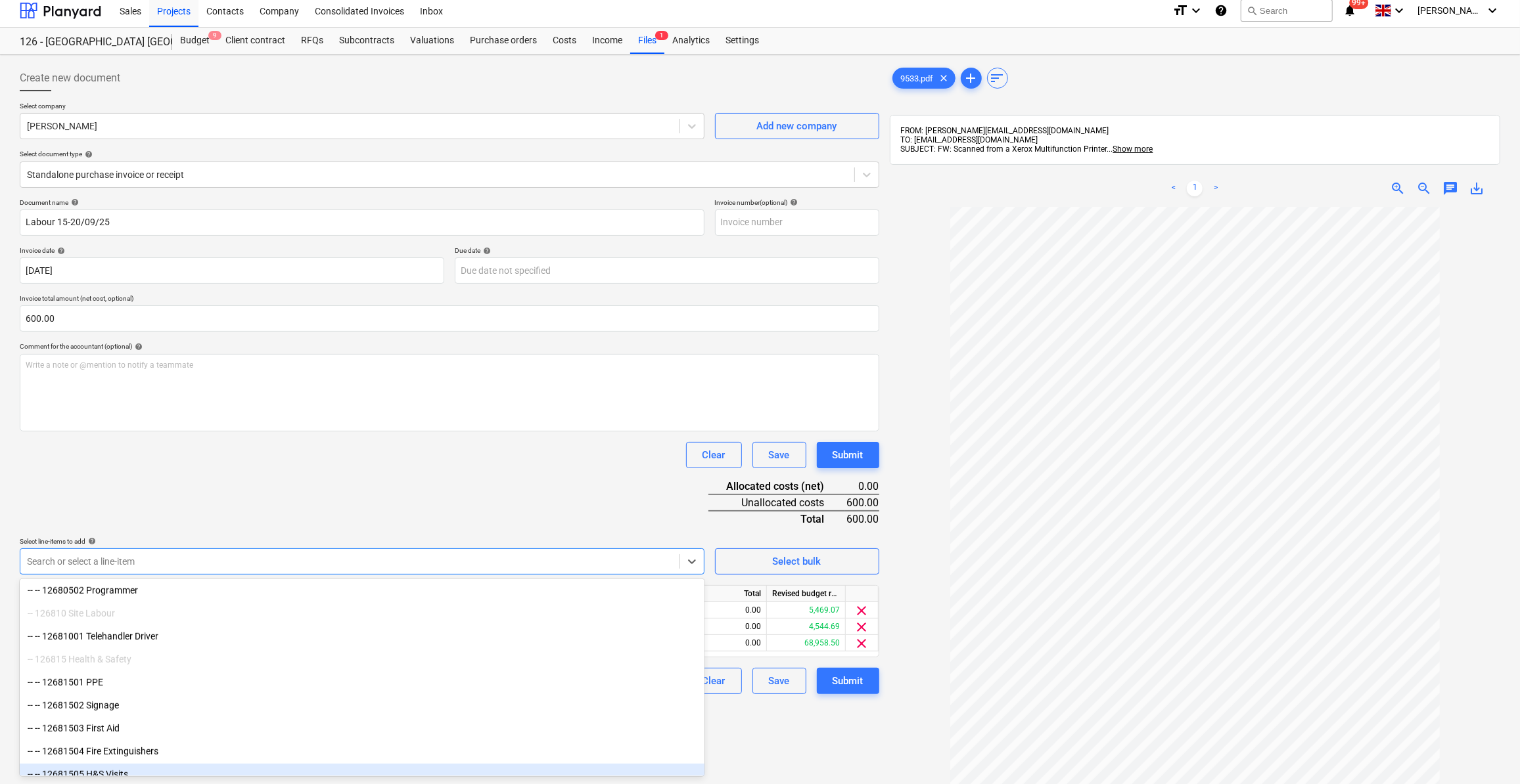
click at [752, 755] on div "Create new document Select company [PERSON_NAME] Add new company Select documen…" at bounding box center [450, 510] width 870 height 899
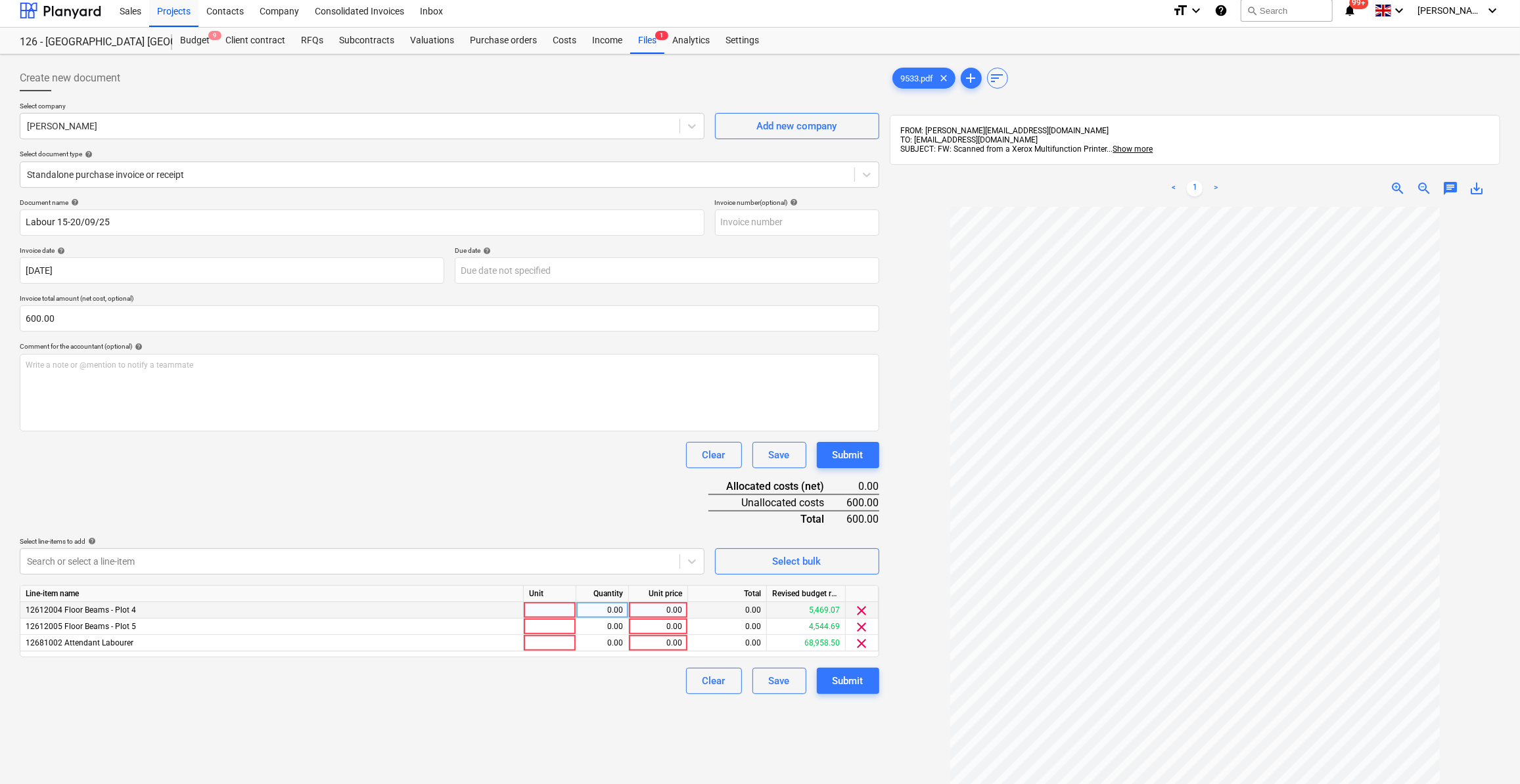
click at [539, 608] on div at bounding box center [549, 610] width 52 height 17
click at [533, 610] on input "day" at bounding box center [549, 610] width 52 height 16
type input "Day"
click at [536, 626] on div at bounding box center [549, 626] width 52 height 17
type input "Day"
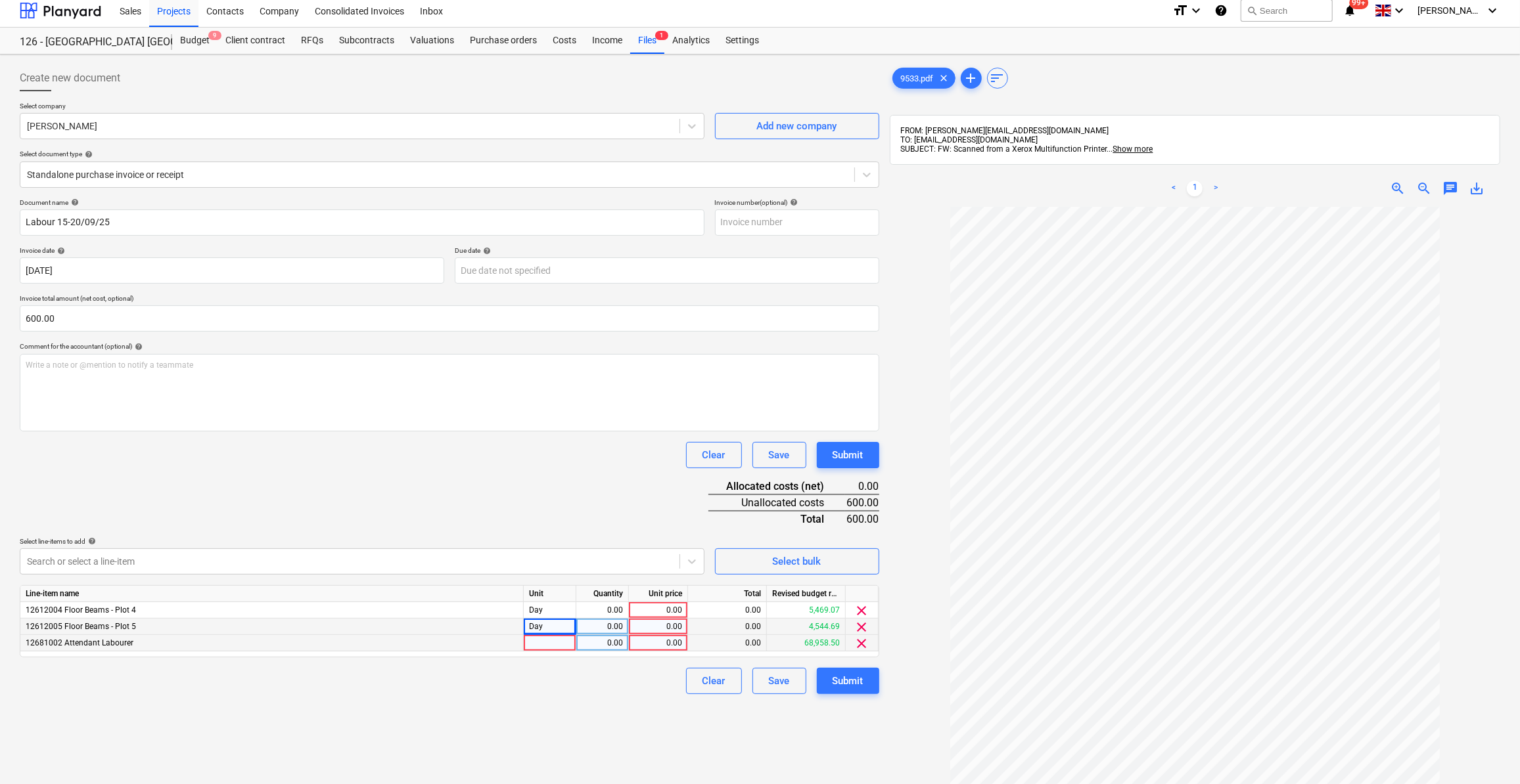
click at [545, 644] on div at bounding box center [549, 643] width 52 height 17
type input "Day"
click at [611, 610] on div "0.00" at bounding box center [602, 610] width 41 height 17
type input "1"
click at [601, 628] on div "0.00" at bounding box center [602, 626] width 41 height 17
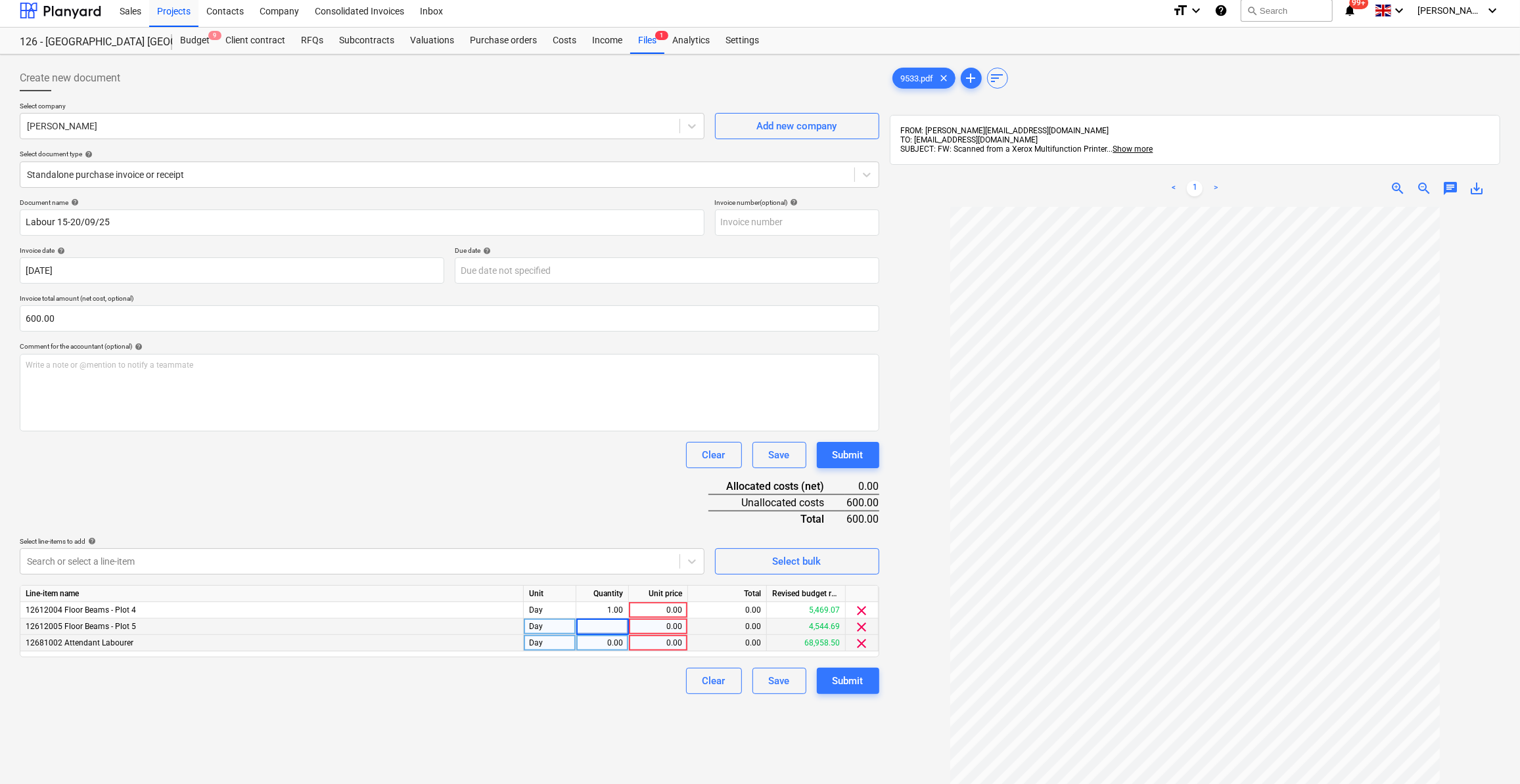
type input "1"
click at [603, 649] on div "0.00" at bounding box center [602, 643] width 41 height 17
type input "2"
click at [663, 610] on div "0.00" at bounding box center [658, 610] width 48 height 17
type input "150"
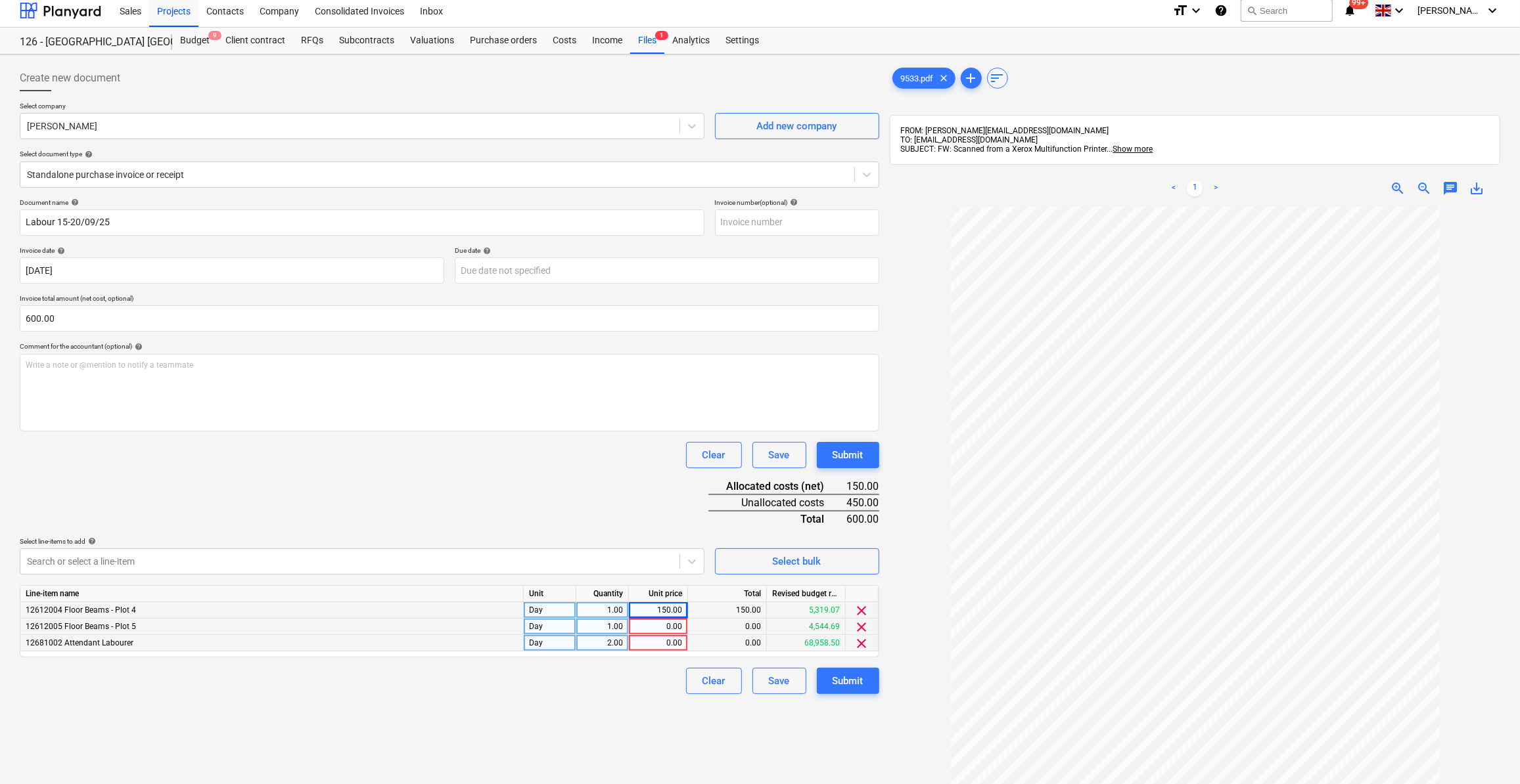
click at [658, 628] on div "0.00" at bounding box center [658, 626] width 48 height 17
type input "150"
click at [657, 642] on div "0.00" at bounding box center [658, 643] width 48 height 17
type input "150"
click at [618, 693] on div "Clear Save Submit" at bounding box center [449, 680] width 859 height 27
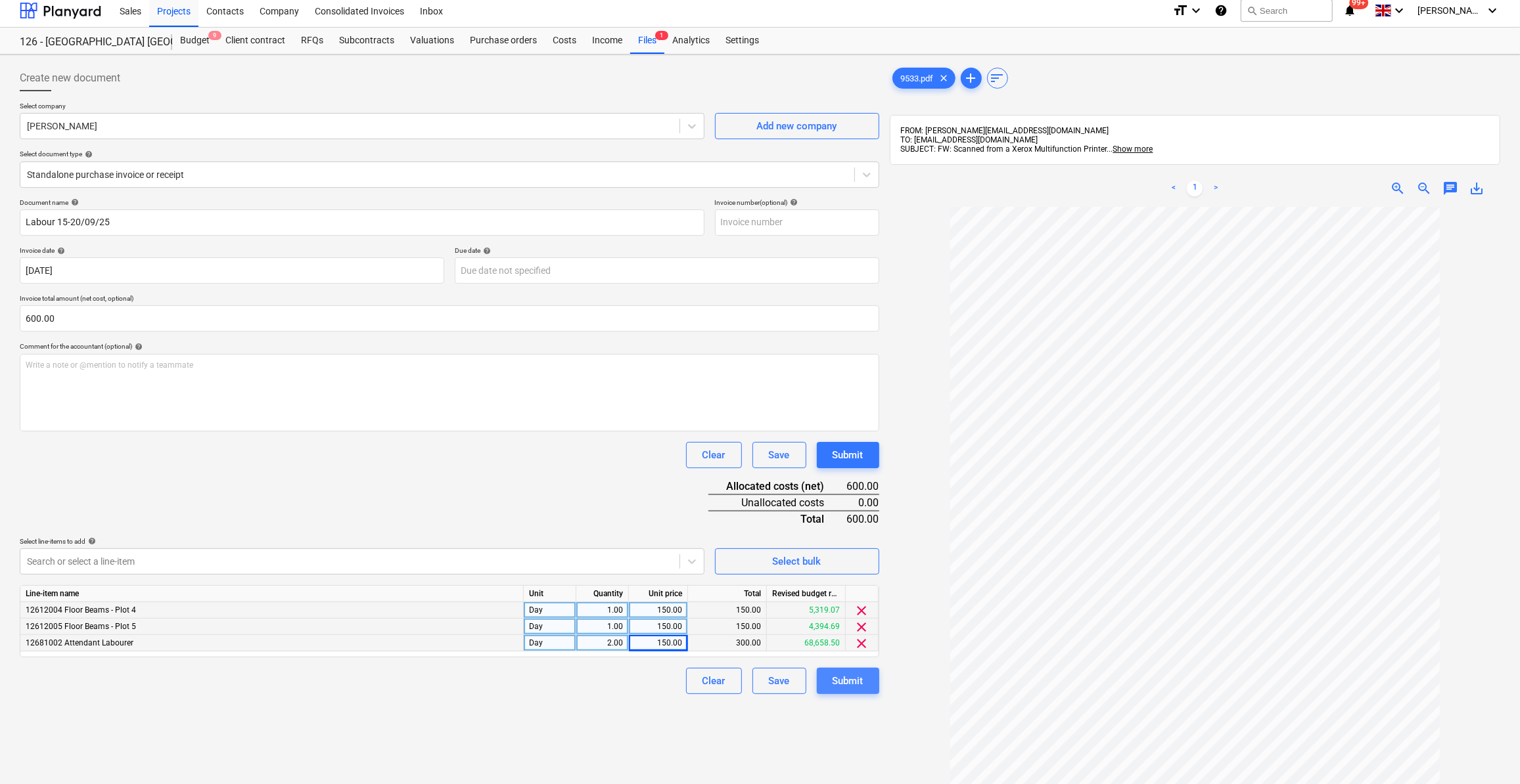
drag, startPoint x: 849, startPoint y: 678, endPoint x: 856, endPoint y: 677, distance: 7.1
click at [856, 677] on div "Submit" at bounding box center [847, 680] width 31 height 17
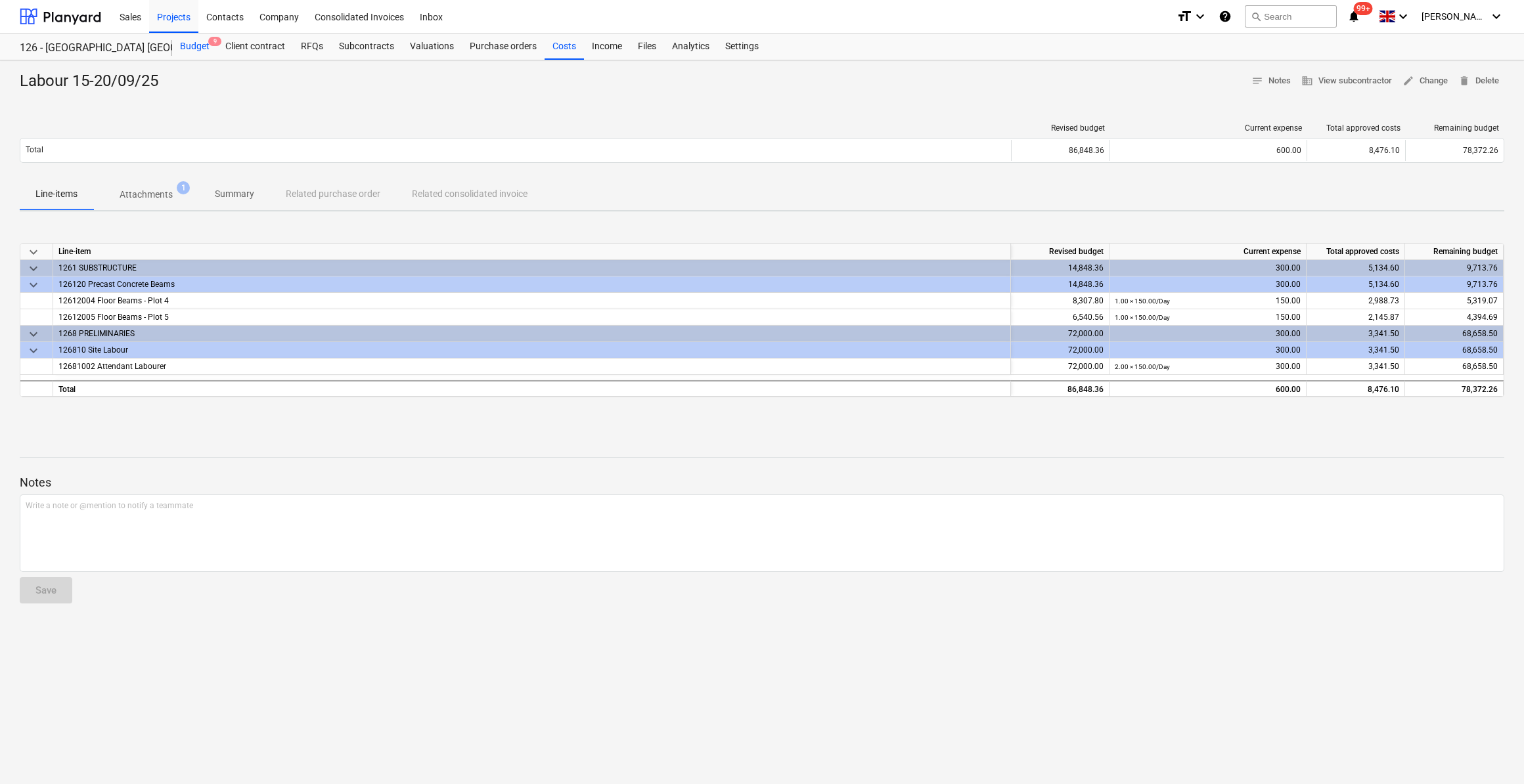
click at [199, 51] on div "Budget 9" at bounding box center [195, 46] width 45 height 27
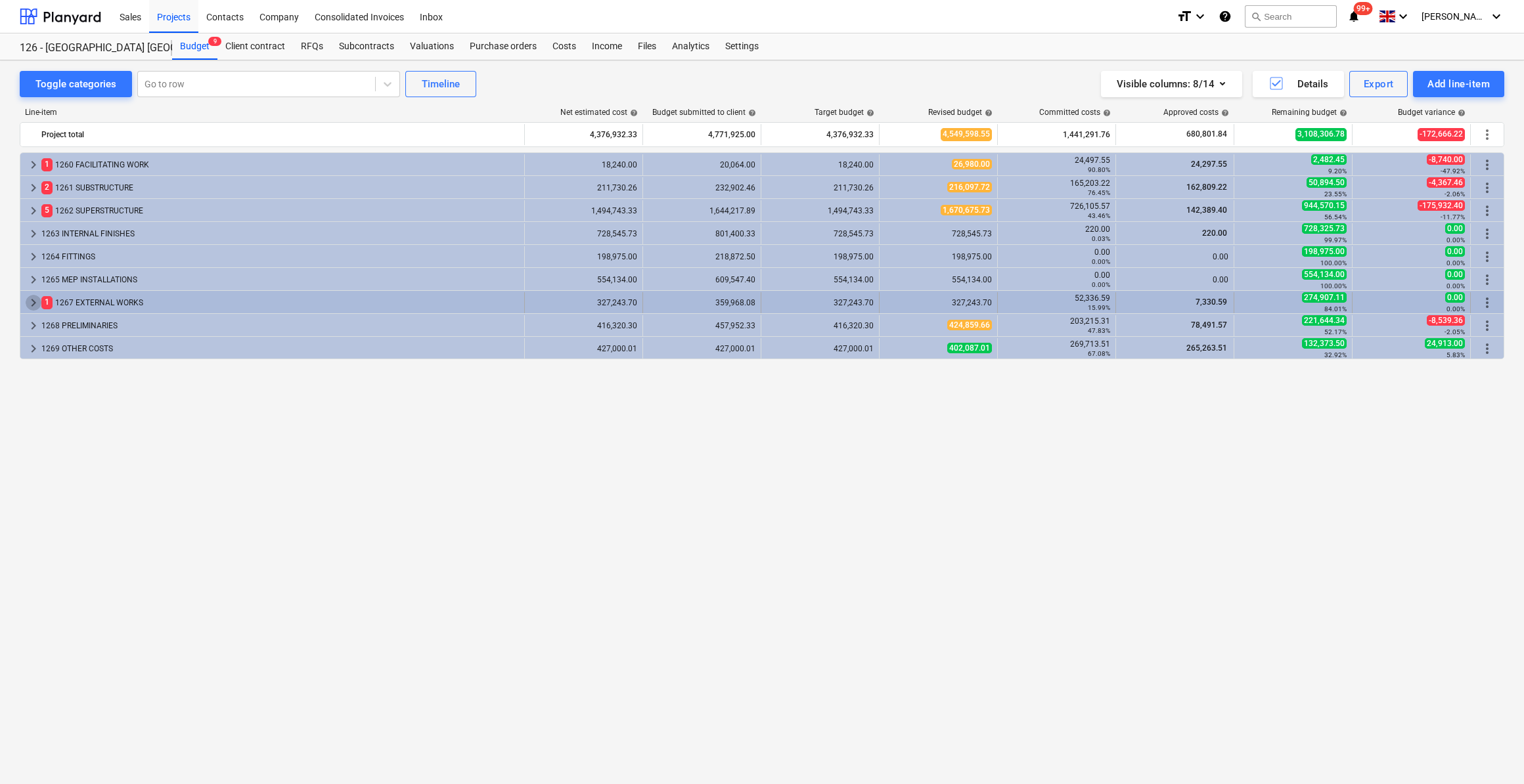
click at [33, 302] on span "keyboard_arrow_right" at bounding box center [34, 303] width 16 height 16
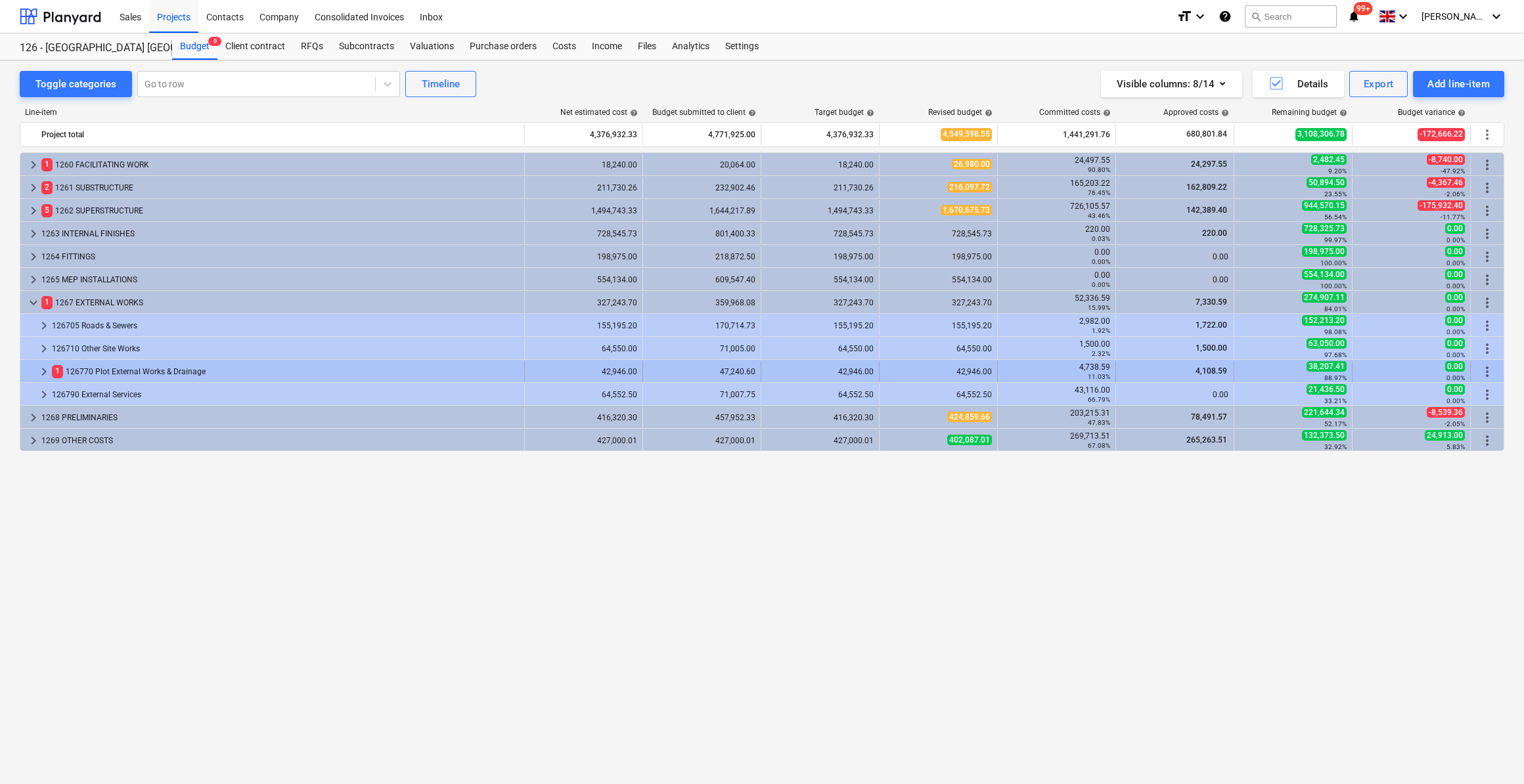
click at [44, 370] on span "keyboard_arrow_right" at bounding box center [44, 372] width 16 height 16
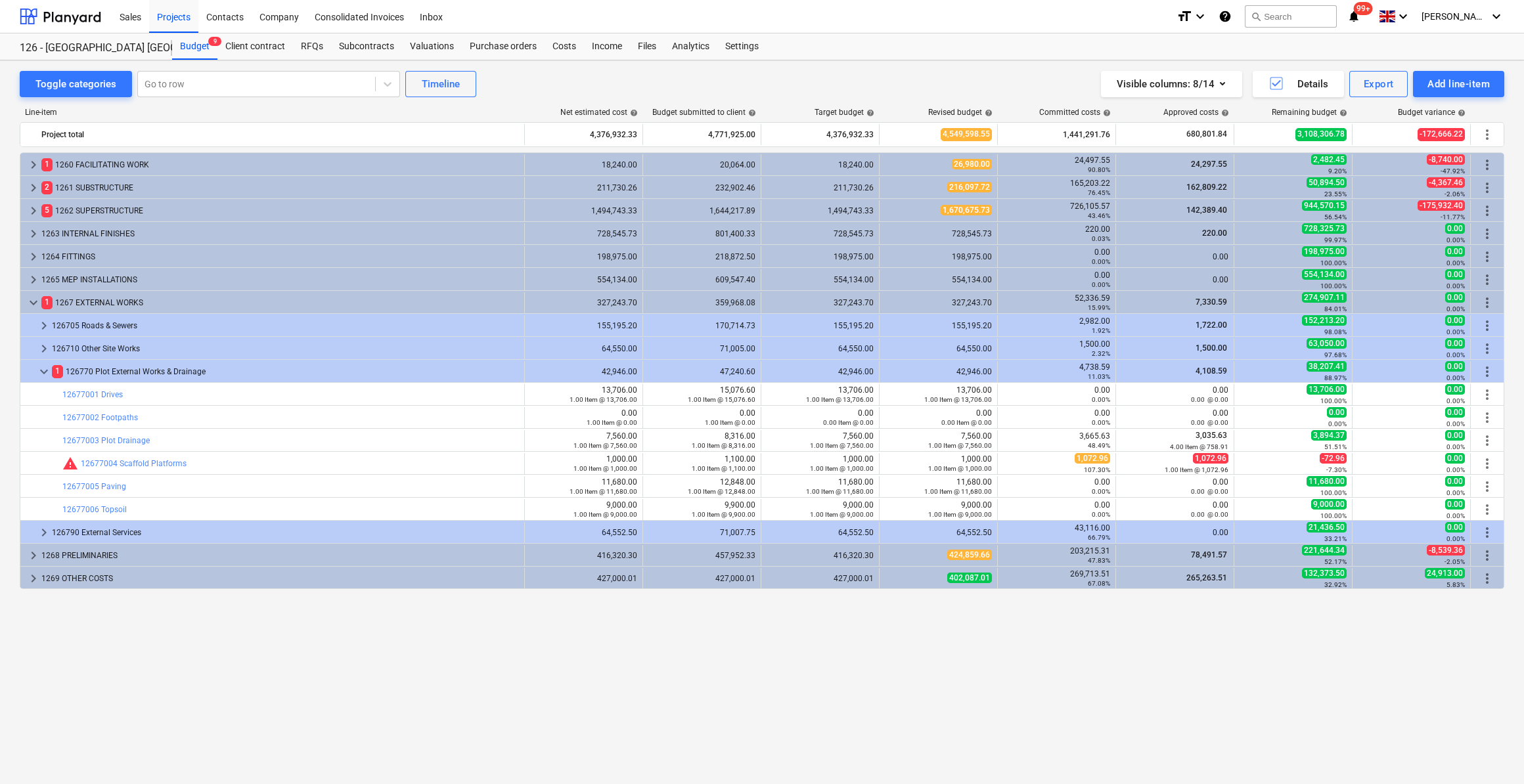
click at [44, 370] on span "keyboard_arrow_down" at bounding box center [44, 372] width 16 height 16
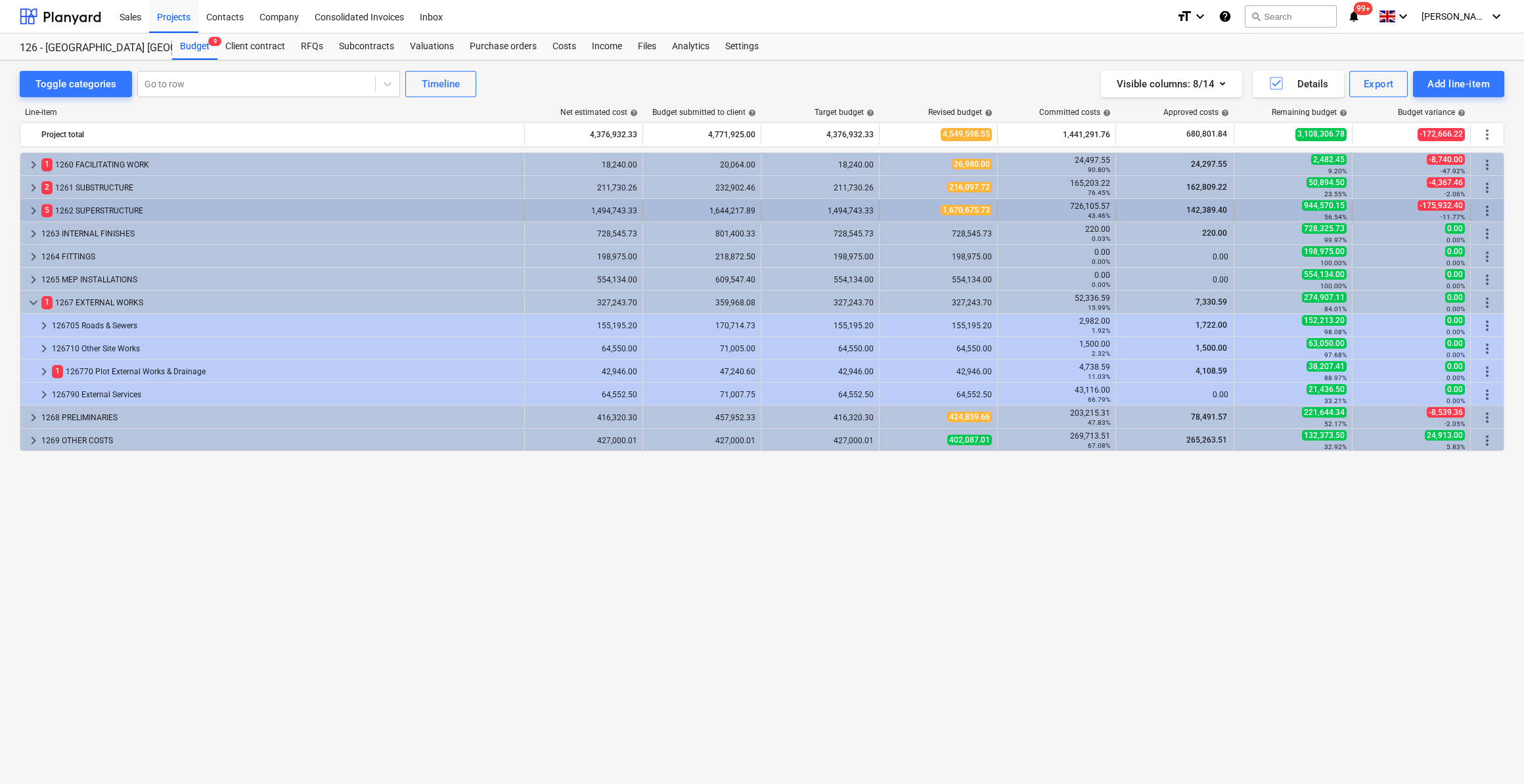
click at [31, 205] on span "keyboard_arrow_right" at bounding box center [34, 211] width 16 height 16
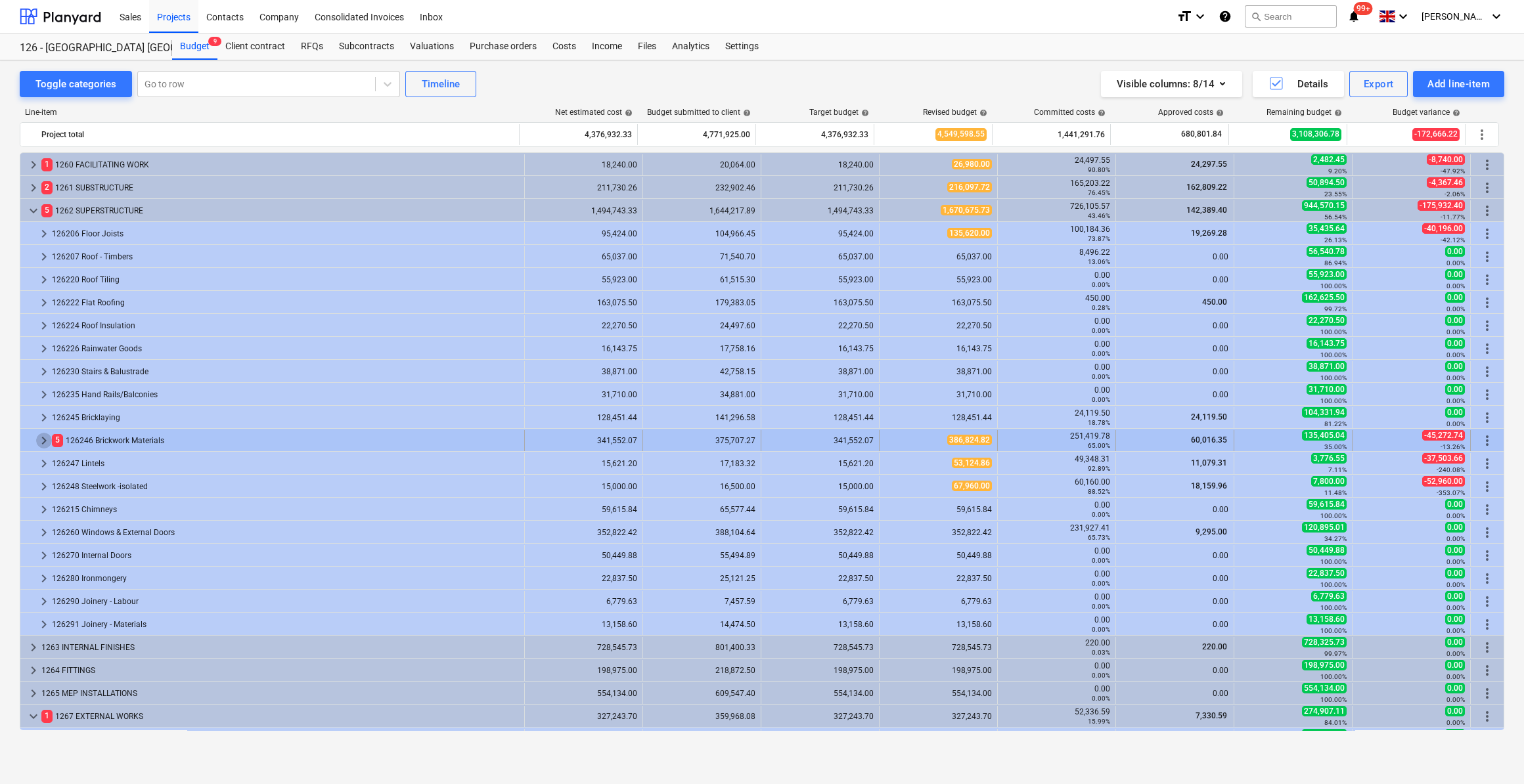
click at [44, 441] on span "keyboard_arrow_right" at bounding box center [44, 441] width 16 height 16
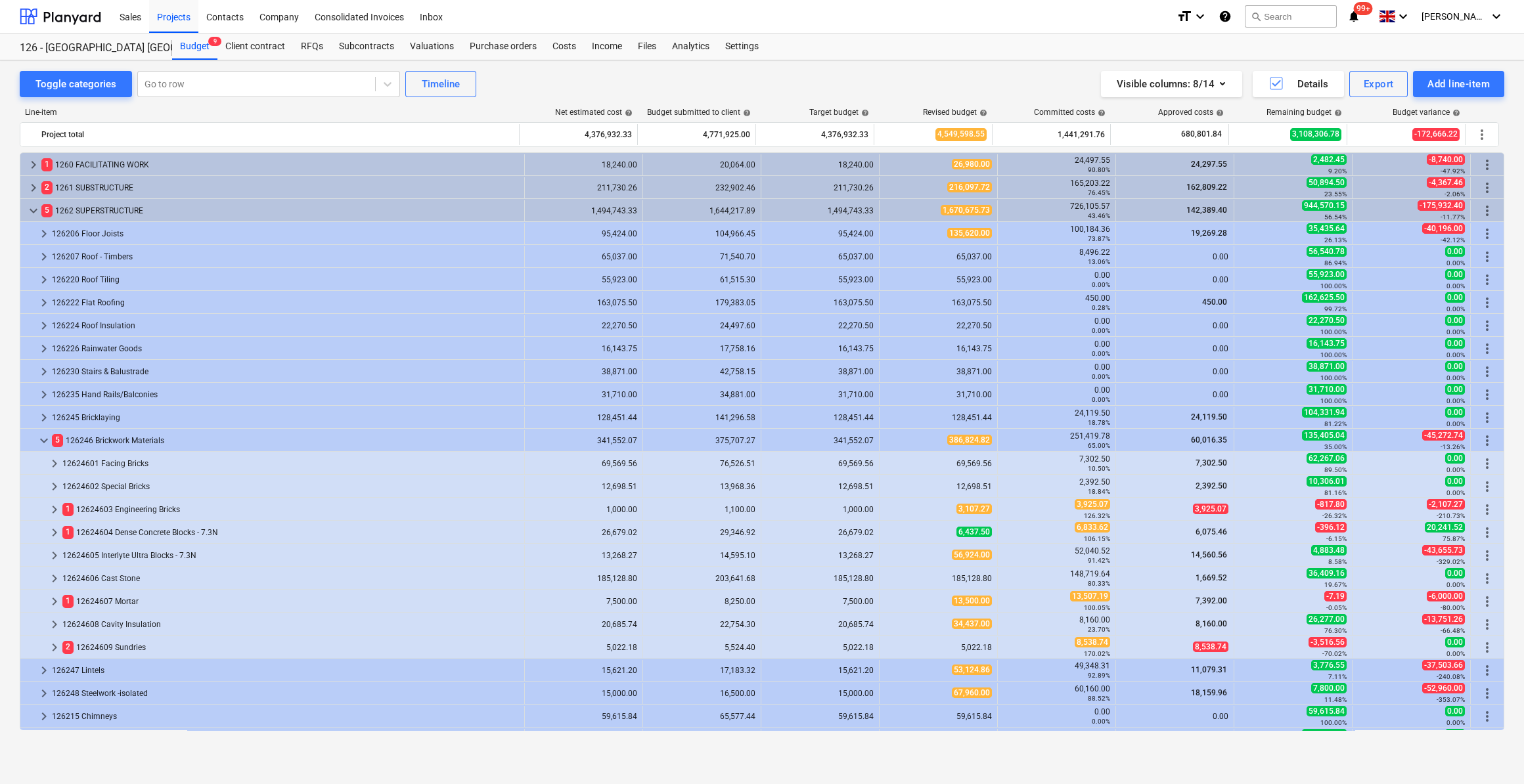
click at [1102, 766] on div "Toggle categories Go to row Timeline Visible columns : 8/14 Details Export Add …" at bounding box center [762, 422] width 1524 height 724
click at [1037, 71] on div "Visible columns : 8/14 Details Export Add line-item" at bounding box center [1147, 84] width 713 height 27
click at [170, 26] on div "Projects" at bounding box center [174, 16] width 49 height 34
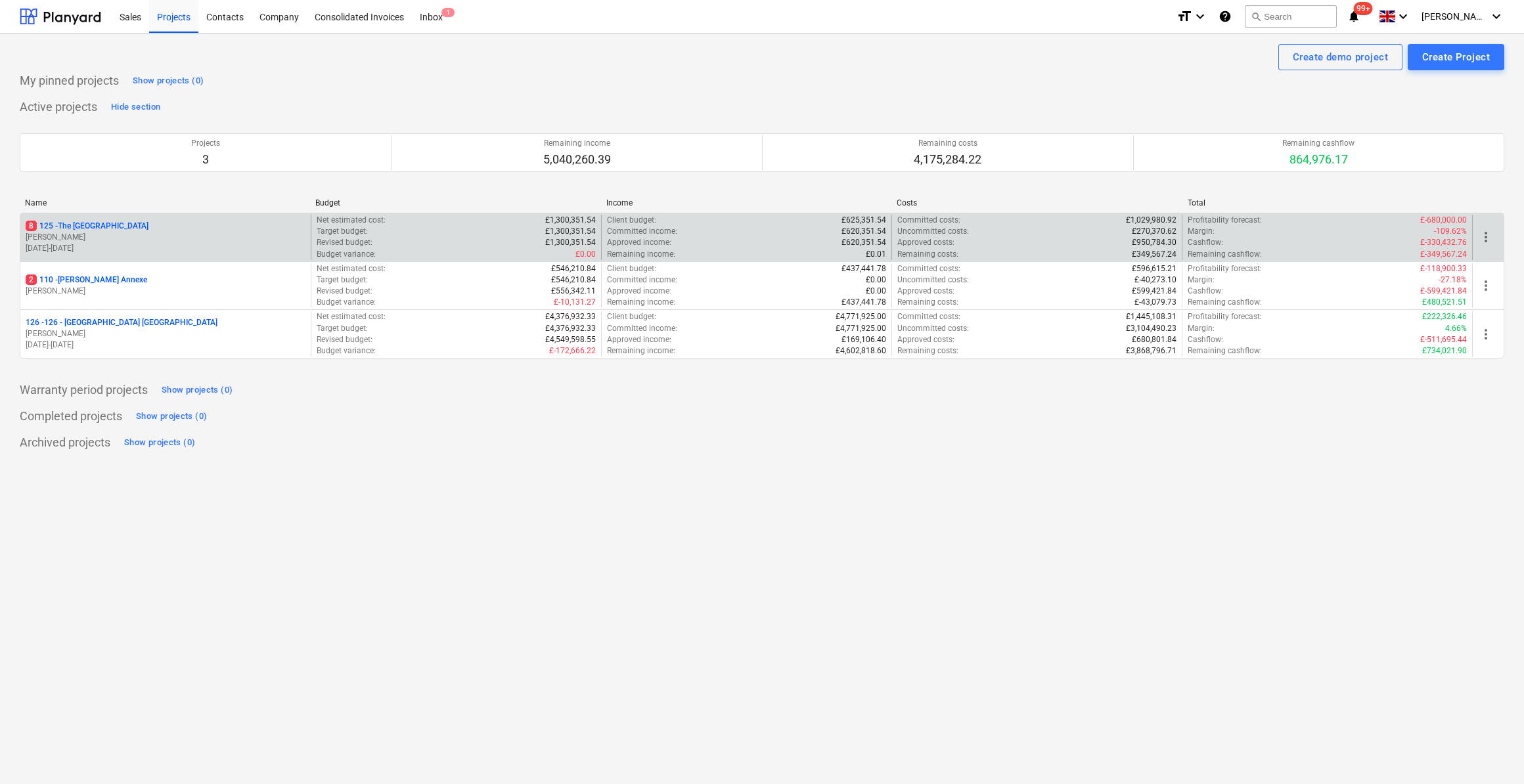
click at [104, 243] on p "[DATE] - [DATE]" at bounding box center [166, 248] width 280 height 11
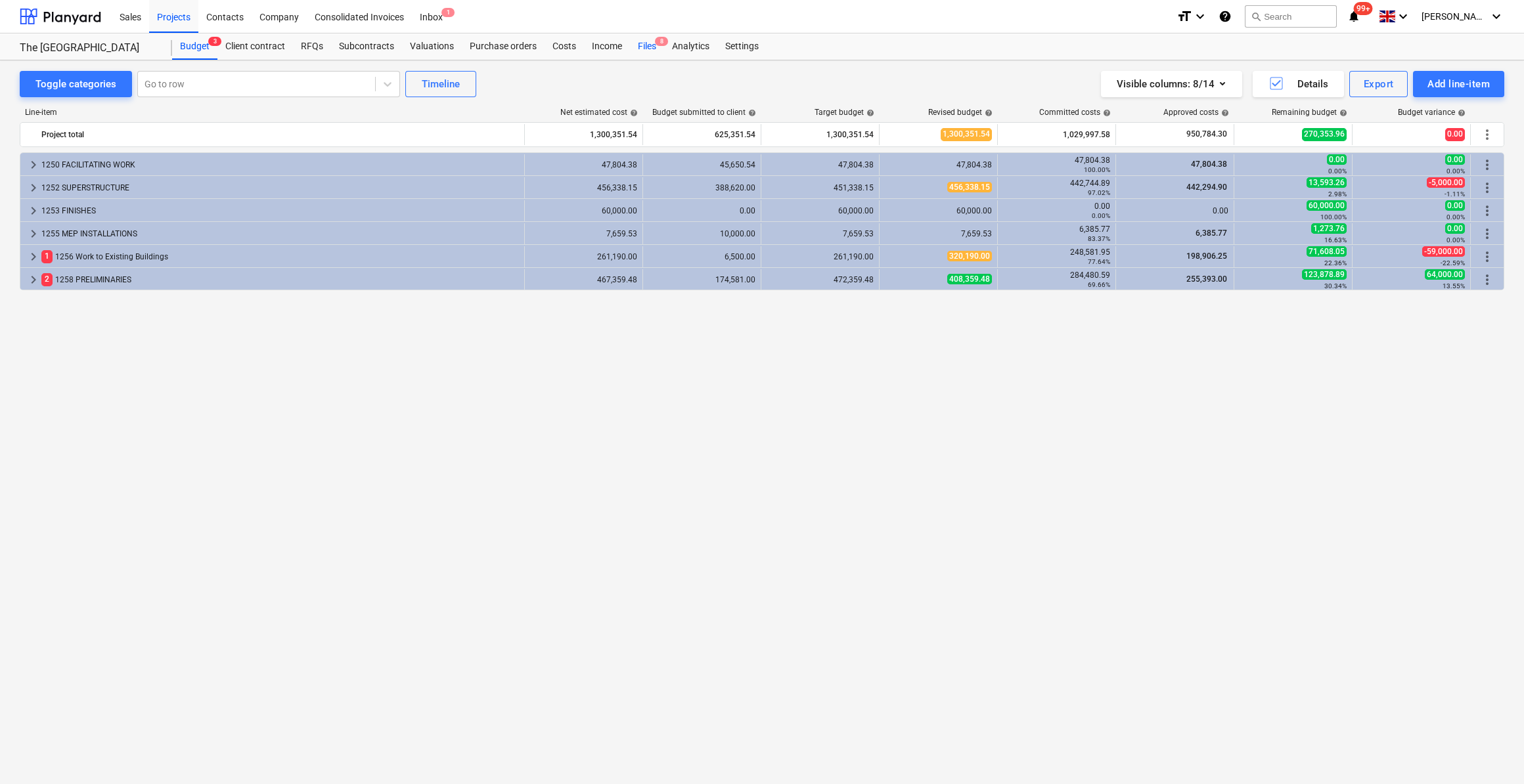
click at [644, 51] on div "Files 8" at bounding box center [647, 46] width 35 height 27
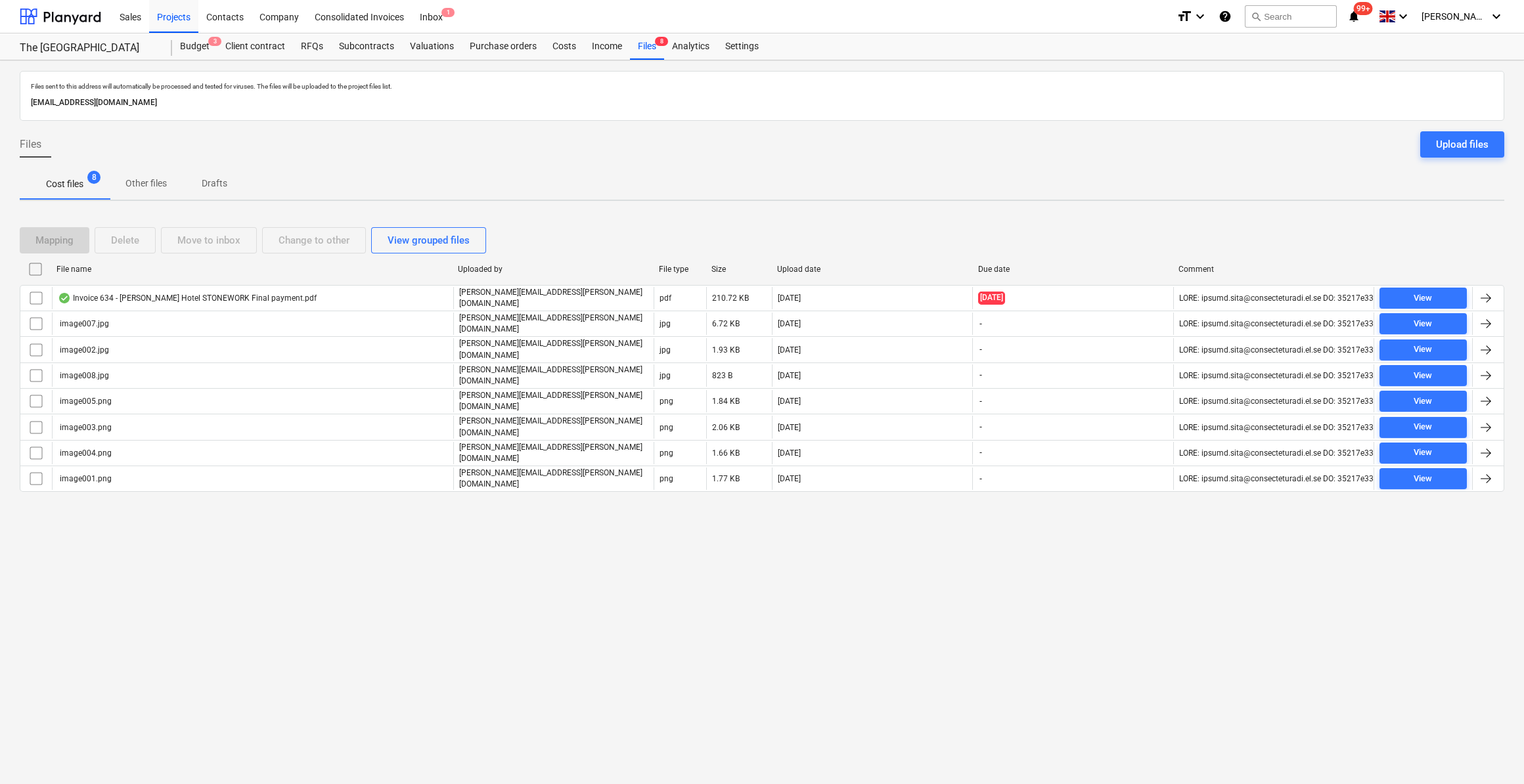
click at [35, 263] on input "checkbox" at bounding box center [35, 268] width 21 height 21
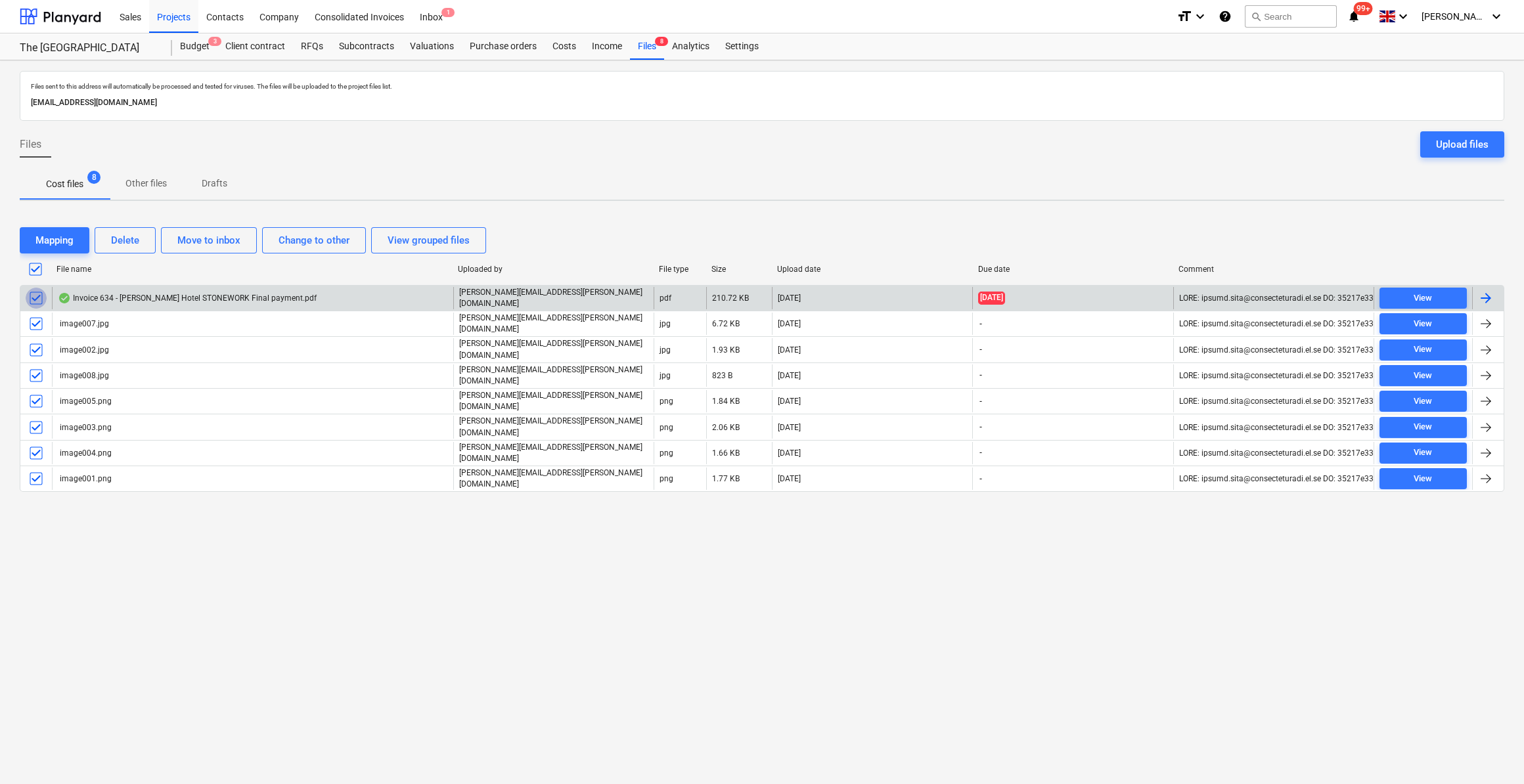
click at [38, 300] on input "checkbox" at bounding box center [36, 298] width 21 height 21
click at [128, 239] on div "Delete" at bounding box center [125, 240] width 29 height 17
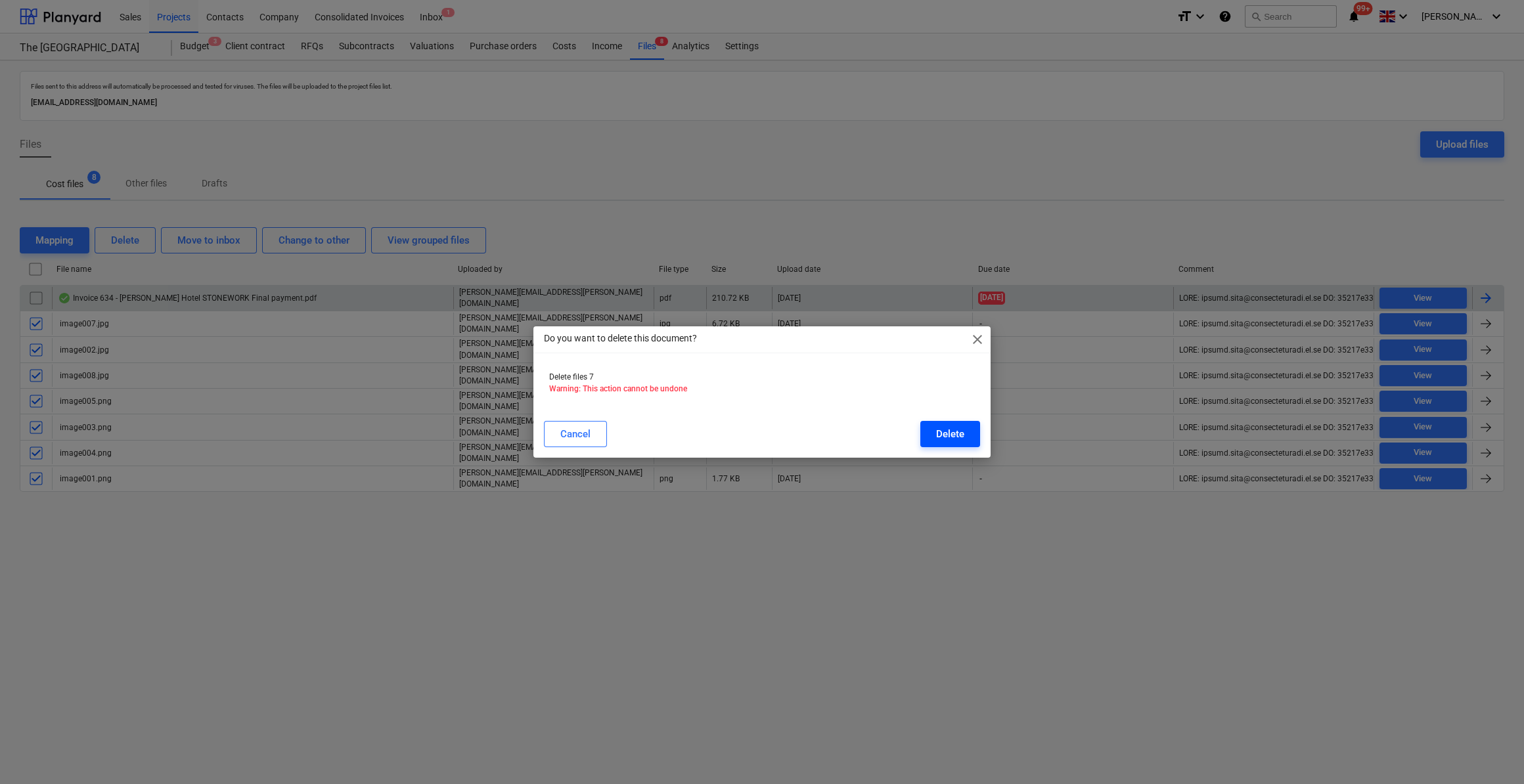
click at [950, 434] on div "Delete" at bounding box center [950, 434] width 29 height 17
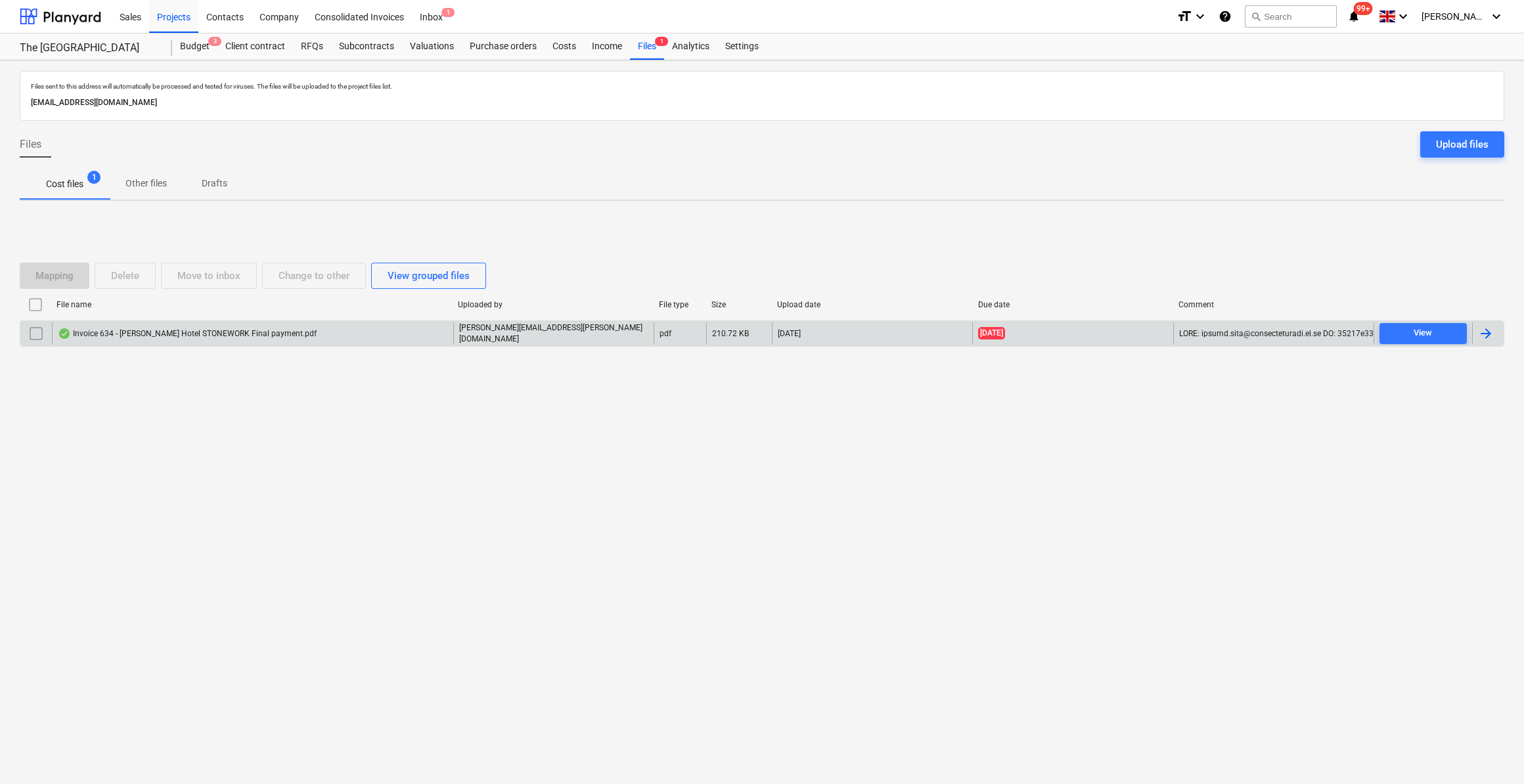
click at [1484, 333] on div at bounding box center [1487, 333] width 16 height 16
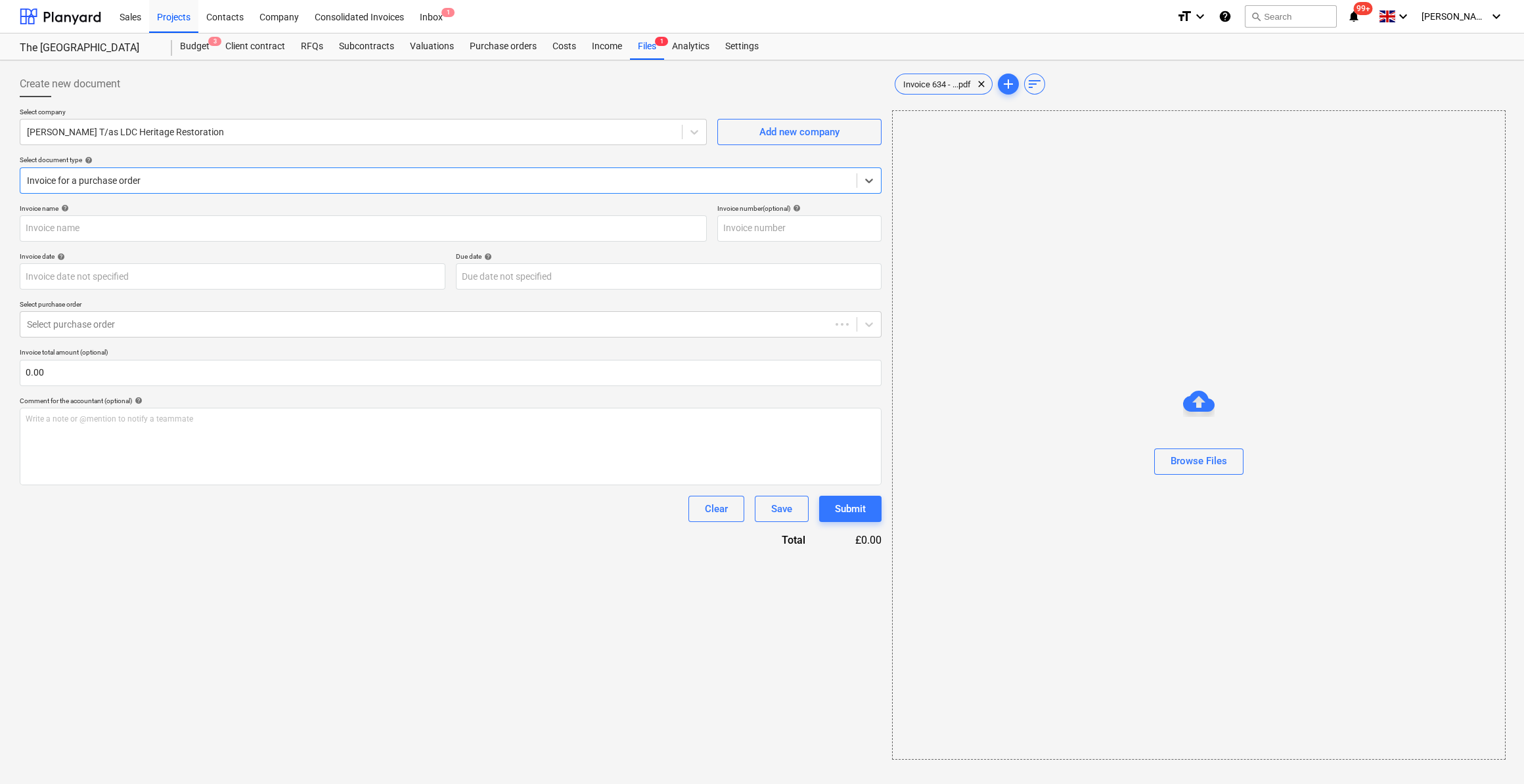
type input "000634"
type input "[DATE]"
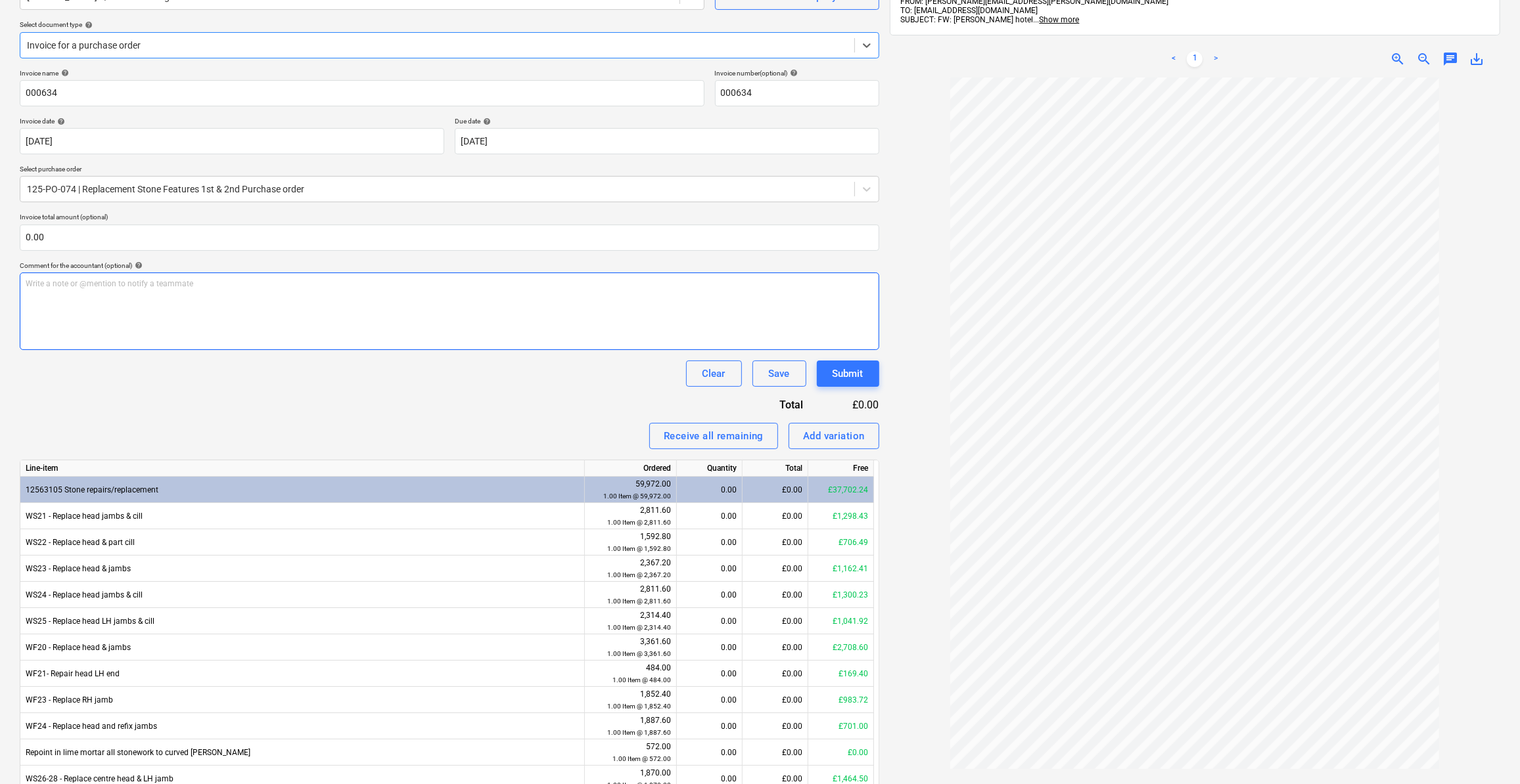
scroll to position [178, 0]
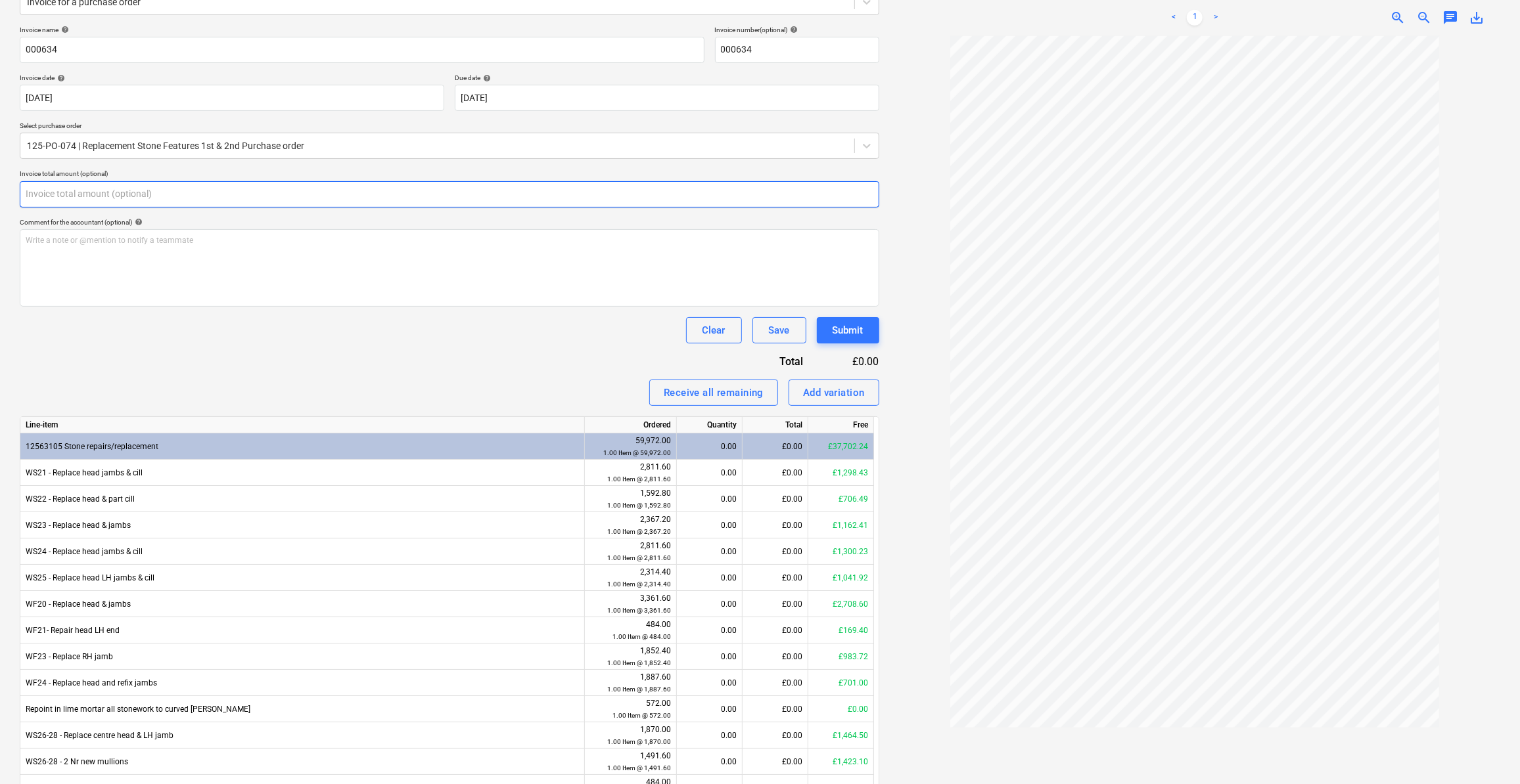
click at [63, 192] on input "text" at bounding box center [449, 194] width 859 height 27
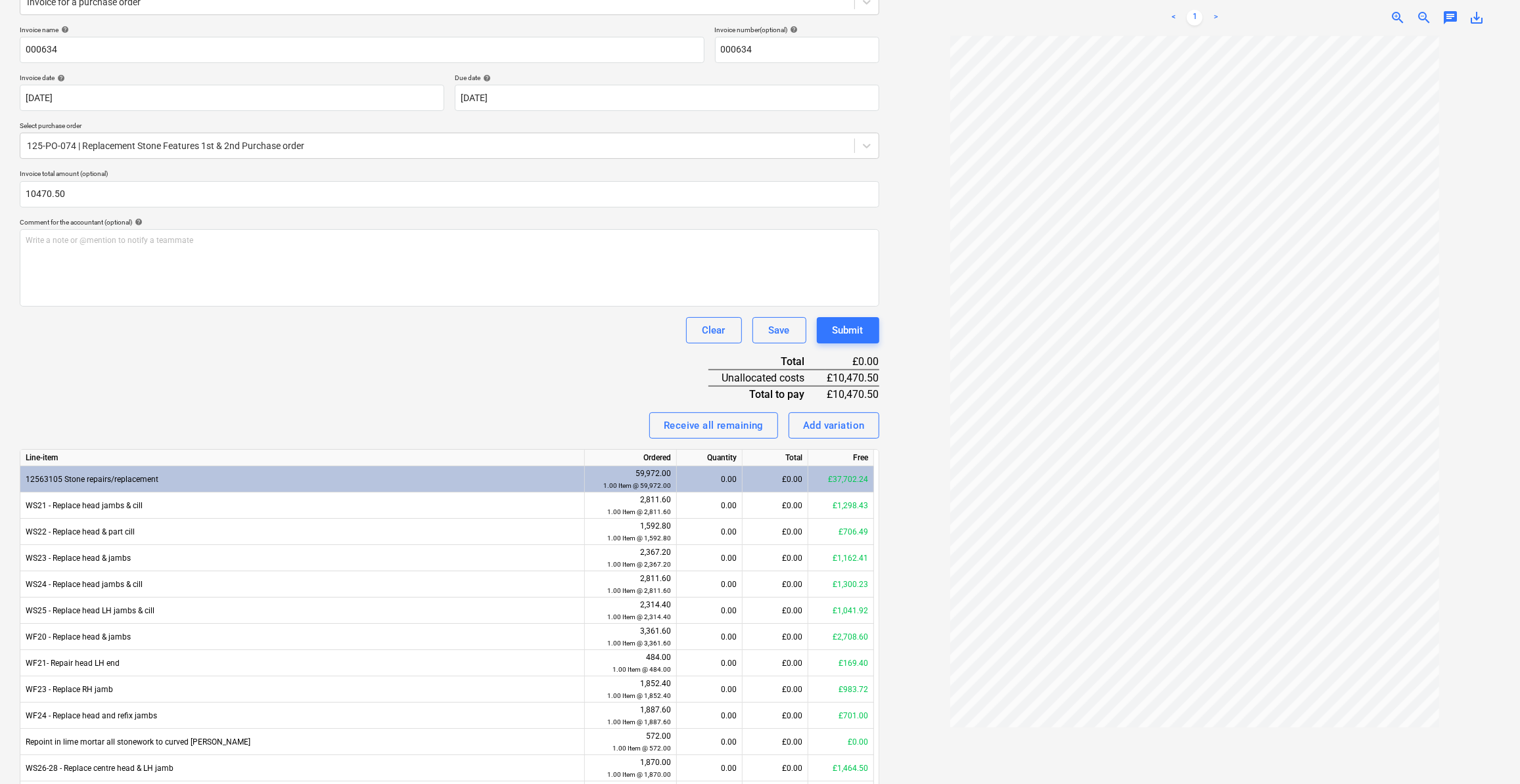
type input "10,470.50"
click at [184, 328] on div "Clear Save Submit" at bounding box center [449, 330] width 859 height 27
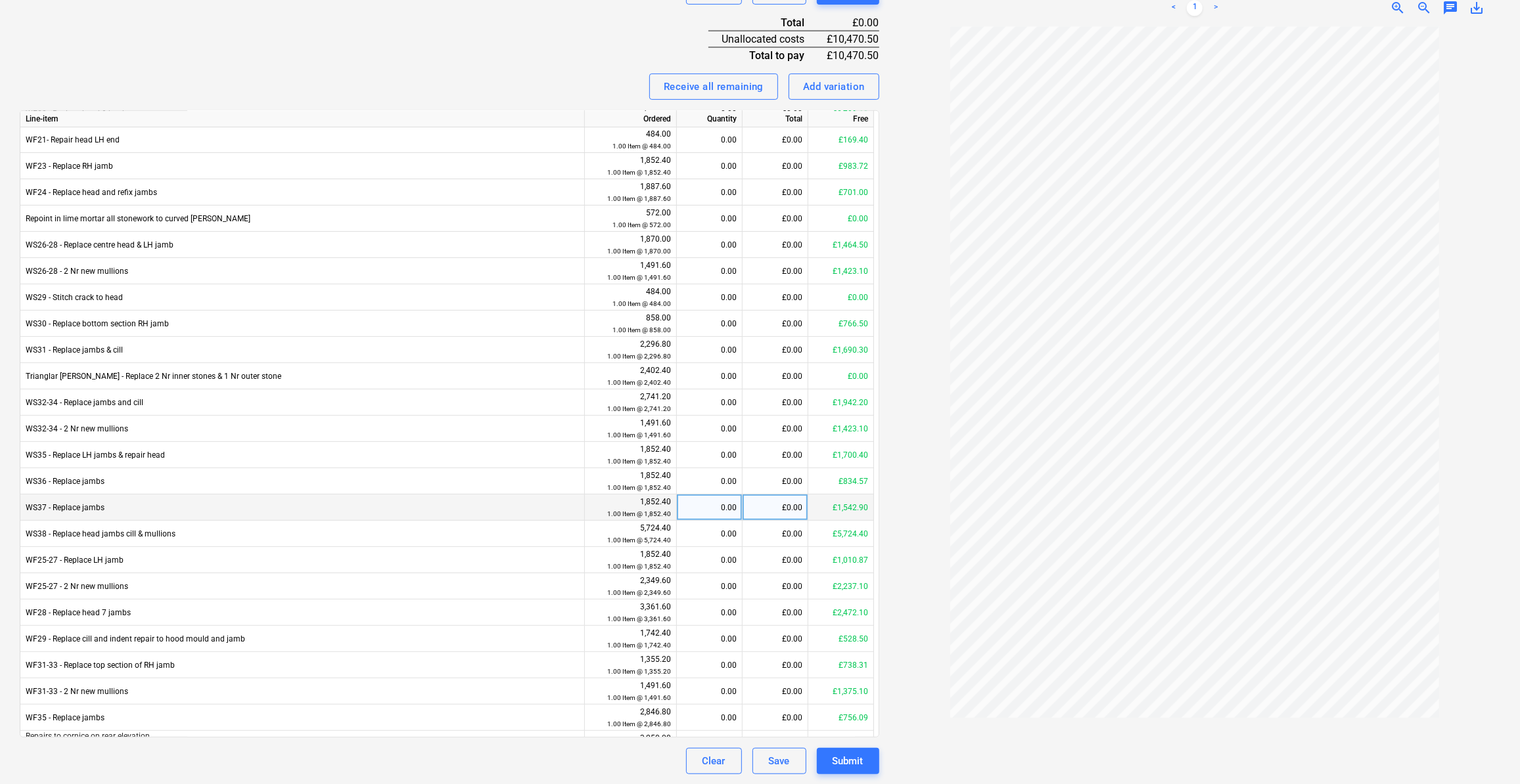
scroll to position [203, 0]
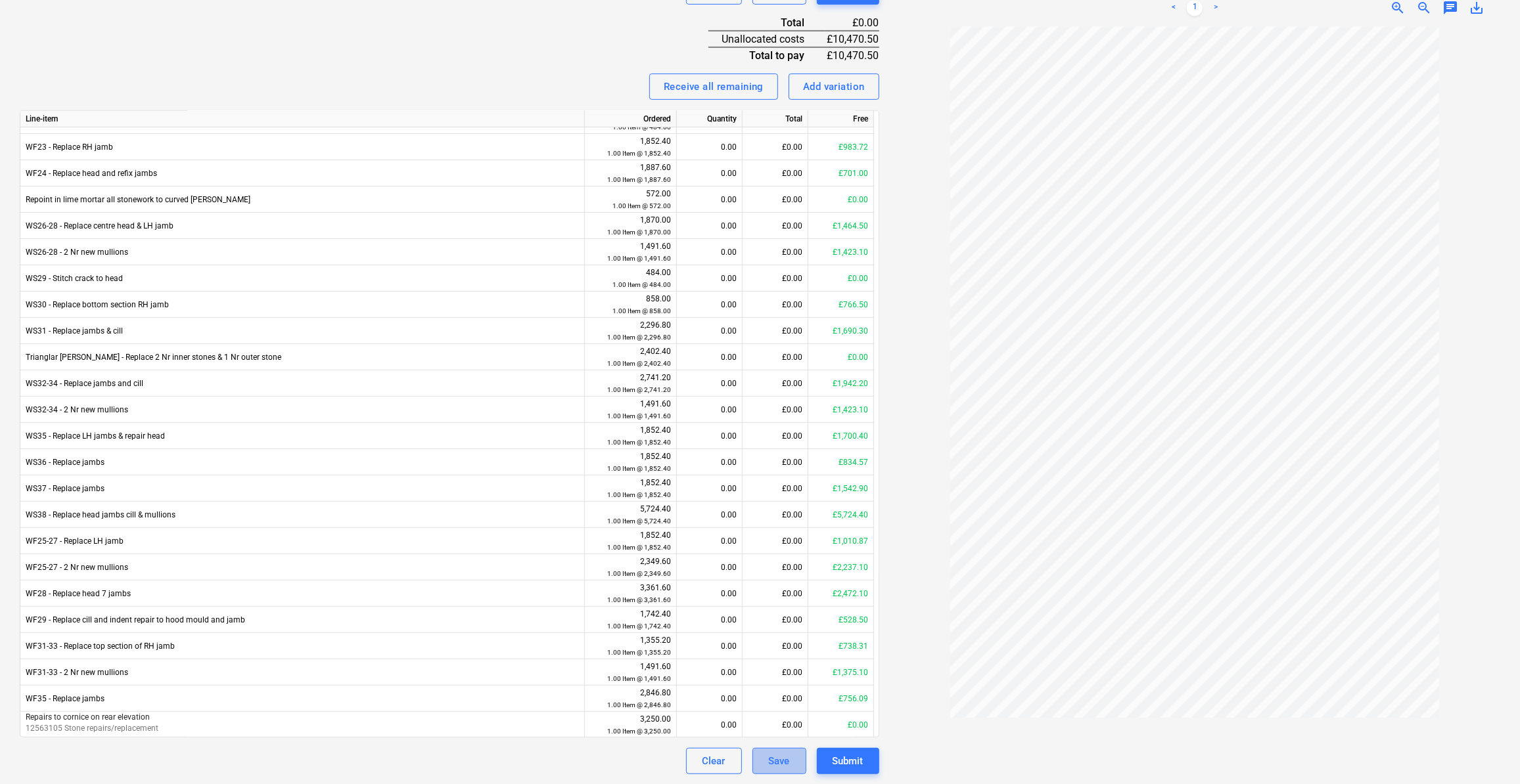
click at [778, 766] on div "Save" at bounding box center [778, 760] width 21 height 17
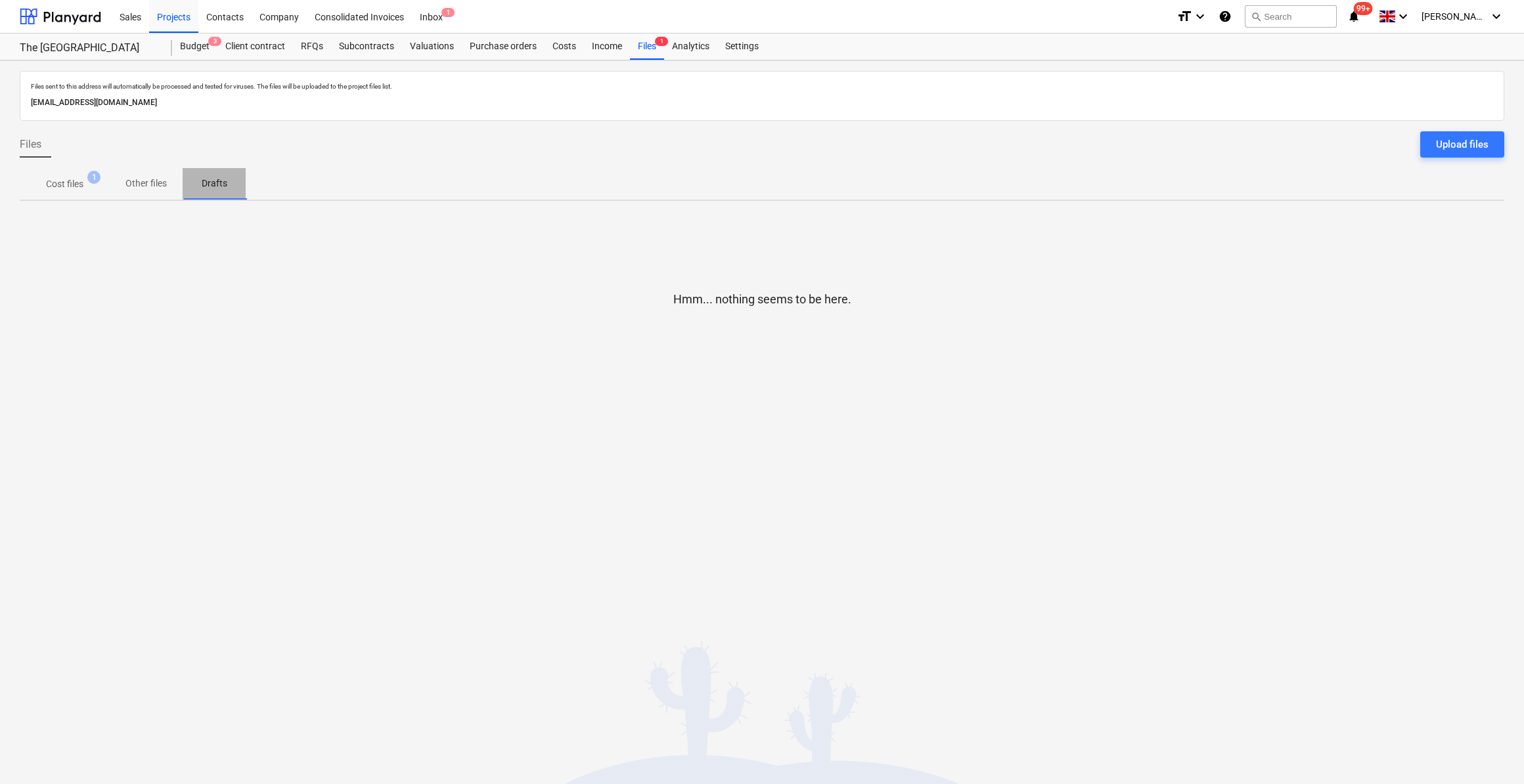
click at [211, 185] on p "Drafts" at bounding box center [214, 183] width 32 height 14
click at [73, 181] on p "Cost files" at bounding box center [65, 184] width 37 height 14
